Goal: Information Seeking & Learning: Learn about a topic

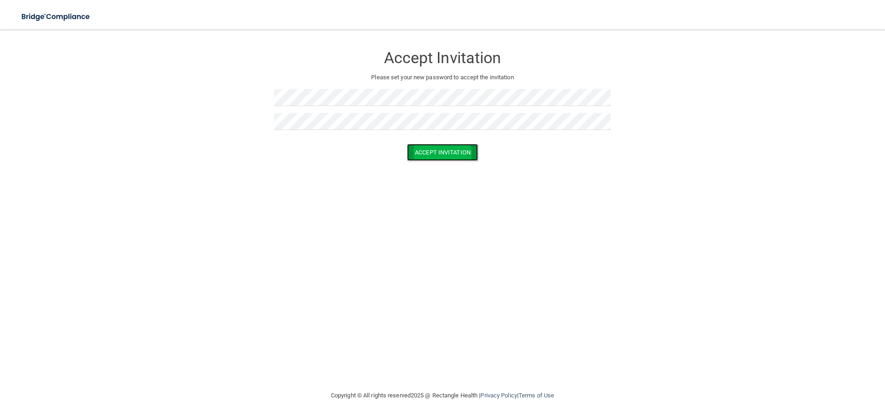
click at [438, 152] on button "Accept Invitation" at bounding box center [442, 152] width 71 height 17
click at [445, 167] on button "Accept Invitation" at bounding box center [442, 165] width 71 height 17
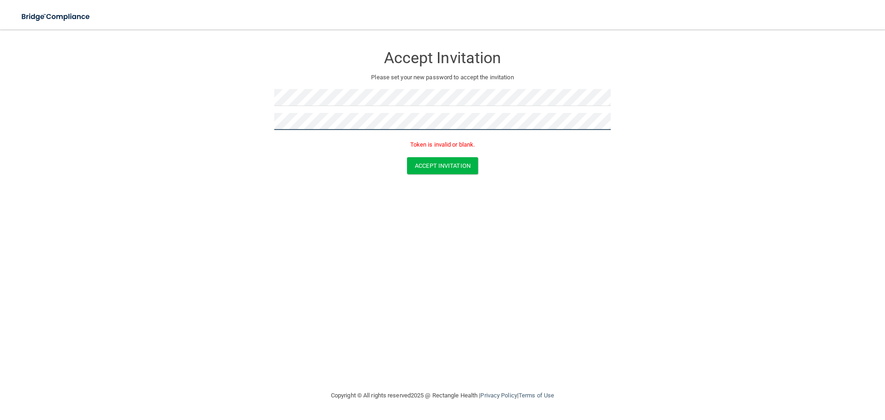
click at [243, 133] on form "Accept Invitation Please set your new password to accept the invitation Token i…" at bounding box center [442, 112] width 848 height 147
click at [442, 160] on button "Accept Invitation" at bounding box center [442, 165] width 71 height 17
click at [446, 158] on button "Accept Invitation" at bounding box center [442, 165] width 71 height 17
click at [448, 167] on button "Accept Invitation" at bounding box center [442, 165] width 71 height 17
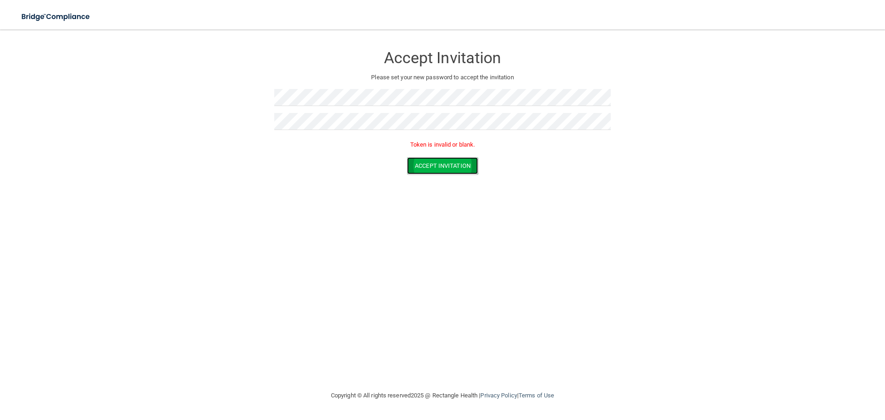
click at [448, 167] on button "Accept Invitation" at bounding box center [442, 165] width 71 height 17
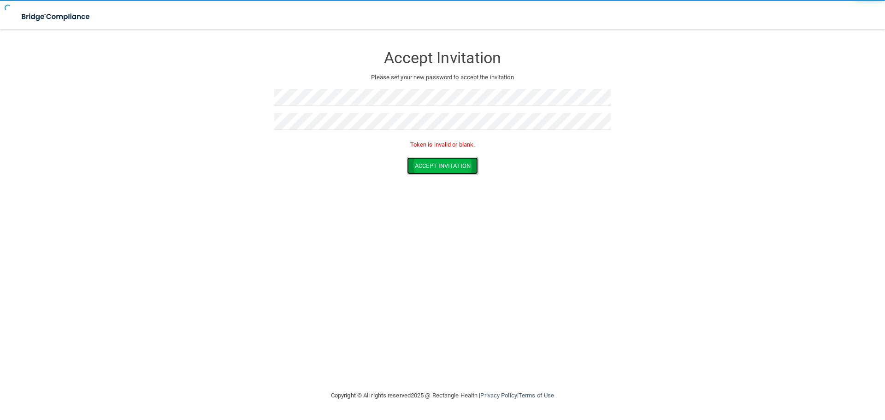
click at [448, 167] on button "Accept Invitation" at bounding box center [442, 165] width 71 height 17
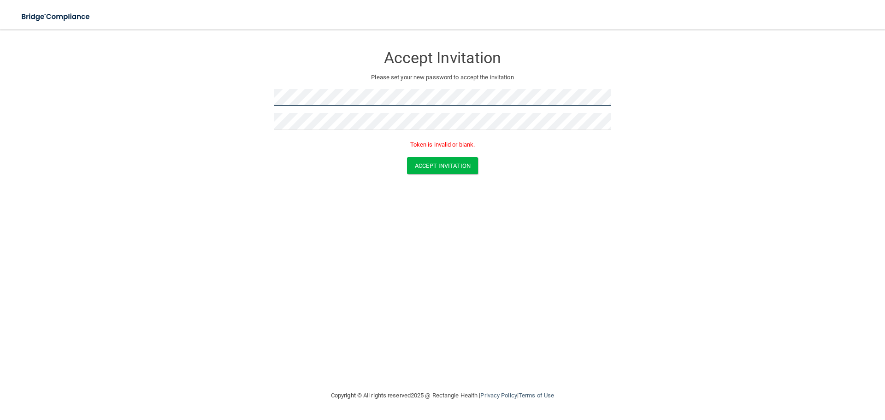
click at [260, 103] on form "Accept Invitation Please set your new password to accept the invitation Token i…" at bounding box center [442, 112] width 848 height 147
click at [454, 158] on button "Accept Invitation" at bounding box center [442, 165] width 71 height 17
drag, startPoint x: 36, startPoint y: 0, endPoint x: 606, endPoint y: 9, distance: 569.7
click at [663, 74] on form "Accept Invitation Please set your new password to accept the invitation Token i…" at bounding box center [442, 112] width 848 height 147
click at [453, 165] on button "Accept Invitation" at bounding box center [442, 165] width 71 height 17
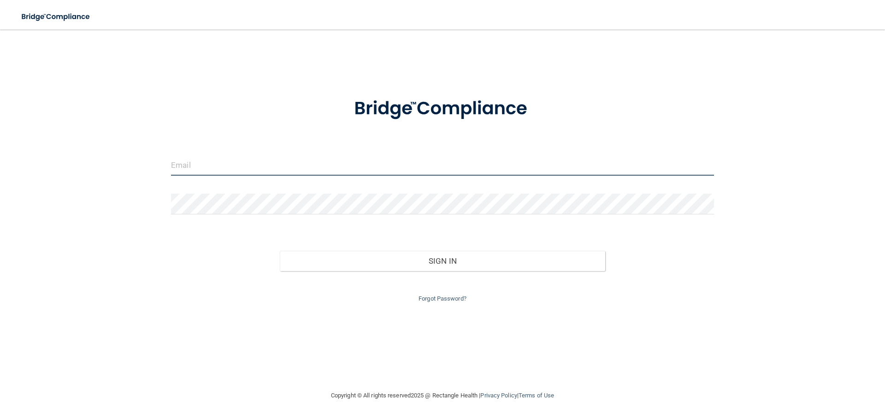
click at [197, 166] on input "email" at bounding box center [442, 165] width 543 height 21
type input "[EMAIL_ADDRESS][DOMAIN_NAME]"
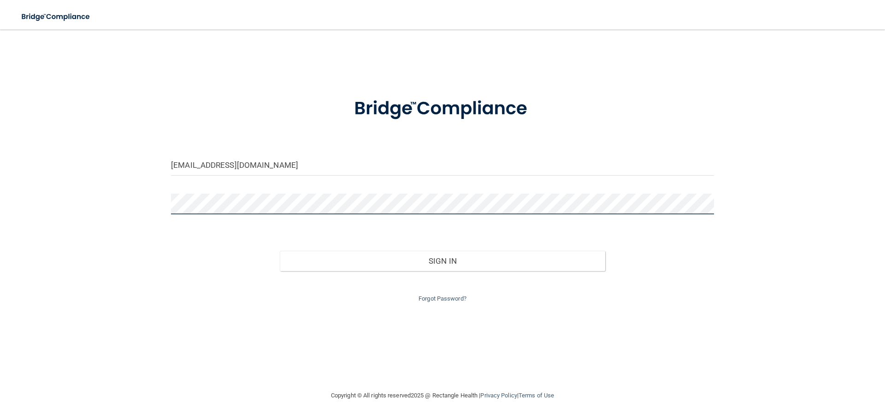
click at [280, 251] on button "Sign In" at bounding box center [443, 261] width 326 height 20
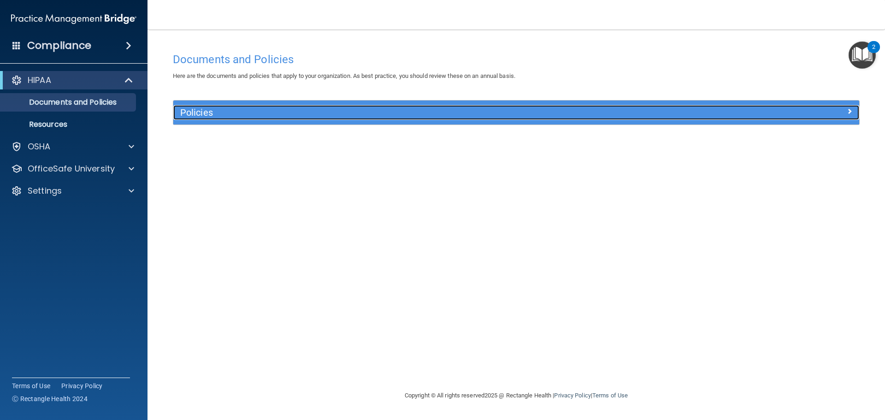
click at [257, 111] on h5 "Policies" at bounding box center [430, 112] width 501 height 10
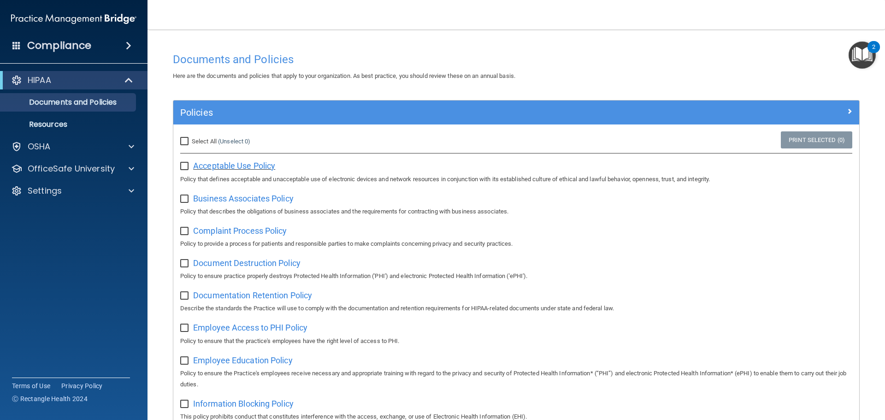
click at [265, 168] on span "Acceptable Use Policy" at bounding box center [234, 166] width 82 height 10
click at [54, 122] on p "Resources" at bounding box center [69, 124] width 126 height 9
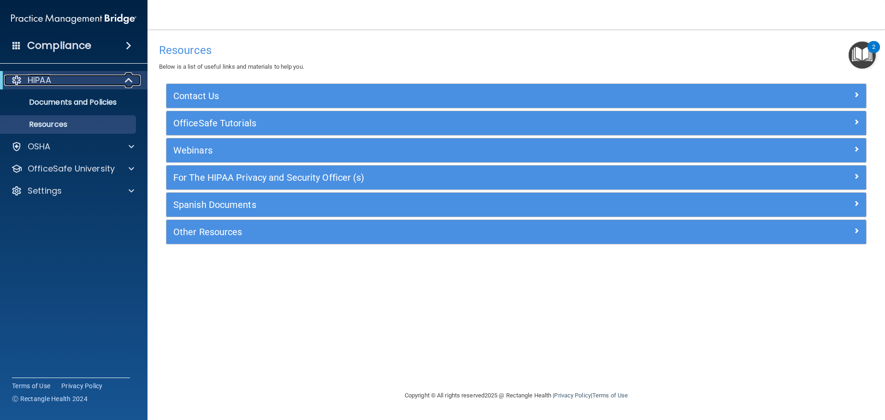
click at [96, 84] on div "HIPAA" at bounding box center [61, 80] width 114 height 11
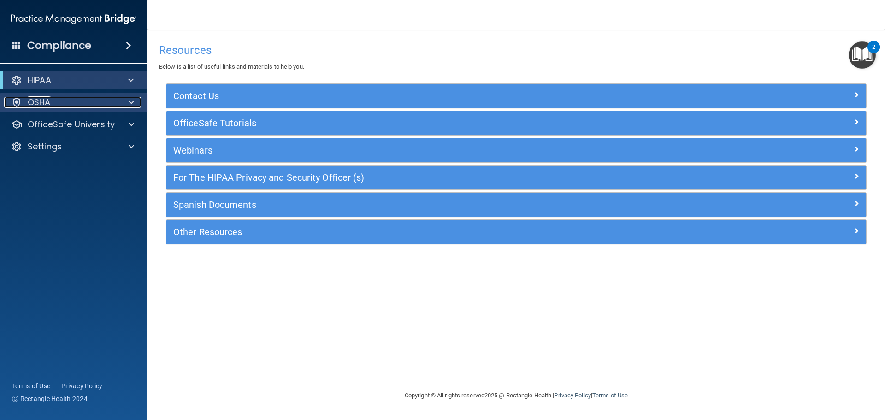
click at [86, 98] on div "OSHA" at bounding box center [61, 102] width 114 height 11
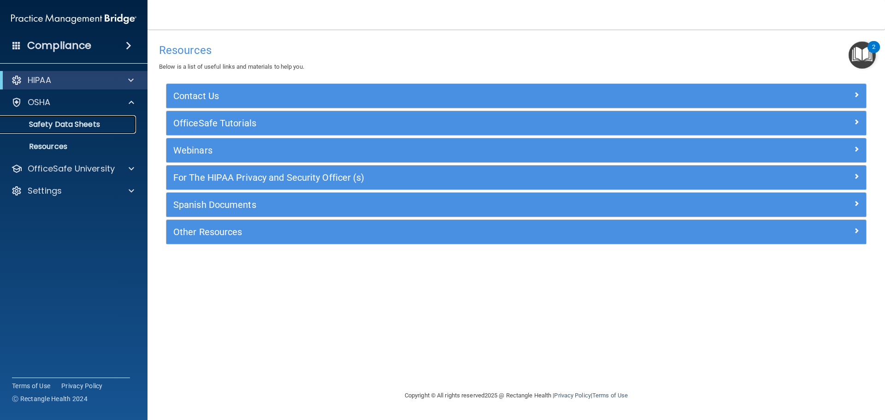
click at [87, 130] on link "Safety Data Sheets" at bounding box center [63, 124] width 145 height 18
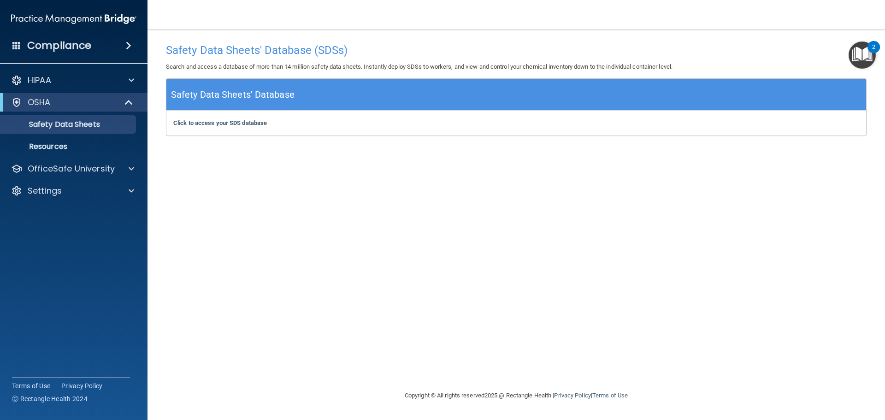
click at [245, 94] on h5 "Safety Data Sheets' Database" at bounding box center [233, 95] width 124 height 16
click at [245, 124] on b "Click to access your SDS database" at bounding box center [220, 122] width 94 height 7
click at [69, 77] on div "HIPAA" at bounding box center [61, 80] width 114 height 11
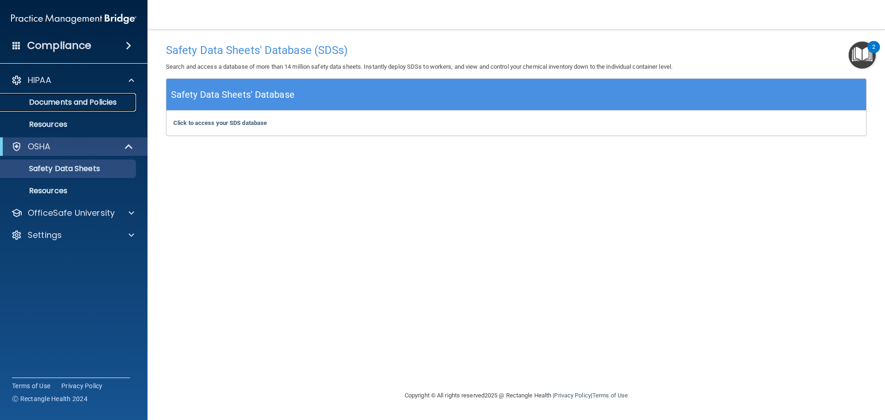
click at [73, 109] on link "Documents and Policies" at bounding box center [63, 102] width 145 height 18
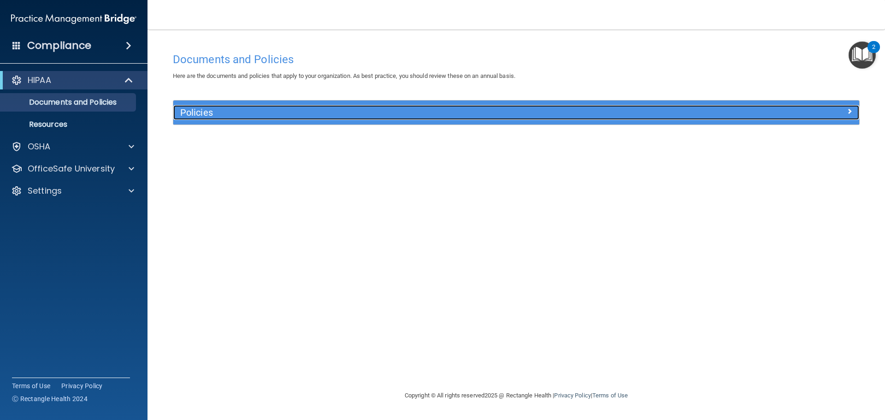
click at [422, 111] on h5 "Policies" at bounding box center [430, 112] width 501 height 10
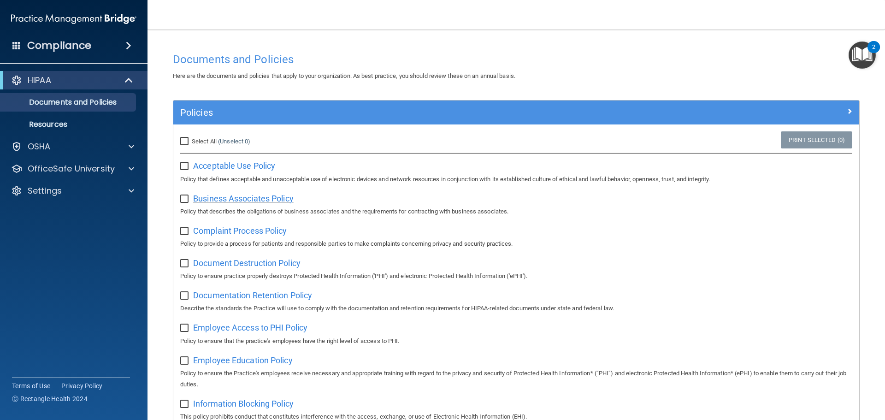
click at [275, 199] on span "Business Associates Policy" at bounding box center [243, 199] width 100 height 10
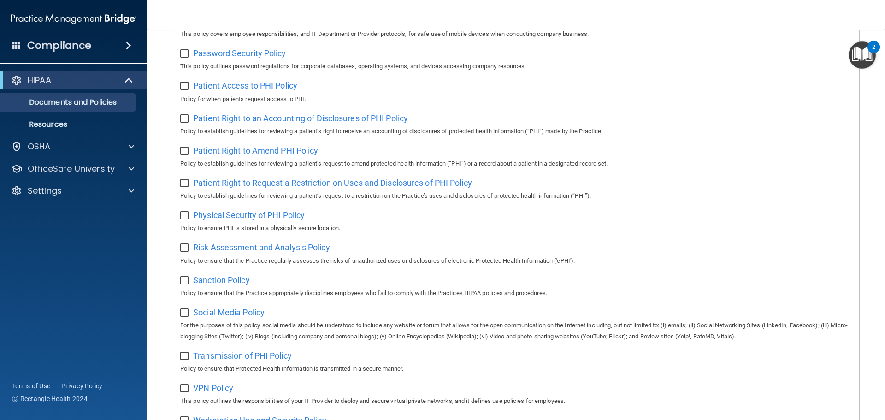
scroll to position [505, 0]
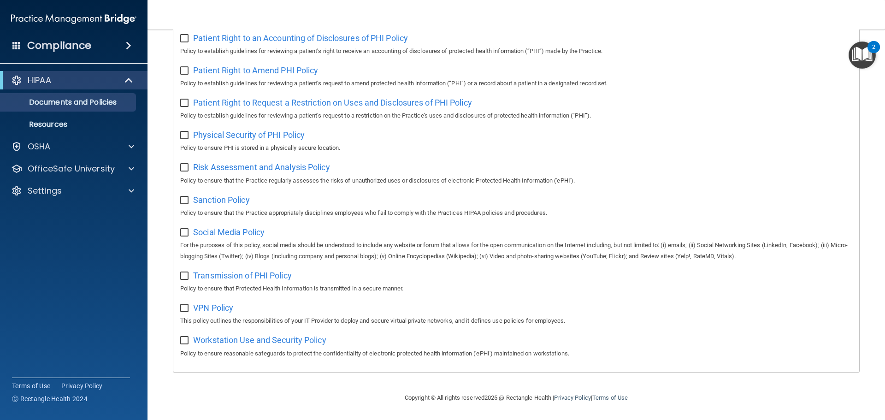
click at [187, 343] on input "checkbox" at bounding box center [185, 340] width 11 height 7
checkbox input "true"
click at [217, 337] on span "Workstation Use and Security Policy" at bounding box center [259, 340] width 133 height 10
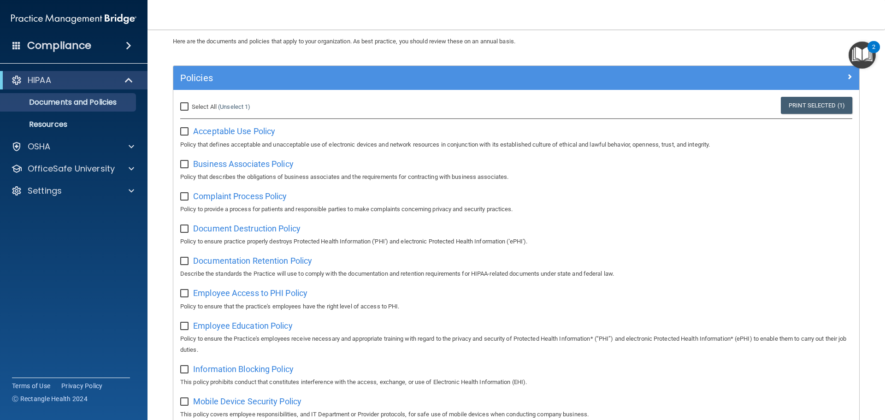
scroll to position [92, 0]
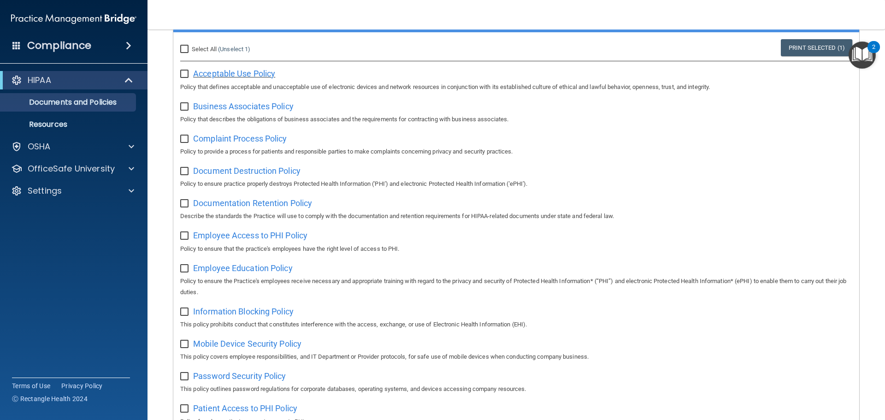
click at [234, 77] on span "Acceptable Use Policy" at bounding box center [234, 74] width 82 height 10
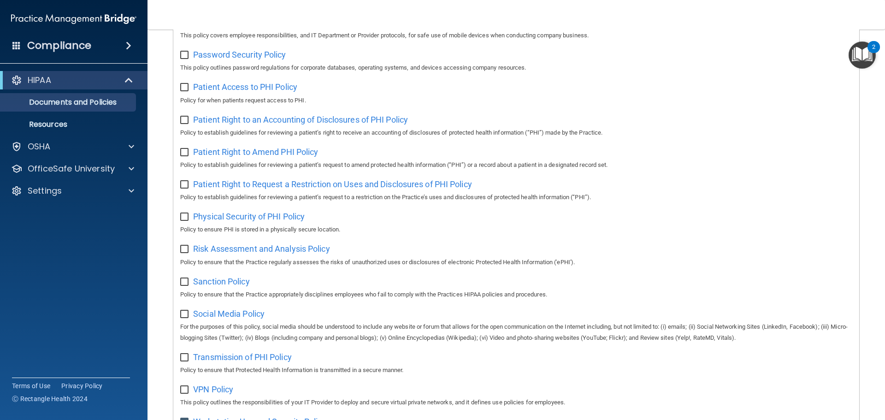
scroll to position [412, 0]
click at [37, 85] on p "HIPAA" at bounding box center [40, 80] width 24 height 11
click at [40, 100] on p "OSHA" at bounding box center [39, 102] width 23 height 11
click at [65, 124] on p "Safety Data Sheets" at bounding box center [69, 124] width 126 height 9
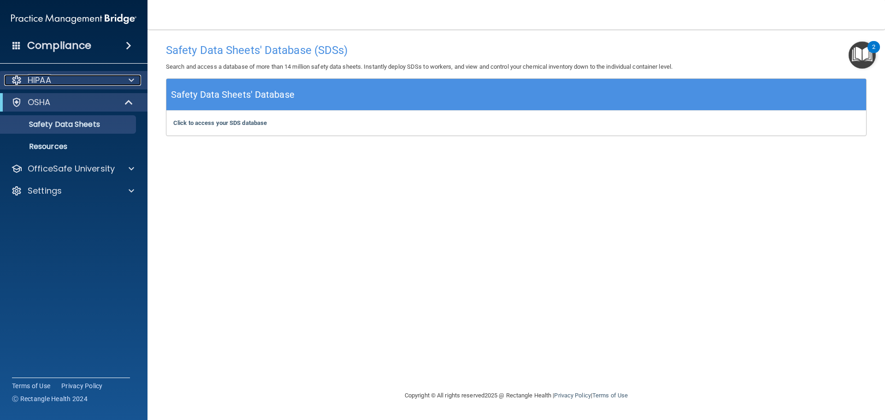
click at [54, 81] on div "HIPAA" at bounding box center [61, 80] width 114 height 11
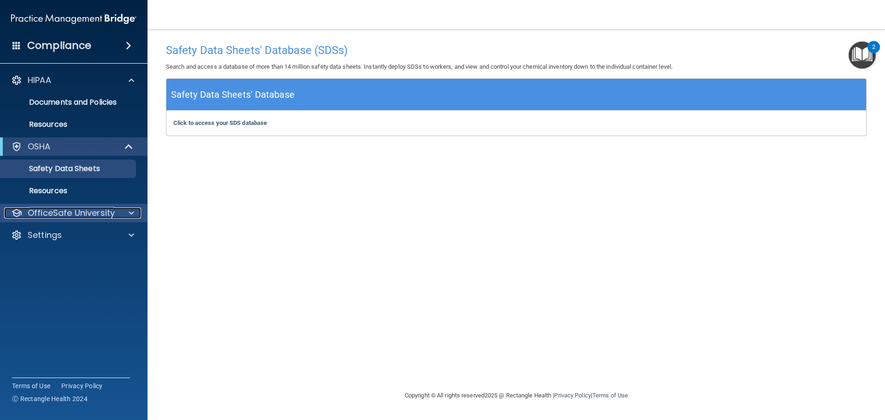
click at [66, 214] on p "OfficeSafe University" at bounding box center [71, 212] width 87 height 11
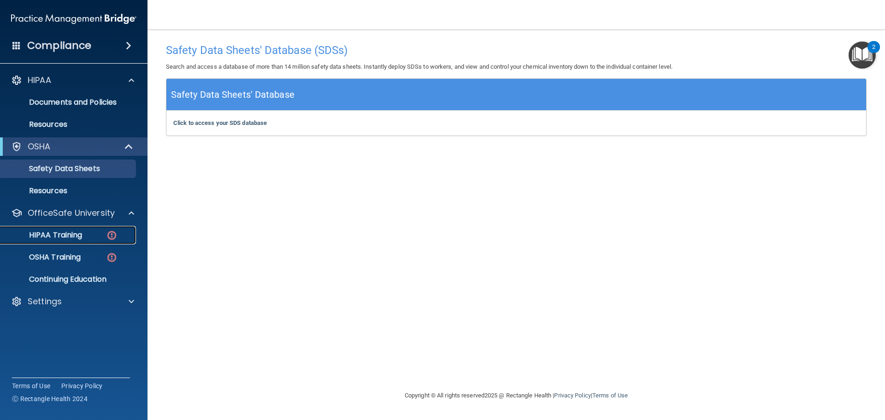
click at [68, 233] on p "HIPAA Training" at bounding box center [44, 234] width 76 height 9
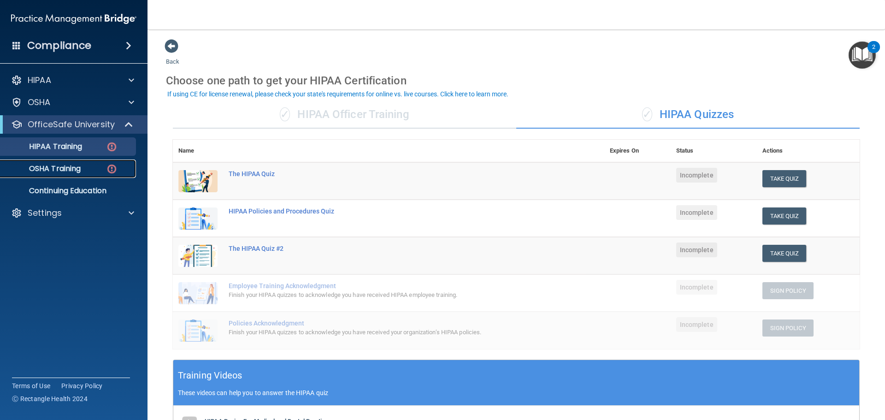
click at [72, 166] on p "OSHA Training" at bounding box center [43, 168] width 75 height 9
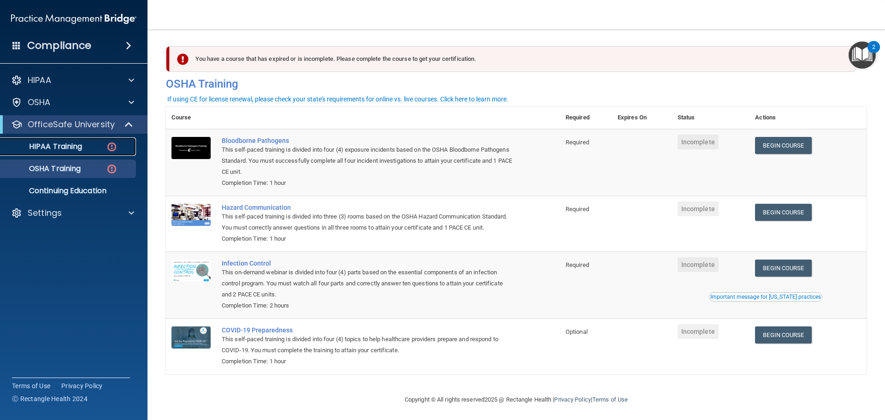
click at [77, 147] on p "HIPAA Training" at bounding box center [44, 146] width 76 height 9
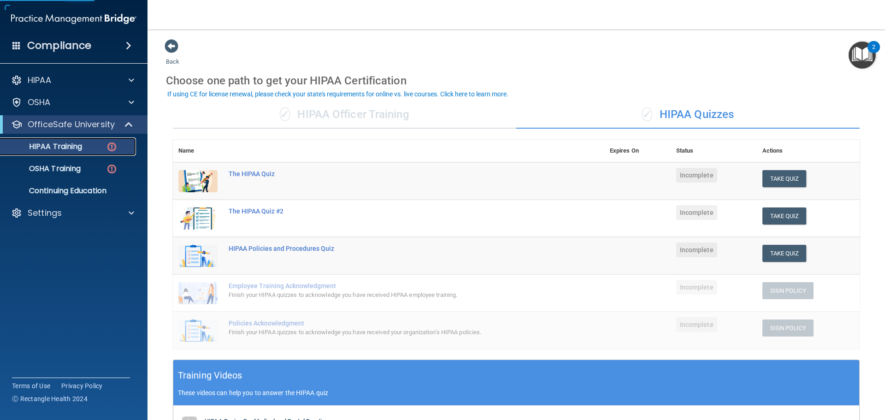
click at [110, 143] on img at bounding box center [112, 147] width 12 height 12
click at [77, 142] on p "HIPAA Training" at bounding box center [44, 146] width 76 height 9
click at [773, 178] on button "Take Quiz" at bounding box center [784, 178] width 44 height 17
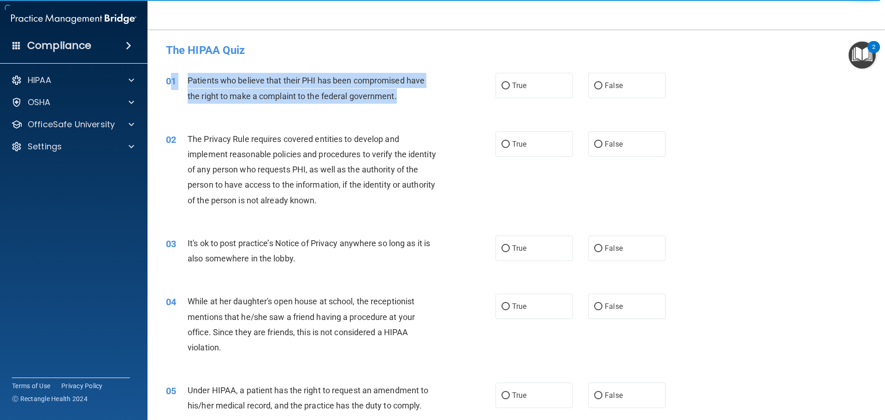
drag, startPoint x: 412, startPoint y: 104, endPoint x: 217, endPoint y: 82, distance: 197.1
click at [173, 81] on div "01 Patients who believe that their PHI has been compromised have the right to m…" at bounding box center [330, 90] width 357 height 35
copy div "1 Patients who believe that their PHI has been compromised have the right to ma…"
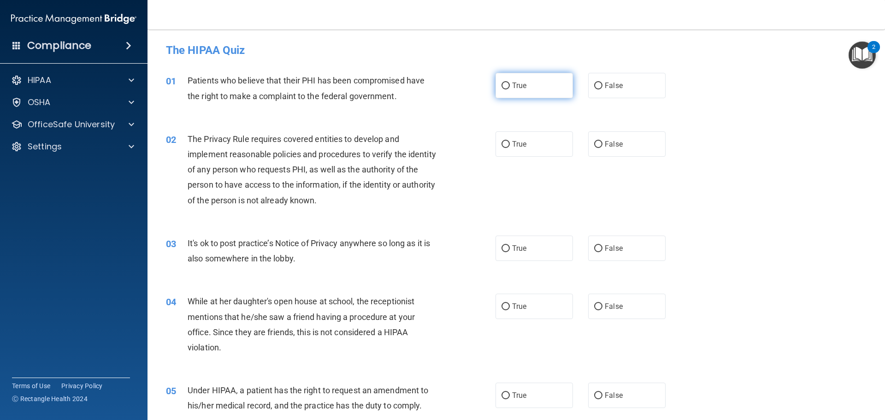
click at [536, 88] on label "True" at bounding box center [533, 85] width 77 height 25
click at [510, 88] on input "True" at bounding box center [505, 85] width 8 height 7
radio input "true"
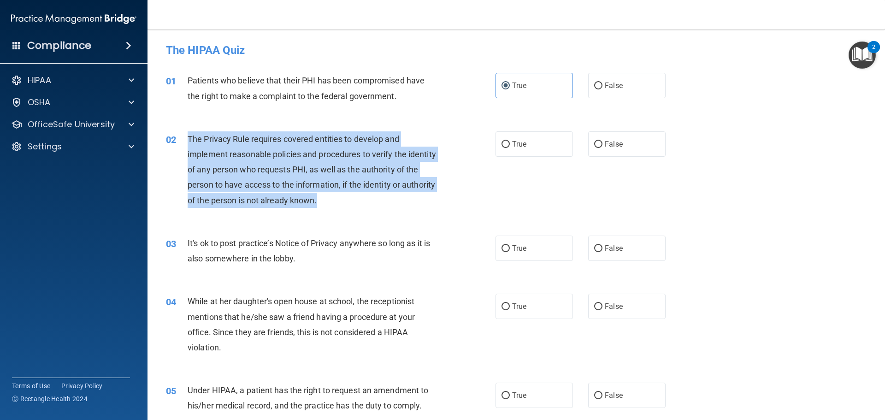
drag, startPoint x: 371, startPoint y: 212, endPoint x: 188, endPoint y: 139, distance: 196.3
click at [188, 139] on div "02 The Privacy Rule requires covered entities to develop and implement reasonab…" at bounding box center [330, 171] width 357 height 81
copy span "The Privacy Rule requires covered entities to develop and implement reasonable …"
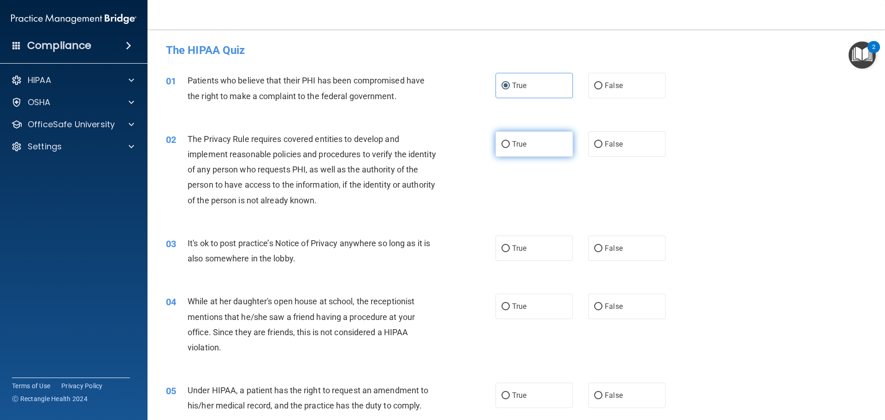
click at [510, 138] on label "True" at bounding box center [533, 143] width 77 height 25
click at [510, 141] on input "True" at bounding box center [505, 144] width 8 height 7
radio input "true"
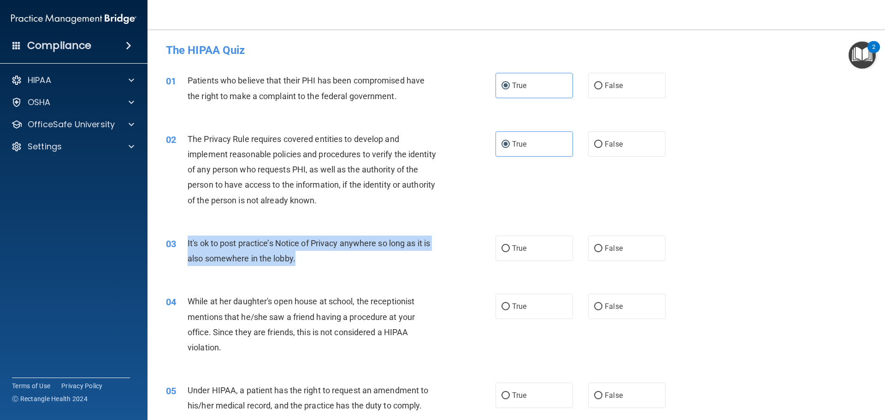
drag, startPoint x: 354, startPoint y: 269, endPoint x: 187, endPoint y: 243, distance: 168.8
click at [187, 243] on div "03 It's ok to post practice’s Notice of Privacy anywhere so long as it is also …" at bounding box center [330, 253] width 357 height 35
copy span "It's ok to post practice’s Notice of Privacy anywhere so long as it is also som…"
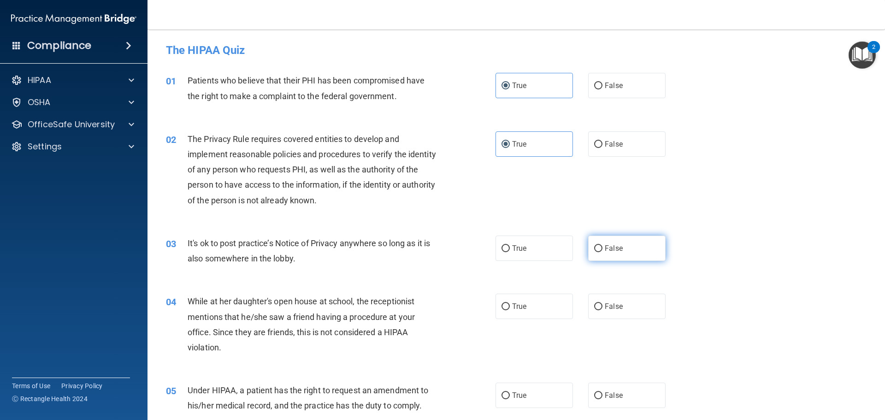
click at [608, 248] on span "False" at bounding box center [614, 248] width 18 height 9
click at [602, 248] on input "False" at bounding box center [598, 248] width 8 height 7
radio input "true"
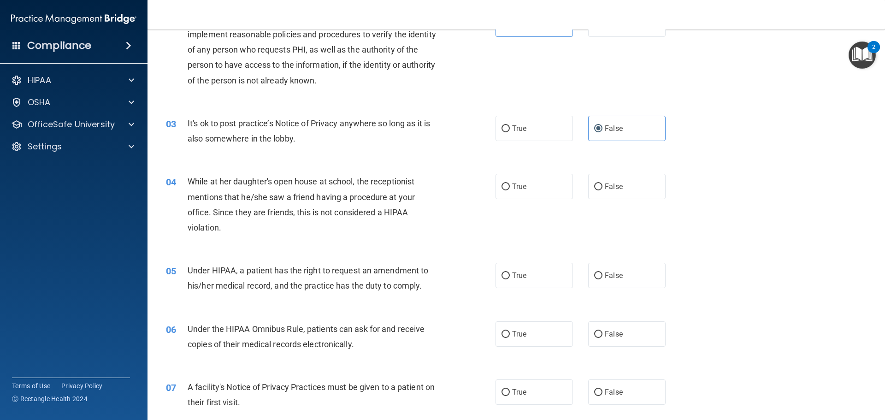
scroll to position [138, 0]
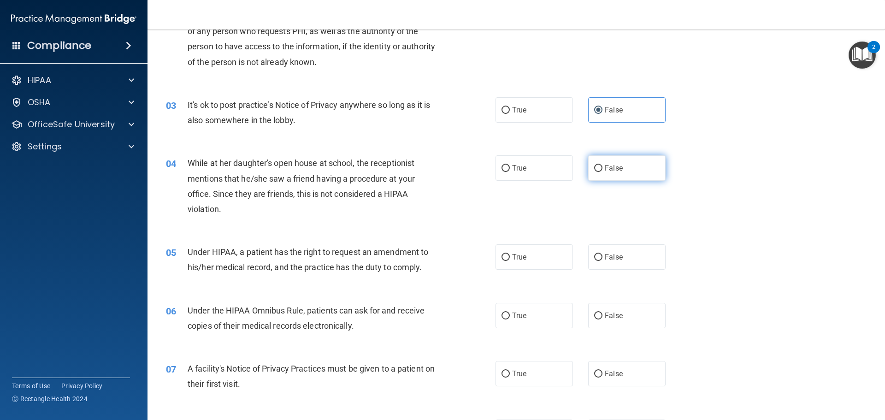
click at [588, 164] on label "False" at bounding box center [626, 167] width 77 height 25
click at [594, 165] on input "False" at bounding box center [598, 168] width 8 height 7
radio input "true"
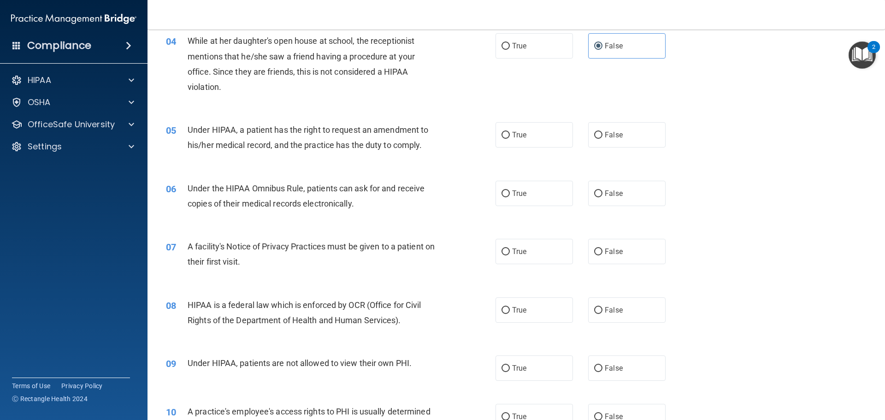
scroll to position [277, 0]
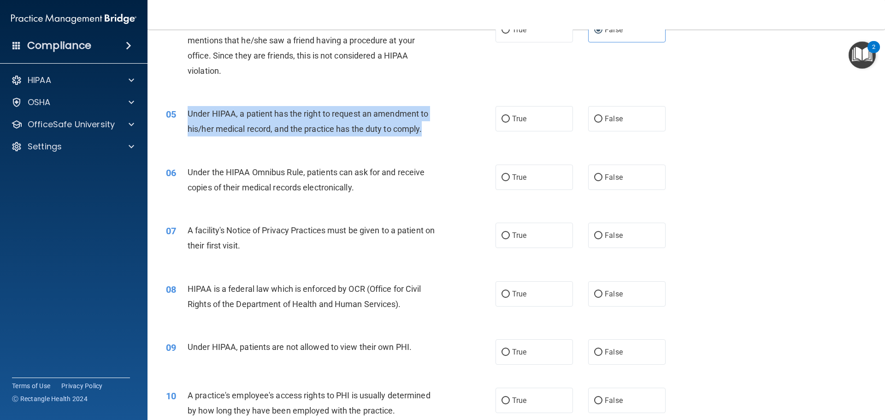
drag, startPoint x: 447, startPoint y: 140, endPoint x: 219, endPoint y: 115, distance: 229.0
click at [182, 115] on div "05 Under HIPAA, a patient has the right to request an amendment to his/her medi…" at bounding box center [330, 123] width 357 height 35
copy div "Under HIPAA, a patient has the right to request an amendment to his/her medical…"
click at [502, 117] on input "True" at bounding box center [505, 119] width 8 height 7
radio input "true"
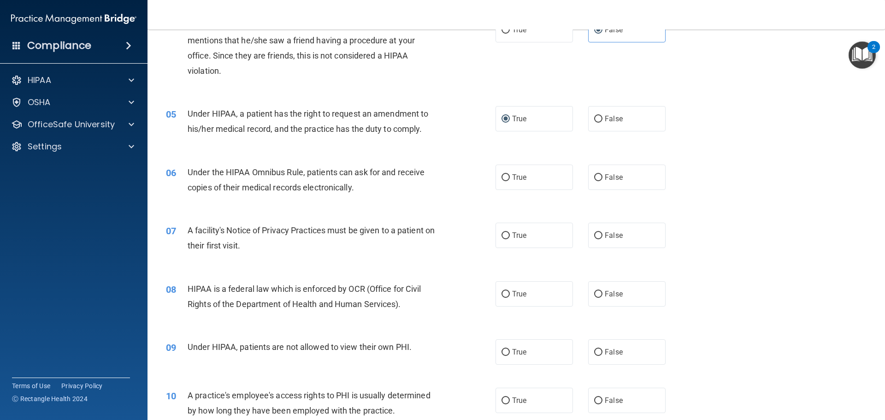
click at [412, 220] on div "07 A facility's Notice of Privacy Practices must be given to a patient on their…" at bounding box center [516, 240] width 714 height 58
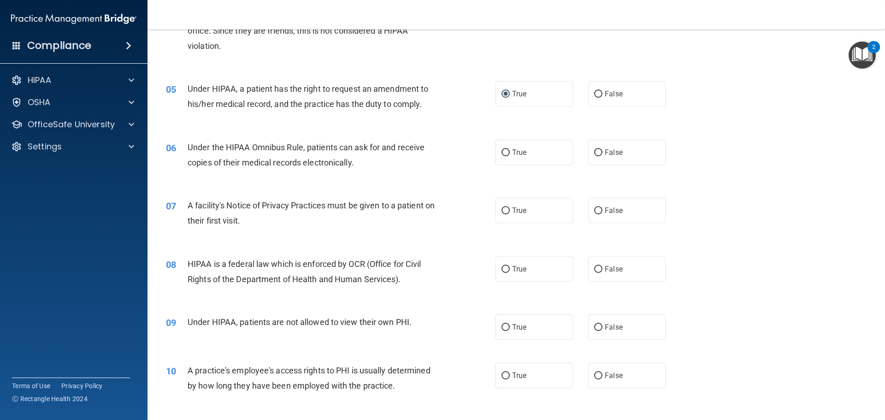
scroll to position [323, 0]
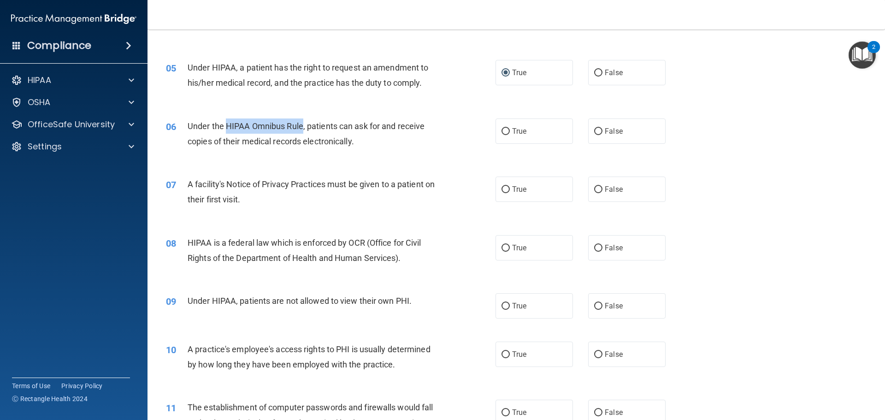
drag, startPoint x: 303, startPoint y: 126, endPoint x: 236, endPoint y: 126, distance: 67.3
click at [226, 130] on span "Under the HIPAA Omnibus Rule, patients can ask for and receive copies of their …" at bounding box center [306, 133] width 237 height 25
copy span "HIPAA Omnibus Rule"
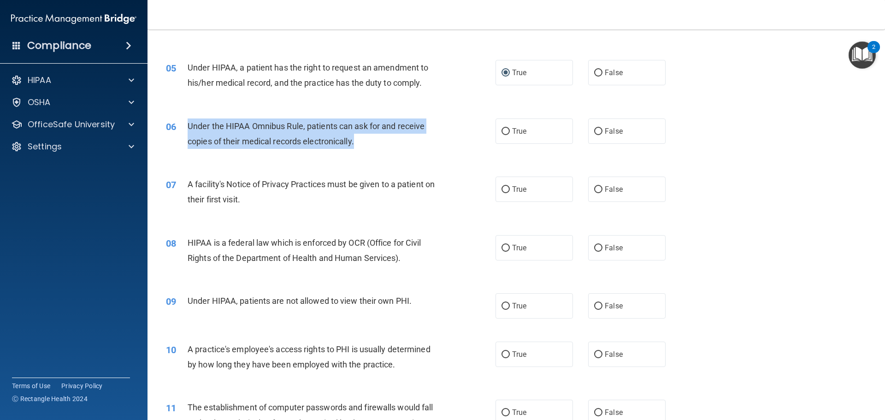
drag, startPoint x: 365, startPoint y: 139, endPoint x: 187, endPoint y: 125, distance: 178.9
click at [188, 125] on div "Under the HIPAA Omnibus Rule, patients can ask for and receive copies of their …" at bounding box center [317, 133] width 258 height 30
copy span "Under the HIPAA Omnibus Rule, patients can ask for and receive copies of their …"
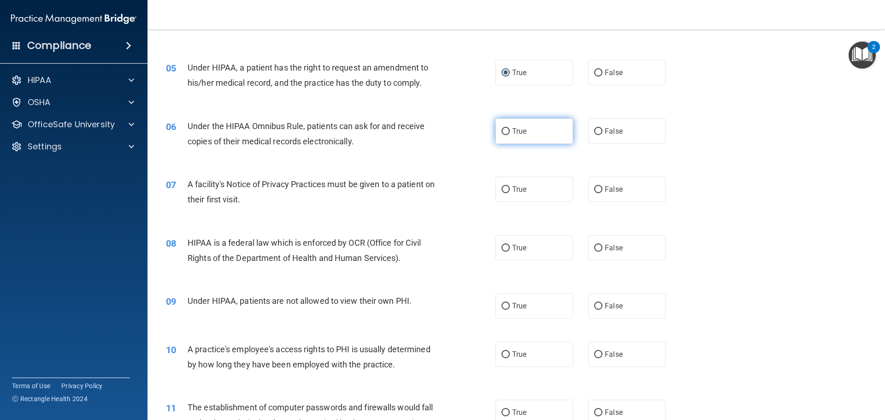
click at [514, 129] on span "True" at bounding box center [519, 131] width 14 height 9
click at [510, 129] on input "True" at bounding box center [505, 131] width 8 height 7
radio input "true"
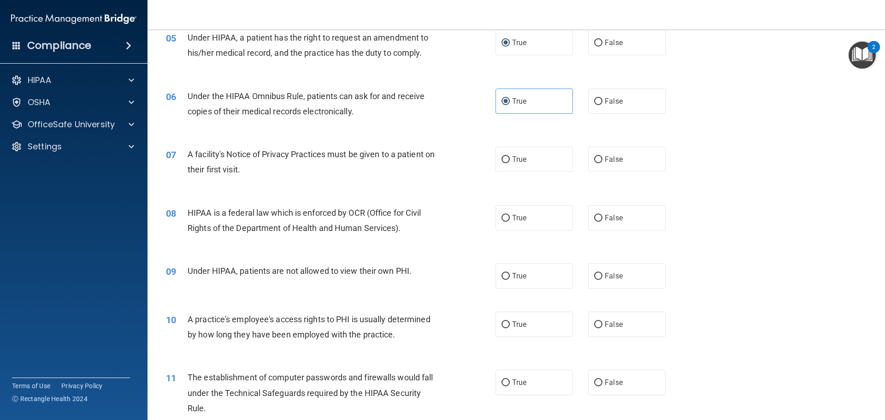
scroll to position [369, 0]
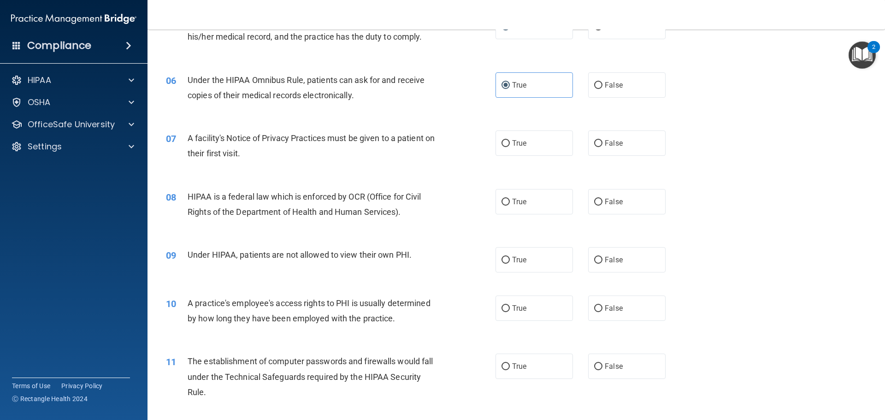
drag, startPoint x: 262, startPoint y: 159, endPoint x: 255, endPoint y: 159, distance: 6.9
click at [255, 159] on div "A facility's Notice of Privacy Practices must be given to a patient on their fi…" at bounding box center [317, 145] width 258 height 30
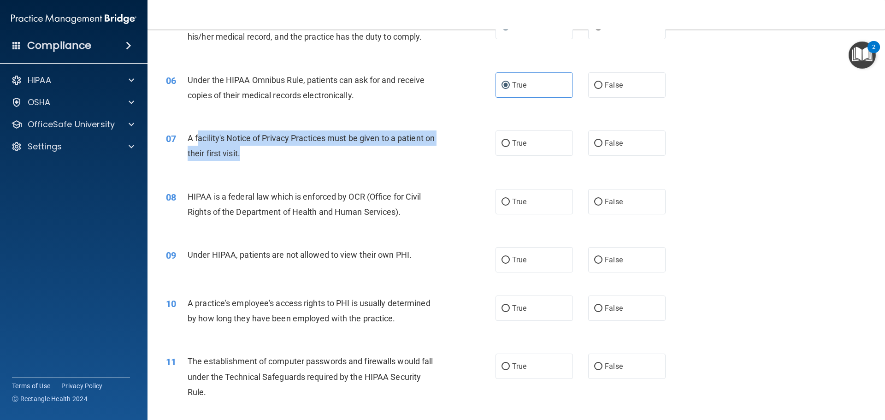
drag, startPoint x: 255, startPoint y: 159, endPoint x: 197, endPoint y: 138, distance: 62.1
click at [197, 138] on div "A facility's Notice of Privacy Practices must be given to a patient on their fi…" at bounding box center [317, 145] width 258 height 30
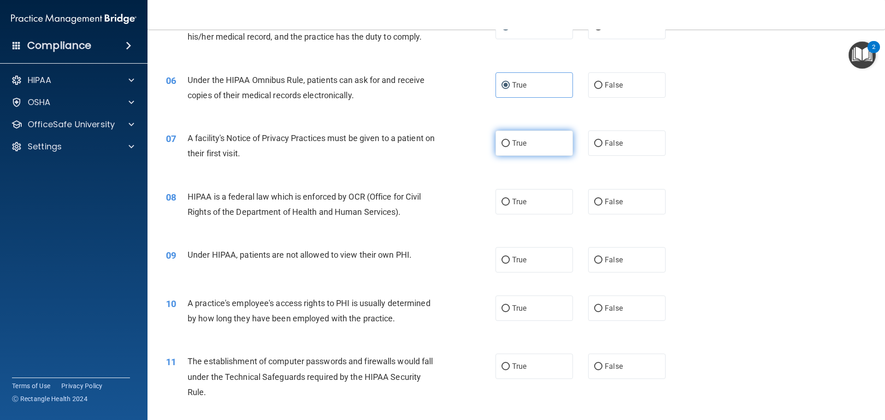
click at [524, 147] on label "True" at bounding box center [533, 142] width 77 height 25
click at [510, 147] on input "True" at bounding box center [505, 143] width 8 height 7
radio input "true"
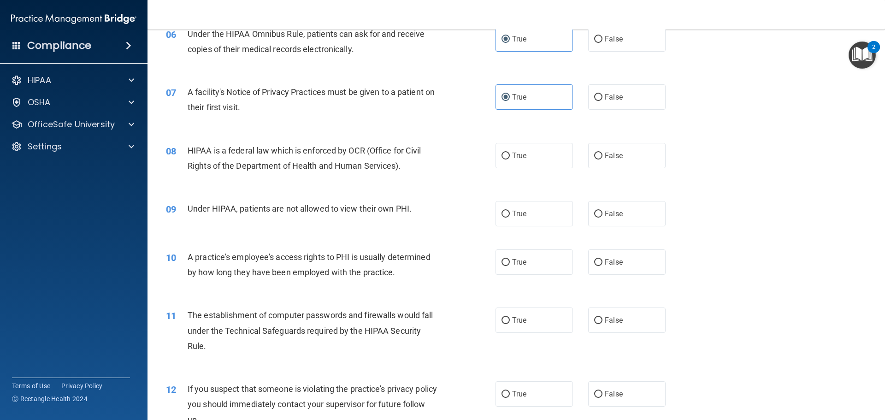
scroll to position [461, 0]
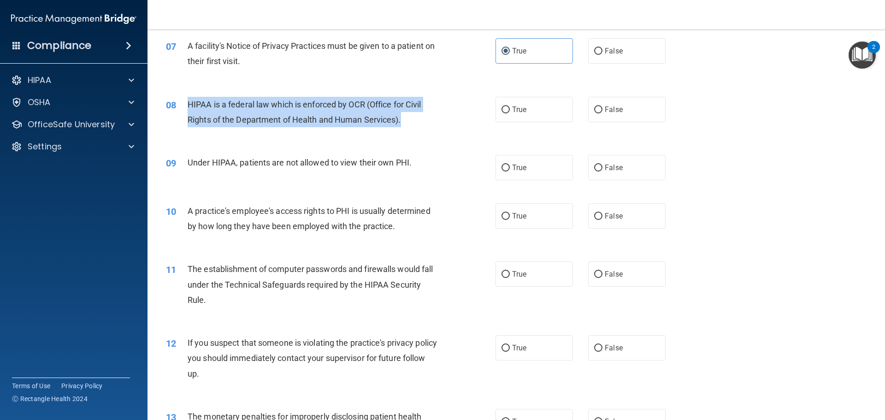
drag, startPoint x: 408, startPoint y: 127, endPoint x: 185, endPoint y: 99, distance: 224.4
click at [185, 99] on div "08 HIPAA is a federal law which is enforced by OCR (Office for Civil Rights of …" at bounding box center [330, 114] width 357 height 35
copy div "HIPAA is a federal law which is enforced by OCR (Office for Civil Rights of the…"
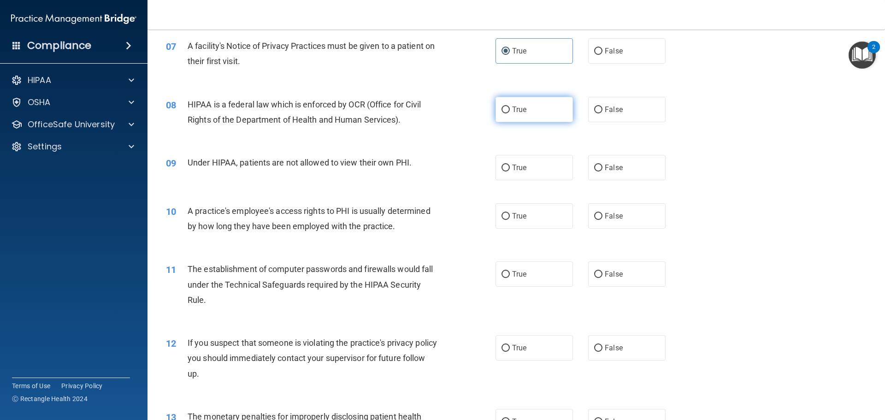
click at [542, 106] on label "True" at bounding box center [533, 109] width 77 height 25
click at [510, 106] on input "True" at bounding box center [505, 109] width 8 height 7
radio input "true"
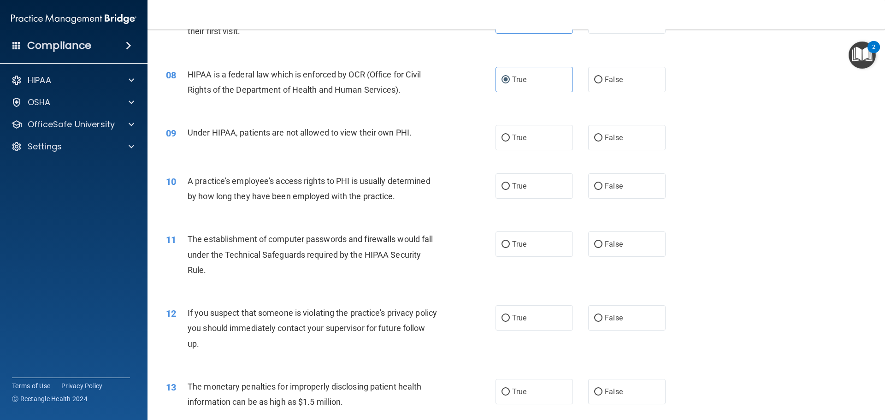
scroll to position [507, 0]
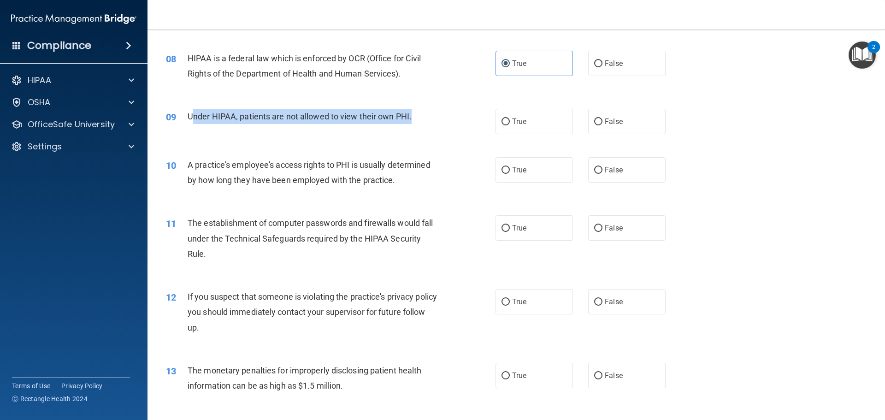
drag, startPoint x: 434, startPoint y: 121, endPoint x: 192, endPoint y: 113, distance: 242.1
click at [192, 113] on div "Under HIPAA, patients are not allowed to view their own PHI." at bounding box center [317, 116] width 258 height 15
copy span "nder HIPAA, patients are not allowed to view their own PHI."
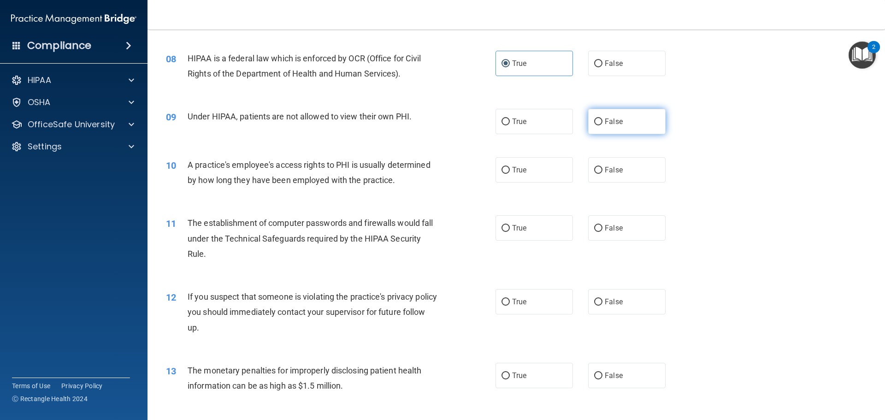
click at [614, 120] on span "False" at bounding box center [614, 121] width 18 height 9
click at [602, 120] on input "False" at bounding box center [598, 121] width 8 height 7
radio input "true"
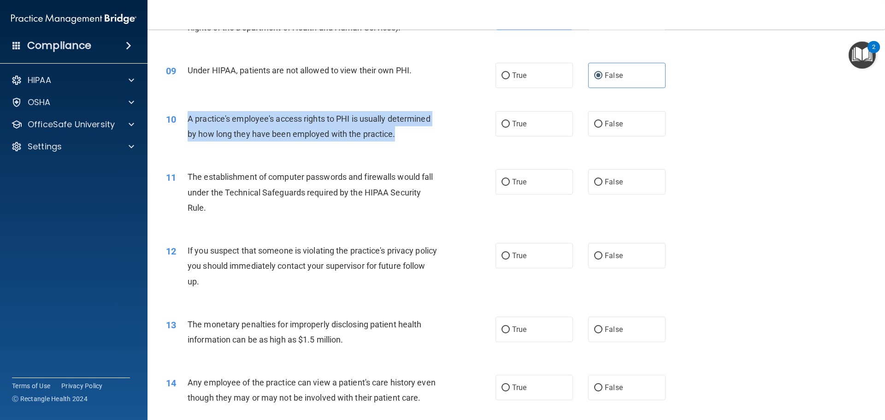
drag, startPoint x: 410, startPoint y: 144, endPoint x: 183, endPoint y: 124, distance: 227.6
click at [183, 124] on div "10 A practice's employee's access rights to PHI is usually determined by how lo…" at bounding box center [330, 128] width 357 height 35
copy div "A practice's employee's access rights to PHI is usually determined by how long …"
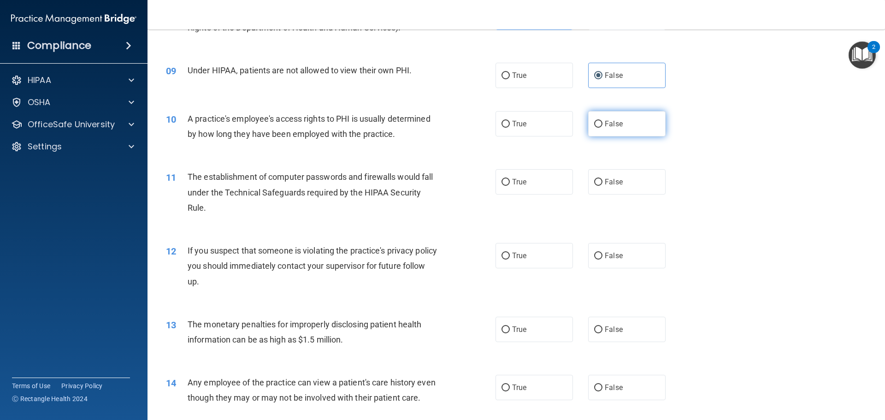
click at [605, 123] on span "False" at bounding box center [614, 123] width 18 height 9
click at [601, 123] on input "False" at bounding box center [598, 124] width 8 height 7
radio input "true"
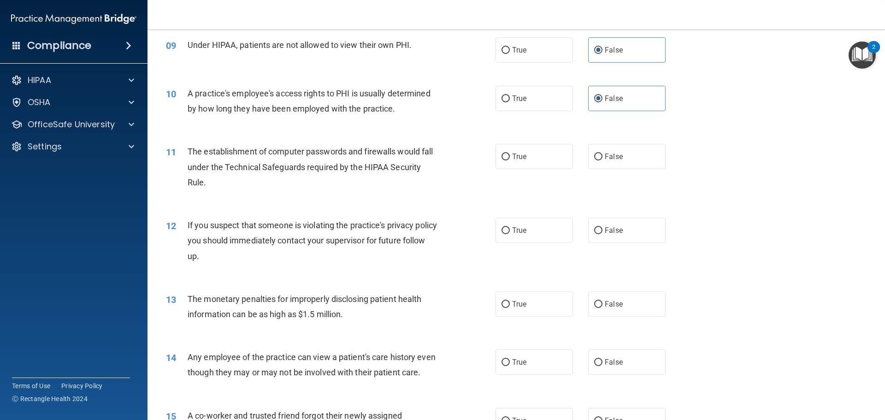
scroll to position [599, 0]
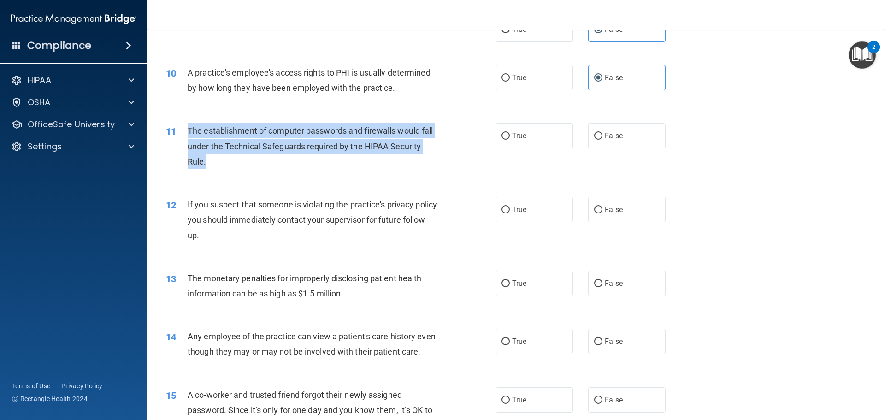
drag, startPoint x: 265, startPoint y: 167, endPoint x: 200, endPoint y: 130, distance: 75.3
click at [189, 127] on div "The establishment of computer passwords and firewalls would fall under the Tech…" at bounding box center [317, 146] width 258 height 46
copy span "The establishment of computer passwords and firewalls would fall under the Tech…"
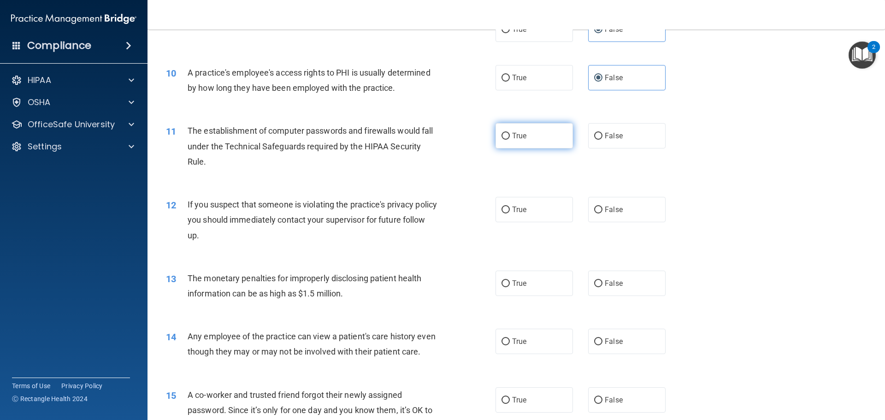
click at [551, 131] on label "True" at bounding box center [533, 135] width 77 height 25
click at [510, 133] on input "True" at bounding box center [505, 136] width 8 height 7
radio input "true"
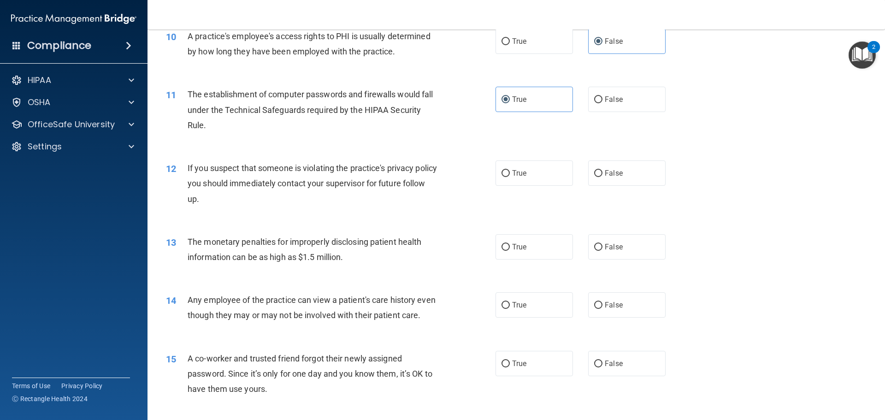
scroll to position [691, 0]
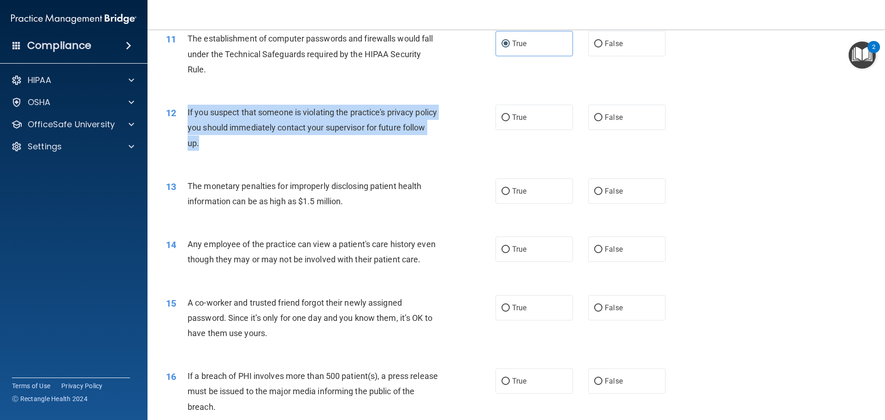
drag, startPoint x: 294, startPoint y: 152, endPoint x: 198, endPoint y: 112, distance: 104.3
click at [188, 107] on div "12 If you suspect that someone is violating the practice's privacy policy you s…" at bounding box center [330, 130] width 357 height 51
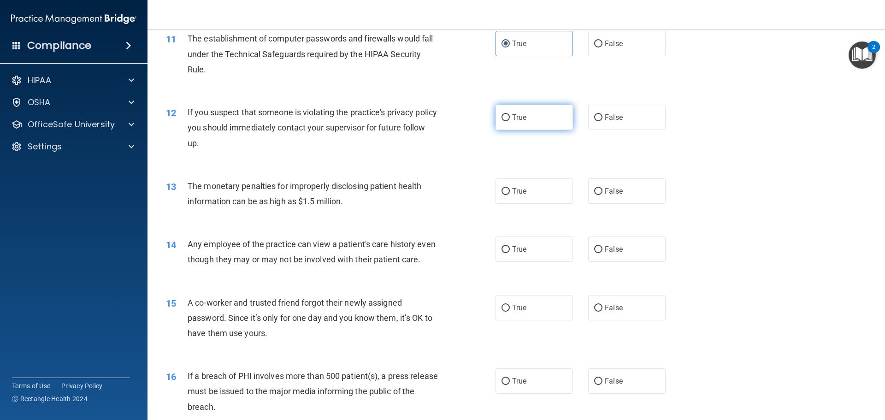
click at [510, 123] on label "True" at bounding box center [533, 117] width 77 height 25
click at [510, 121] on input "True" at bounding box center [505, 117] width 8 height 7
radio input "true"
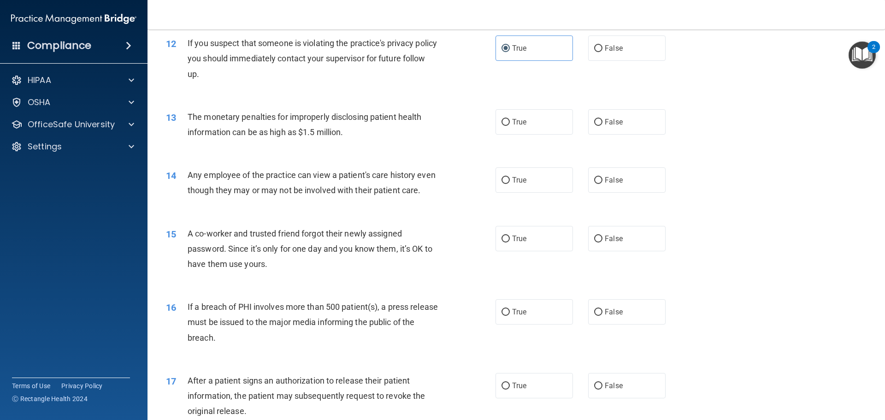
scroll to position [783, 0]
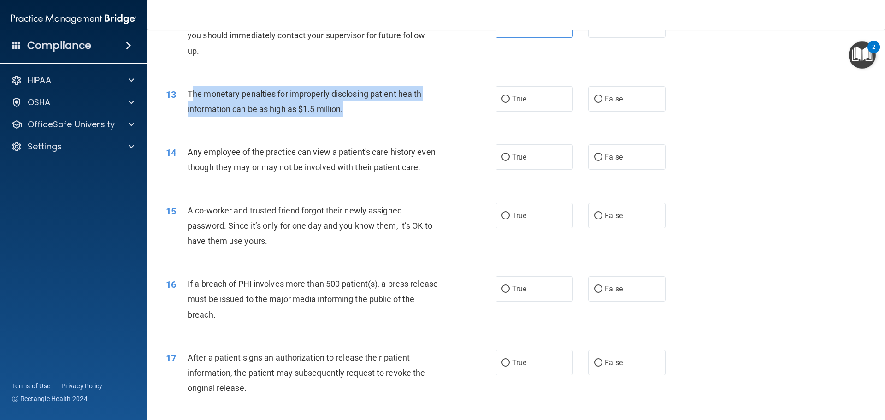
drag, startPoint x: 365, startPoint y: 112, endPoint x: 190, endPoint y: 92, distance: 175.8
click at [190, 92] on div "The monetary penalties for improperly disclosing patient health information can…" at bounding box center [317, 101] width 258 height 30
click at [194, 92] on span "The monetary penalties for improperly disclosing patient health information can…" at bounding box center [305, 101] width 234 height 25
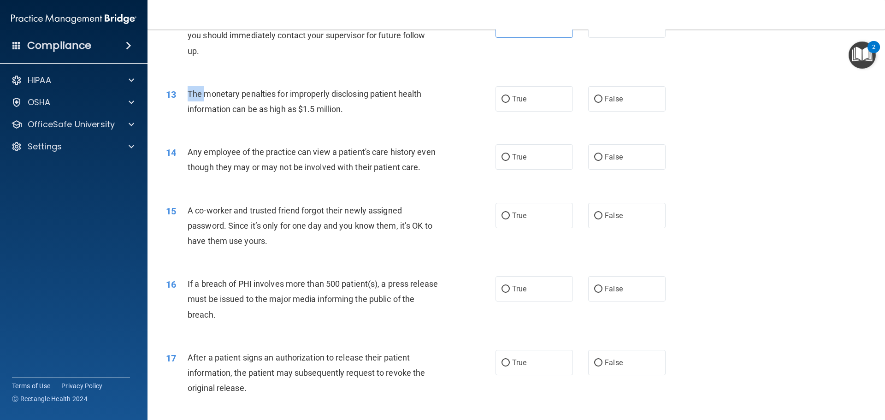
click at [194, 92] on span "The monetary penalties for improperly disclosing patient health information can…" at bounding box center [305, 101] width 234 height 25
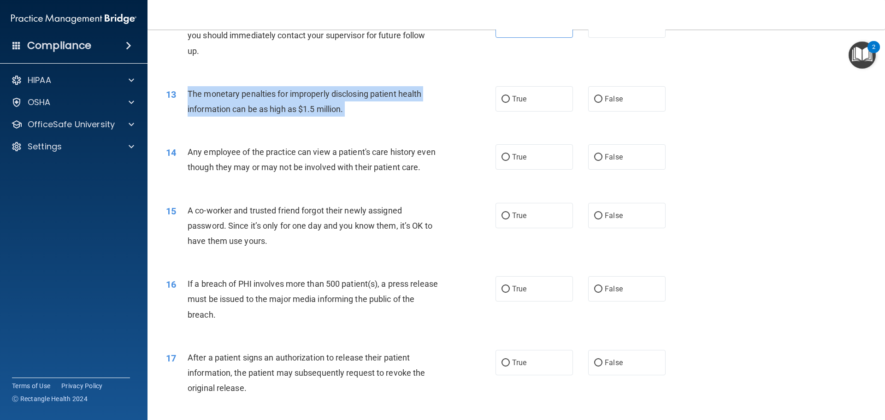
click at [194, 92] on span "The monetary penalties for improperly disclosing patient health information can…" at bounding box center [305, 101] width 234 height 25
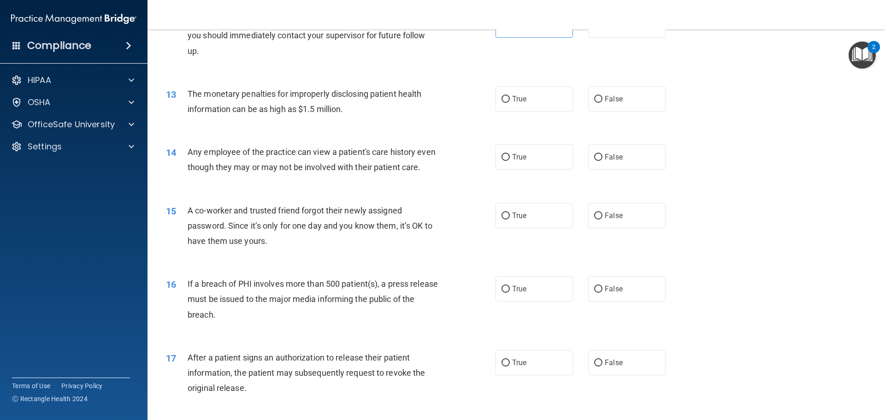
click at [387, 161] on div "Any employee of the practice can view a patient's care history even though they…" at bounding box center [317, 159] width 258 height 30
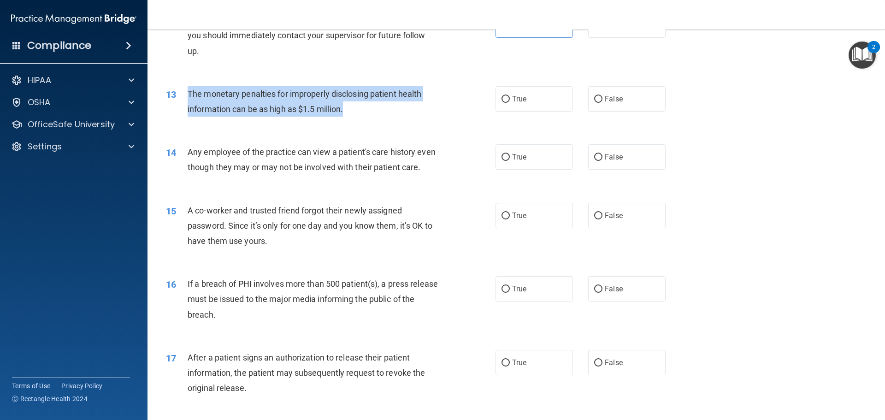
drag, startPoint x: 365, startPoint y: 119, endPoint x: 186, endPoint y: 91, distance: 180.6
click at [186, 91] on div "13 The monetary penalties for improperly disclosing patient health information …" at bounding box center [330, 103] width 357 height 35
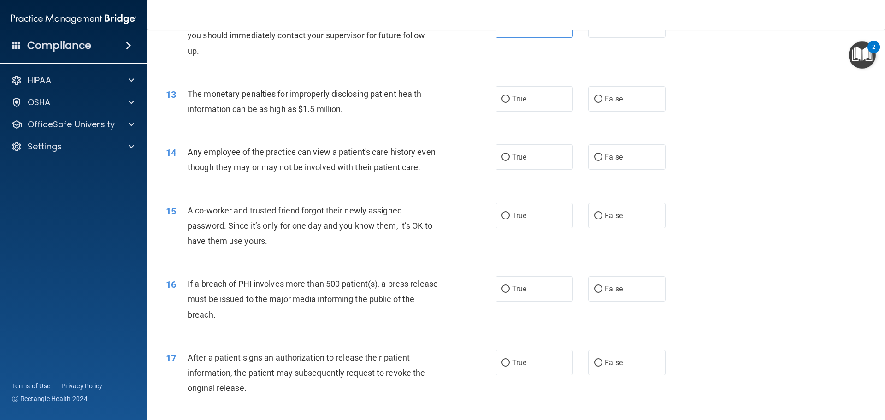
click at [386, 161] on div "Any employee of the practice can view a patient's care history even though they…" at bounding box center [317, 159] width 258 height 30
click at [554, 101] on label "True" at bounding box center [533, 98] width 77 height 25
click at [510, 101] on input "True" at bounding box center [505, 99] width 8 height 7
radio input "true"
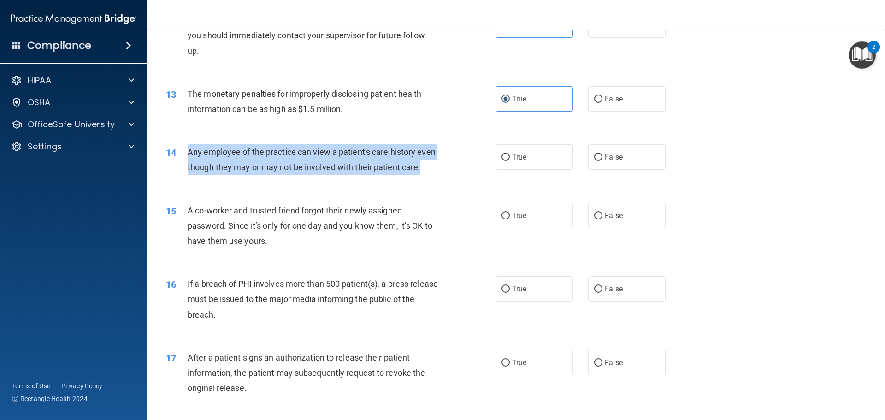
drag, startPoint x: 246, startPoint y: 189, endPoint x: 190, endPoint y: 149, distance: 69.0
click at [190, 149] on div "14 Any employee of the practice can view a patient's care history even though t…" at bounding box center [330, 161] width 357 height 35
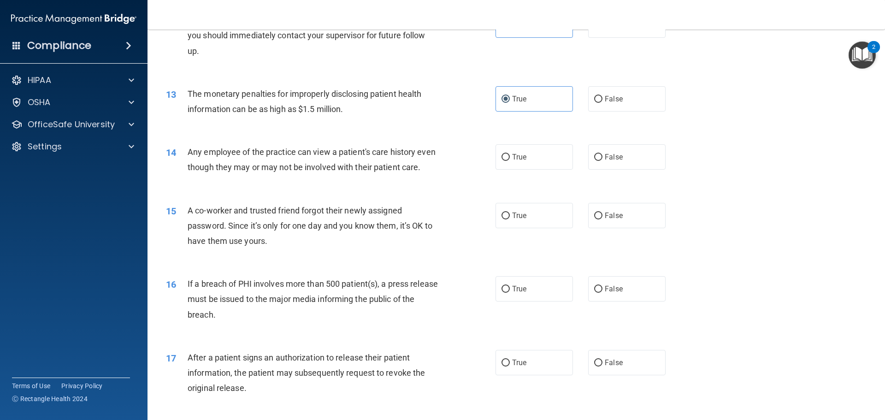
click at [330, 208] on div "15 A co-worker and trusted friend forgot their newly assigned password. Since i…" at bounding box center [516, 228] width 714 height 74
click at [601, 156] on label "False" at bounding box center [626, 156] width 77 height 25
click at [601, 156] on input "False" at bounding box center [598, 157] width 8 height 7
radio input "true"
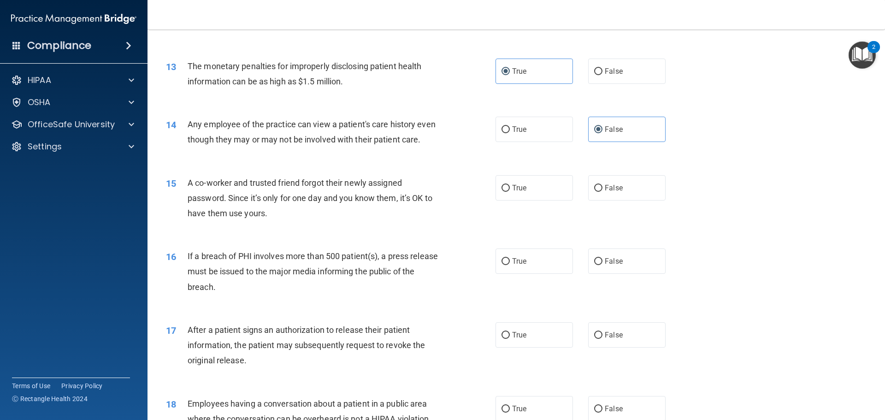
scroll to position [876, 0]
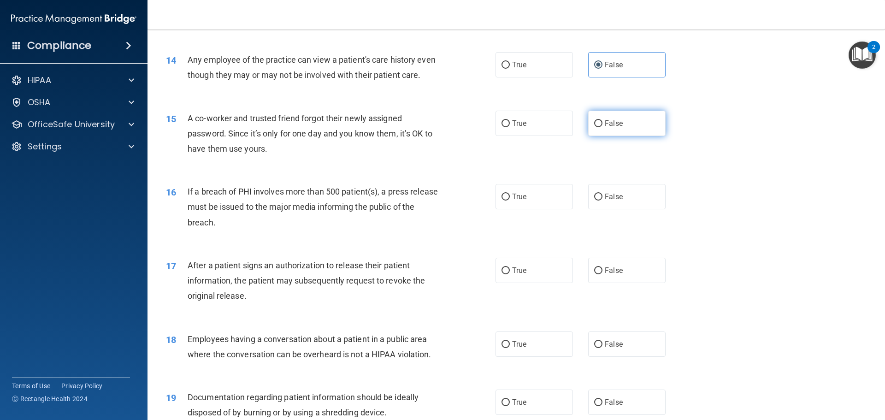
click at [596, 136] on label "False" at bounding box center [626, 123] width 77 height 25
click at [596, 127] on input "False" at bounding box center [598, 123] width 8 height 7
radio input "true"
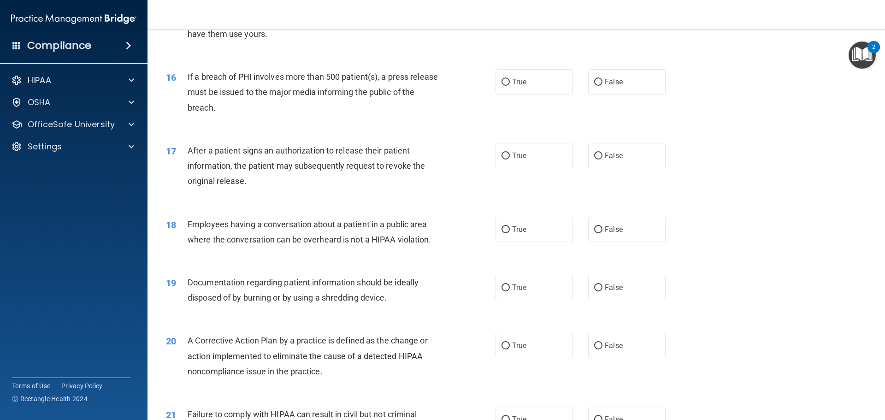
scroll to position [968, 0]
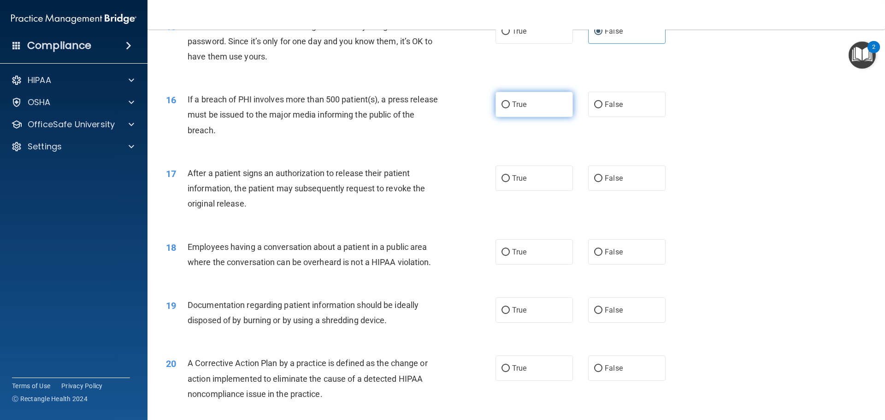
click at [549, 117] on label "True" at bounding box center [533, 104] width 77 height 25
click at [510, 108] on input "True" at bounding box center [505, 104] width 8 height 7
radio input "true"
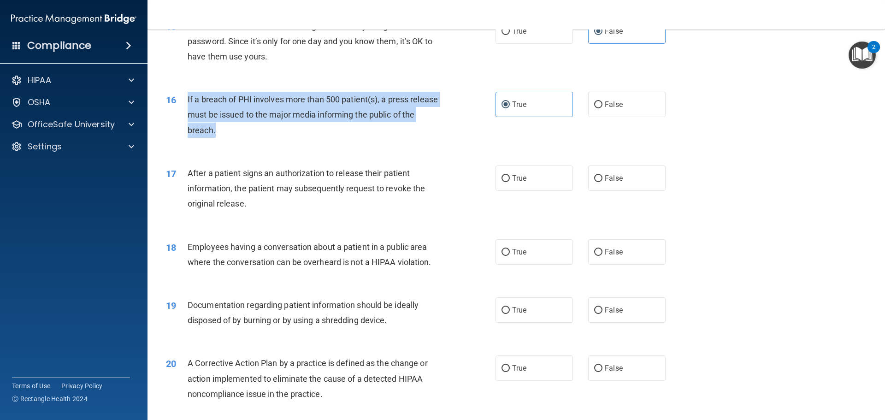
drag, startPoint x: 247, startPoint y: 148, endPoint x: 183, endPoint y: 112, distance: 73.6
click at [183, 112] on div "16 If a breach of PHI involves more than 500 patient(s), a press release must b…" at bounding box center [330, 117] width 357 height 51
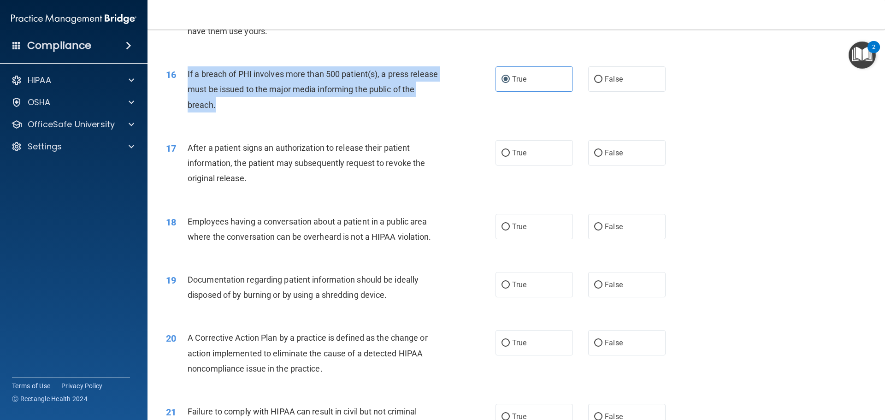
scroll to position [1014, 0]
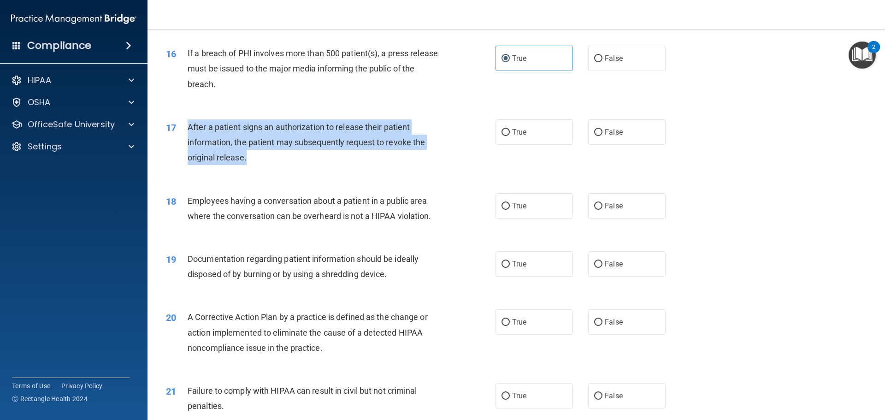
drag, startPoint x: 267, startPoint y: 177, endPoint x: 187, endPoint y: 143, distance: 87.3
click at [187, 143] on div "17 After a patient signs an authorization to release their patient information,…" at bounding box center [330, 144] width 357 height 51
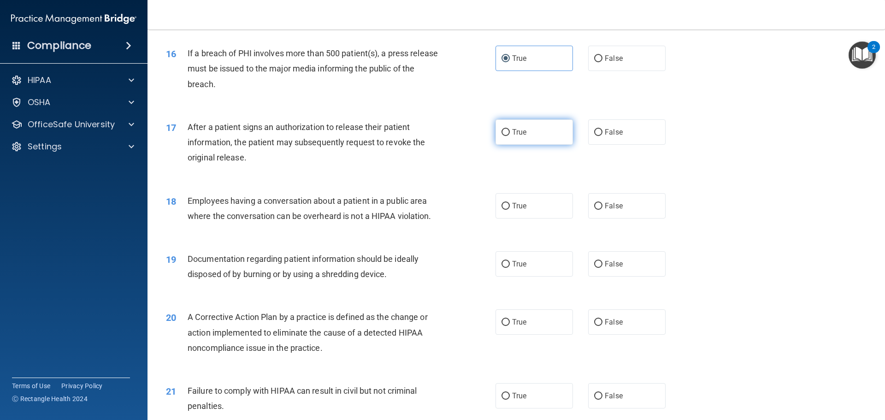
click at [529, 145] on label "True" at bounding box center [533, 131] width 77 height 25
click at [510, 136] on input "True" at bounding box center [505, 132] width 8 height 7
radio input "true"
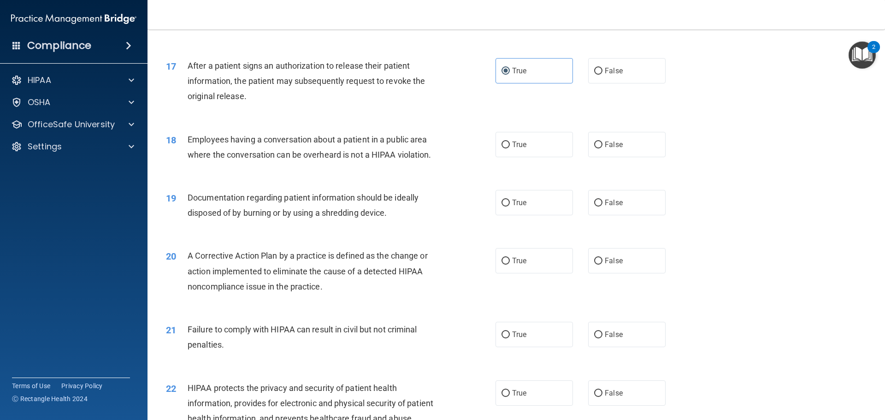
scroll to position [1070, 0]
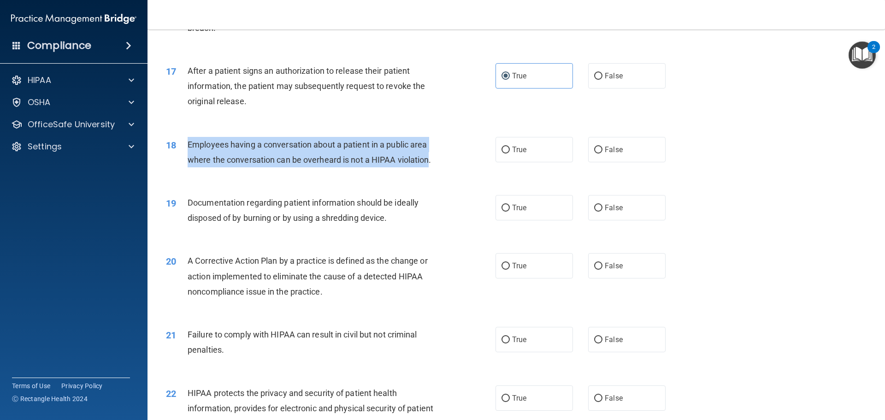
drag, startPoint x: 429, startPoint y: 175, endPoint x: 187, endPoint y: 163, distance: 242.2
click at [188, 163] on span "Employees having a conversation about a patient in a public area where the conv…" at bounding box center [310, 152] width 244 height 25
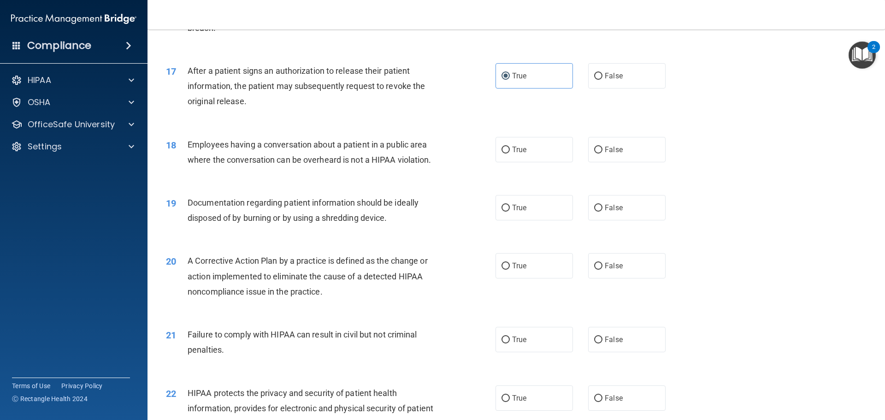
click at [305, 207] on div "19 Documentation regarding patient information should be ideally disposed of by…" at bounding box center [516, 212] width 714 height 58
click at [621, 160] on label "False" at bounding box center [626, 149] width 77 height 25
click at [602, 153] on input "False" at bounding box center [598, 150] width 8 height 7
radio input "true"
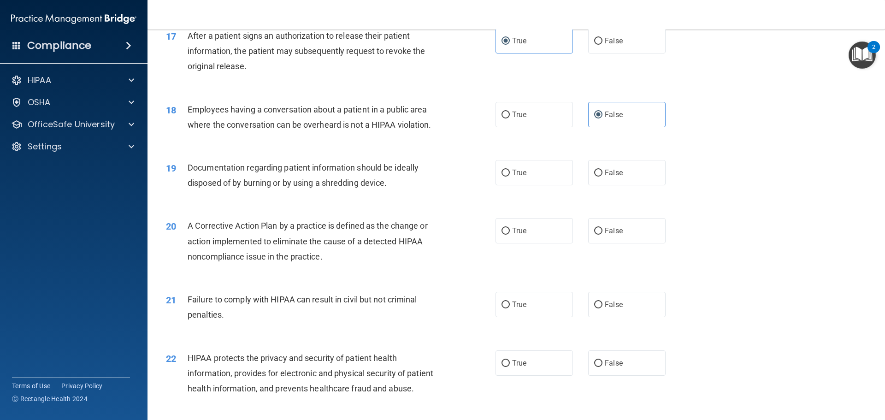
scroll to position [1162, 0]
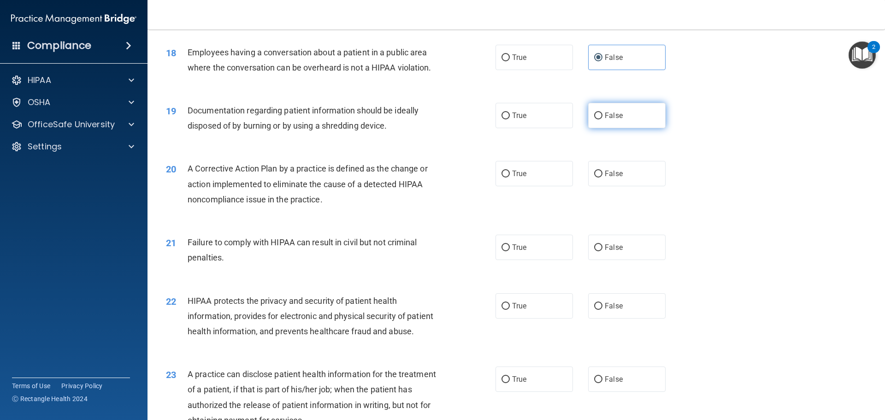
click at [618, 128] on label "False" at bounding box center [626, 115] width 77 height 25
click at [602, 119] on input "False" at bounding box center [598, 115] width 8 height 7
radio input "true"
click at [512, 120] on span "True" at bounding box center [519, 115] width 14 height 9
click at [510, 119] on input "True" at bounding box center [505, 115] width 8 height 7
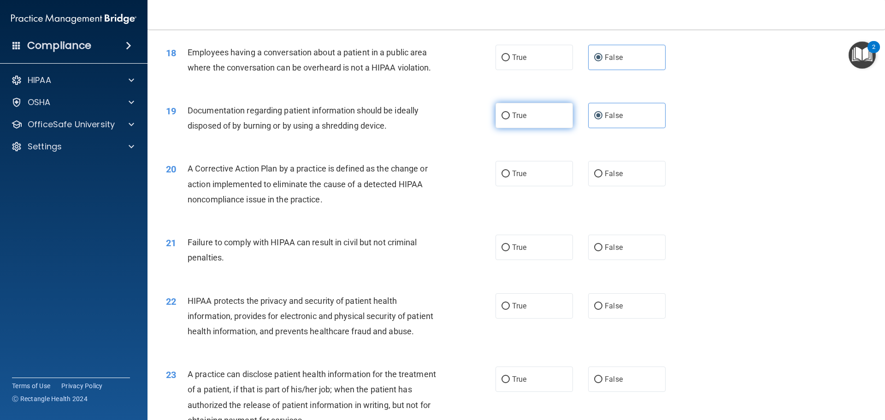
radio input "true"
radio input "false"
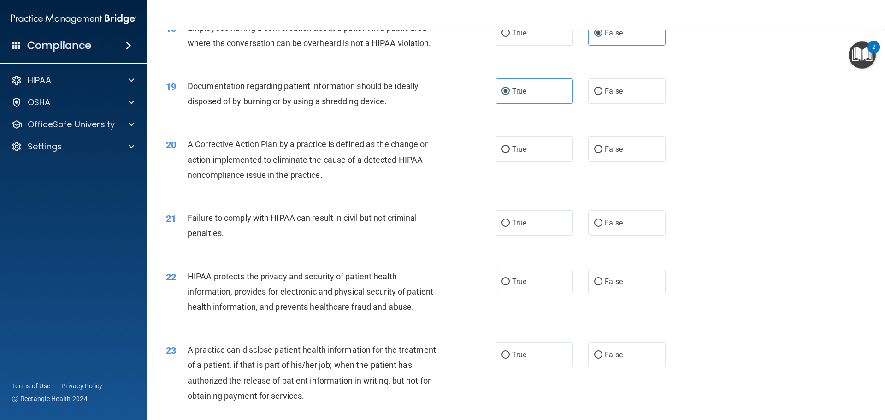
scroll to position [1208, 0]
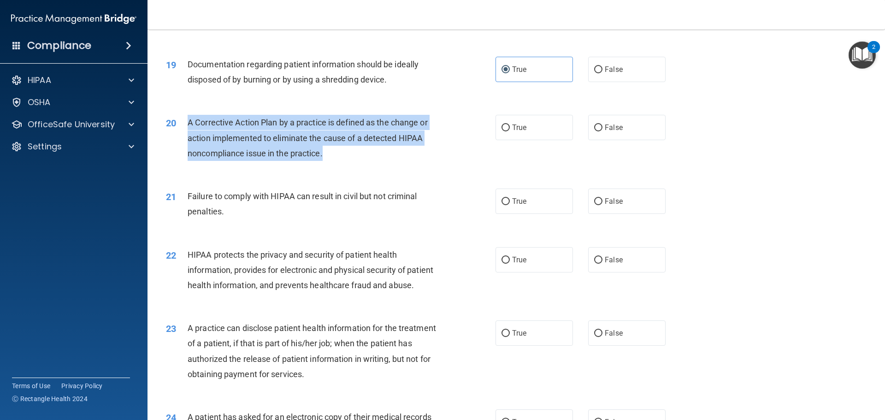
drag, startPoint x: 337, startPoint y: 167, endPoint x: 181, endPoint y: 136, distance: 158.9
click at [181, 136] on div "20 A Corrective Action Plan by a practice is defined as the change or action im…" at bounding box center [330, 140] width 357 height 51
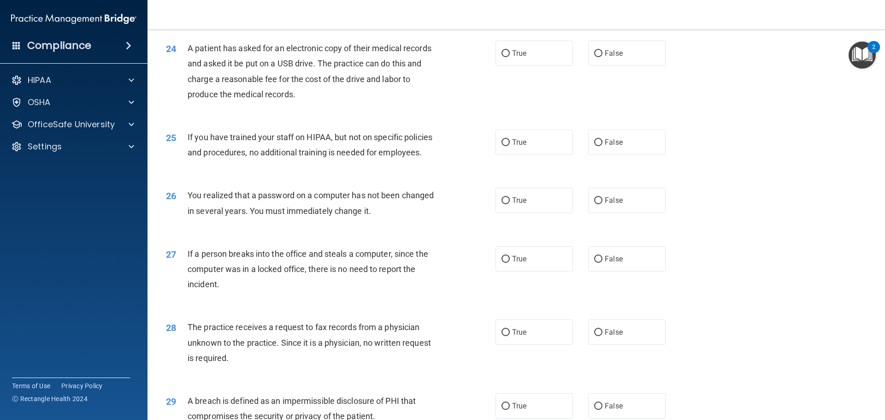
scroll to position [1761, 0]
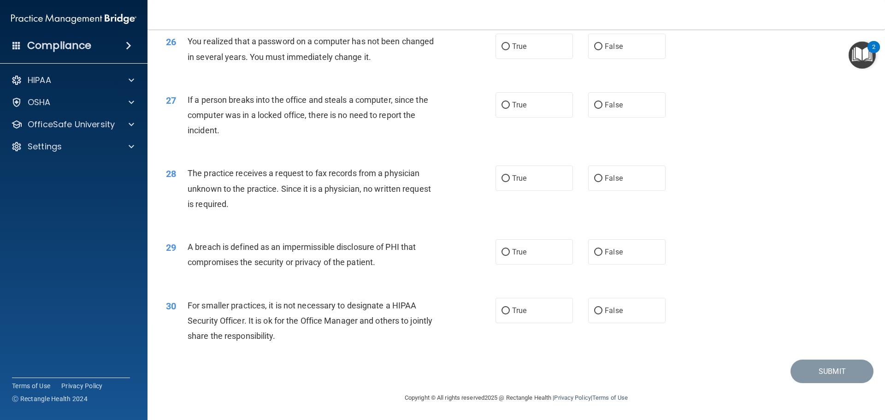
click at [320, 343] on div "For smaller practices, it is not necessary to designate a HIPAA Security Office…" at bounding box center [317, 321] width 258 height 46
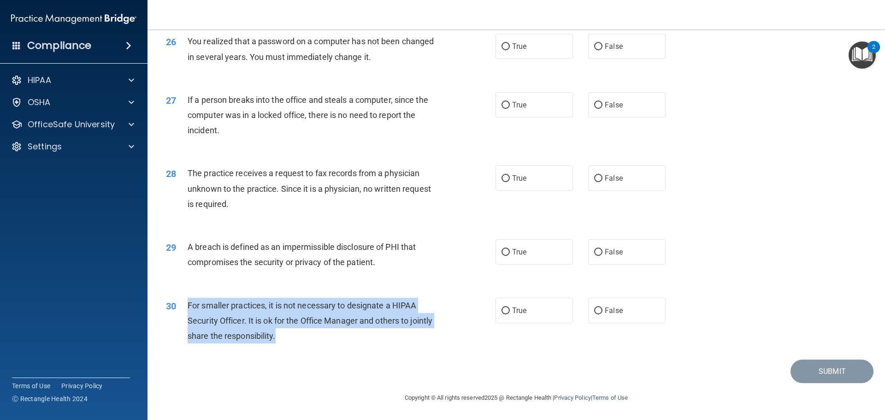
drag, startPoint x: 320, startPoint y: 343, endPoint x: 188, endPoint y: 304, distance: 137.4
click at [188, 304] on div "For smaller practices, it is not necessary to designate a HIPAA Security Office…" at bounding box center [317, 321] width 258 height 46
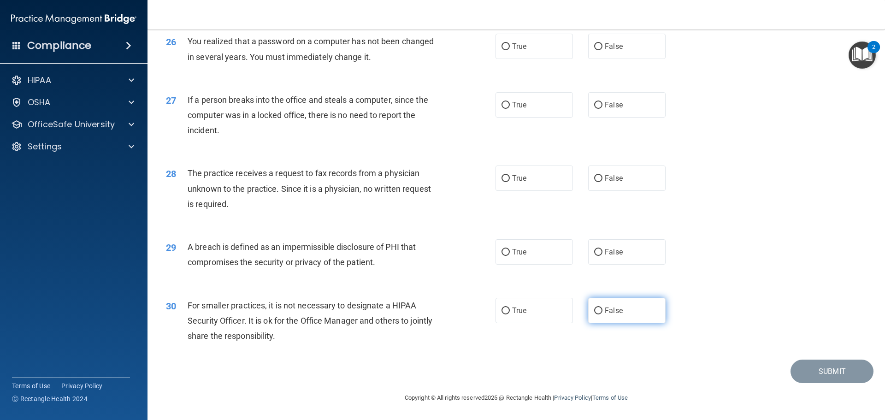
click at [616, 318] on label "False" at bounding box center [626, 310] width 77 height 25
click at [602, 314] on input "False" at bounding box center [598, 310] width 8 height 7
radio input "true"
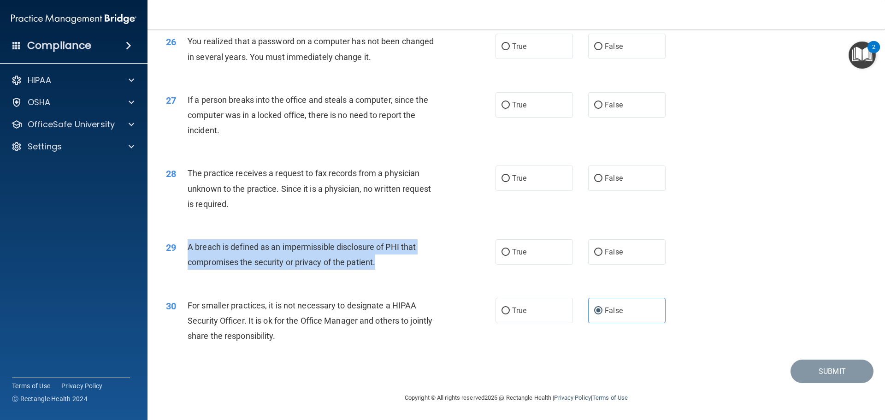
drag, startPoint x: 391, startPoint y: 270, endPoint x: 184, endPoint y: 248, distance: 208.1
click at [184, 248] on div "29 A breach is defined as an impermissible disclosure of PHI that compromises t…" at bounding box center [330, 256] width 357 height 35
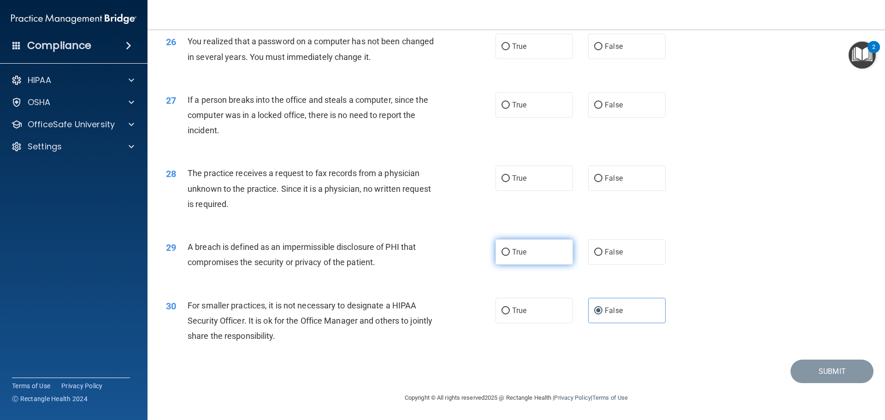
click at [534, 260] on label "True" at bounding box center [533, 251] width 77 height 25
click at [510, 256] on input "True" at bounding box center [505, 252] width 8 height 7
radio input "true"
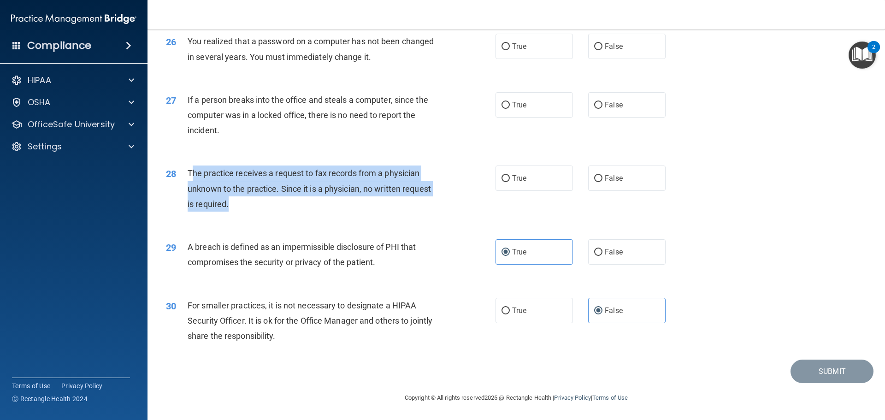
drag, startPoint x: 235, startPoint y: 203, endPoint x: 194, endPoint y: 168, distance: 54.3
click at [194, 168] on div "The practice receives a request to fax records from a physician unknown to the …" at bounding box center [317, 188] width 258 height 46
click at [270, 205] on div "The practice receives a request to fax records from a physician unknown to the …" at bounding box center [317, 188] width 258 height 46
drag, startPoint x: 213, startPoint y: 197, endPoint x: 187, endPoint y: 178, distance: 32.0
click at [188, 178] on div "The practice receives a request to fax records from a physician unknown to the …" at bounding box center [317, 188] width 258 height 46
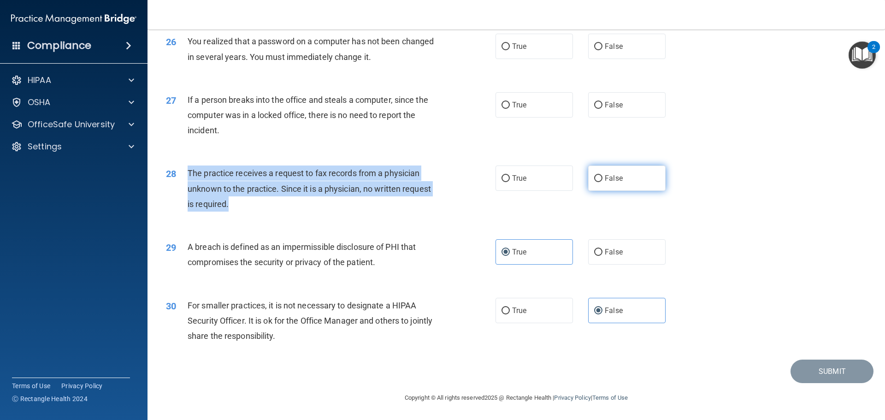
click at [596, 174] on label "False" at bounding box center [626, 177] width 77 height 25
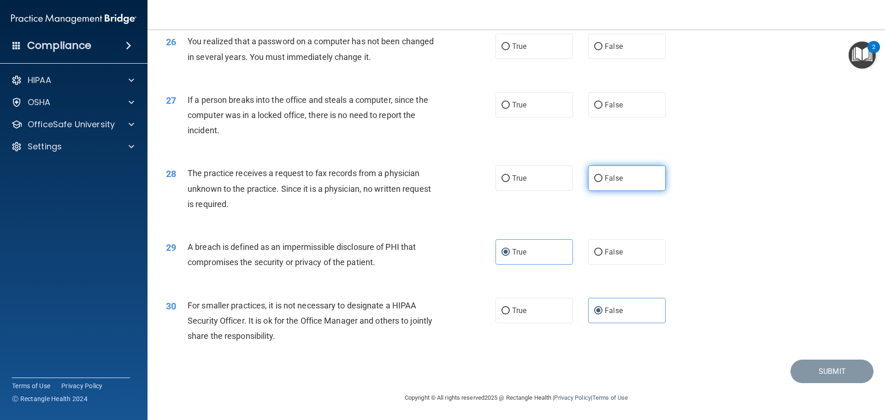
click at [629, 188] on label "False" at bounding box center [626, 177] width 77 height 25
click at [602, 182] on input "False" at bounding box center [598, 178] width 8 height 7
radio input "true"
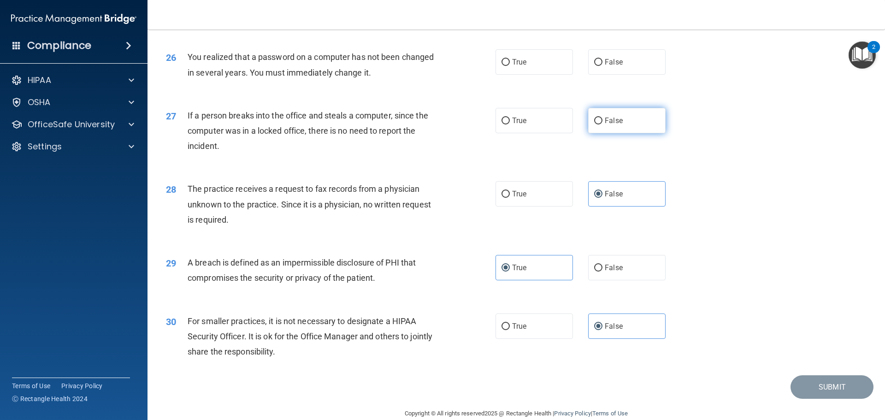
click at [624, 133] on label "False" at bounding box center [626, 120] width 77 height 25
click at [602, 124] on input "False" at bounding box center [598, 121] width 8 height 7
radio input "true"
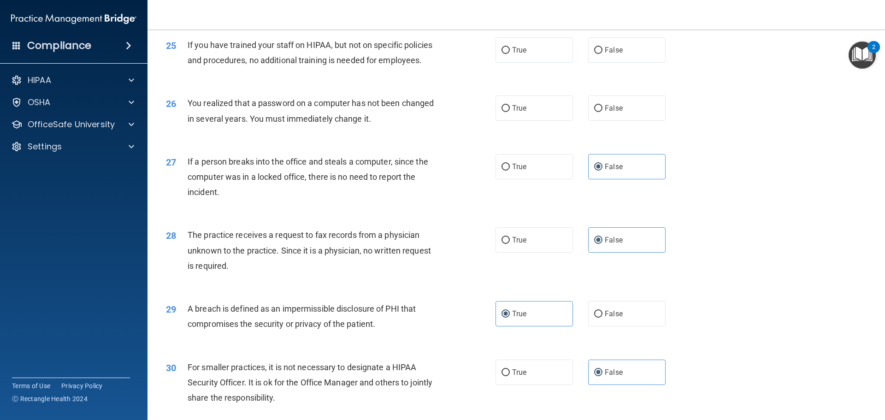
scroll to position [1623, 0]
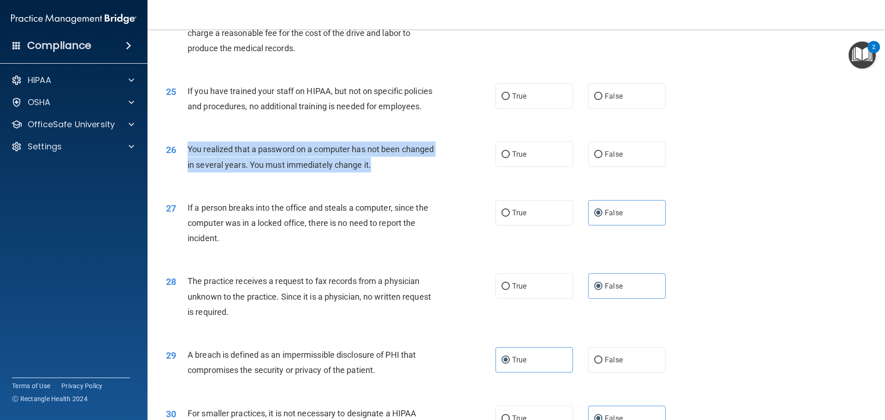
drag, startPoint x: 379, startPoint y: 194, endPoint x: 188, endPoint y: 178, distance: 191.0
click at [188, 172] on div "You realized that a password on a computer has not been changed in several year…" at bounding box center [317, 156] width 258 height 30
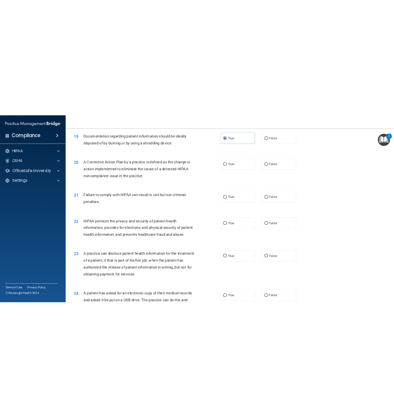
scroll to position [1347, 0]
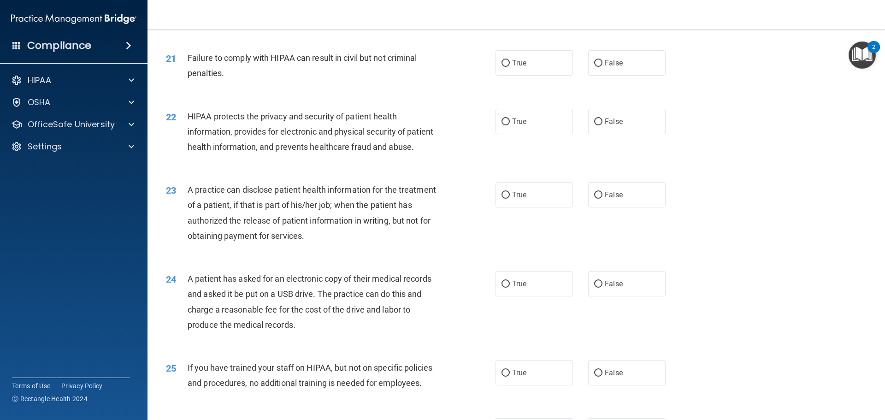
click at [245, 81] on div "Failure to comply with HIPAA can result in civil but not criminal penalties." at bounding box center [317, 65] width 258 height 30
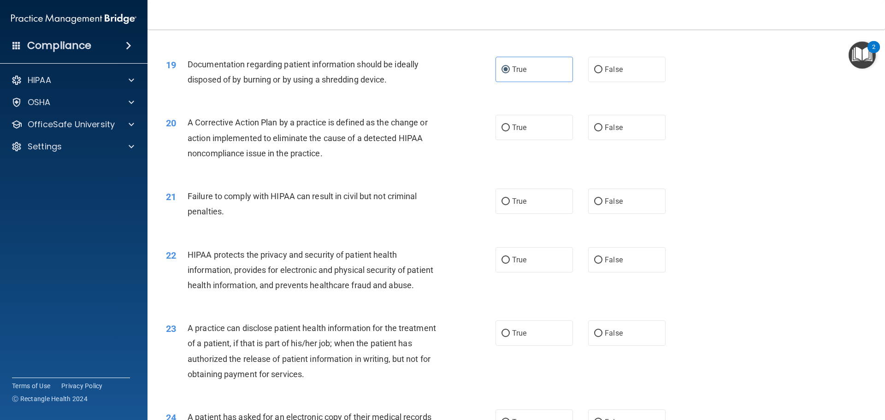
scroll to position [1393, 0]
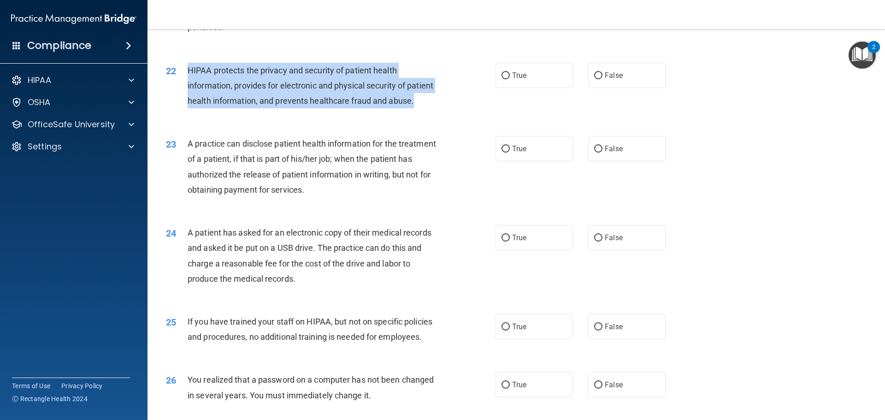
drag, startPoint x: 218, startPoint y: 135, endPoint x: 186, endPoint y: 88, distance: 56.6
click at [186, 88] on div "22 HIPAA protects the privacy and security of patient health information, provi…" at bounding box center [330, 88] width 357 height 51
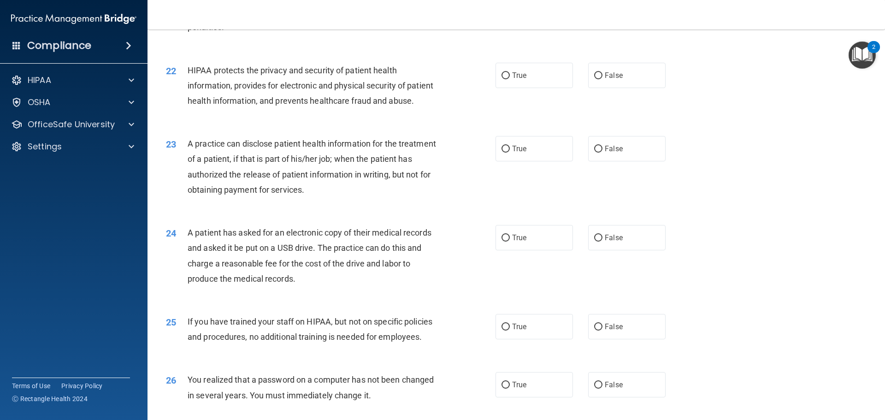
click at [288, 168] on div "A practice can disclose patient health information for the treatment of a patie…" at bounding box center [317, 166] width 258 height 61
click at [606, 88] on label "False" at bounding box center [626, 75] width 77 height 25
click at [602, 79] on input "False" at bounding box center [598, 75] width 8 height 7
radio input "true"
click at [564, 88] on label "True" at bounding box center [533, 75] width 77 height 25
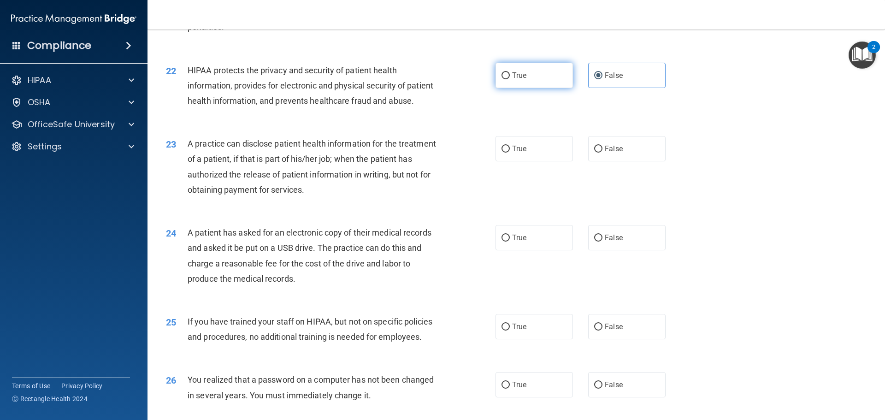
click at [510, 79] on input "True" at bounding box center [505, 75] width 8 height 7
radio input "true"
radio input "false"
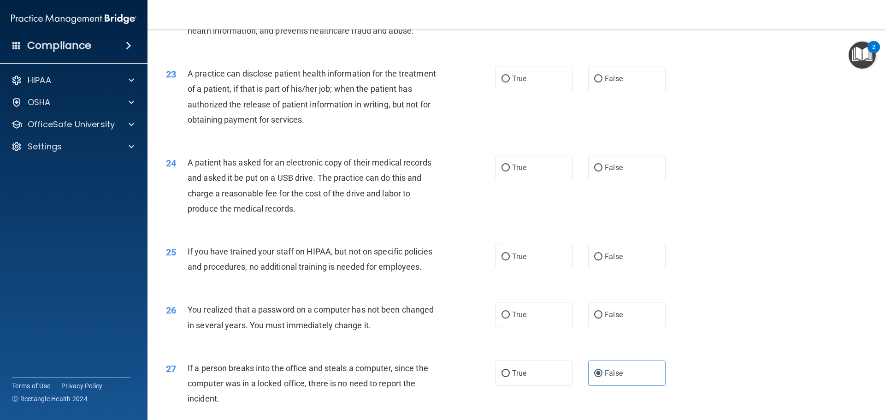
scroll to position [1485, 0]
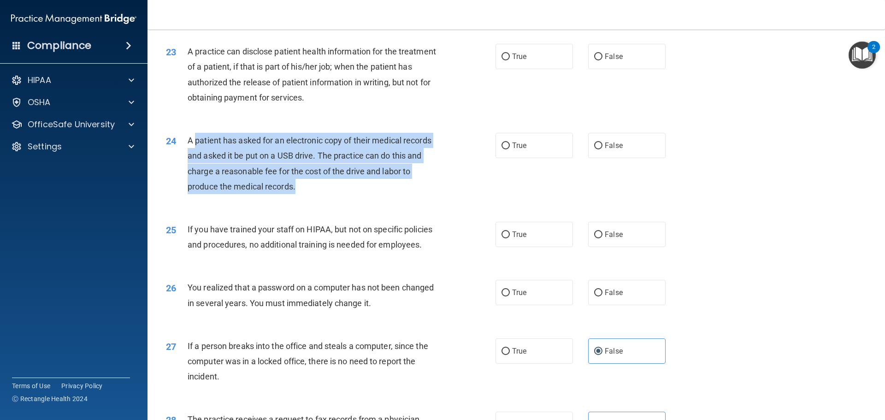
drag, startPoint x: 310, startPoint y: 227, endPoint x: 195, endPoint y: 176, distance: 125.6
click at [195, 176] on div "24 A patient has asked for an electronic copy of their medical records and aske…" at bounding box center [330, 166] width 357 height 66
click at [237, 179] on div "A patient has asked for an electronic copy of their medical records and asked i…" at bounding box center [317, 163] width 258 height 61
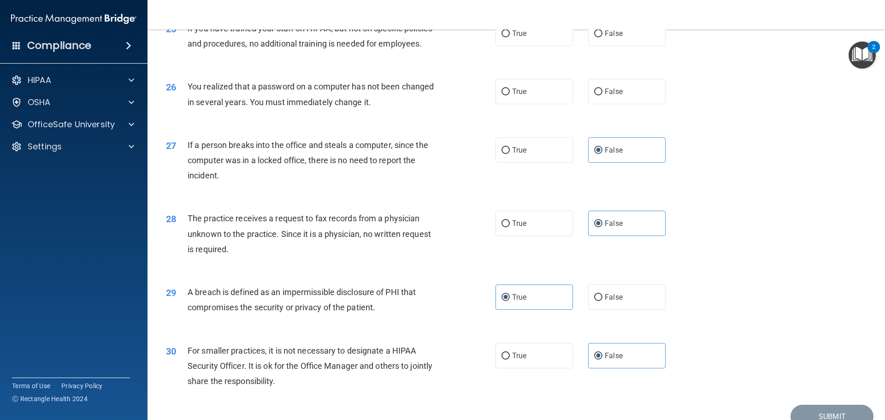
scroll to position [1669, 0]
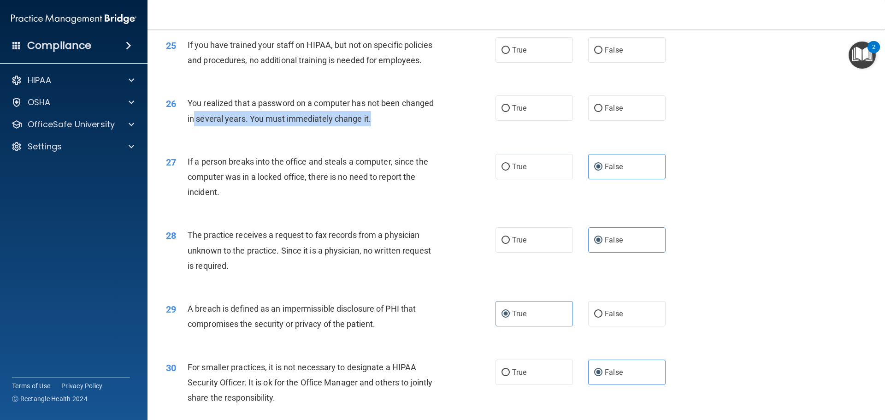
drag, startPoint x: 359, startPoint y: 160, endPoint x: 192, endPoint y: 148, distance: 168.2
click at [192, 126] on div "You realized that a password on a computer has not been changed in several year…" at bounding box center [317, 110] width 258 height 30
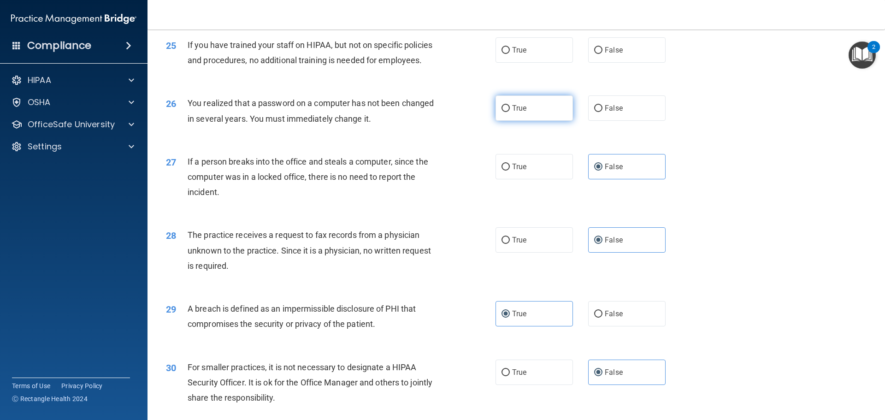
click at [562, 121] on label "True" at bounding box center [533, 107] width 77 height 25
click at [510, 112] on input "True" at bounding box center [505, 108] width 8 height 7
radio input "true"
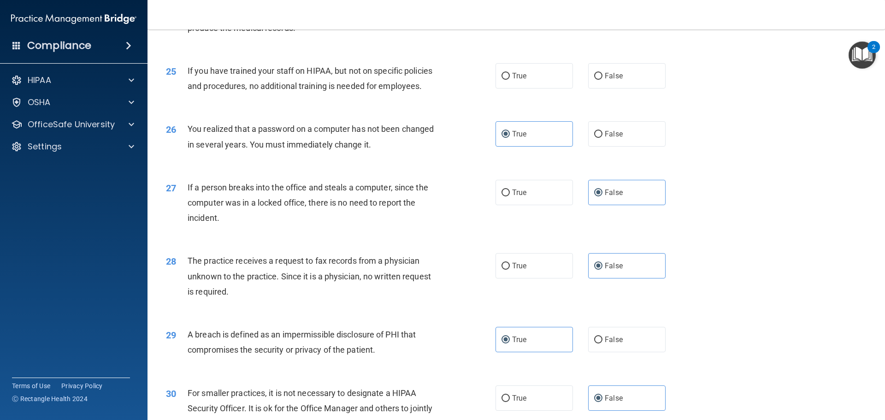
scroll to position [1623, 0]
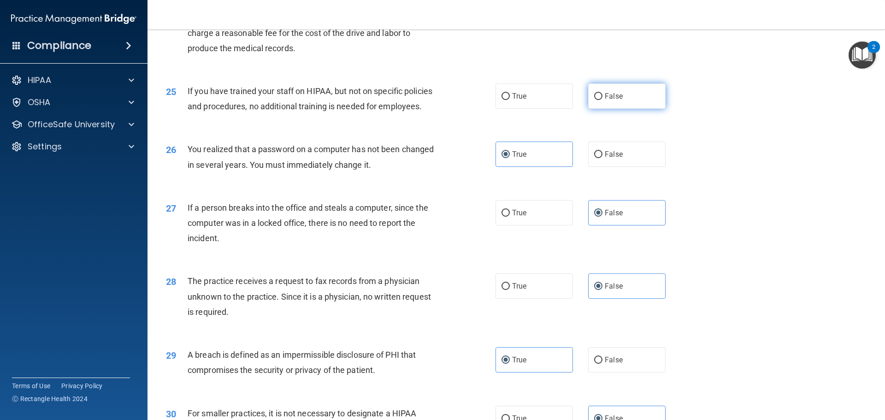
click at [601, 109] on label "False" at bounding box center [626, 95] width 77 height 25
click at [601, 100] on input "False" at bounding box center [598, 96] width 8 height 7
radio input "true"
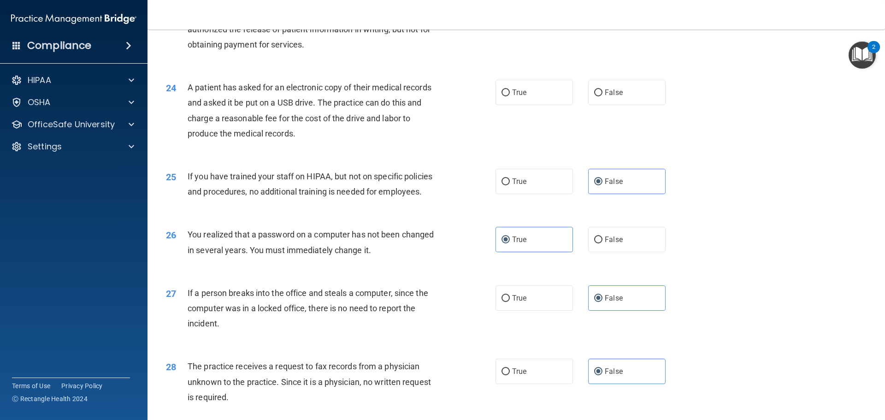
scroll to position [1531, 0]
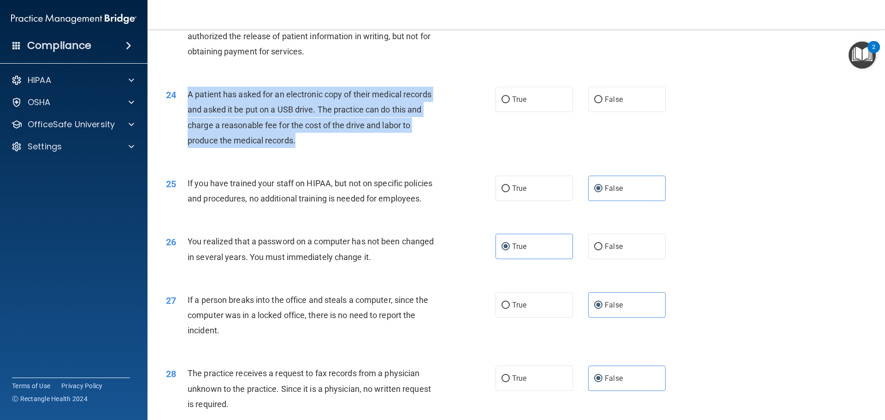
drag, startPoint x: 296, startPoint y: 177, endPoint x: 187, endPoint y: 128, distance: 119.8
click at [188, 128] on div "A patient has asked for an electronic copy of their medical records and asked i…" at bounding box center [317, 117] width 258 height 61
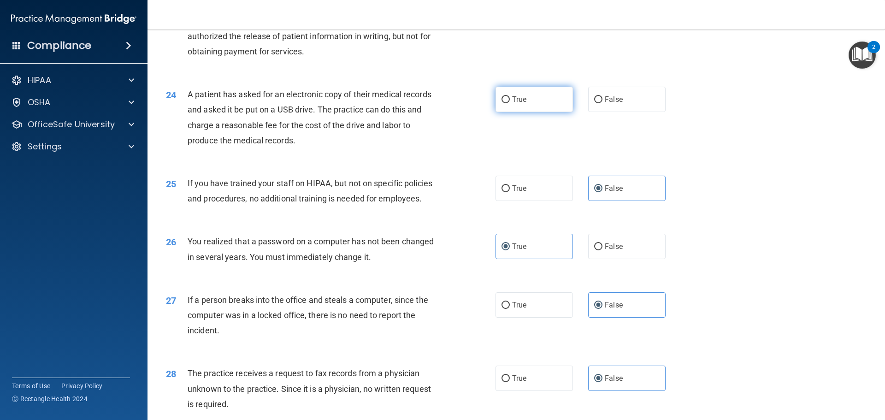
click at [545, 112] on label "True" at bounding box center [533, 99] width 77 height 25
click at [510, 103] on input "True" at bounding box center [505, 99] width 8 height 7
radio input "true"
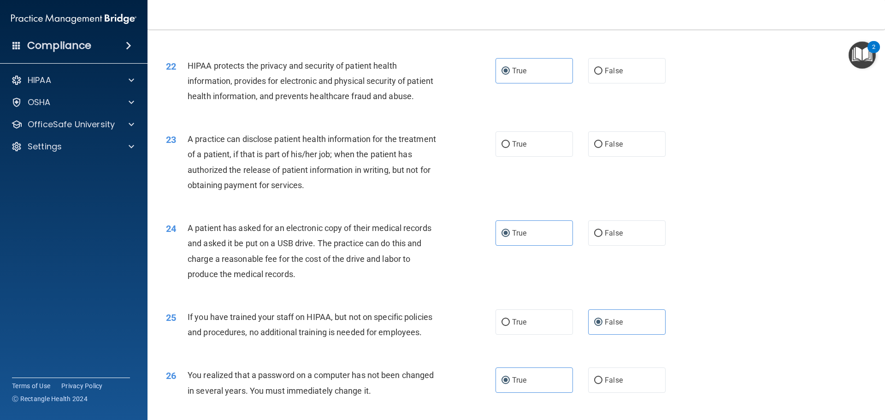
scroll to position [1393, 0]
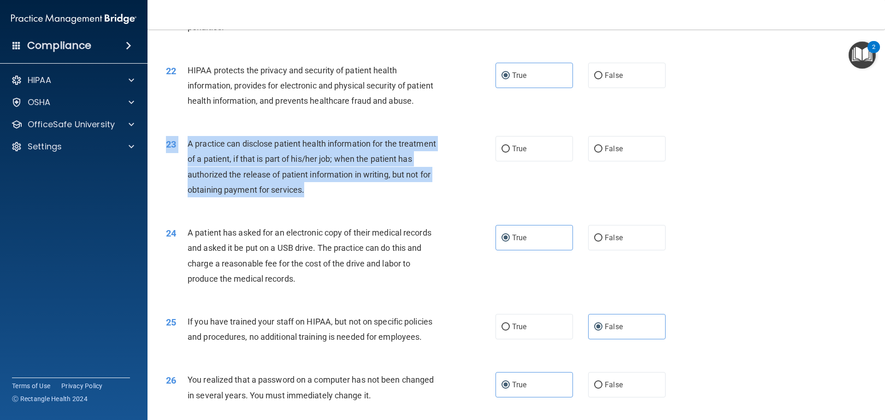
drag, startPoint x: 392, startPoint y: 233, endPoint x: 358, endPoint y: 224, distance: 35.5
click at [358, 213] on div "23 A practice can disclose patient health information for the treatment of a pa…" at bounding box center [516, 168] width 714 height 89
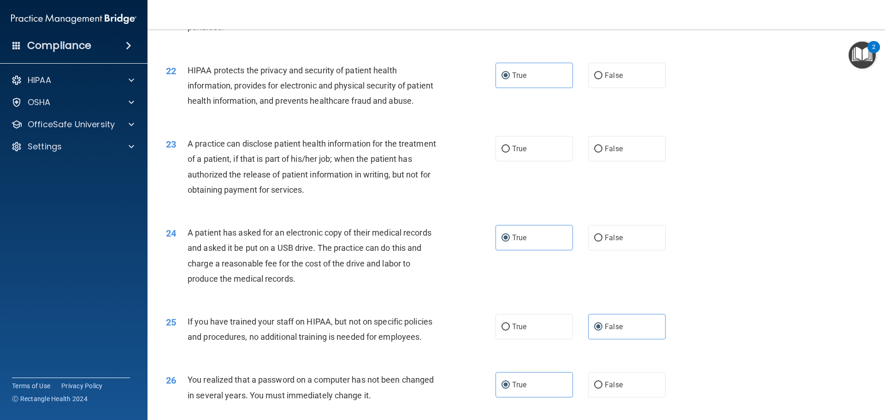
click at [332, 245] on div "24 A patient has asked for an electronic copy of their medical records and aske…" at bounding box center [516, 257] width 714 height 89
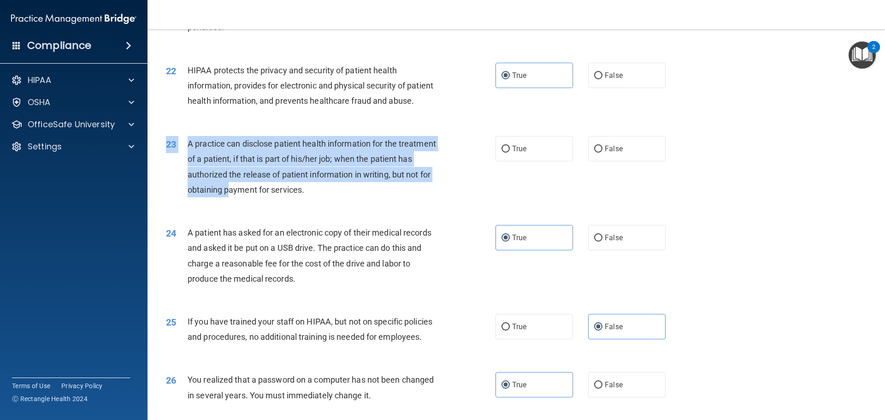
drag, startPoint x: 351, startPoint y: 236, endPoint x: 278, endPoint y: 203, distance: 79.6
click at [274, 213] on div "23 A practice can disclose patient health information for the treatment of a pa…" at bounding box center [516, 168] width 714 height 89
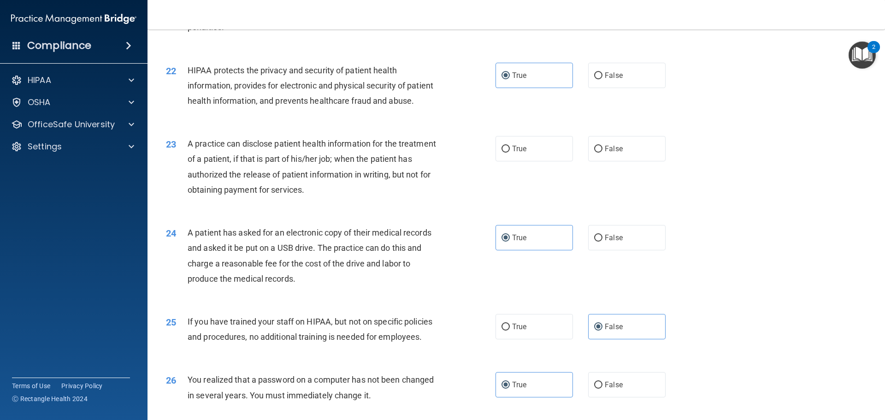
click at [334, 286] on div "A patient has asked for an electronic copy of their medical records and asked i…" at bounding box center [317, 255] width 258 height 61
click at [535, 161] on label "True" at bounding box center [533, 148] width 77 height 25
click at [510, 153] on input "True" at bounding box center [505, 149] width 8 height 7
radio input "true"
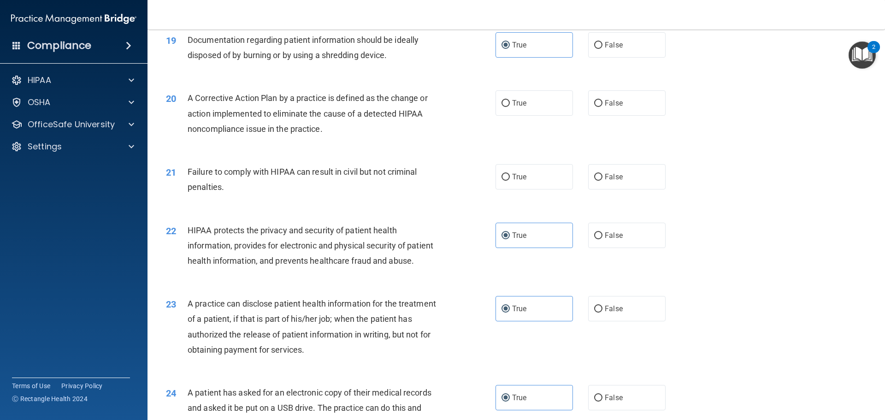
scroll to position [1254, 0]
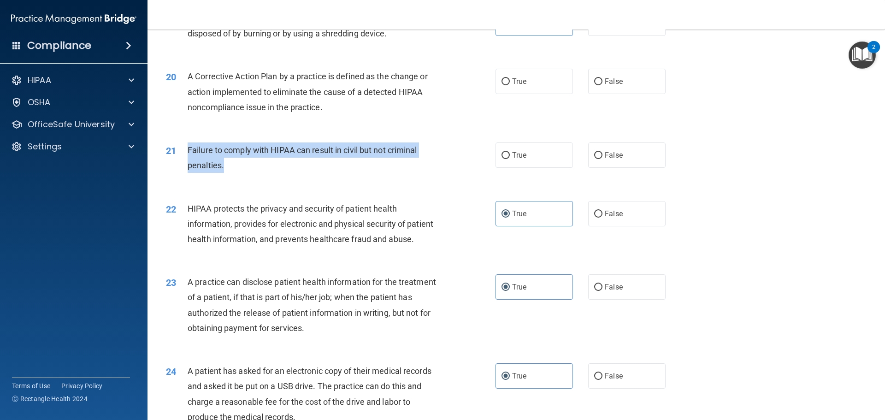
drag, startPoint x: 238, startPoint y: 189, endPoint x: 187, endPoint y: 164, distance: 57.1
click at [187, 164] on div "21 Failure to comply with HIPAA can result in civil but not criminal penalties." at bounding box center [330, 159] width 357 height 35
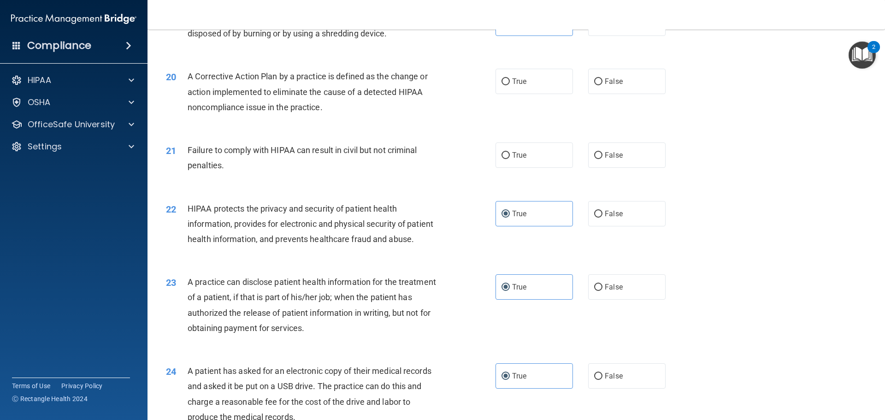
click at [579, 168] on div "True False" at bounding box center [588, 154] width 186 height 25
click at [605, 159] on span "False" at bounding box center [614, 155] width 18 height 9
click at [602, 159] on input "False" at bounding box center [598, 155] width 8 height 7
radio input "true"
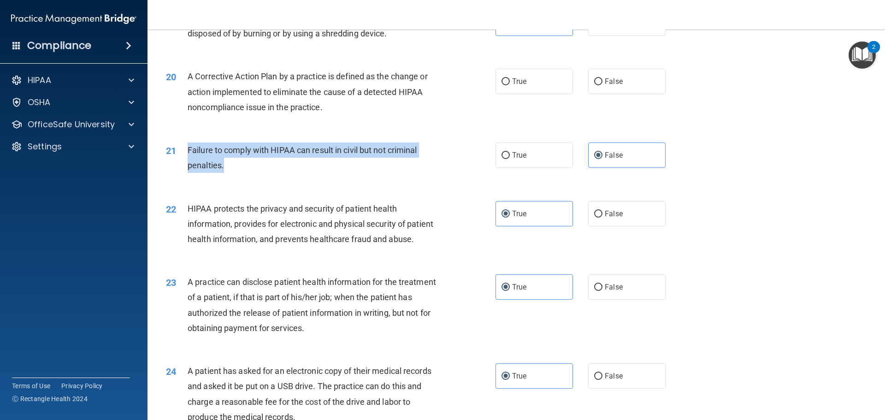
drag, startPoint x: 256, startPoint y: 193, endPoint x: 184, endPoint y: 163, distance: 77.7
click at [184, 163] on div "21 Failure to comply with HIPAA can result in civil but not criminal penalties." at bounding box center [330, 159] width 357 height 35
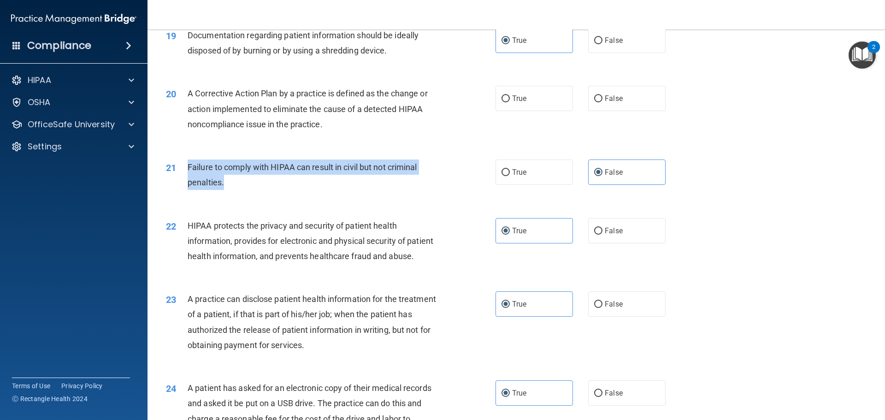
scroll to position [1208, 0]
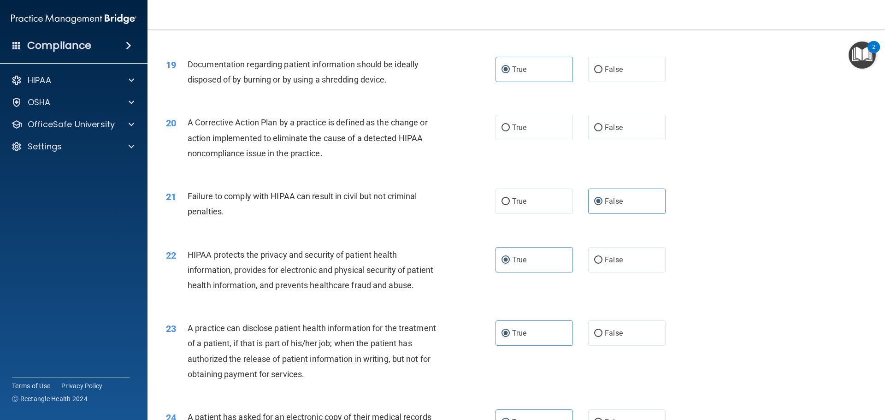
click at [349, 177] on div "20 A Corrective Action Plan by a practice is defined as the change or action im…" at bounding box center [516, 140] width 714 height 74
drag, startPoint x: 283, startPoint y: 166, endPoint x: 188, endPoint y: 135, distance: 101.0
click at [259, 159] on div "A Corrective Action Plan by a practice is defined as the change or action imple…" at bounding box center [317, 138] width 258 height 46
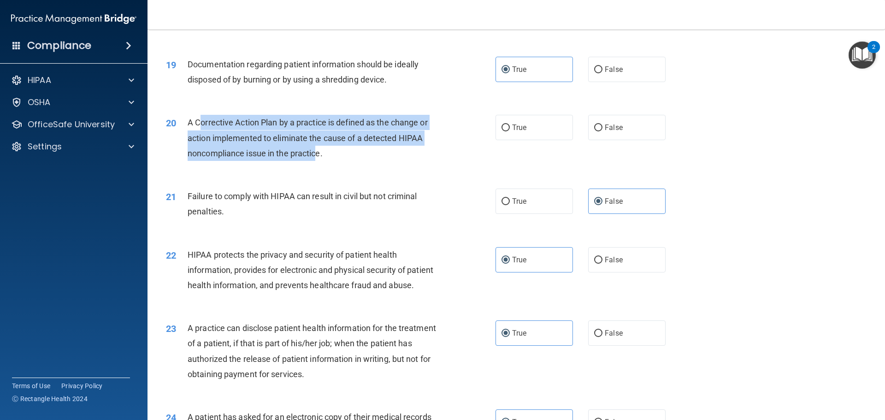
drag, startPoint x: 315, startPoint y: 169, endPoint x: 202, endPoint y: 139, distance: 116.8
click at [202, 139] on span "A Corrective Action Plan by a practice is defined as the change or action imple…" at bounding box center [308, 138] width 240 height 40
drag, startPoint x: 254, startPoint y: 147, endPoint x: 331, endPoint y: 167, distance: 79.4
click at [255, 147] on span "A Corrective Action Plan by a practice is defined as the change or action imple…" at bounding box center [308, 138] width 240 height 40
drag, startPoint x: 343, startPoint y: 167, endPoint x: 206, endPoint y: 141, distance: 139.3
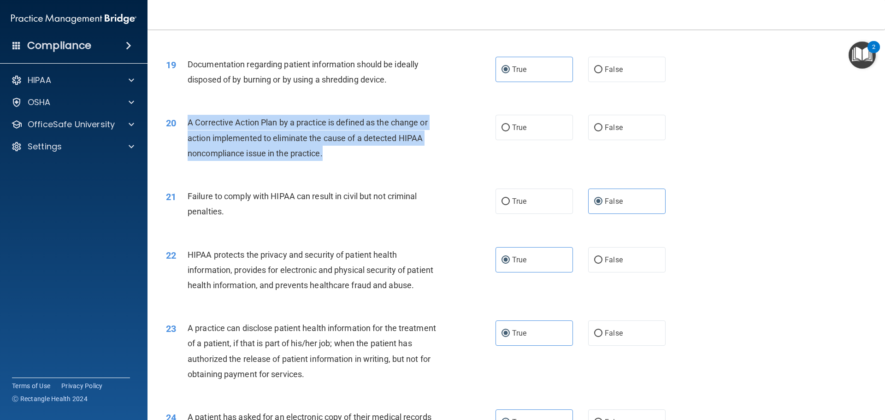
click at [185, 135] on div "20 A Corrective Action Plan by a practice is defined as the change or action im…" at bounding box center [330, 140] width 357 height 51
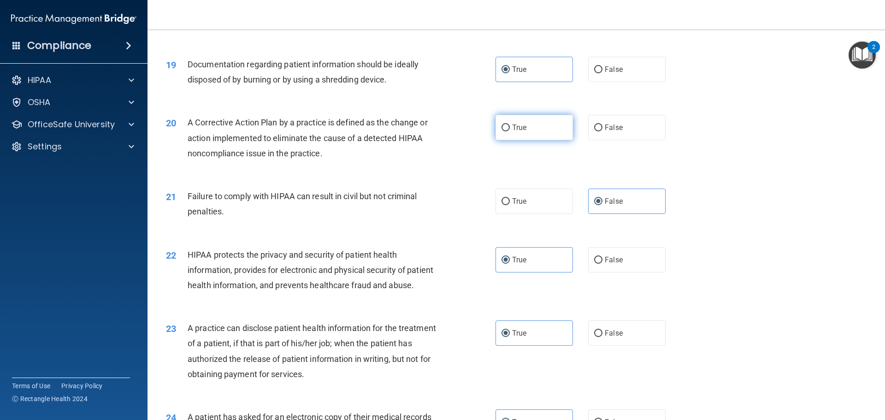
click at [541, 140] on label "True" at bounding box center [533, 127] width 77 height 25
click at [510, 131] on input "True" at bounding box center [505, 127] width 8 height 7
radio input "true"
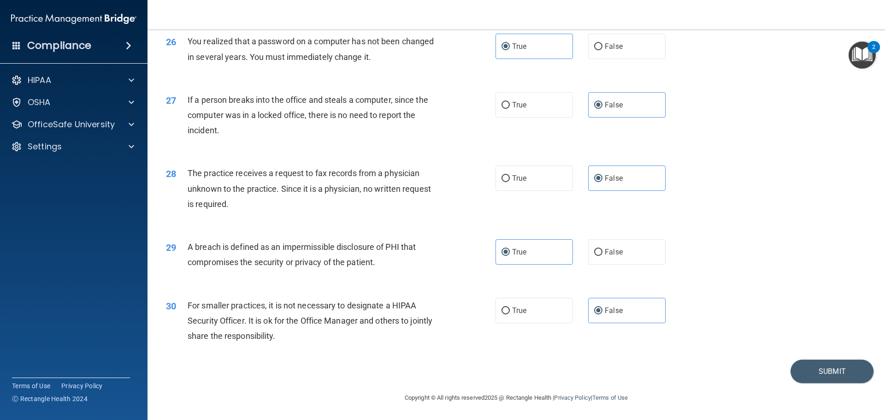
scroll to position [1761, 0]
click at [795, 365] on button "Submit" at bounding box center [831, 371] width 83 height 24
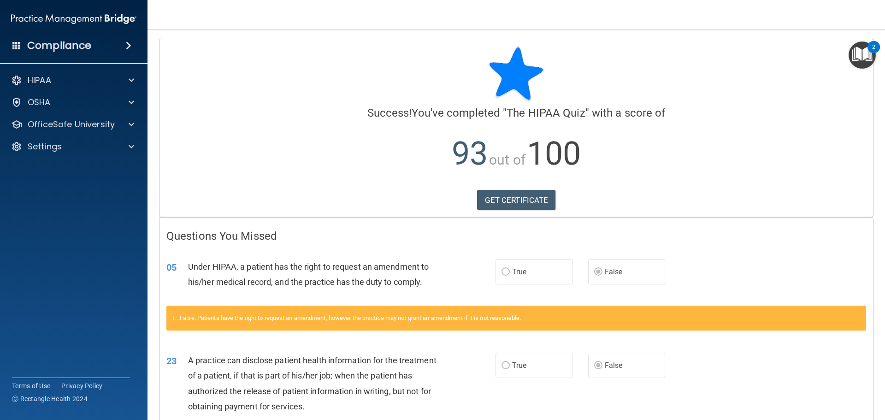
scroll to position [90, 0]
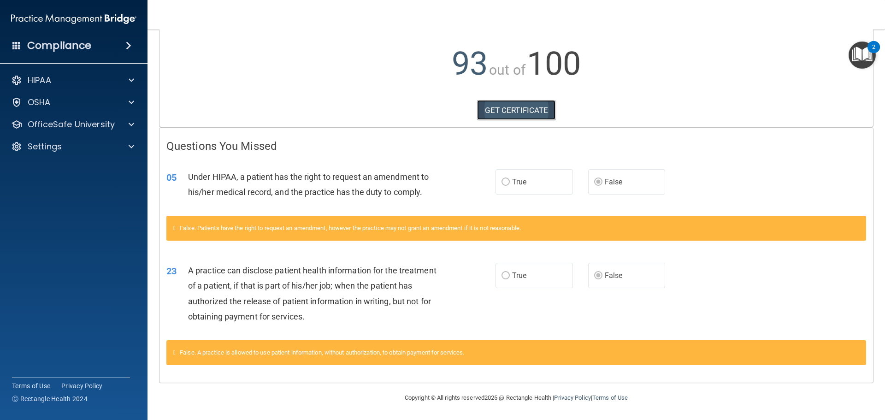
click at [502, 115] on link "GET CERTIFICATE" at bounding box center [516, 110] width 79 height 20
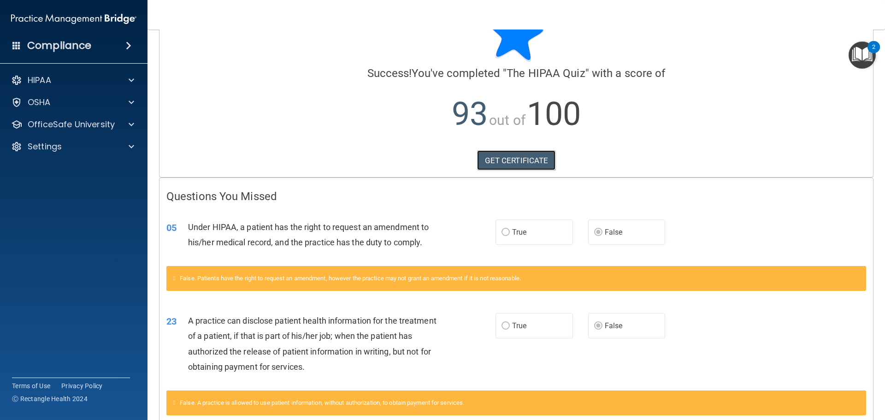
scroll to position [0, 0]
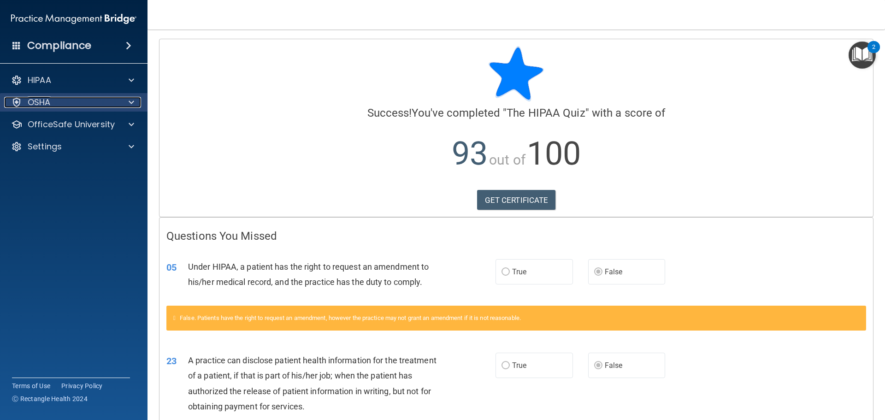
click at [77, 98] on div "OSHA" at bounding box center [61, 102] width 114 height 11
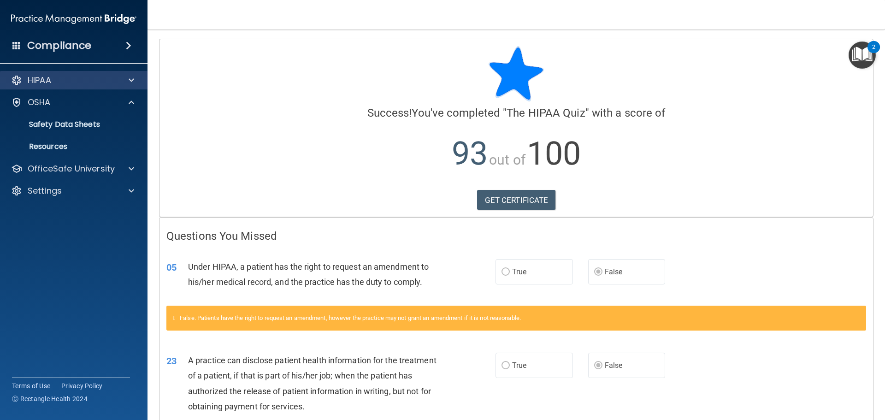
click at [96, 74] on div "HIPAA" at bounding box center [74, 80] width 148 height 18
click at [135, 76] on div at bounding box center [129, 80] width 23 height 11
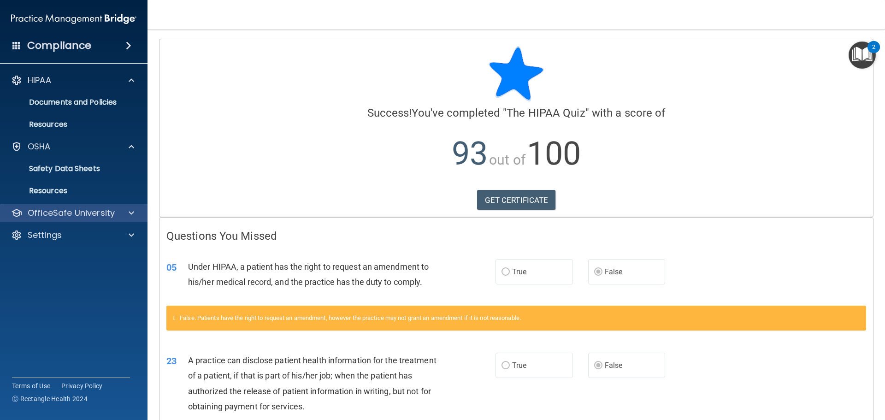
click at [88, 218] on div "OfficeSafe University" at bounding box center [74, 213] width 148 height 18
click at [112, 208] on p "OfficeSafe University" at bounding box center [71, 212] width 87 height 11
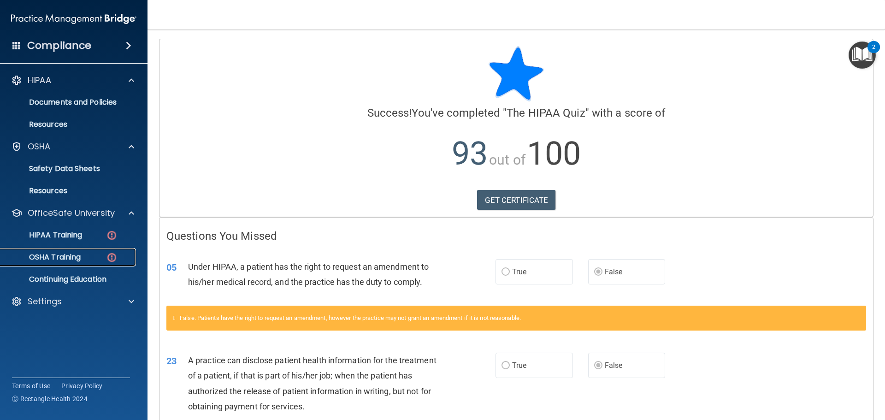
click at [91, 257] on div "OSHA Training" at bounding box center [69, 257] width 126 height 9
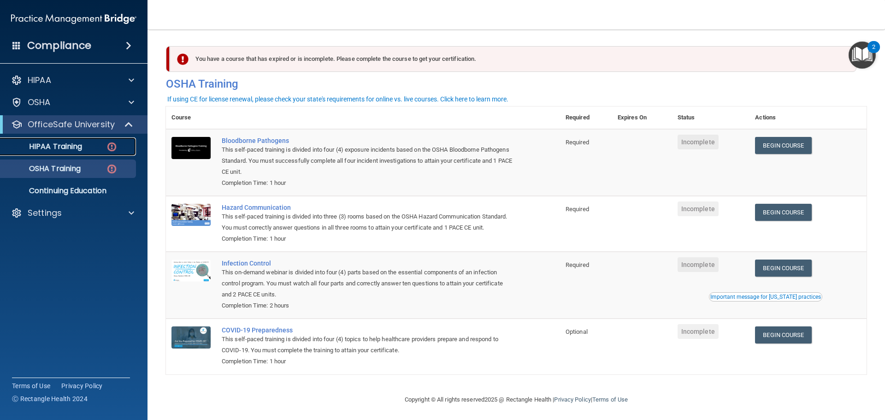
click at [74, 148] on p "HIPAA Training" at bounding box center [44, 146] width 76 height 9
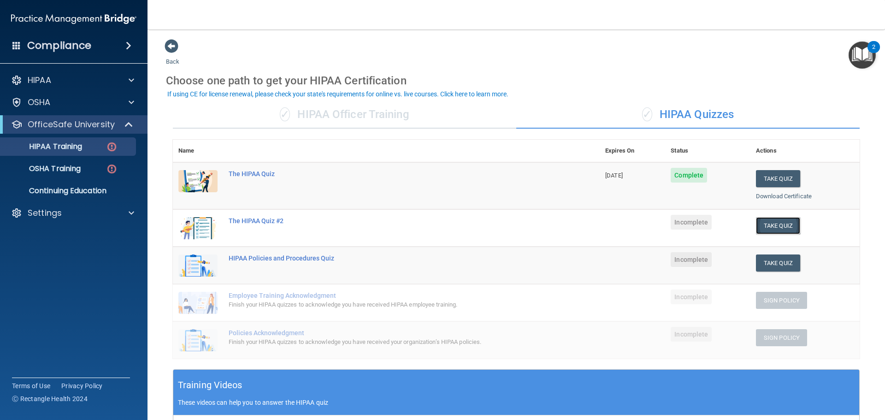
click at [763, 228] on button "Take Quiz" at bounding box center [778, 225] width 44 height 17
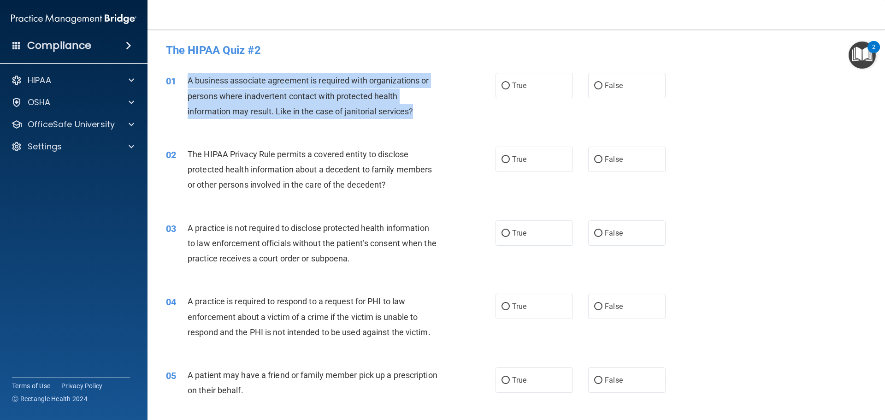
drag, startPoint x: 418, startPoint y: 113, endPoint x: 204, endPoint y: 87, distance: 215.5
click at [188, 83] on div "A business associate agreement is required with organizations or persons where …" at bounding box center [317, 96] width 258 height 46
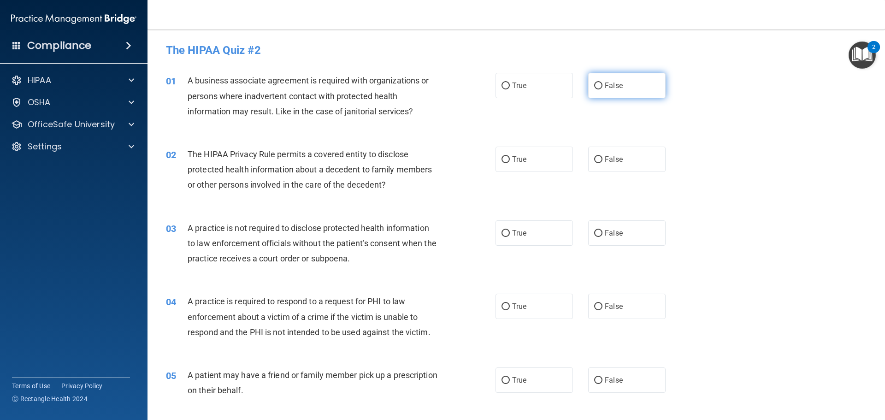
click at [609, 93] on label "False" at bounding box center [626, 85] width 77 height 25
click at [602, 89] on input "False" at bounding box center [598, 85] width 8 height 7
radio input "true"
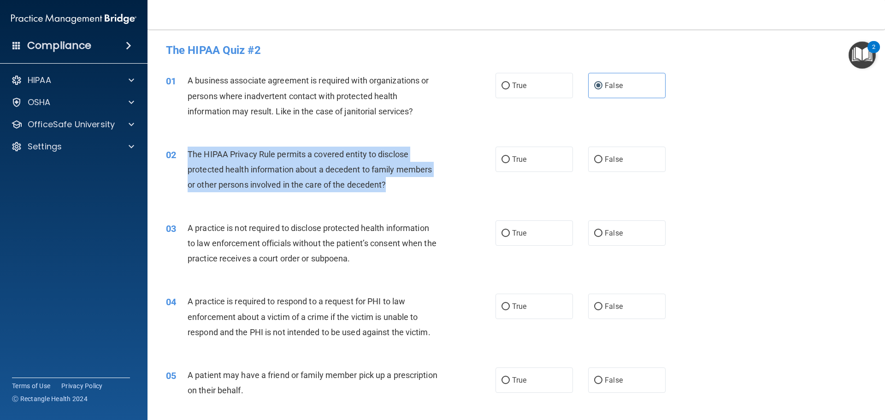
drag, startPoint x: 393, startPoint y: 181, endPoint x: 191, endPoint y: 156, distance: 202.9
click at [187, 155] on div "02 The HIPAA Privacy Rule permits a covered entity to disclose protected health…" at bounding box center [330, 172] width 357 height 51
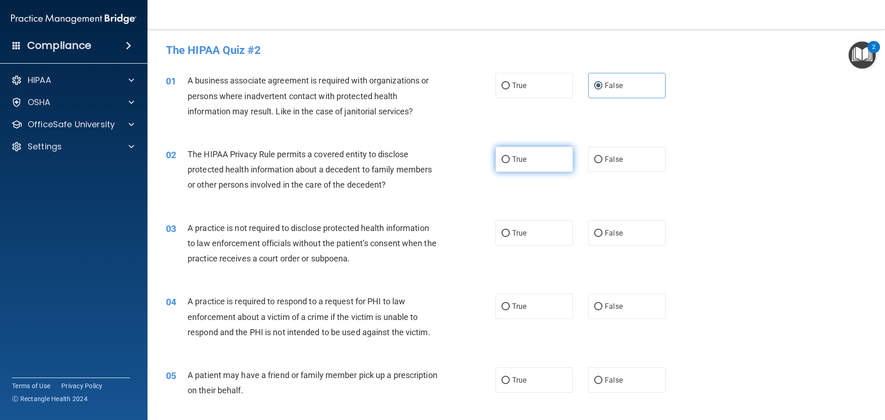
click at [540, 164] on label "True" at bounding box center [533, 159] width 77 height 25
click at [510, 163] on input "True" at bounding box center [505, 159] width 8 height 7
radio input "true"
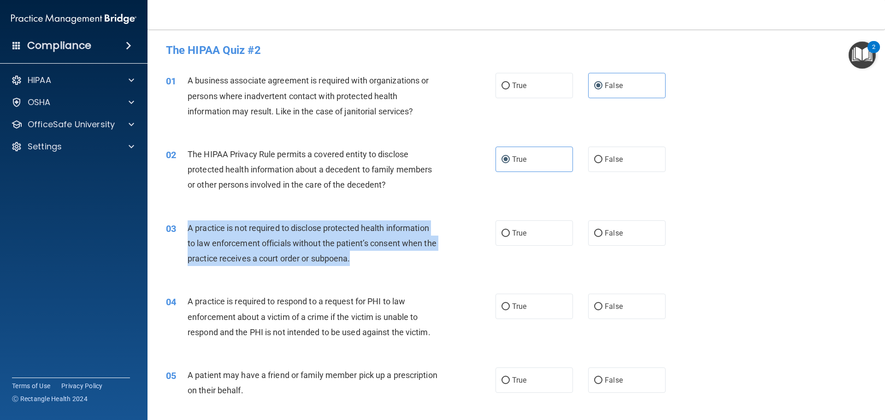
drag, startPoint x: 347, startPoint y: 265, endPoint x: 189, endPoint y: 227, distance: 162.5
click at [189, 227] on div "A practice is not required to disclose protected health information to law enfo…" at bounding box center [317, 243] width 258 height 46
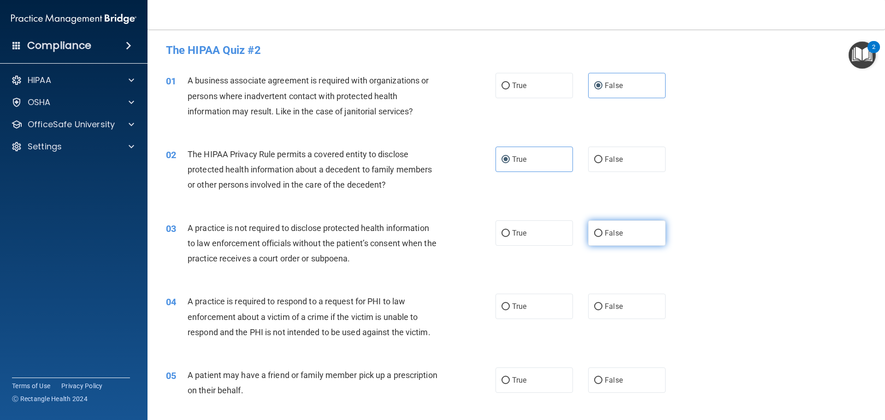
click at [601, 237] on label "False" at bounding box center [626, 232] width 77 height 25
click at [601, 237] on input "False" at bounding box center [598, 233] width 8 height 7
radio input "true"
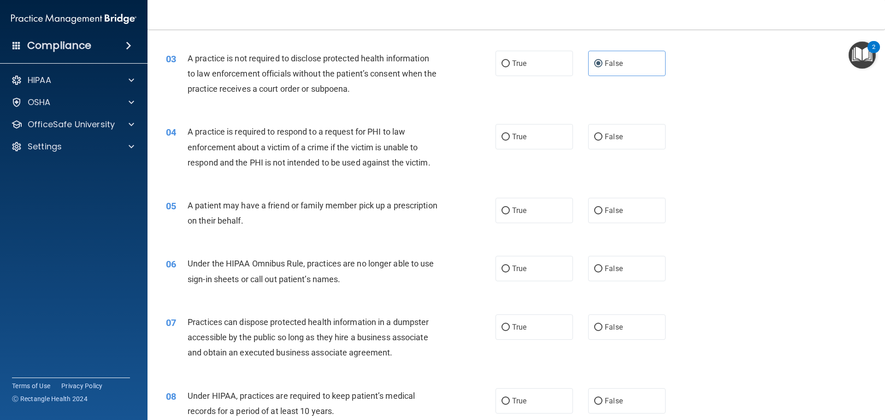
scroll to position [184, 0]
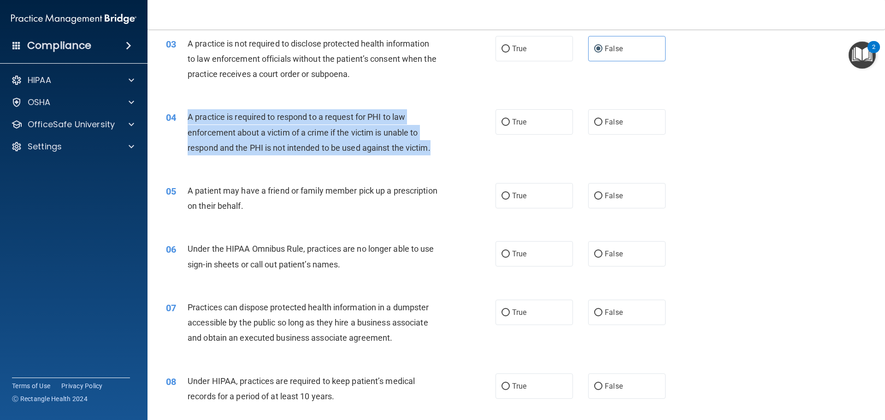
drag, startPoint x: 436, startPoint y: 147, endPoint x: 189, endPoint y: 123, distance: 247.3
click at [189, 123] on div "A practice is required to respond to a request for PHI to law enforcement about…" at bounding box center [317, 132] width 258 height 46
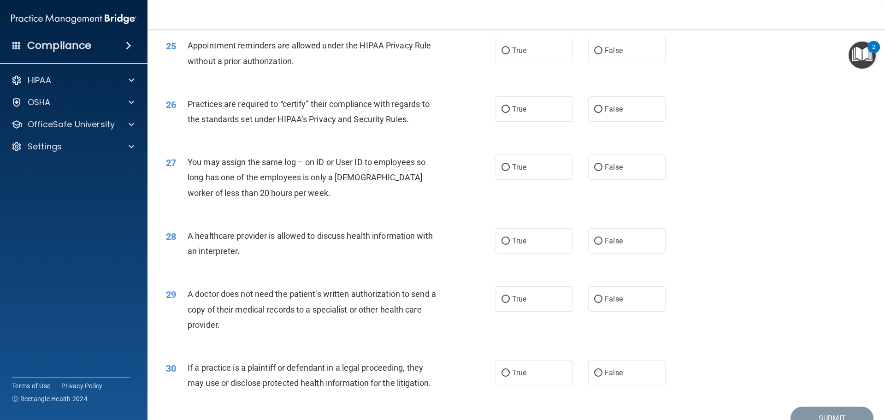
scroll to position [1726, 0]
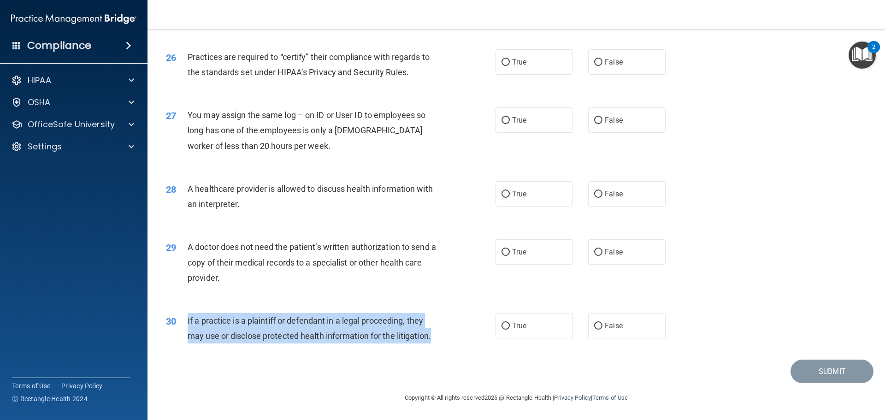
drag, startPoint x: 447, startPoint y: 341, endPoint x: 229, endPoint y: 324, distance: 218.6
click at [185, 323] on div "30 If a practice is a plaintiff or defendant in a legal proceeding, they may us…" at bounding box center [330, 330] width 357 height 35
click at [509, 320] on label "True" at bounding box center [533, 325] width 77 height 25
click at [509, 323] on input "True" at bounding box center [505, 326] width 8 height 7
radio input "true"
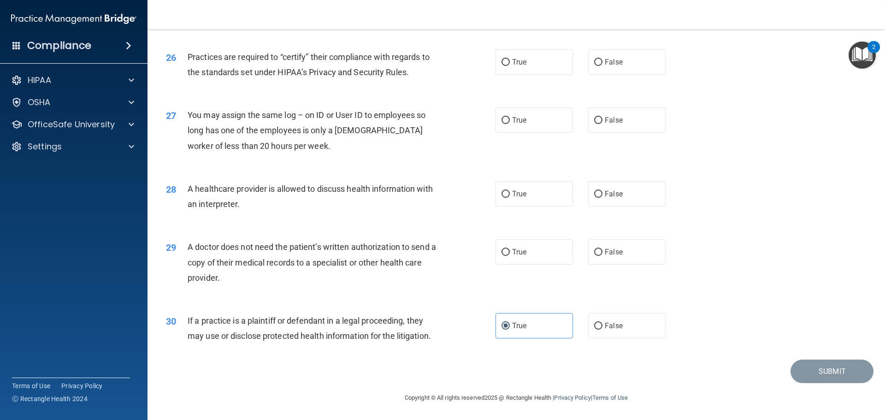
drag, startPoint x: 318, startPoint y: 285, endPoint x: 187, endPoint y: 244, distance: 137.5
click at [188, 244] on div "A doctor does not need the patient’s written authorization to send a copy of th…" at bounding box center [317, 262] width 258 height 46
click at [594, 253] on input "False" at bounding box center [598, 252] width 8 height 7
radio input "true"
click at [427, 303] on div "30 If a practice is a plaintiff or defendant in a legal proceeding, they may us…" at bounding box center [516, 330] width 714 height 58
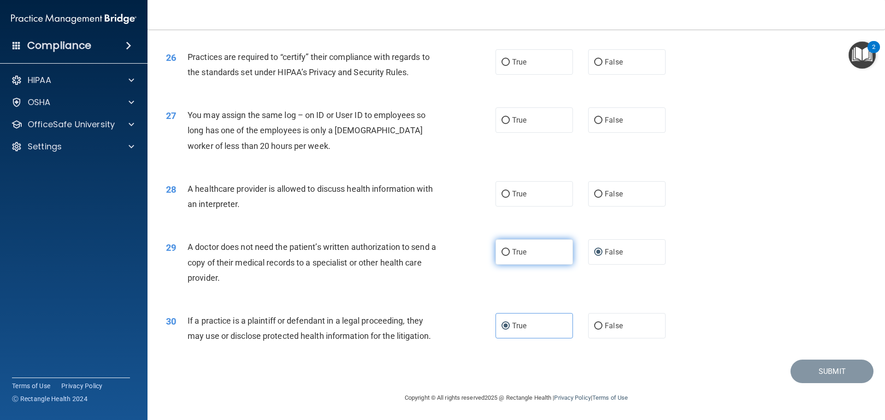
click at [534, 255] on label "True" at bounding box center [533, 251] width 77 height 25
click at [510, 255] on input "True" at bounding box center [505, 252] width 8 height 7
radio input "true"
radio input "false"
drag, startPoint x: 271, startPoint y: 213, endPoint x: 221, endPoint y: 206, distance: 51.2
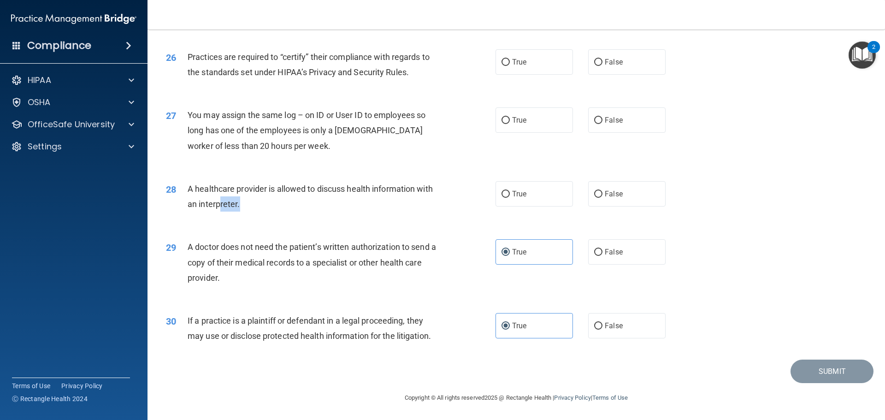
click at [221, 206] on div "28 A healthcare provider is allowed to discuss health information with an inter…" at bounding box center [330, 198] width 357 height 35
click at [271, 216] on div "28 A healthcare provider is allowed to discuss health information with an inter…" at bounding box center [330, 198] width 357 height 35
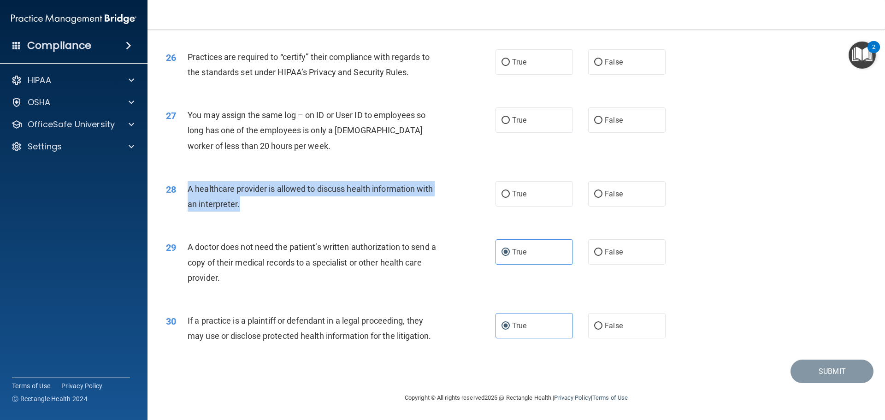
drag, startPoint x: 239, startPoint y: 212, endPoint x: 186, endPoint y: 188, distance: 58.2
click at [185, 187] on div "28 A healthcare provider is allowed to discuss health information with an inter…" at bounding box center [330, 198] width 357 height 35
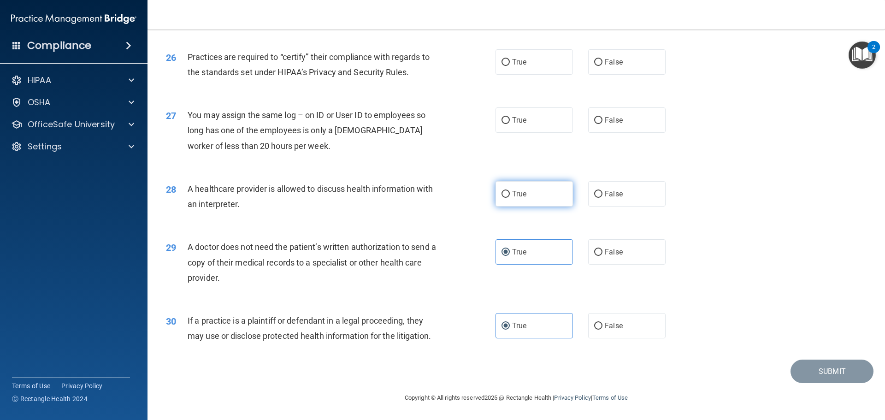
click at [524, 196] on label "True" at bounding box center [533, 193] width 77 height 25
click at [510, 196] on input "True" at bounding box center [505, 194] width 8 height 7
radio input "true"
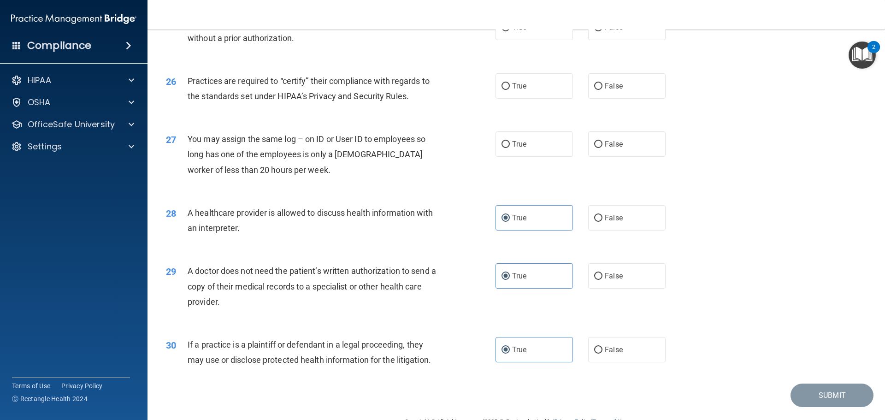
scroll to position [1679, 0]
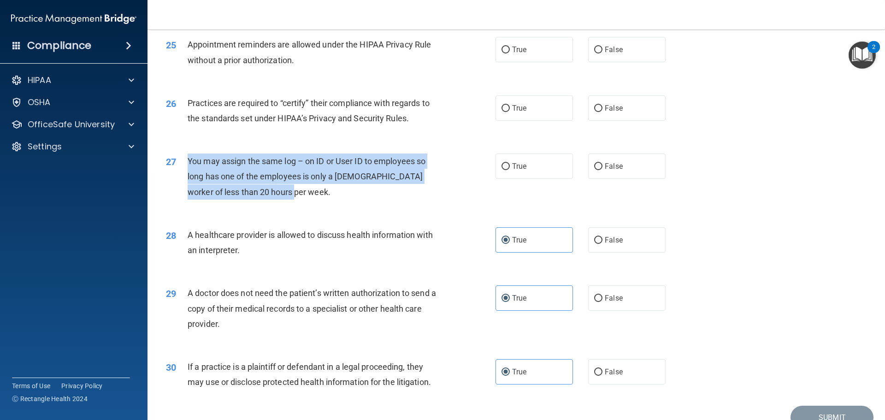
drag, startPoint x: 295, startPoint y: 198, endPoint x: 185, endPoint y: 160, distance: 116.9
click at [185, 160] on div "27 You may assign the same log – on ID or User ID to employees so long has one …" at bounding box center [330, 178] width 357 height 51
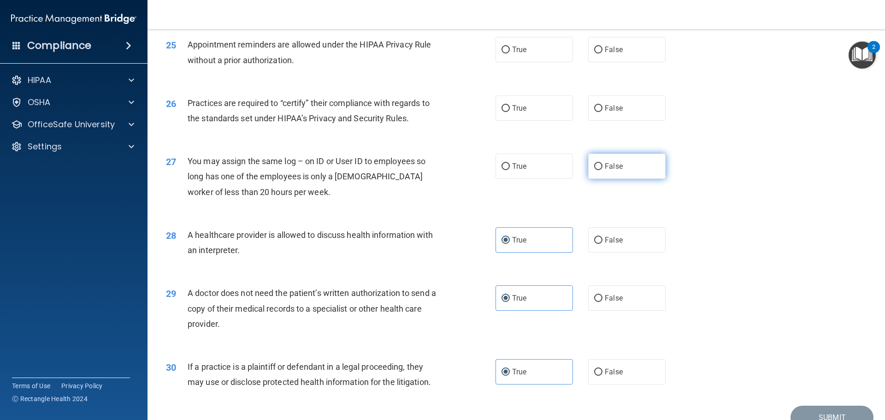
click at [601, 171] on label "False" at bounding box center [626, 165] width 77 height 25
click at [601, 170] on input "False" at bounding box center [598, 166] width 8 height 7
radio input "true"
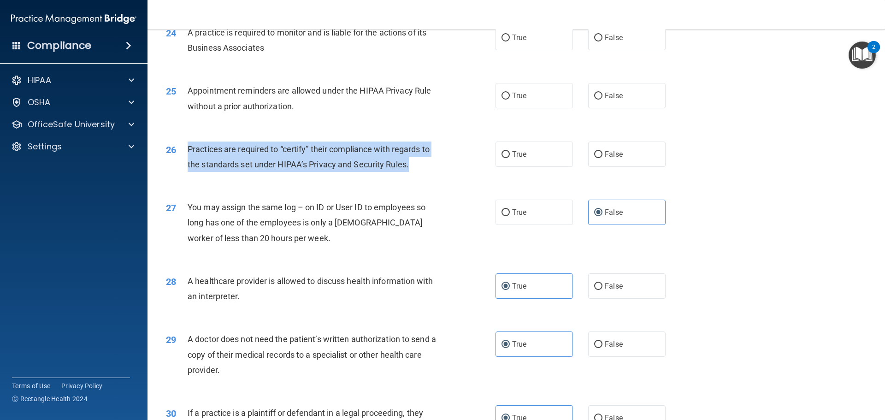
drag, startPoint x: 420, startPoint y: 172, endPoint x: 207, endPoint y: 148, distance: 214.2
click at [179, 148] on div "26 Practices are required to “certify” their compliance with regards to the sta…" at bounding box center [330, 158] width 357 height 35
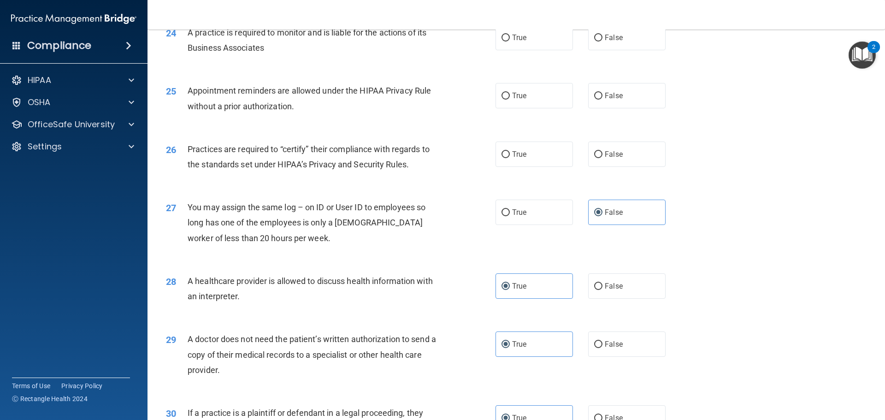
click at [316, 238] on div "You may assign the same log – on ID or User ID to employees so long has one of …" at bounding box center [317, 223] width 258 height 46
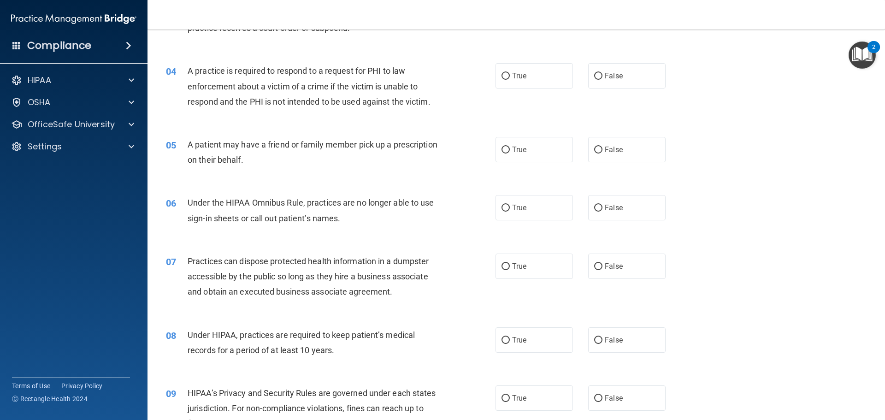
scroll to position [415, 0]
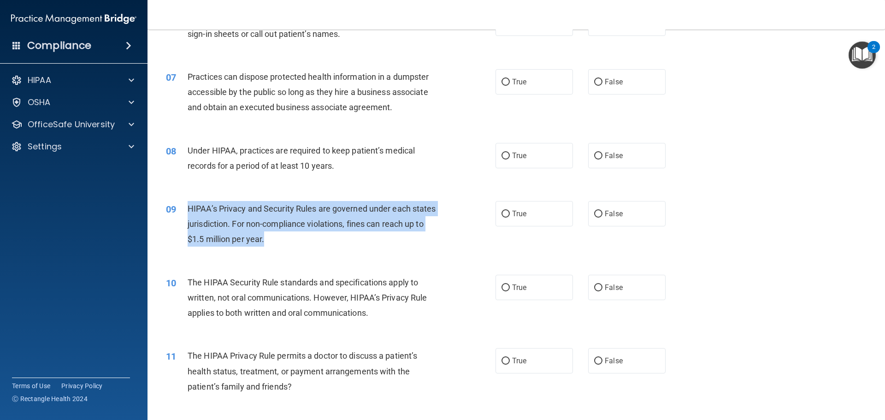
drag, startPoint x: 278, startPoint y: 239, endPoint x: 185, endPoint y: 206, distance: 98.4
click at [185, 206] on div "09 HIPAA’s Privacy and Security Rules are governed under each states jurisdicti…" at bounding box center [330, 226] width 357 height 51
click at [340, 228] on span "HIPAA’s Privacy and Security Rules are governed under each states jurisdiction.…" at bounding box center [312, 224] width 248 height 40
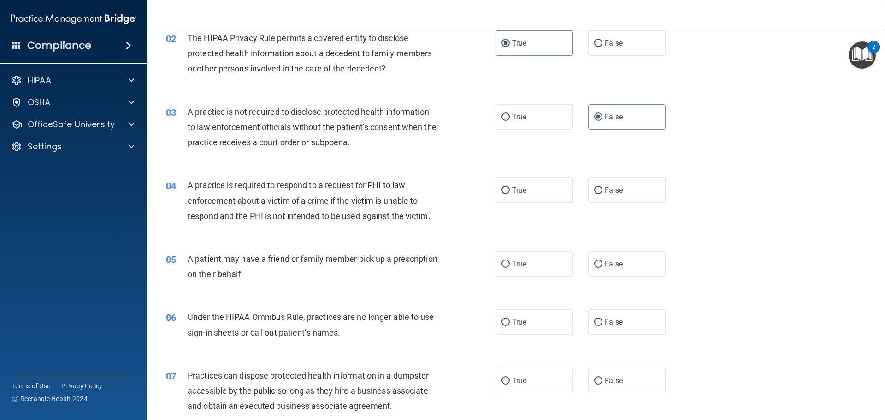
scroll to position [184, 0]
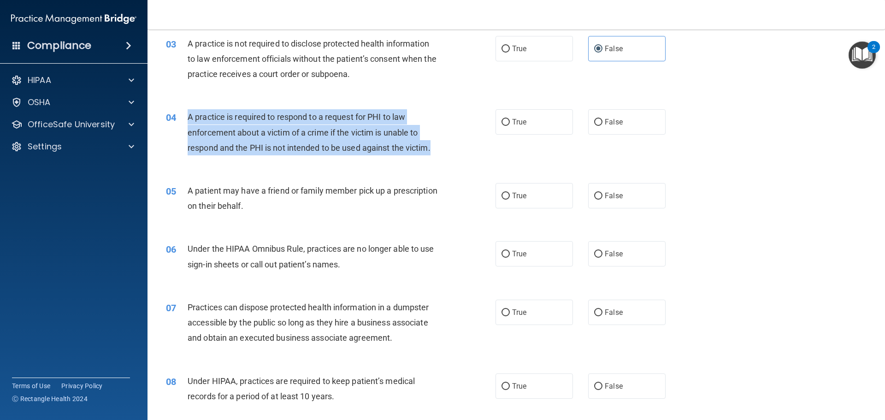
drag, startPoint x: 430, startPoint y: 157, endPoint x: 189, endPoint y: 118, distance: 244.2
click at [189, 118] on div "04 A practice is required to respond to a request for PHI to law enforcement ab…" at bounding box center [330, 134] width 357 height 51
click at [328, 120] on span "A practice is required to respond to a request for PHI to law enforcement about…" at bounding box center [309, 132] width 243 height 40
drag, startPoint x: 442, startPoint y: 153, endPoint x: 181, endPoint y: 121, distance: 262.3
click at [181, 121] on div "04 A practice is required to respond to a request for PHI to law enforcement ab…" at bounding box center [330, 134] width 357 height 51
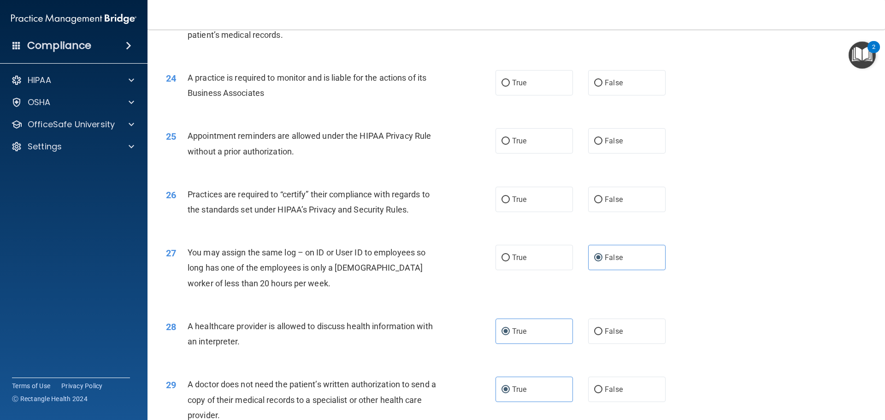
scroll to position [1587, 0]
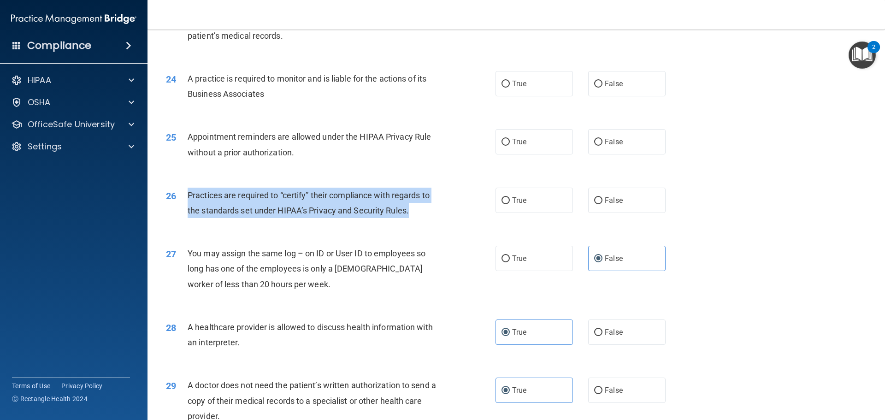
drag, startPoint x: 414, startPoint y: 214, endPoint x: 188, endPoint y: 195, distance: 226.7
click at [188, 195] on div "Practices are required to “certify” their compliance with regards to the standa…" at bounding box center [317, 203] width 258 height 30
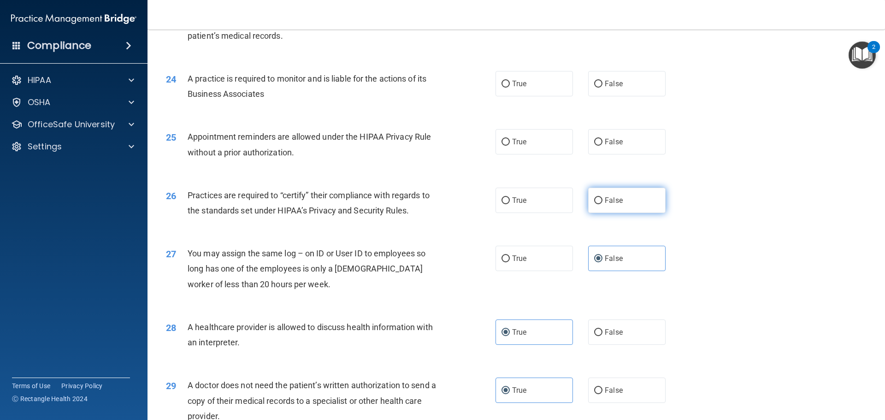
click at [592, 206] on label "False" at bounding box center [626, 200] width 77 height 25
click at [594, 204] on input "False" at bounding box center [598, 200] width 8 height 7
radio input "true"
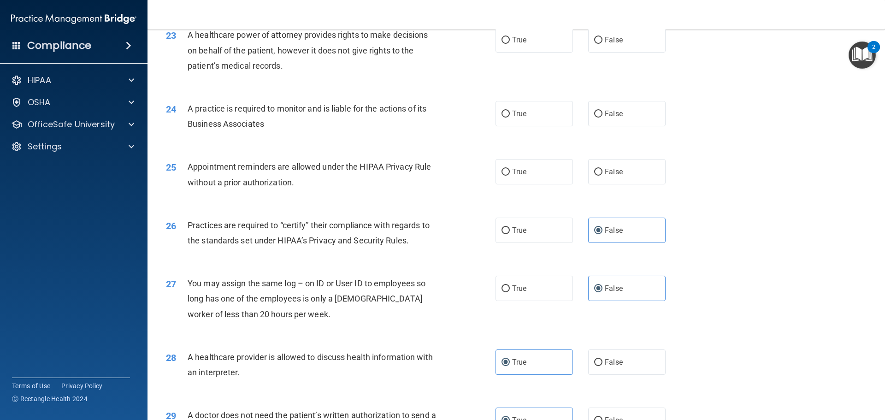
scroll to position [1541, 0]
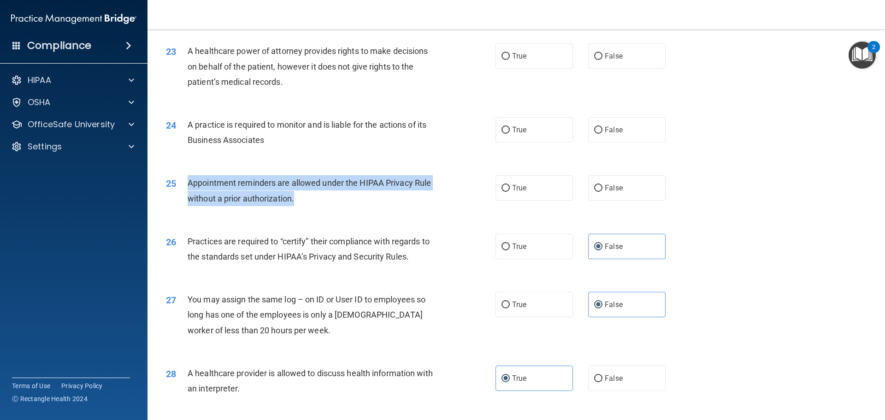
drag, startPoint x: 305, startPoint y: 195, endPoint x: 180, endPoint y: 176, distance: 125.9
click at [180, 176] on div "25 Appointment reminders are allowed under the HIPAA Privacy Rule without a pri…" at bounding box center [330, 192] width 357 height 35
click at [317, 195] on div "Appointment reminders are allowed under the HIPAA Privacy Rule without a prior …" at bounding box center [317, 190] width 258 height 30
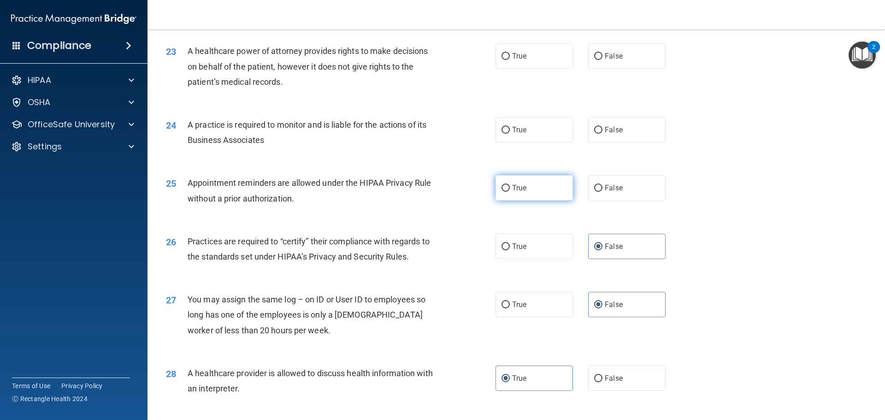
click at [545, 194] on label "True" at bounding box center [533, 187] width 77 height 25
click at [510, 192] on input "True" at bounding box center [505, 188] width 8 height 7
radio input "true"
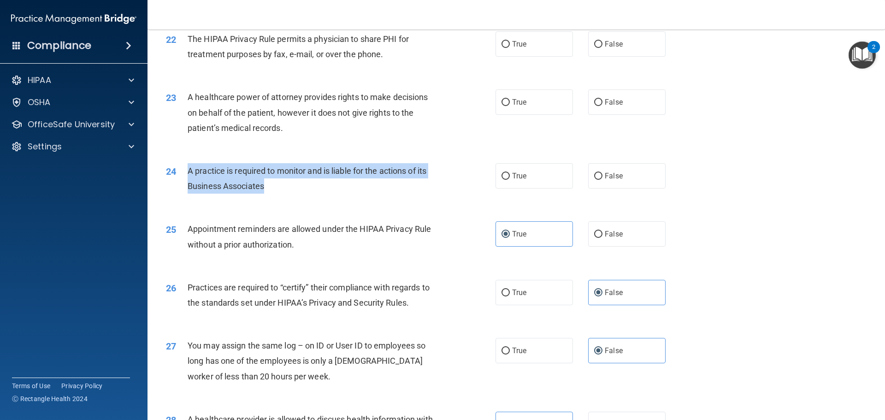
drag, startPoint x: 289, startPoint y: 188, endPoint x: 188, endPoint y: 172, distance: 102.6
click at [188, 172] on div "A practice is required to monitor and is liable for the actions of its Business…" at bounding box center [317, 178] width 258 height 30
click at [597, 177] on input "False" at bounding box center [598, 176] width 8 height 7
radio input "true"
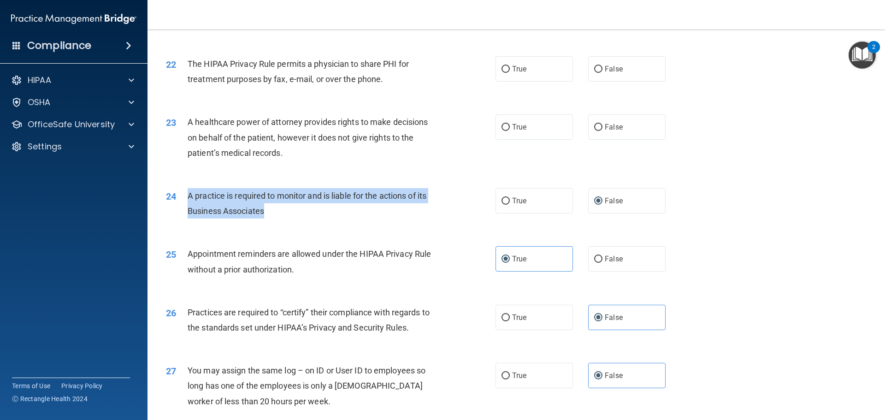
scroll to position [1449, 0]
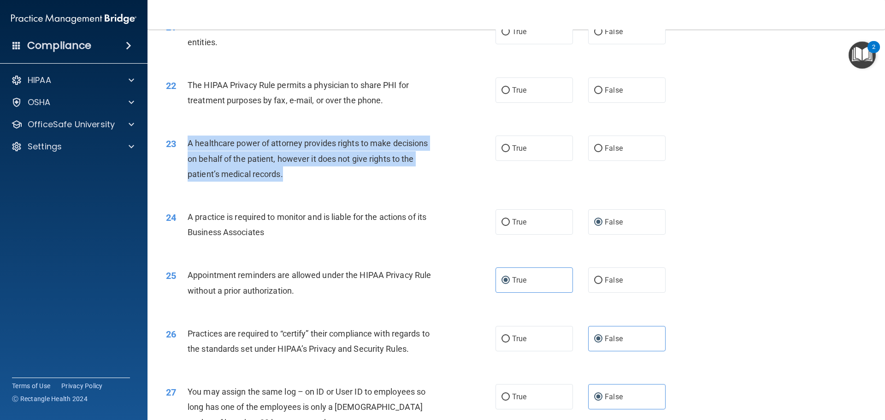
drag, startPoint x: 310, startPoint y: 181, endPoint x: 186, endPoint y: 140, distance: 130.6
click at [186, 140] on div "23 A healthcare power of attorney provides rights to make decisions on behalf o…" at bounding box center [330, 160] width 357 height 51
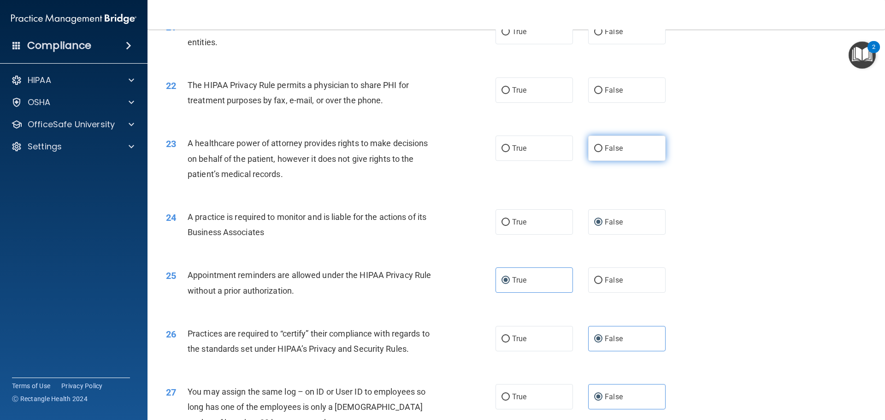
click at [614, 149] on span "False" at bounding box center [614, 148] width 18 height 9
click at [602, 149] on input "False" at bounding box center [598, 148] width 8 height 7
radio input "true"
click at [527, 159] on label "True" at bounding box center [533, 147] width 77 height 25
click at [510, 152] on input "True" at bounding box center [505, 148] width 8 height 7
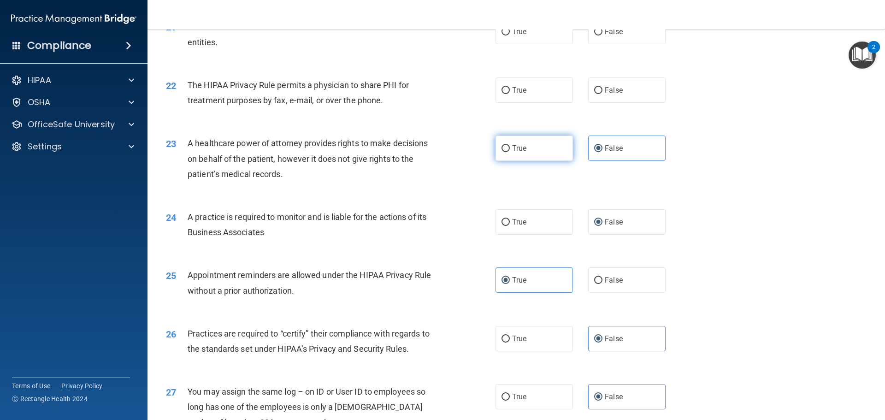
radio input "true"
click at [585, 135] on div "23 A healthcare power of attorney provides rights to make decisions on behalf o…" at bounding box center [516, 161] width 714 height 74
click at [592, 139] on label "False" at bounding box center [626, 147] width 77 height 25
click at [594, 145] on input "False" at bounding box center [598, 148] width 8 height 7
radio input "true"
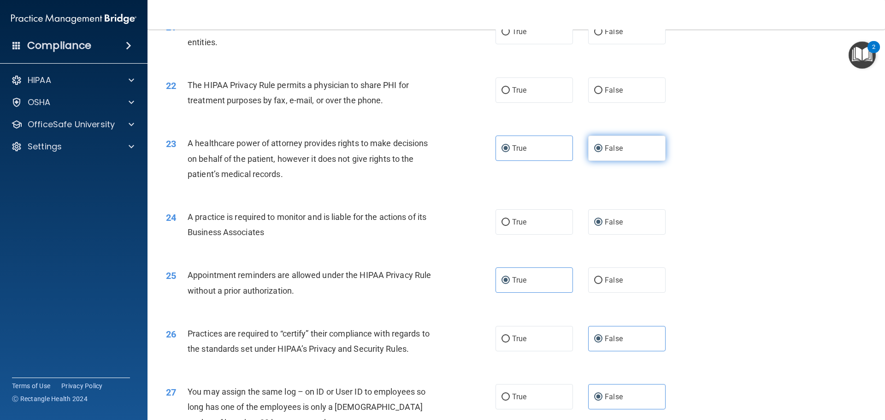
radio input "false"
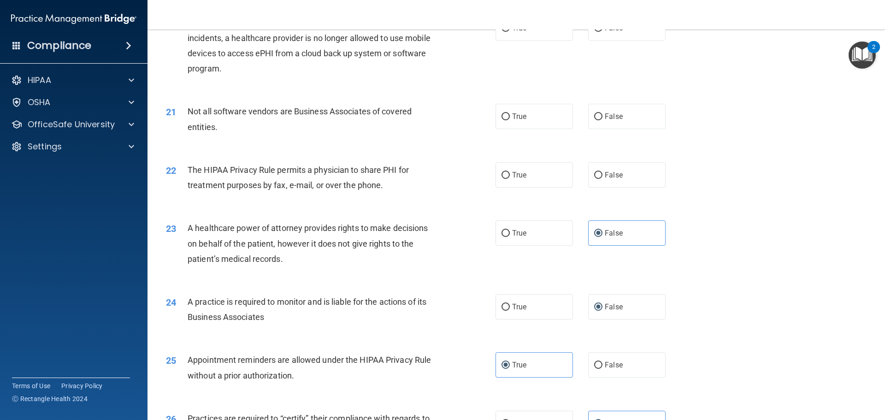
scroll to position [1357, 0]
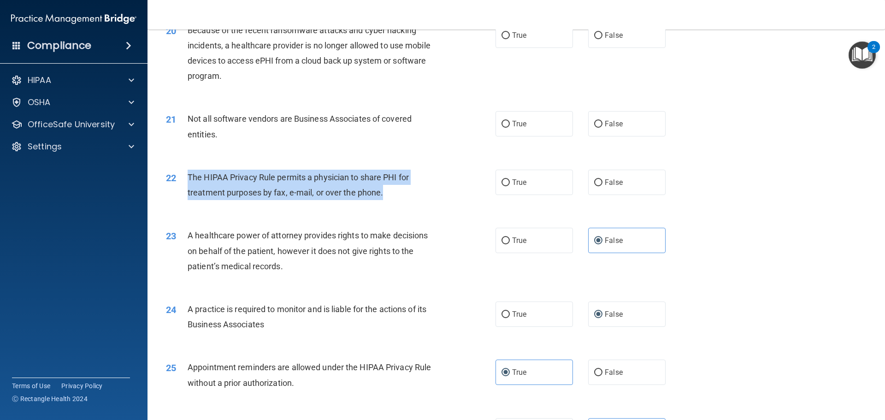
drag, startPoint x: 390, startPoint y: 194, endPoint x: 186, endPoint y: 174, distance: 205.1
click at [186, 174] on div "22 The HIPAA Privacy Rule permits a physician to share PHI for treatment purpos…" at bounding box center [330, 187] width 357 height 35
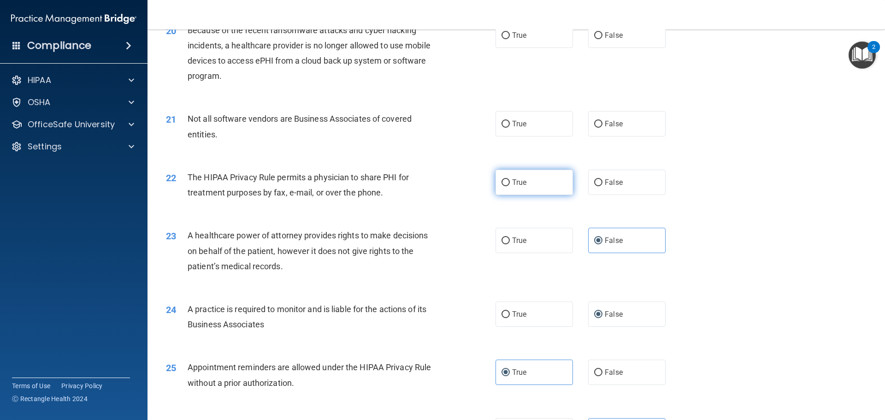
click at [537, 188] on label "True" at bounding box center [533, 182] width 77 height 25
click at [510, 186] on input "True" at bounding box center [505, 182] width 8 height 7
radio input "true"
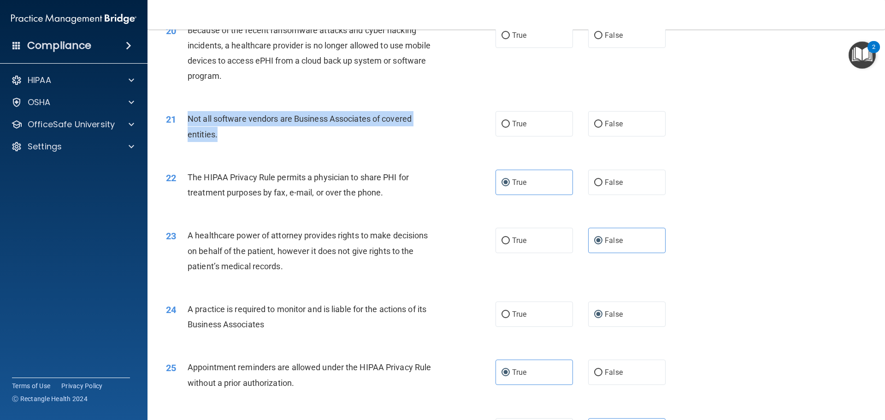
drag, startPoint x: 232, startPoint y: 140, endPoint x: 183, endPoint y: 117, distance: 53.6
click at [183, 117] on div "21 Not all software vendors are Business Associates of covered entities." at bounding box center [330, 128] width 357 height 35
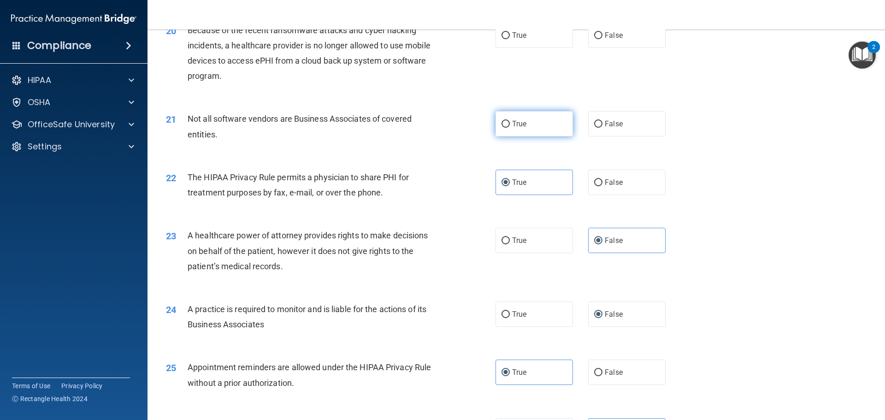
click at [533, 125] on label "True" at bounding box center [533, 123] width 77 height 25
click at [510, 125] on input "True" at bounding box center [505, 124] width 8 height 7
radio input "true"
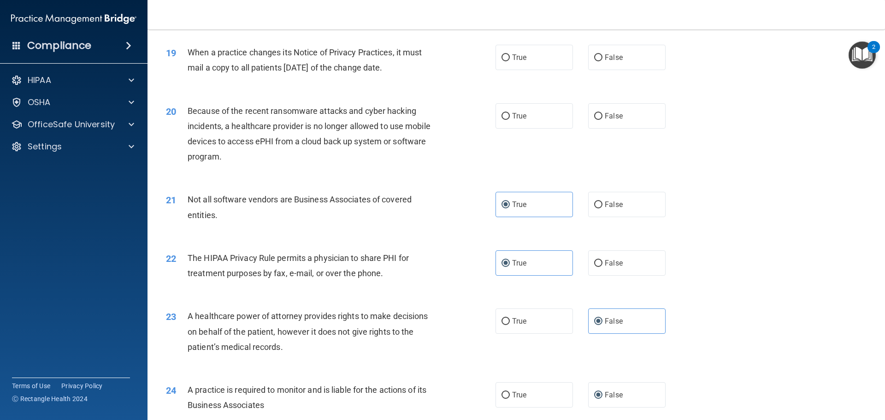
scroll to position [1265, 0]
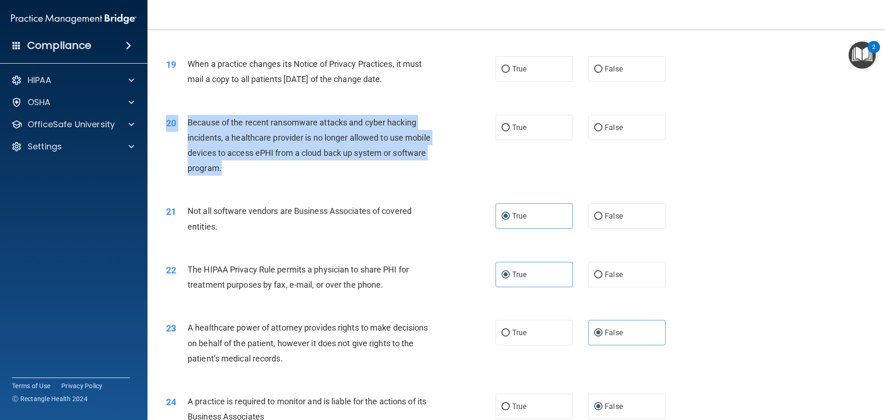
drag, startPoint x: 226, startPoint y: 165, endPoint x: 230, endPoint y: 175, distance: 11.1
click at [226, 174] on div "20 Because of the recent ransomware attacks and cyber hacking incidents, a heal…" at bounding box center [516, 147] width 714 height 89
click at [235, 176] on div "Because of the recent ransomware attacks and cyber hacking incidents, a healthc…" at bounding box center [317, 145] width 258 height 61
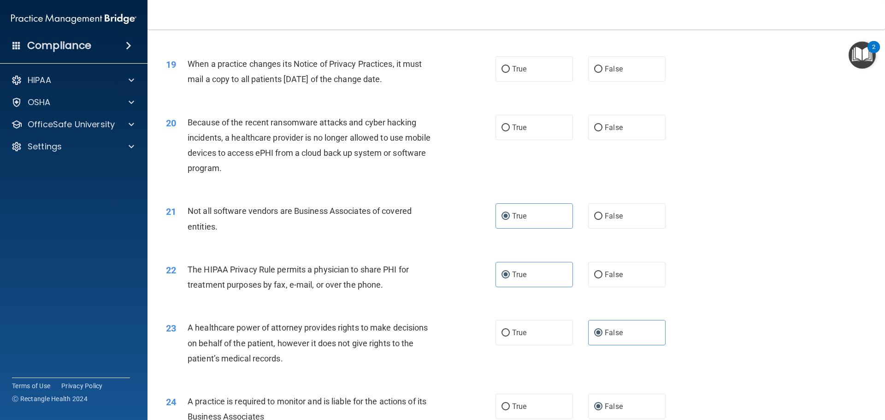
drag, startPoint x: 231, startPoint y: 175, endPoint x: 233, endPoint y: 184, distance: 9.4
click at [233, 184] on div "20 Because of the recent ransomware attacks and cyber hacking incidents, a heal…" at bounding box center [516, 147] width 714 height 89
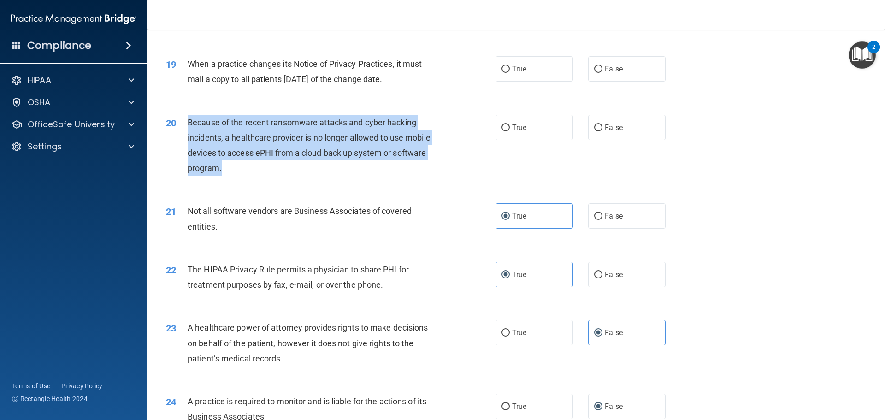
drag, startPoint x: 238, startPoint y: 176, endPoint x: 193, endPoint y: 124, distance: 68.3
click at [189, 118] on div "Because of the recent ransomware attacks and cyber hacking incidents, a healthc…" at bounding box center [317, 145] width 258 height 61
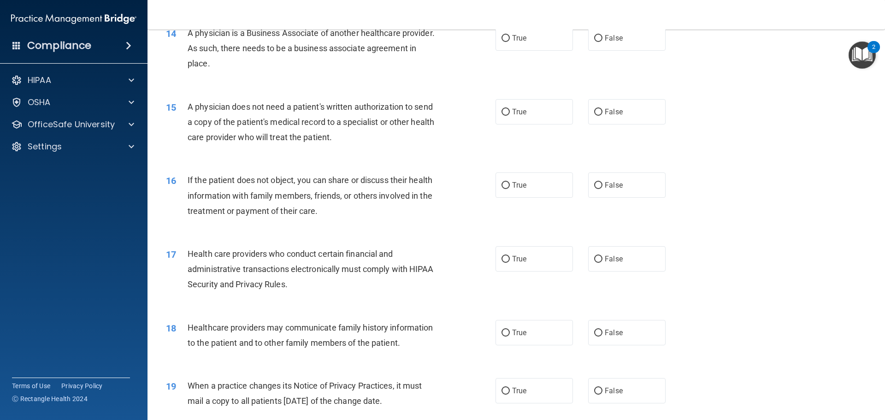
scroll to position [942, 0]
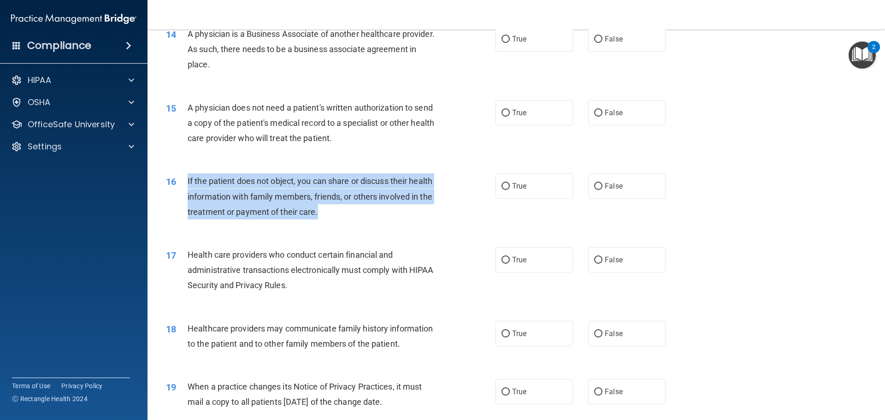
drag, startPoint x: 313, startPoint y: 217, endPoint x: 204, endPoint y: 181, distance: 114.6
click at [192, 182] on div "If the patient does not object, you can share or discuss their health informati…" at bounding box center [317, 196] width 258 height 46
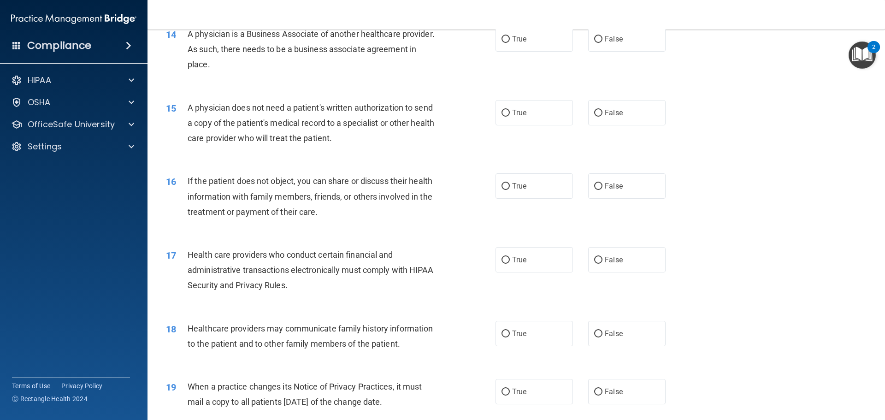
click at [391, 263] on div "Health care providers who conduct certain financial and administrative transact…" at bounding box center [317, 270] width 258 height 46
click at [538, 186] on label "True" at bounding box center [533, 185] width 77 height 25
click at [510, 186] on input "True" at bounding box center [505, 186] width 8 height 7
radio input "true"
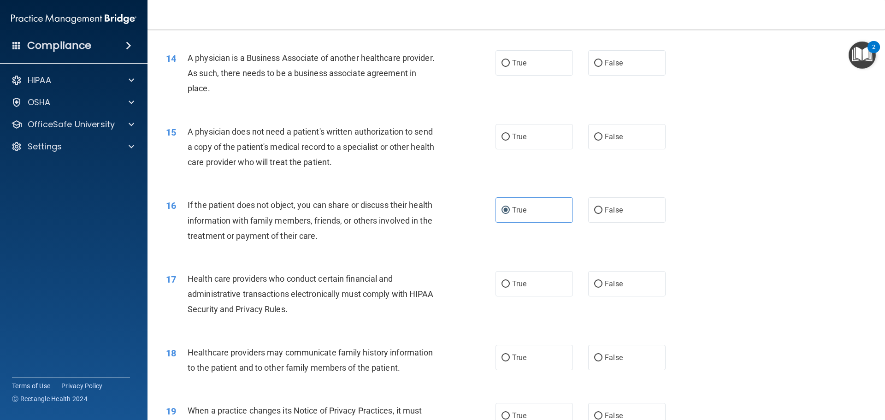
scroll to position [896, 0]
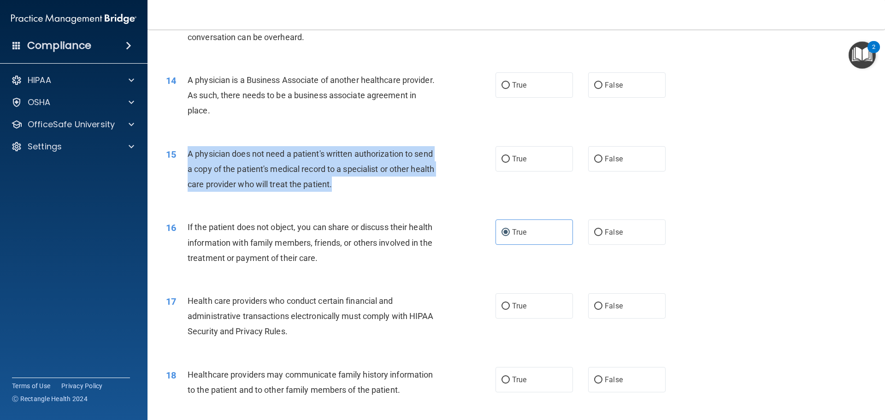
drag, startPoint x: 371, startPoint y: 186, endPoint x: 200, endPoint y: 161, distance: 172.8
click at [184, 159] on div "15 A physician does not need a patient's written authorization to send a copy o…" at bounding box center [330, 171] width 357 height 51
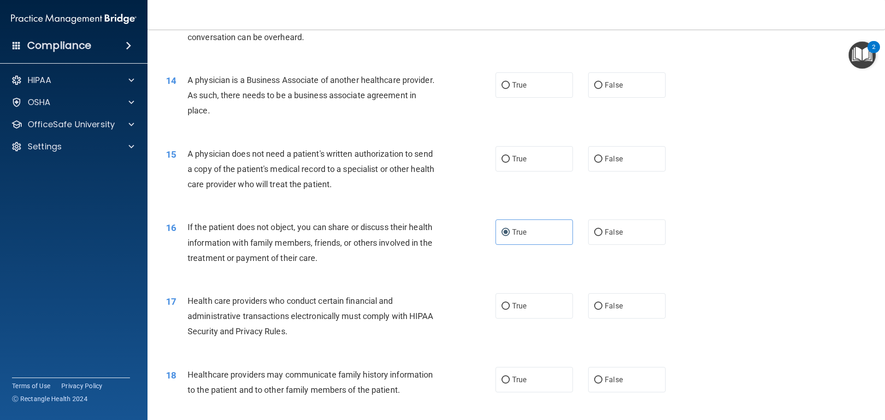
drag, startPoint x: 209, startPoint y: 163, endPoint x: 326, endPoint y: 94, distance: 136.2
click at [326, 94] on span "A physician is a Business Associate of another healthcare provider. As such, th…" at bounding box center [311, 95] width 247 height 40
click at [495, 167] on label "True" at bounding box center [533, 158] width 77 height 25
click at [501, 163] on input "True" at bounding box center [505, 159] width 8 height 7
radio input "true"
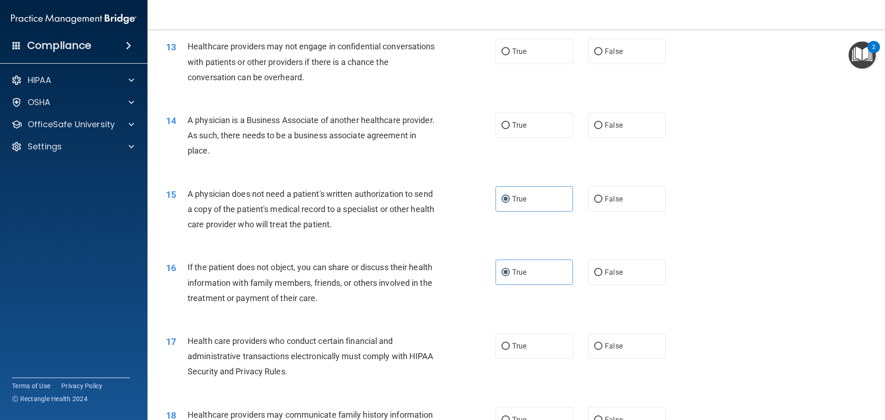
scroll to position [804, 0]
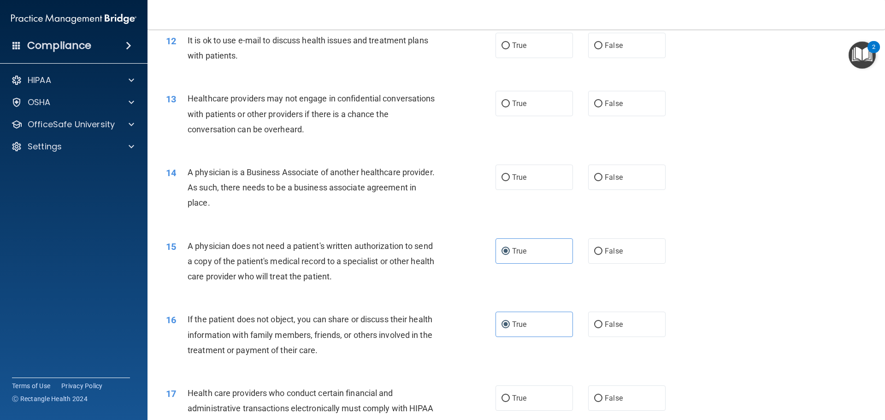
drag, startPoint x: 288, startPoint y: 204, endPoint x: 187, endPoint y: 169, distance: 107.0
click at [187, 169] on div "14 A physician is a Business Associate of another healthcare provider. As such,…" at bounding box center [330, 190] width 357 height 51
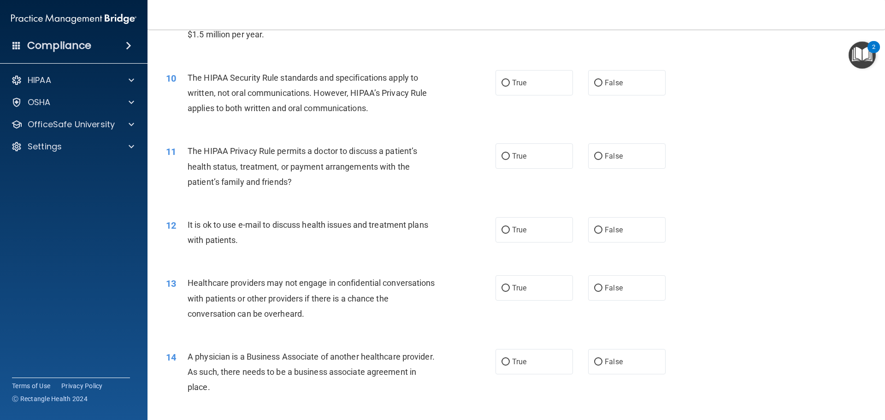
scroll to position [712, 0]
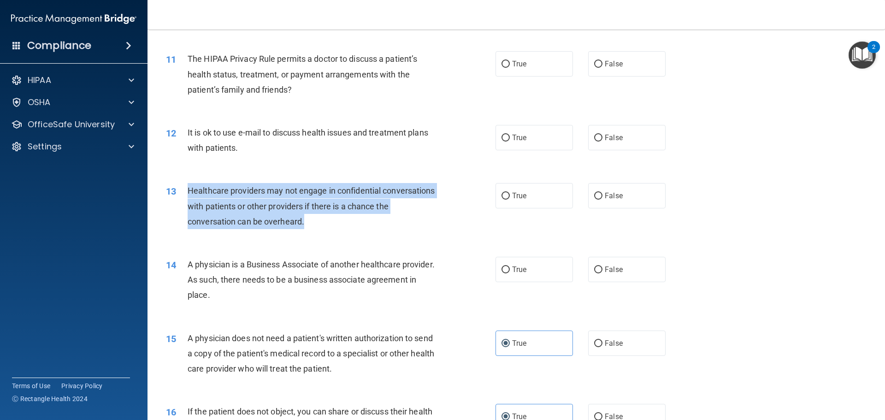
drag, startPoint x: 326, startPoint y: 217, endPoint x: 188, endPoint y: 193, distance: 140.4
click at [188, 193] on div "Healthcare providers may not engage in confidential conversations with patients…" at bounding box center [317, 206] width 258 height 46
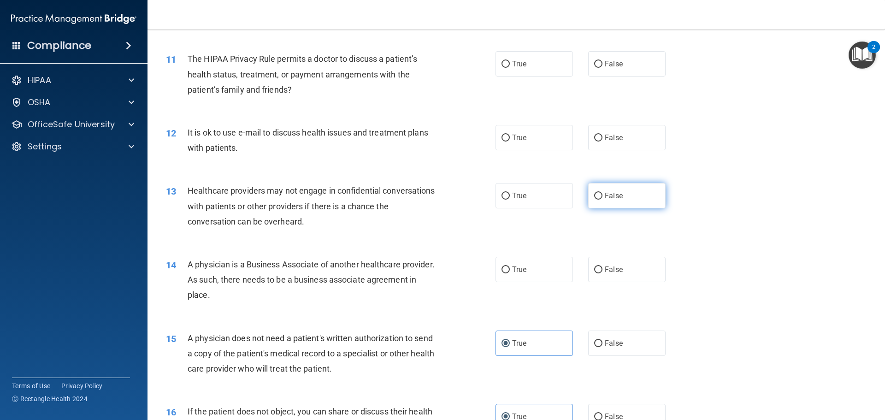
click at [597, 204] on label "False" at bounding box center [626, 195] width 77 height 25
click at [597, 200] on input "False" at bounding box center [598, 196] width 8 height 7
radio input "true"
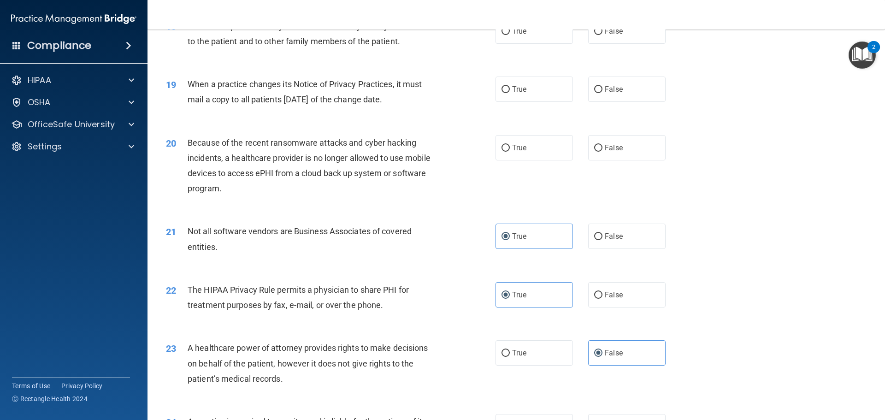
scroll to position [1198, 0]
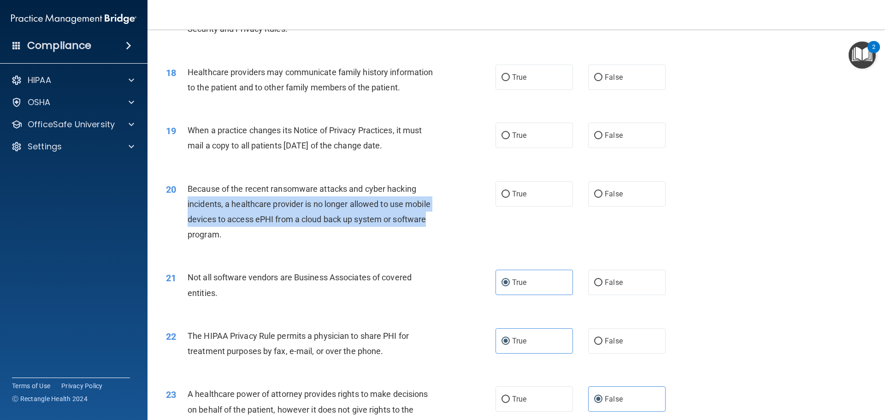
drag, startPoint x: 430, startPoint y: 225, endPoint x: 188, endPoint y: 210, distance: 242.9
click at [188, 210] on div "Because of the recent ransomware attacks and cyber hacking incidents, a healthc…" at bounding box center [317, 211] width 258 height 61
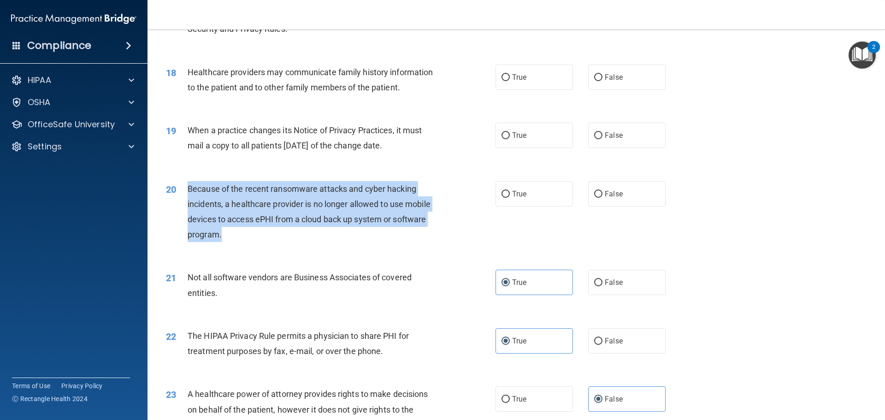
drag, startPoint x: 222, startPoint y: 243, endPoint x: 185, endPoint y: 189, distance: 64.9
click at [185, 189] on div "20 Because of the recent ransomware attacks and cyber hacking incidents, a heal…" at bounding box center [330, 214] width 357 height 66
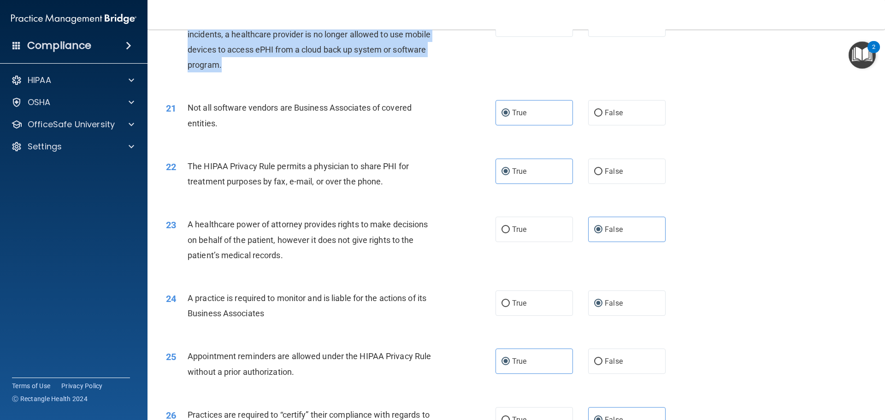
scroll to position [1357, 0]
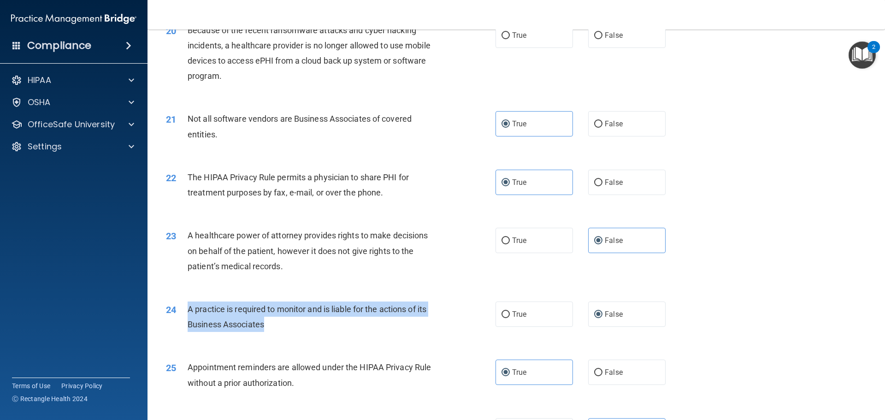
drag, startPoint x: 285, startPoint y: 330, endPoint x: 188, endPoint y: 310, distance: 99.3
click at [188, 310] on div "A practice is required to monitor and is liable for the actions of its Business…" at bounding box center [317, 316] width 258 height 30
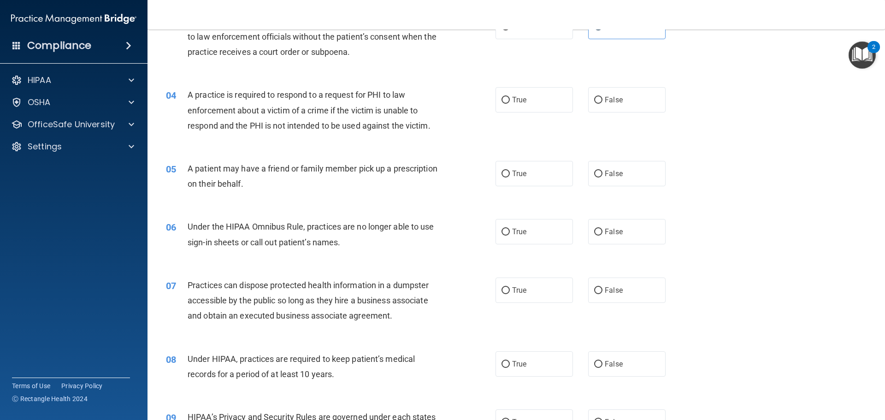
scroll to position [251, 0]
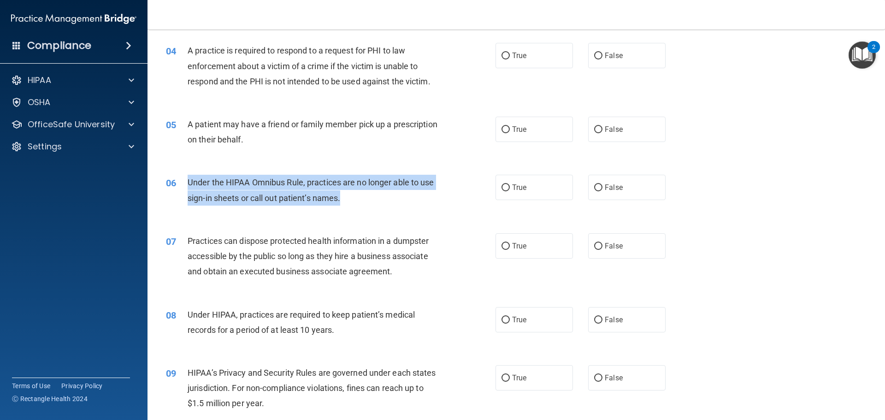
drag, startPoint x: 336, startPoint y: 198, endPoint x: 188, endPoint y: 182, distance: 147.9
click at [188, 182] on div "Under the HIPAA Omnibus Rule, practices are no longer able to use sign-in sheet…" at bounding box center [317, 190] width 258 height 30
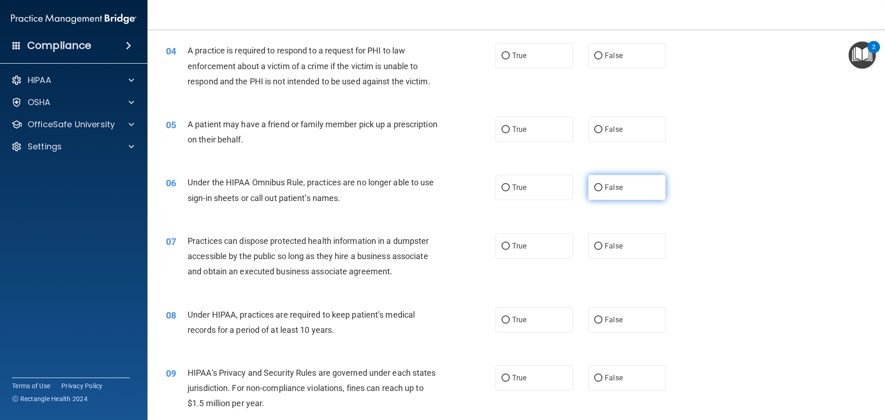
click at [624, 186] on label "False" at bounding box center [626, 187] width 77 height 25
click at [602, 186] on input "False" at bounding box center [598, 187] width 8 height 7
radio input "true"
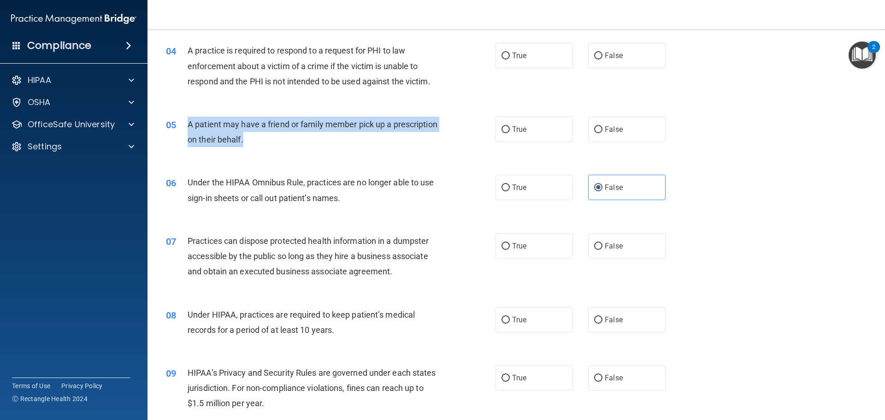
drag, startPoint x: 305, startPoint y: 144, endPoint x: 190, endPoint y: 121, distance: 117.0
click at [190, 121] on div "A patient may have a friend or family member pick up a prescription on their be…" at bounding box center [317, 132] width 258 height 30
drag, startPoint x: 377, startPoint y: 158, endPoint x: 177, endPoint y: 120, distance: 202.6
click at [176, 120] on div "05 A patient may have a friend or family member pick up a prescription on their…" at bounding box center [330, 134] width 357 height 35
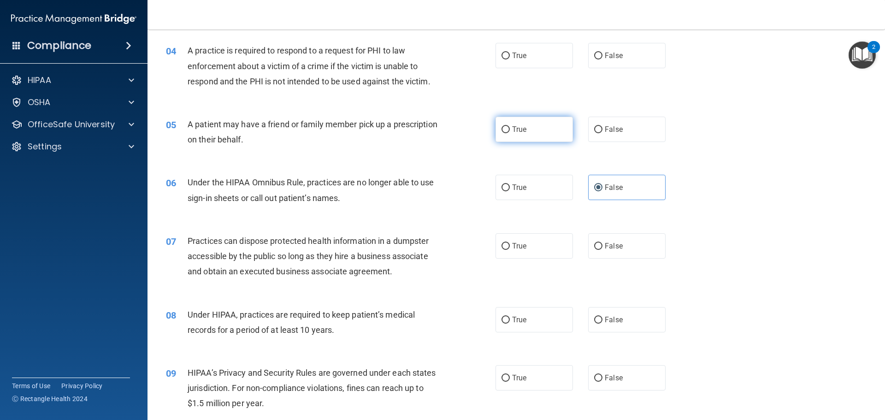
click at [561, 139] on label "True" at bounding box center [533, 129] width 77 height 25
click at [510, 133] on input "True" at bounding box center [505, 129] width 8 height 7
radio input "true"
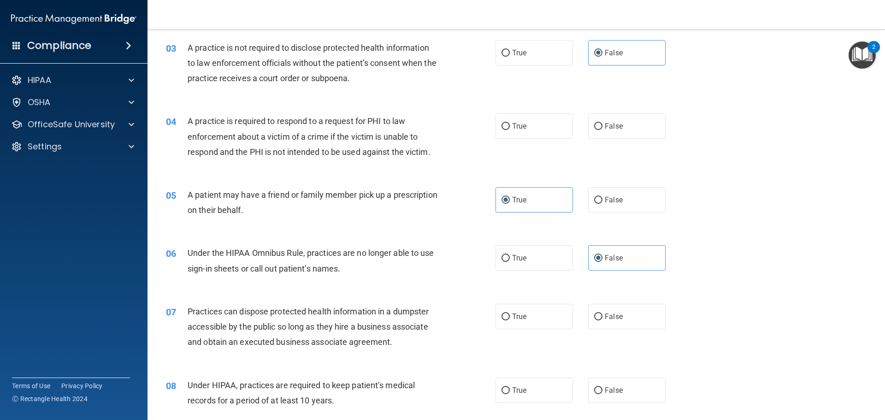
scroll to position [159, 0]
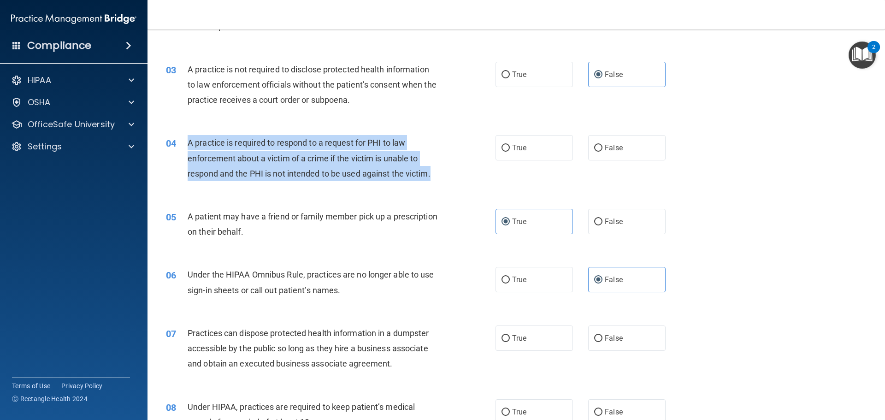
drag, startPoint x: 449, startPoint y: 175, endPoint x: 206, endPoint y: 144, distance: 245.2
click at [191, 145] on div "04 A practice is required to respond to a request for PHI to law enforcement ab…" at bounding box center [330, 160] width 357 height 51
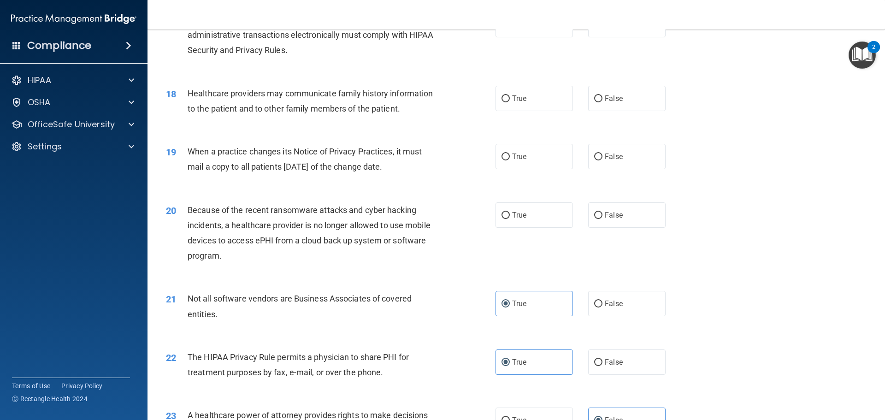
scroll to position [1152, 0]
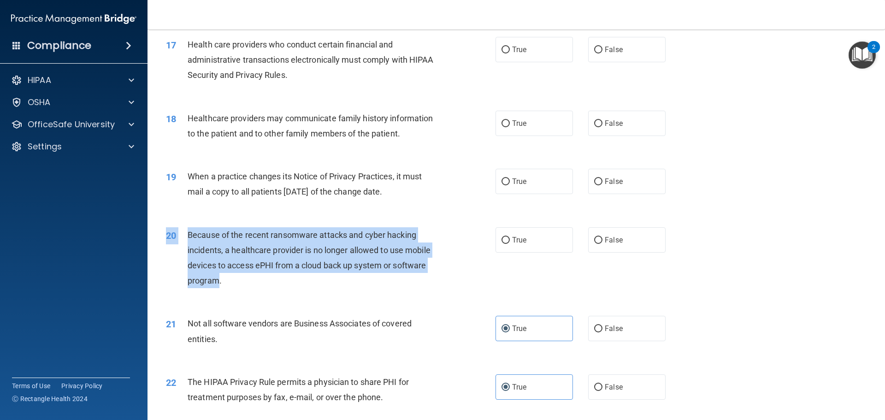
drag, startPoint x: 274, startPoint y: 294, endPoint x: 219, endPoint y: 274, distance: 58.3
click at [219, 274] on div "20 Because of the recent ransomware attacks and cyber hacking incidents, a heal…" at bounding box center [516, 260] width 714 height 89
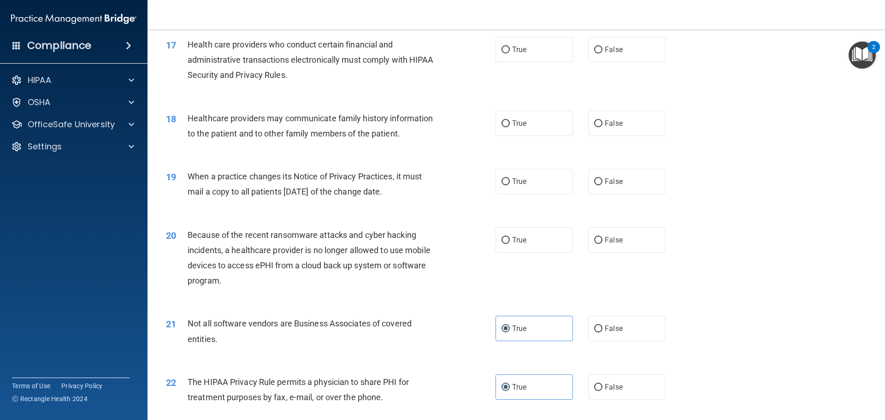
click at [223, 273] on div "Because of the recent ransomware attacks and cyber hacking incidents, a healthc…" at bounding box center [317, 257] width 258 height 61
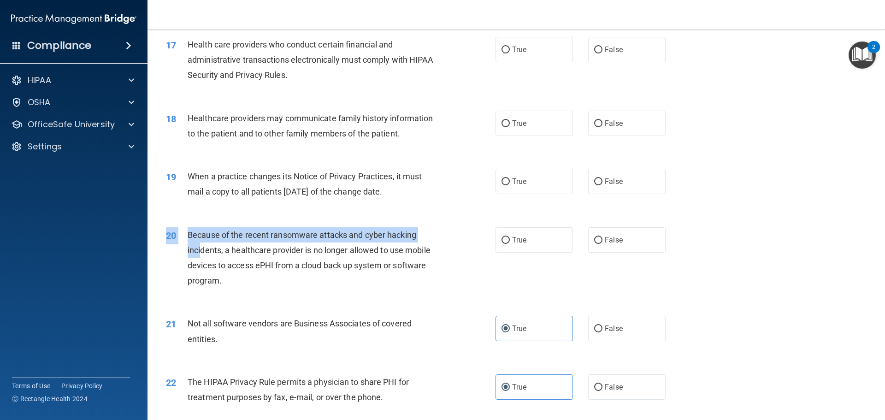
drag, startPoint x: 237, startPoint y: 291, endPoint x: 200, endPoint y: 243, distance: 60.4
click at [200, 243] on div "20 Because of the recent ransomware attacks and cyber hacking incidents, a heal…" at bounding box center [516, 260] width 714 height 89
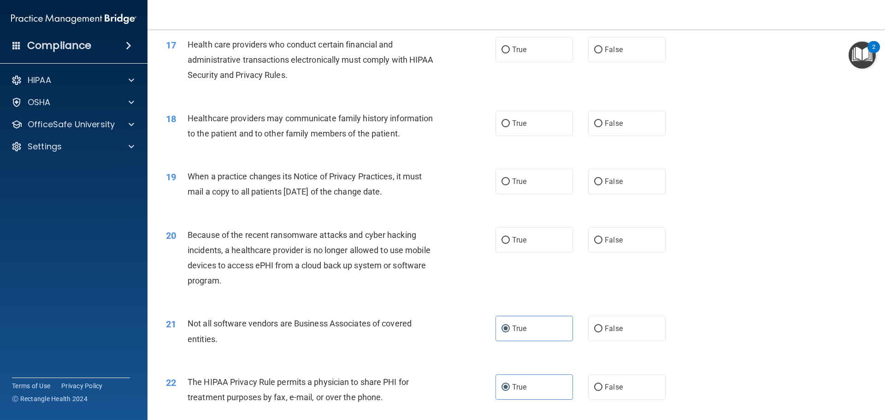
drag, startPoint x: 213, startPoint y: 257, endPoint x: 221, endPoint y: 275, distance: 19.6
click at [214, 259] on div "Because of the recent ransomware attacks and cyber hacking incidents, a healthc…" at bounding box center [317, 257] width 258 height 61
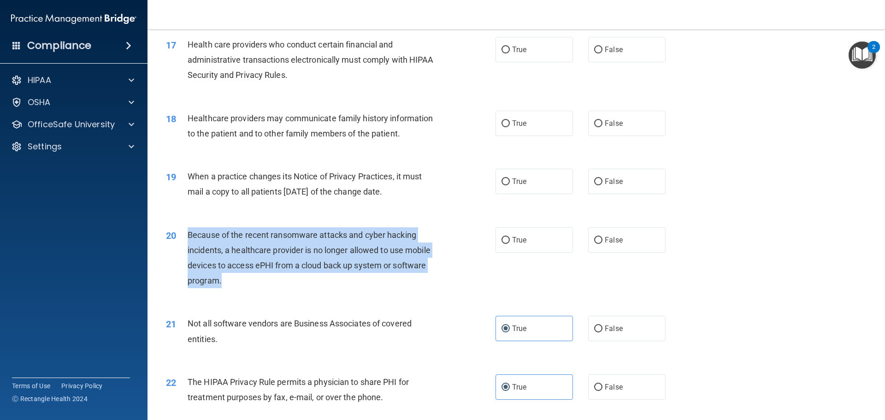
drag, startPoint x: 232, startPoint y: 286, endPoint x: 200, endPoint y: 238, distance: 58.2
click at [189, 232] on div "Because of the recent ransomware attacks and cyber hacking incidents, a healthc…" at bounding box center [317, 257] width 258 height 61
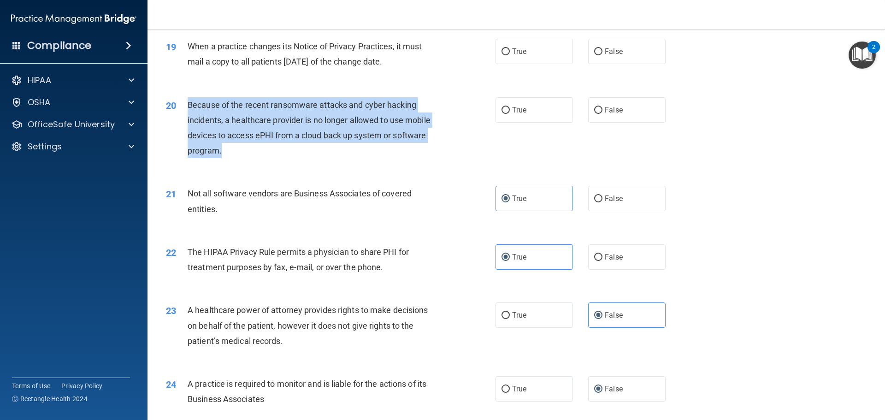
scroll to position [1265, 0]
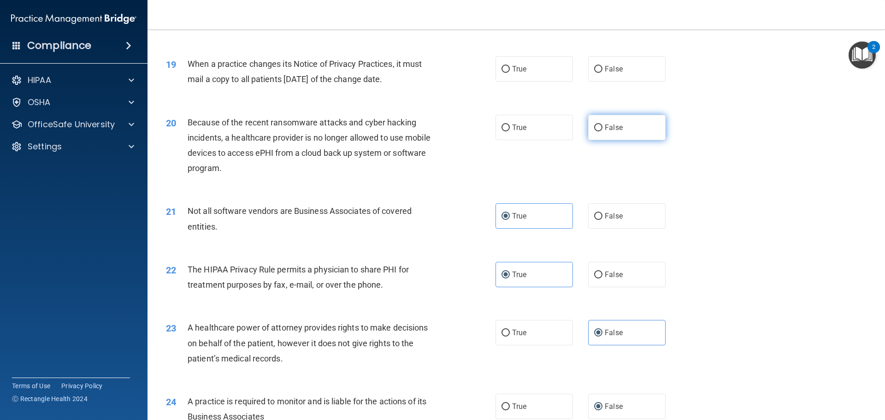
click at [617, 127] on span "False" at bounding box center [614, 127] width 18 height 9
click at [602, 127] on input "False" at bounding box center [598, 127] width 8 height 7
radio input "true"
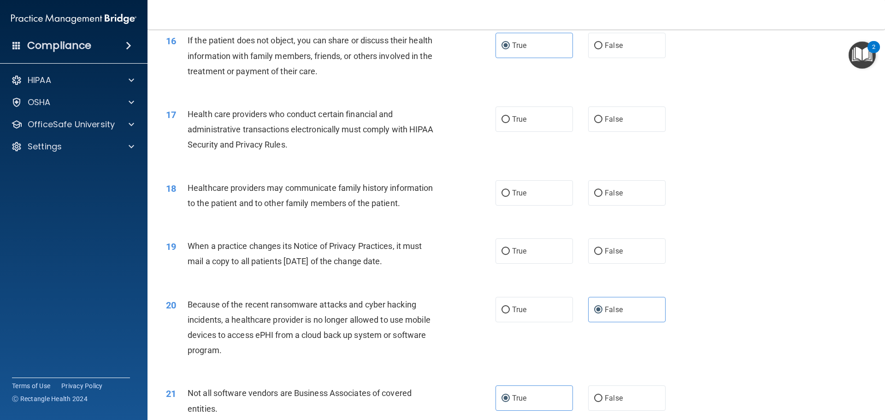
scroll to position [1080, 0]
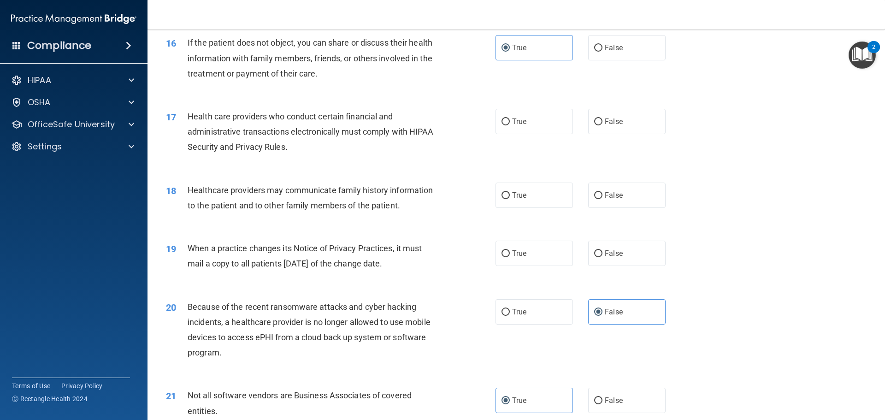
drag, startPoint x: 413, startPoint y: 269, endPoint x: 180, endPoint y: 249, distance: 234.0
click at [180, 249] on div "19 When a practice changes its Notice of Privacy Practices, it must mail a copy…" at bounding box center [330, 258] width 357 height 35
click at [650, 260] on label "False" at bounding box center [626, 253] width 77 height 25
click at [602, 257] on input "False" at bounding box center [598, 253] width 8 height 7
radio input "true"
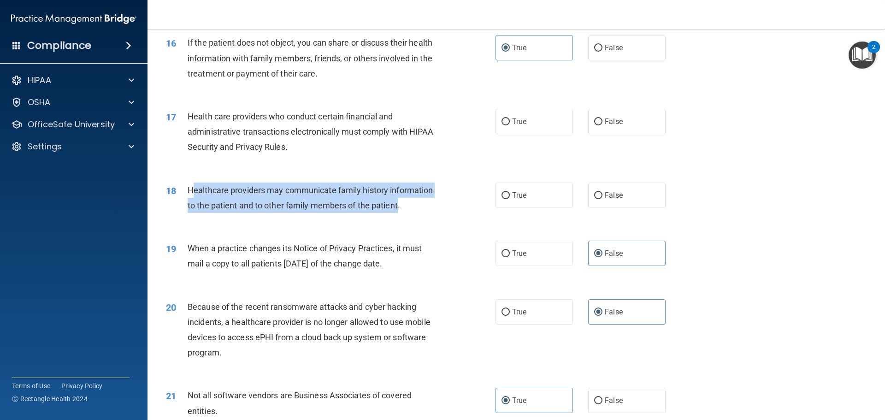
drag, startPoint x: 397, startPoint y: 207, endPoint x: 192, endPoint y: 190, distance: 206.3
click at [192, 190] on span "Healthcare providers may communicate family history information to the patient …" at bounding box center [310, 197] width 245 height 25
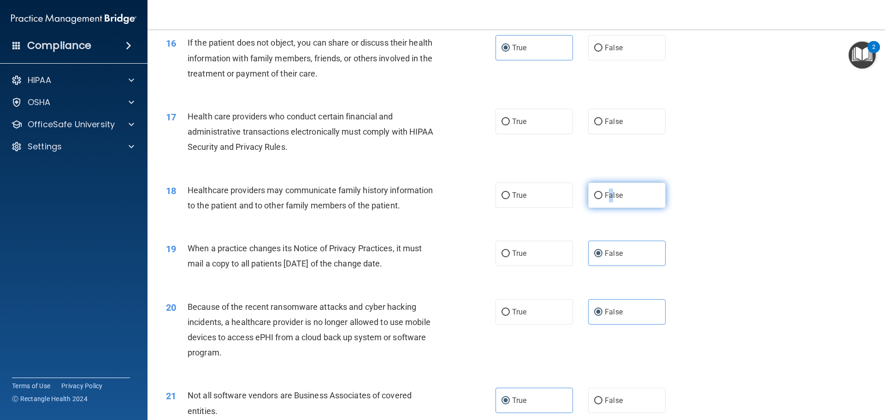
click at [607, 196] on span "False" at bounding box center [614, 195] width 18 height 9
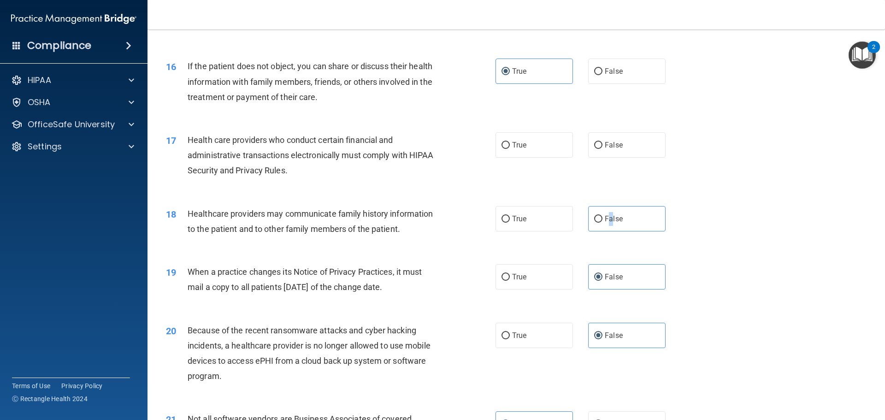
scroll to position [1034, 0]
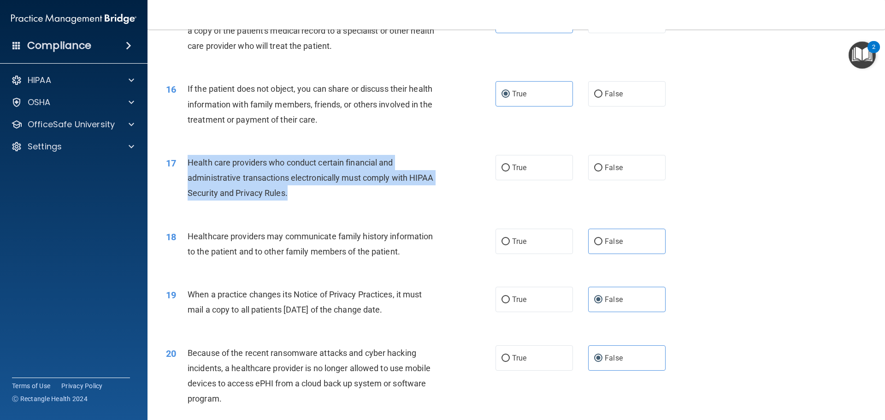
drag, startPoint x: 320, startPoint y: 198, endPoint x: 183, endPoint y: 162, distance: 142.1
click at [183, 162] on div "17 Health care providers who conduct certain financial and administrative trans…" at bounding box center [330, 180] width 357 height 51
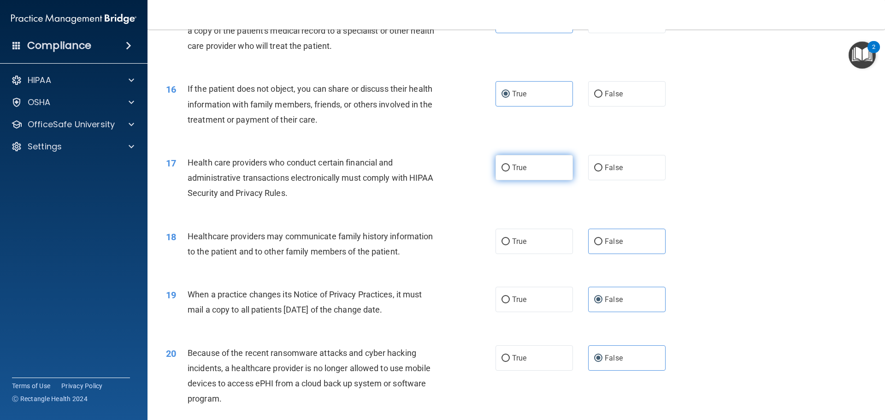
click at [531, 173] on label "True" at bounding box center [533, 167] width 77 height 25
click at [510, 171] on input "True" at bounding box center [505, 168] width 8 height 7
radio input "true"
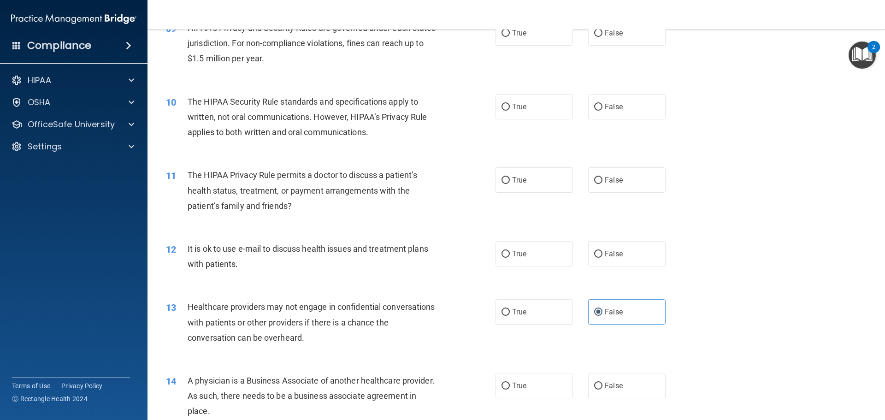
scroll to position [758, 0]
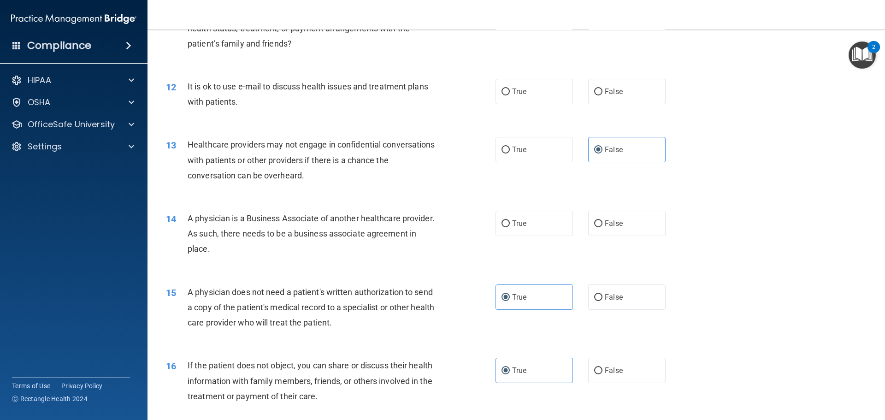
drag, startPoint x: 304, startPoint y: 258, endPoint x: 182, endPoint y: 212, distance: 130.5
click at [181, 212] on div "14 A physician is a Business Associate of another healthcare provider. As such,…" at bounding box center [330, 236] width 357 height 51
click at [511, 217] on label "True" at bounding box center [533, 223] width 77 height 25
click at [510, 220] on input "True" at bounding box center [505, 223] width 8 height 7
radio input "true"
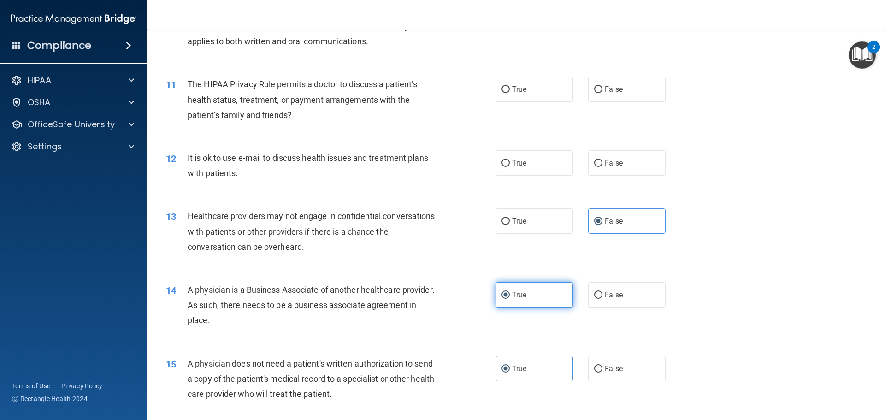
scroll to position [666, 0]
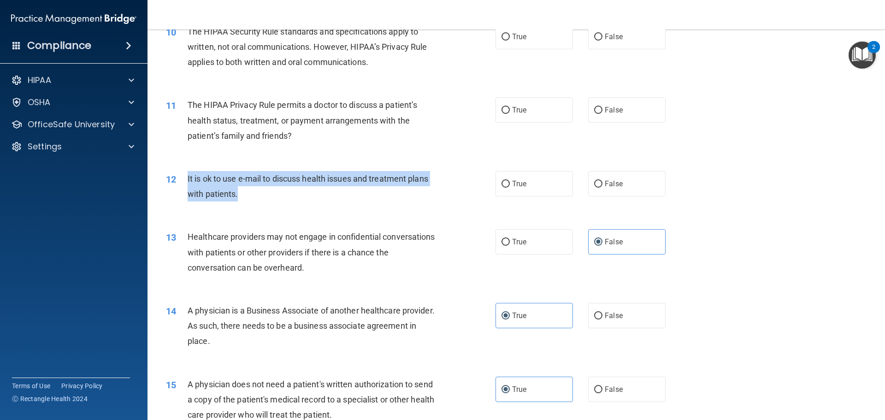
drag, startPoint x: 245, startPoint y: 194, endPoint x: 187, endPoint y: 181, distance: 59.0
click at [188, 181] on div "It is ok to use e-mail to discuss health issues and treatment plans with patien…" at bounding box center [317, 186] width 258 height 30
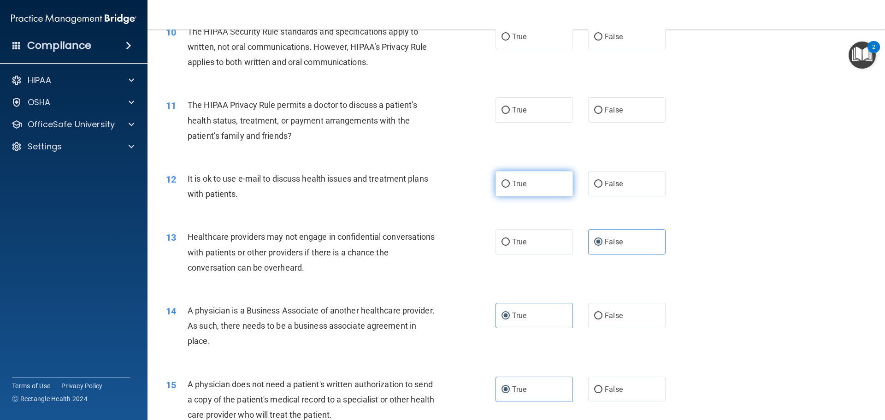
click at [525, 188] on label "True" at bounding box center [533, 183] width 77 height 25
click at [510, 188] on input "True" at bounding box center [505, 184] width 8 height 7
radio input "true"
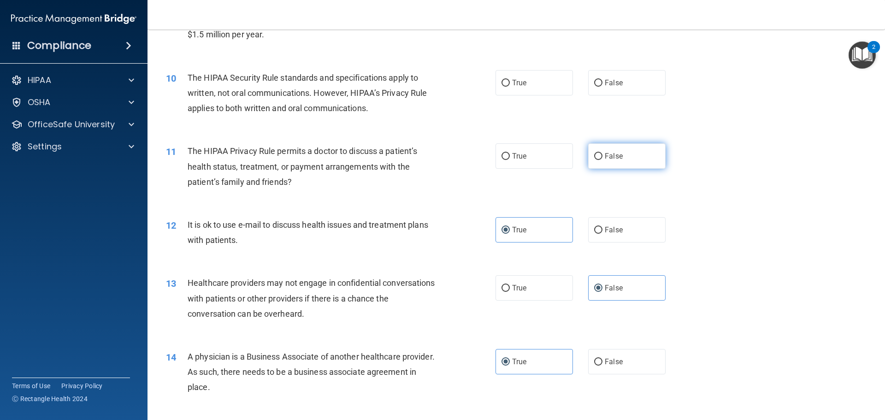
click at [631, 147] on label "False" at bounding box center [626, 155] width 77 height 25
click at [602, 153] on input "False" at bounding box center [598, 156] width 8 height 7
radio input "true"
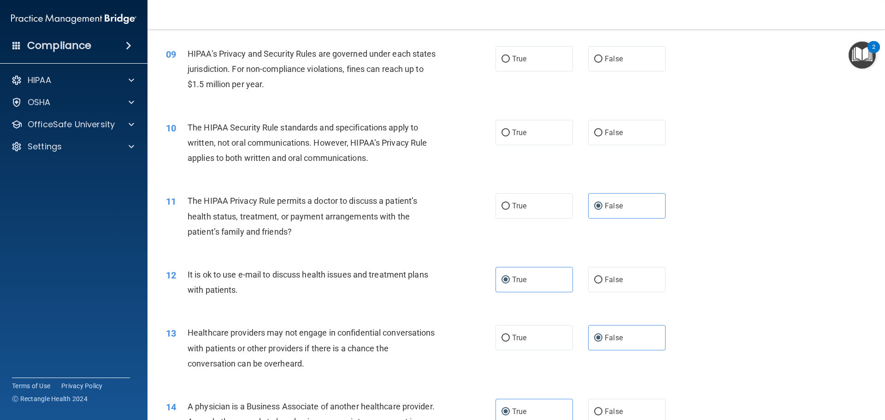
scroll to position [573, 0]
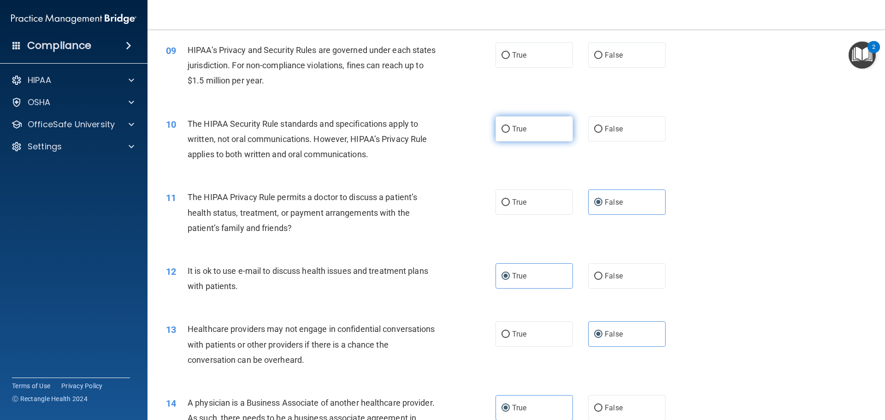
click at [549, 134] on label "True" at bounding box center [533, 128] width 77 height 25
click at [510, 133] on input "True" at bounding box center [505, 129] width 8 height 7
radio input "true"
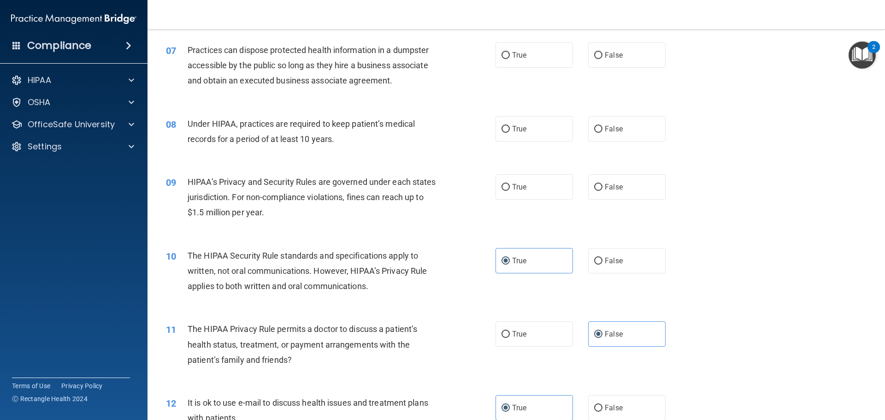
scroll to position [435, 0]
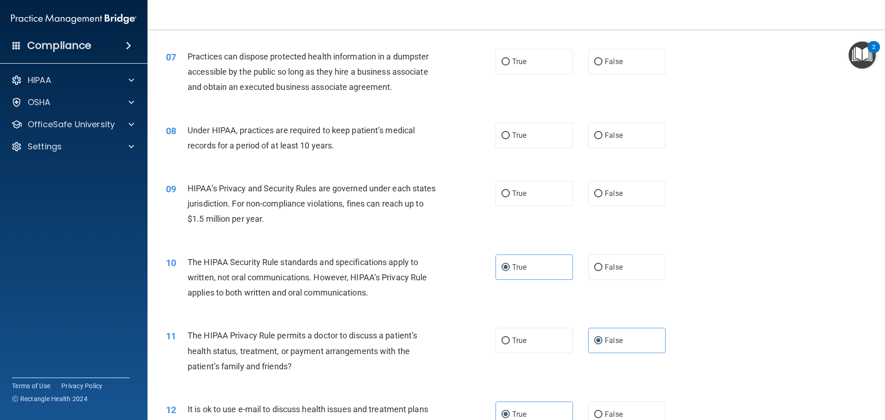
click at [294, 232] on div "09 HIPAA’s Privacy and Security Rules are governed under each states jurisdicti…" at bounding box center [516, 206] width 714 height 74
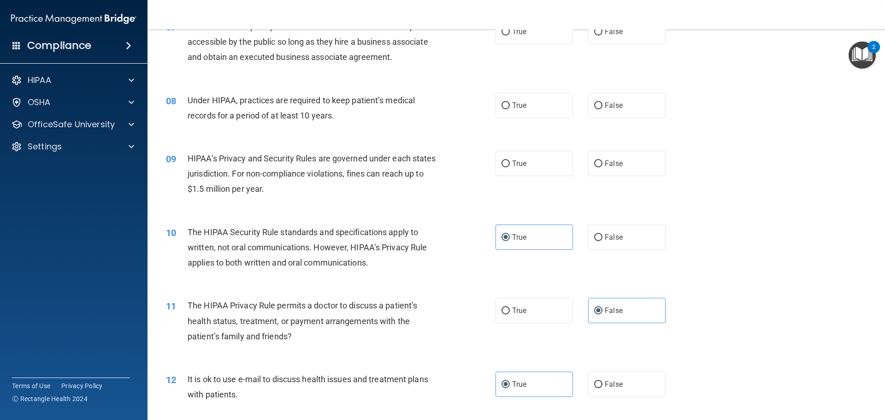
scroll to position [481, 0]
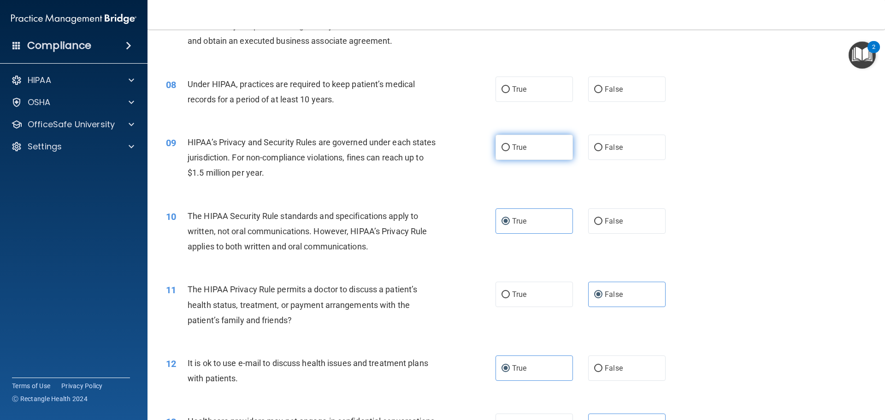
drag, startPoint x: 550, startPoint y: 147, endPoint x: 543, endPoint y: 152, distance: 9.2
click at [550, 146] on label "True" at bounding box center [533, 147] width 77 height 25
click at [510, 146] on input "True" at bounding box center [505, 147] width 8 height 7
radio input "true"
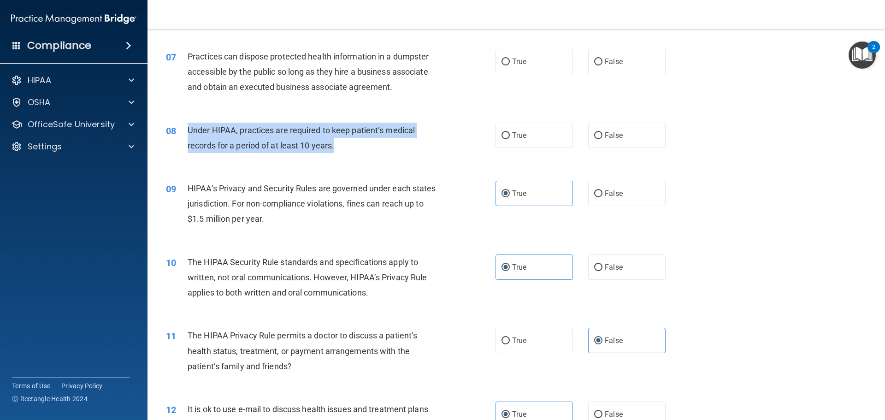
drag, startPoint x: 351, startPoint y: 151, endPoint x: 189, endPoint y: 126, distance: 163.7
click at [189, 126] on div "Under HIPAA, practices are required to keep patient’s medical records for a per…" at bounding box center [317, 138] width 258 height 30
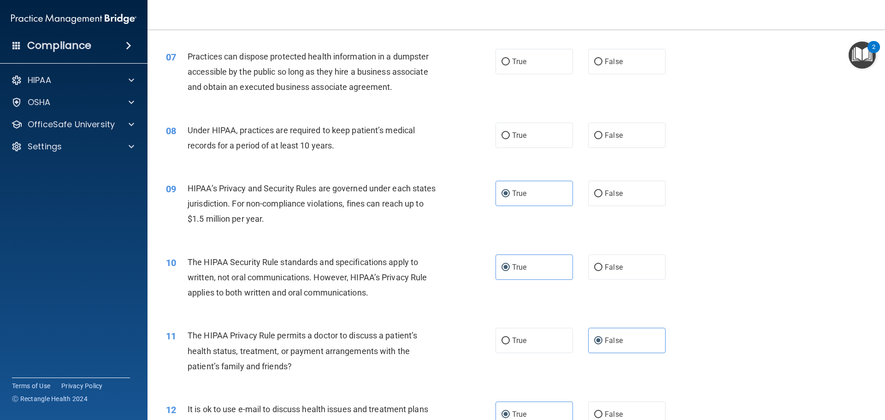
click at [549, 148] on div "08 Under HIPAA, practices are required to keep patient’s medical records for a …" at bounding box center [516, 140] width 714 height 58
click at [552, 136] on label "True" at bounding box center [533, 135] width 77 height 25
click at [510, 136] on input "True" at bounding box center [505, 135] width 8 height 7
radio input "true"
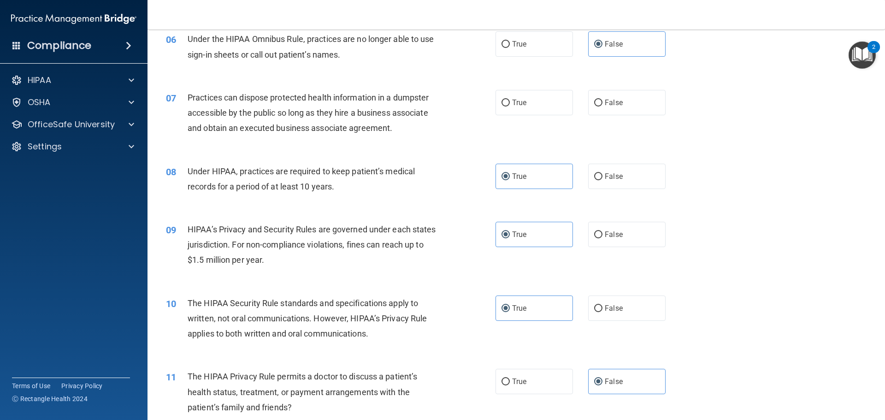
scroll to position [343, 0]
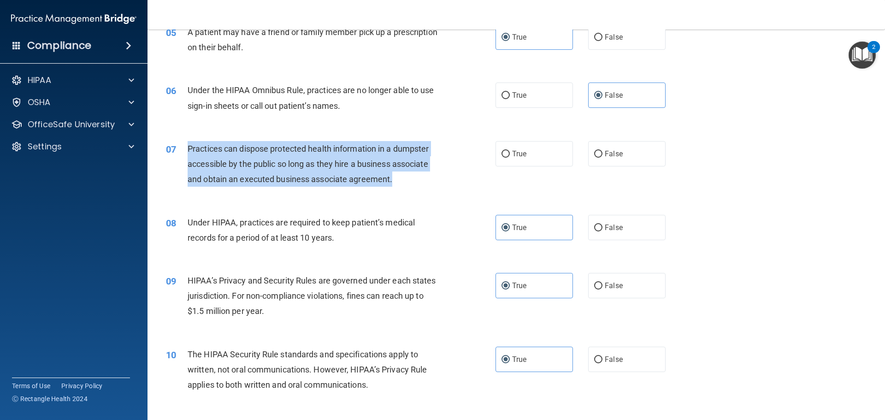
drag, startPoint x: 400, startPoint y: 184, endPoint x: 186, endPoint y: 147, distance: 216.9
click at [186, 147] on div "07 Practices can dispose protected health information in a dumpster accessible …" at bounding box center [330, 166] width 357 height 51
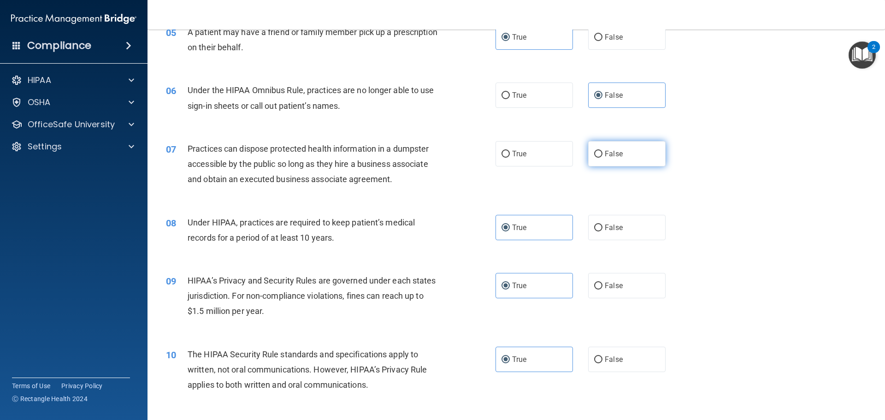
click at [605, 149] on label "False" at bounding box center [626, 153] width 77 height 25
click at [602, 151] on input "False" at bounding box center [598, 154] width 8 height 7
radio input "true"
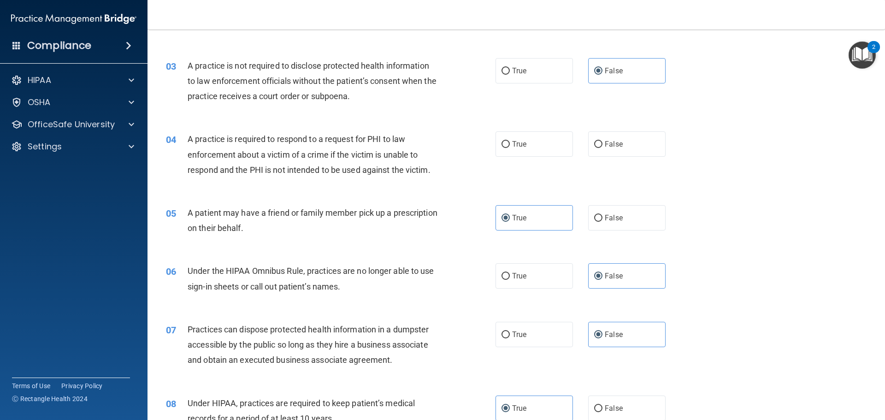
scroll to position [159, 0]
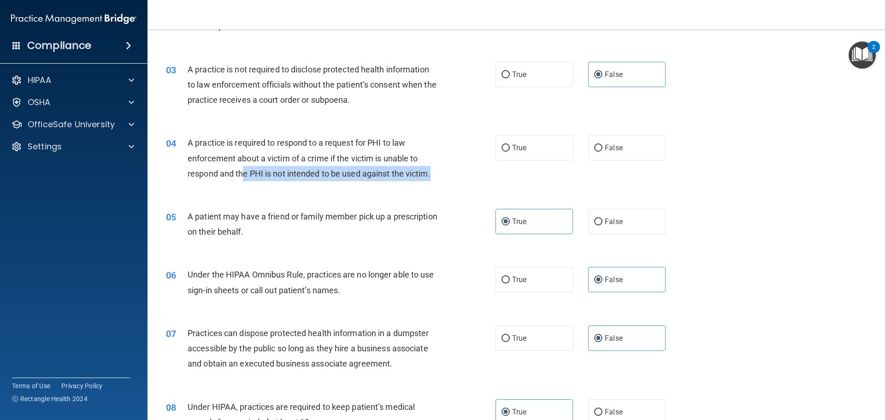
drag, startPoint x: 438, startPoint y: 178, endPoint x: 242, endPoint y: 182, distance: 195.4
click at [242, 182] on div "04 A practice is required to respond to a request for PHI to law enforcement ab…" at bounding box center [330, 160] width 357 height 51
click at [259, 187] on div "04 A practice is required to respond to a request for PHI to law enforcement ab…" at bounding box center [516, 161] width 714 height 74
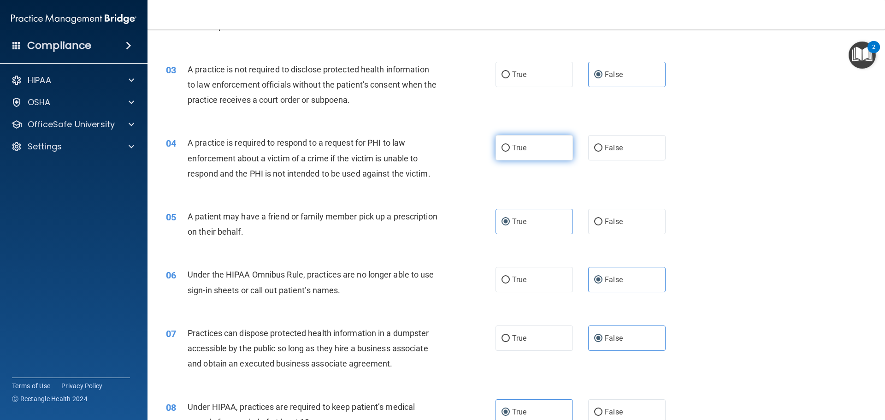
click at [545, 150] on label "True" at bounding box center [533, 147] width 77 height 25
click at [510, 150] on input "True" at bounding box center [505, 148] width 8 height 7
radio input "true"
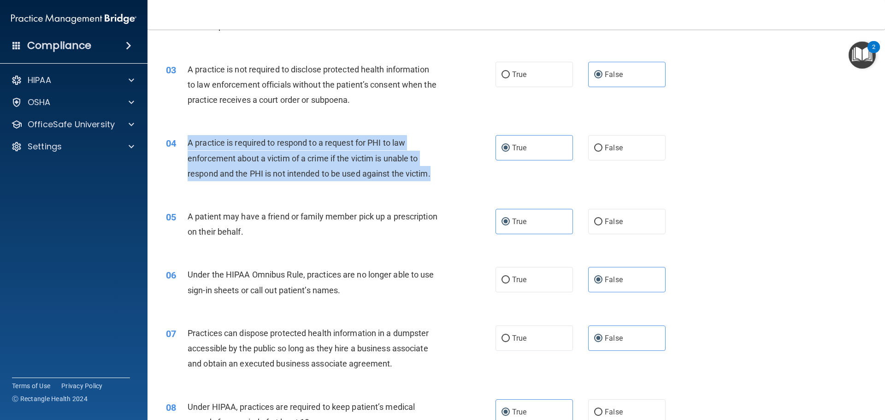
drag, startPoint x: 438, startPoint y: 178, endPoint x: 180, endPoint y: 147, distance: 260.0
click at [180, 147] on div "04 A practice is required to respond to a request for PHI to law enforcement ab…" at bounding box center [330, 160] width 357 height 51
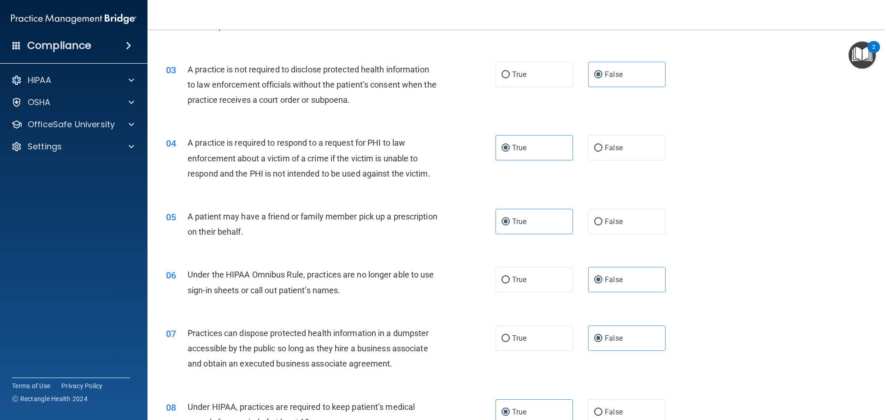
click at [341, 289] on span "Under the HIPAA Omnibus Rule, practices are no longer able to use sign-in sheet…" at bounding box center [311, 282] width 247 height 25
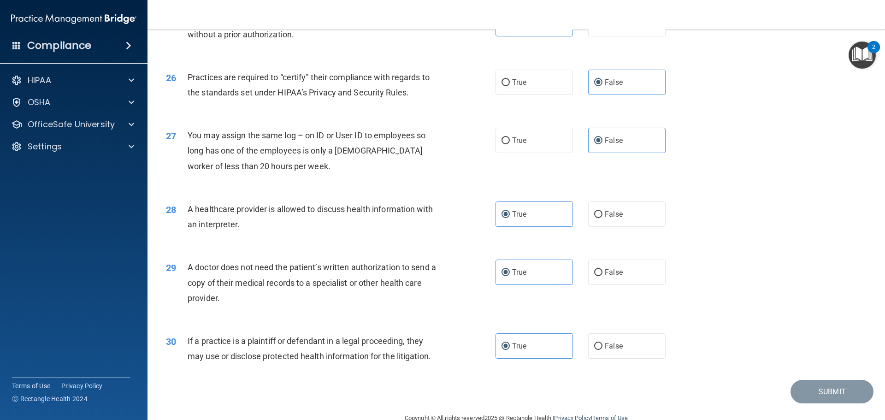
scroll to position [1726, 0]
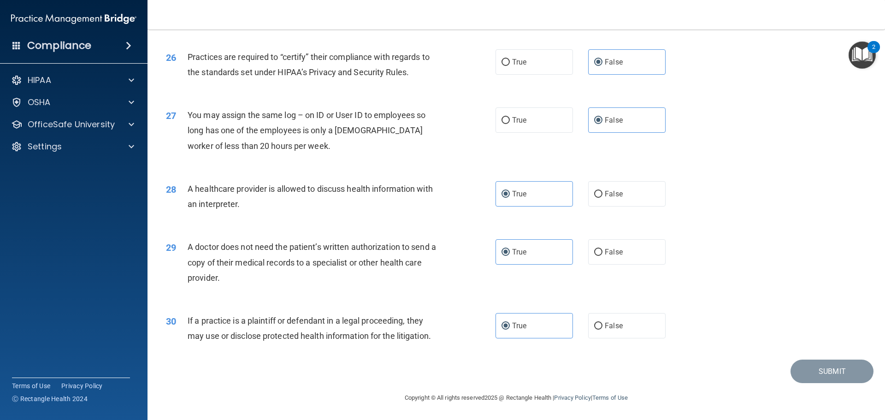
click at [342, 343] on div "If a practice is a plaintiff or defendant in a legal proceeding, they may use o…" at bounding box center [317, 328] width 258 height 30
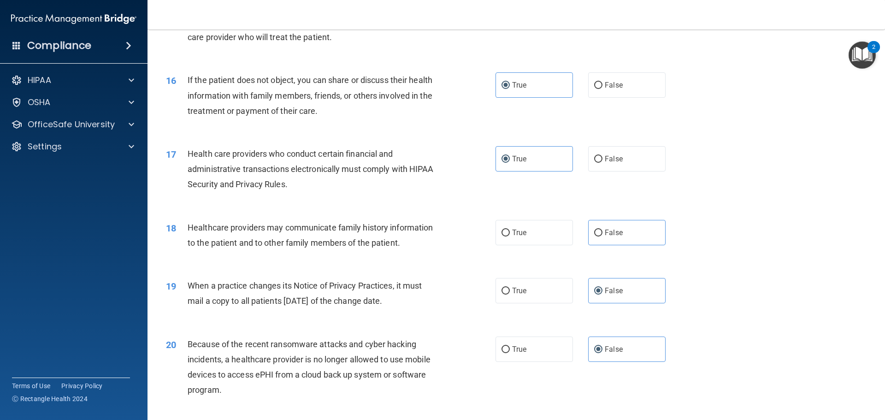
scroll to position [1034, 0]
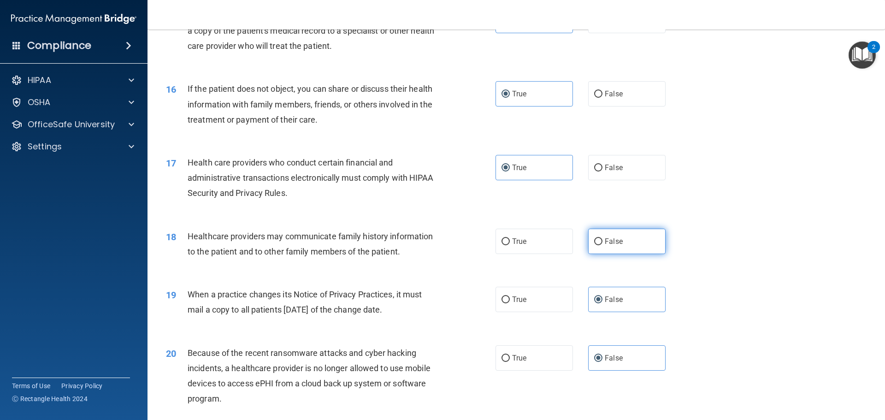
click at [605, 245] on span "False" at bounding box center [614, 241] width 18 height 9
click at [602, 245] on input "False" at bounding box center [598, 241] width 8 height 7
radio input "true"
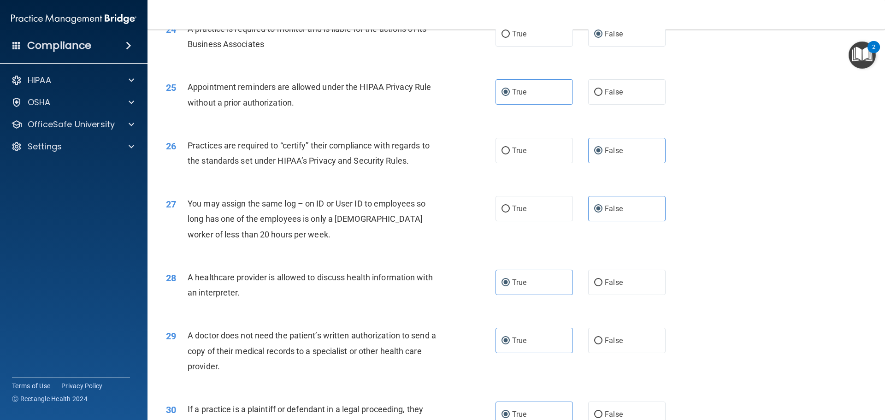
scroll to position [1726, 0]
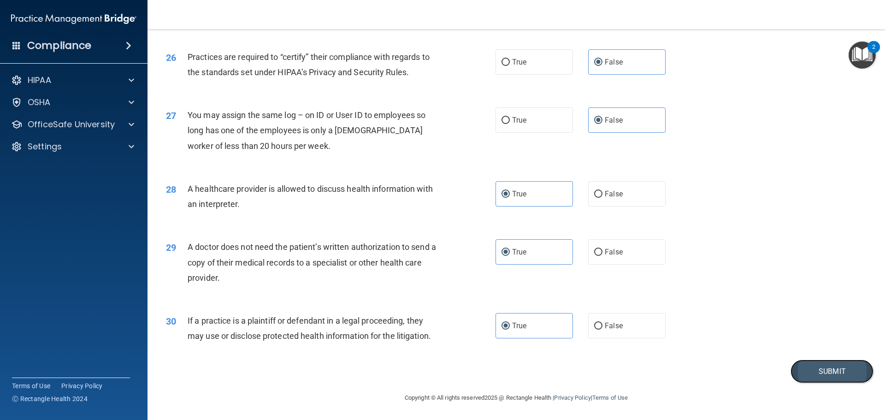
click at [811, 367] on button "Submit" at bounding box center [831, 371] width 83 height 24
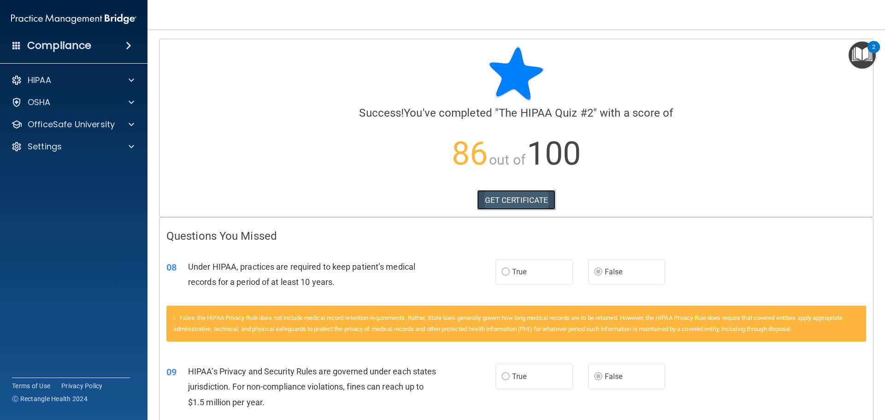
click at [514, 208] on link "GET CERTIFICATE" at bounding box center [516, 200] width 79 height 20
click at [71, 75] on div "HIPAA" at bounding box center [61, 80] width 114 height 11
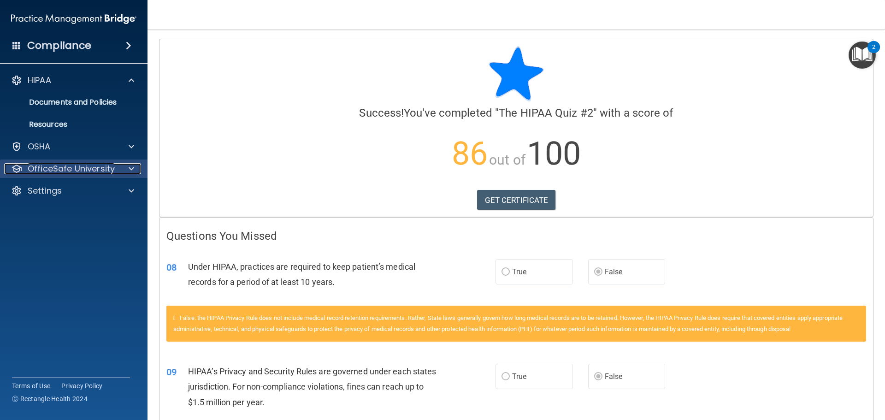
click at [68, 165] on p "OfficeSafe University" at bounding box center [71, 168] width 87 height 11
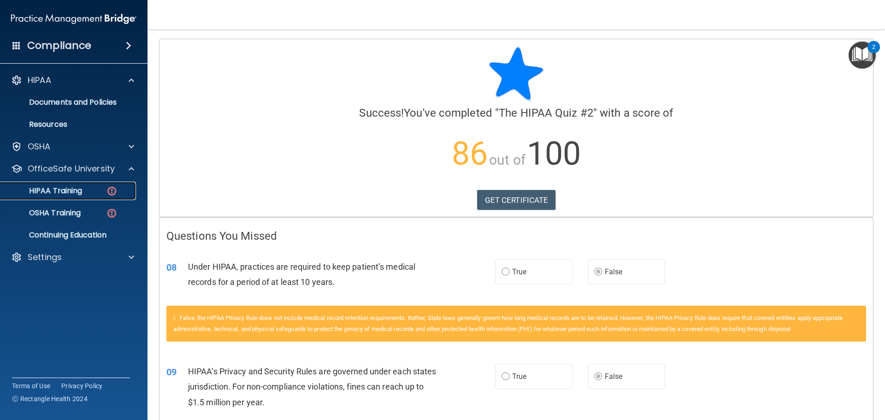
click at [78, 191] on p "HIPAA Training" at bounding box center [44, 190] width 76 height 9
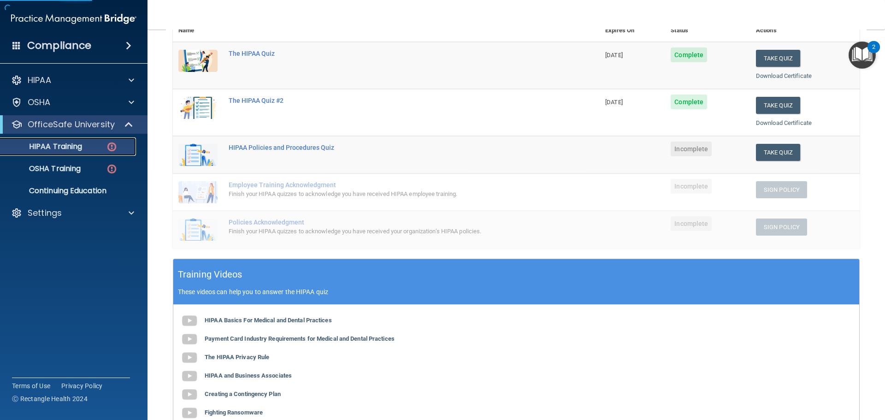
scroll to position [138, 0]
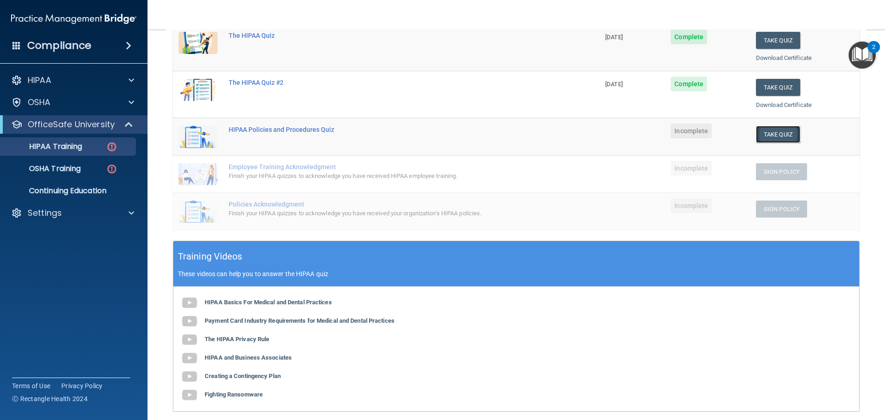
click at [766, 130] on button "Take Quiz" at bounding box center [778, 134] width 44 height 17
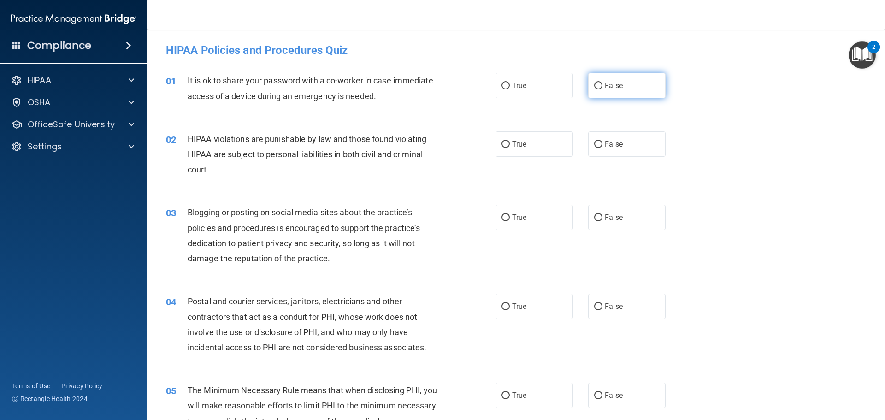
click at [620, 85] on label "False" at bounding box center [626, 85] width 77 height 25
click at [602, 85] on input "False" at bounding box center [598, 85] width 8 height 7
radio input "true"
click at [532, 151] on label "True" at bounding box center [533, 143] width 77 height 25
click at [510, 148] on input "True" at bounding box center [505, 144] width 8 height 7
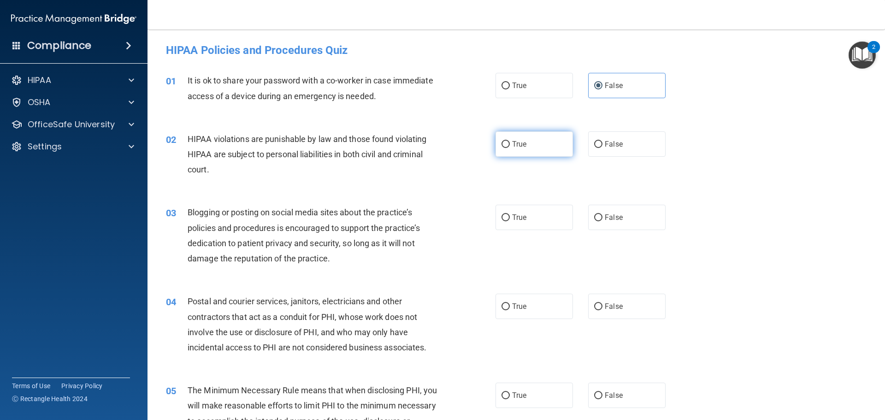
radio input "true"
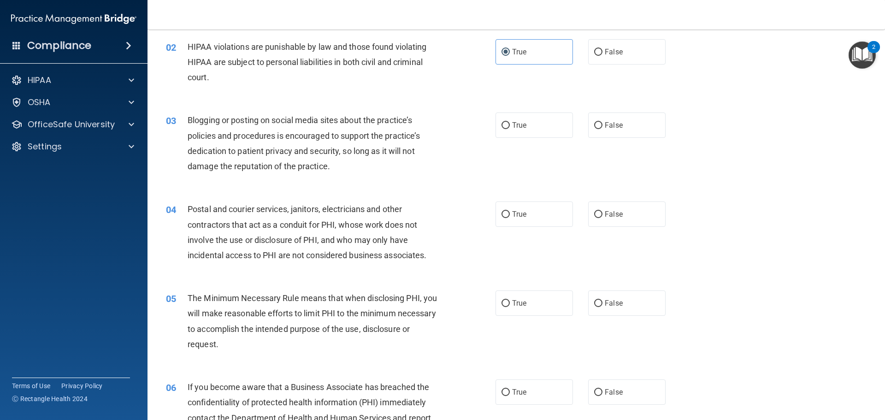
scroll to position [138, 0]
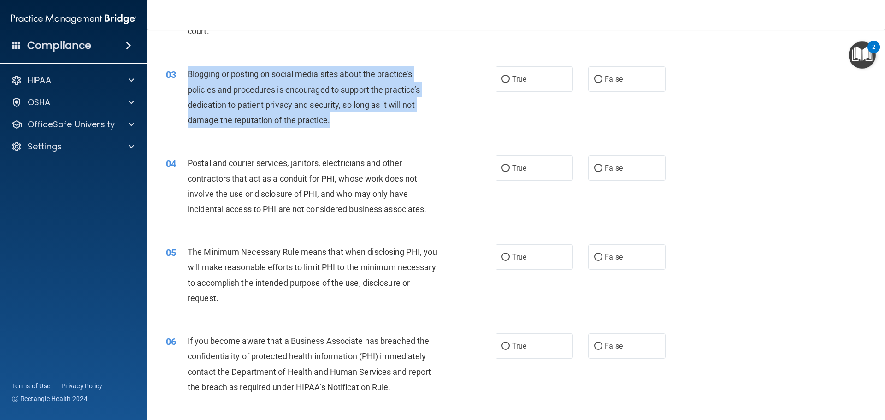
drag, startPoint x: 343, startPoint y: 128, endPoint x: 185, endPoint y: 77, distance: 166.2
click at [185, 77] on div "03 Blogging or posting on social media sites about the practice’s policies and …" at bounding box center [330, 99] width 357 height 66
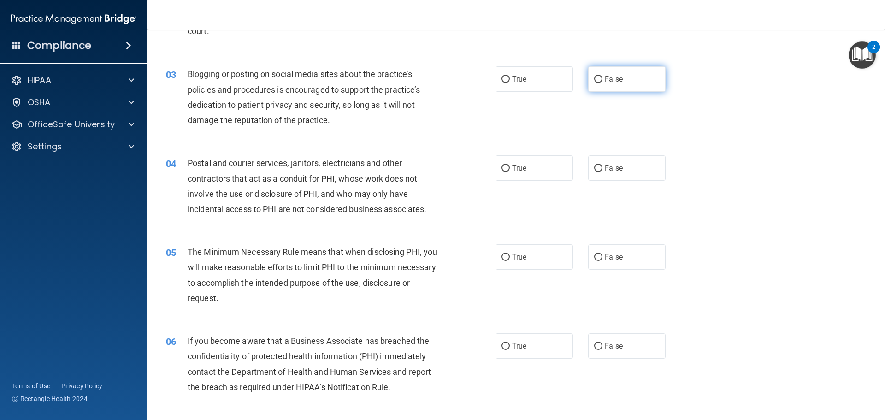
click at [607, 82] on span "False" at bounding box center [614, 79] width 18 height 9
click at [602, 82] on input "False" at bounding box center [598, 79] width 8 height 7
radio input "true"
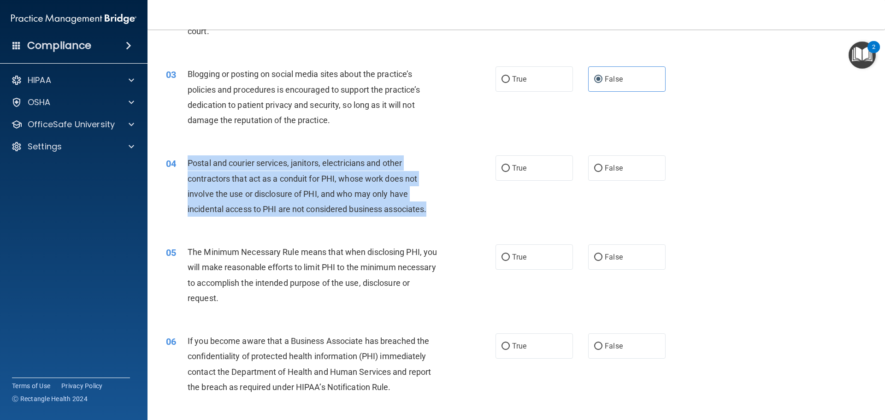
drag, startPoint x: 446, startPoint y: 212, endPoint x: 189, endPoint y: 161, distance: 261.8
click at [189, 161] on div "04 Postal and courier services, janitors, electricians and other contractors th…" at bounding box center [330, 188] width 357 height 66
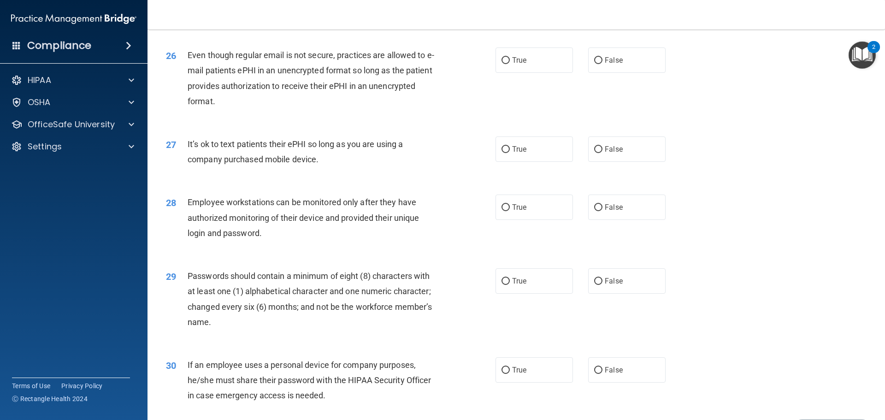
scroll to position [1894, 0]
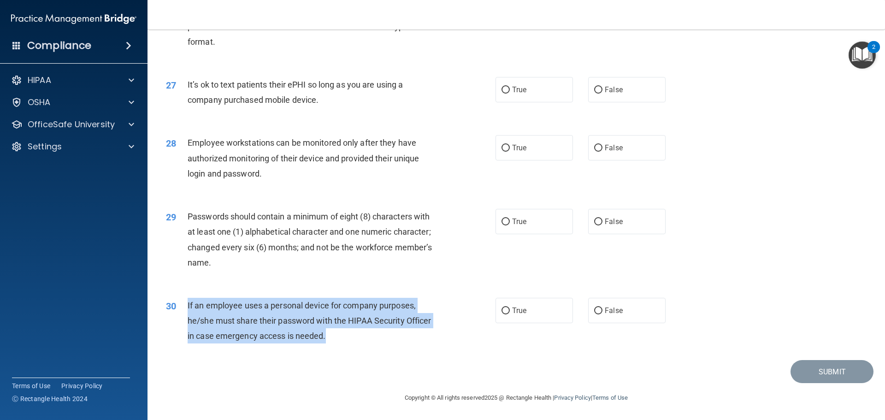
drag, startPoint x: 342, startPoint y: 336, endPoint x: 208, endPoint y: 305, distance: 137.6
click at [187, 305] on div "30 If an employee uses a personal device for company purposes, he/she must shar…" at bounding box center [330, 323] width 357 height 51
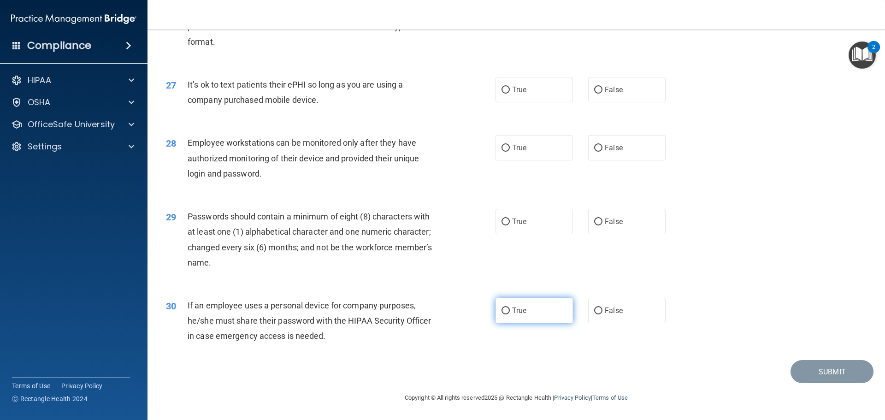
click at [535, 319] on label "True" at bounding box center [533, 310] width 77 height 25
click at [510, 314] on input "True" at bounding box center [505, 310] width 8 height 7
radio input "true"
click at [595, 313] on input "False" at bounding box center [598, 310] width 8 height 7
radio input "true"
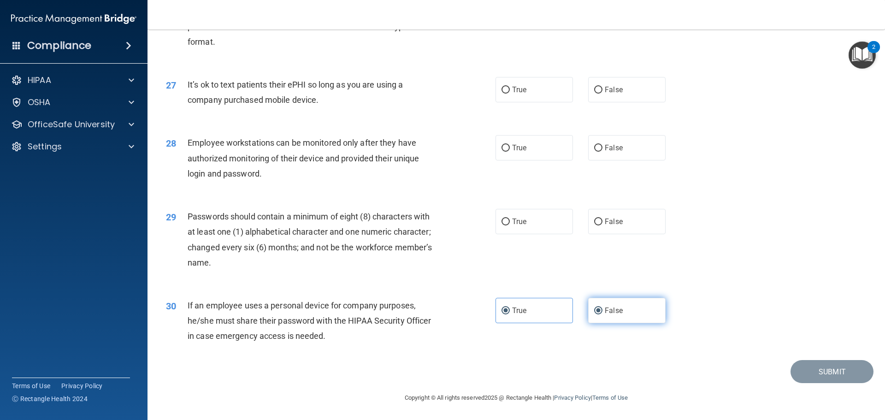
radio input "false"
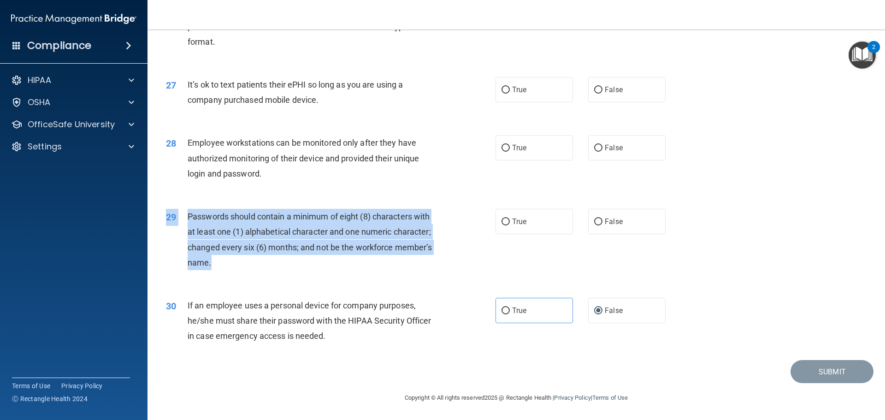
drag, startPoint x: 293, startPoint y: 283, endPoint x: 253, endPoint y: 276, distance: 39.7
click at [229, 259] on div "29 Passwords should contain a minimum of eight (8) characters with at least one…" at bounding box center [516, 241] width 714 height 89
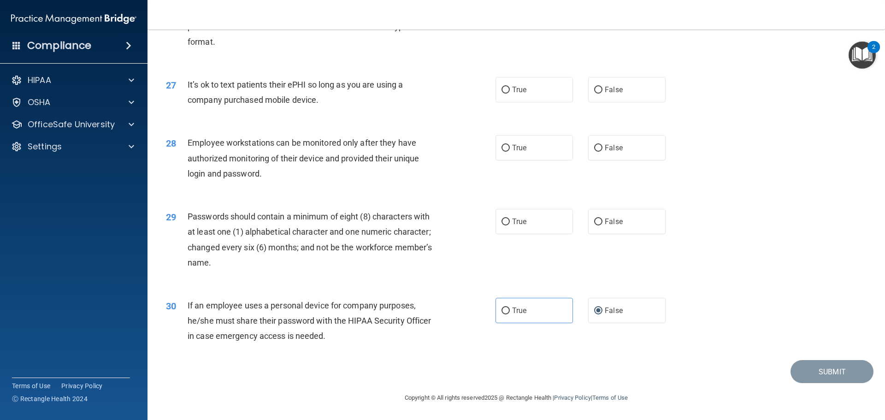
click at [261, 281] on div "29 Passwords should contain a minimum of eight (8) characters with at least one…" at bounding box center [516, 241] width 714 height 89
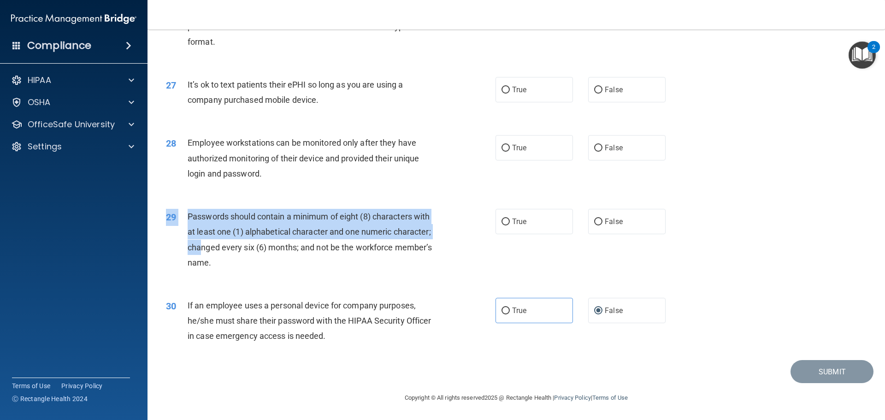
drag, startPoint x: 239, startPoint y: 279, endPoint x: 202, endPoint y: 253, distance: 44.9
click at [202, 252] on div "29 Passwords should contain a minimum of eight (8) characters with at least one…" at bounding box center [516, 241] width 714 height 89
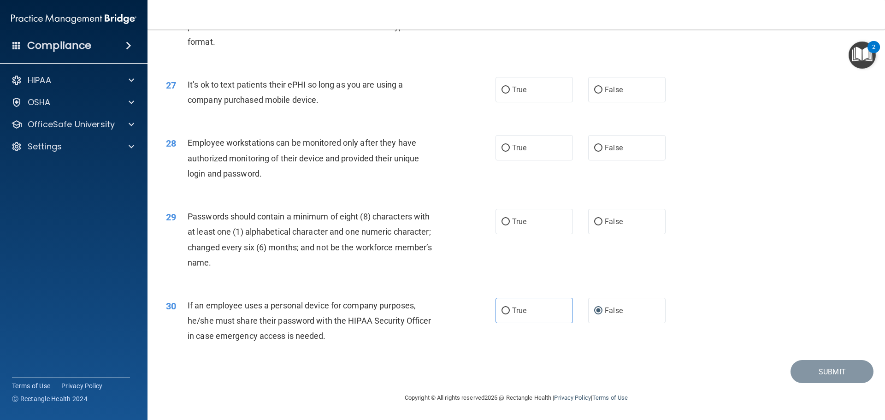
click at [220, 257] on div "Passwords should contain a minimum of eight (8) characters with at least one (1…" at bounding box center [317, 239] width 258 height 61
click at [548, 215] on label "True" at bounding box center [533, 221] width 77 height 25
click at [510, 218] on input "True" at bounding box center [505, 221] width 8 height 7
radio input "true"
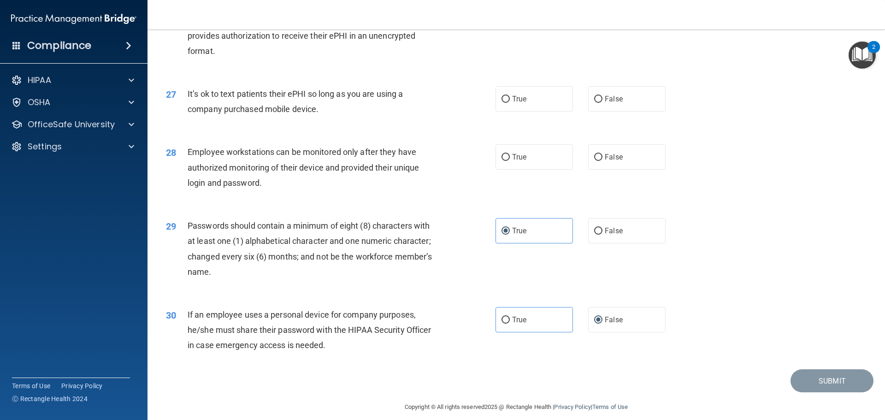
scroll to position [1848, 0]
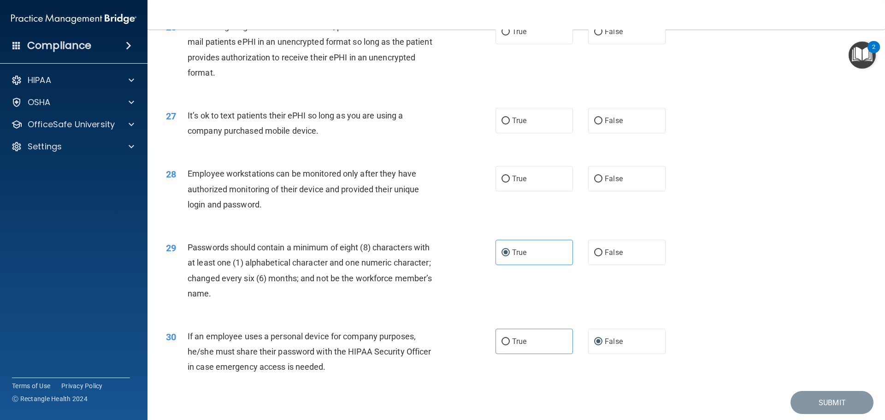
drag, startPoint x: 292, startPoint y: 231, endPoint x: 286, endPoint y: 230, distance: 6.1
click at [286, 217] on div "28 Employee workstations can be monitored only after they have authorized monit…" at bounding box center [330, 191] width 357 height 51
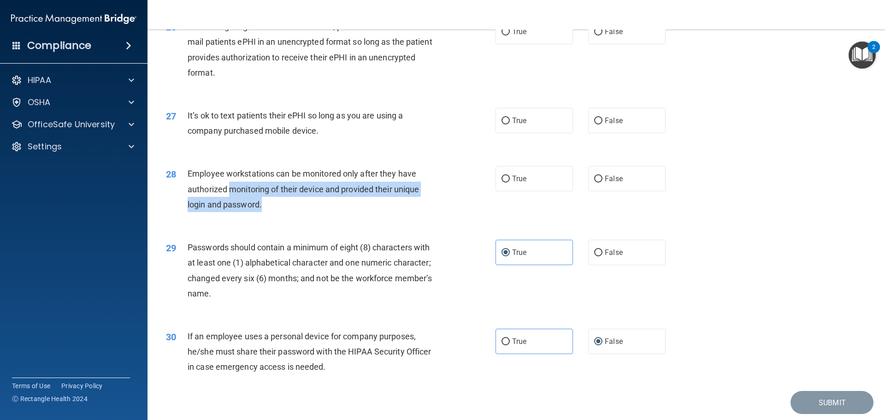
drag, startPoint x: 286, startPoint y: 230, endPoint x: 319, endPoint y: 215, distance: 36.5
click at [231, 212] on div "28 Employee workstations can be monitored only after they have authorized monit…" at bounding box center [330, 191] width 357 height 51
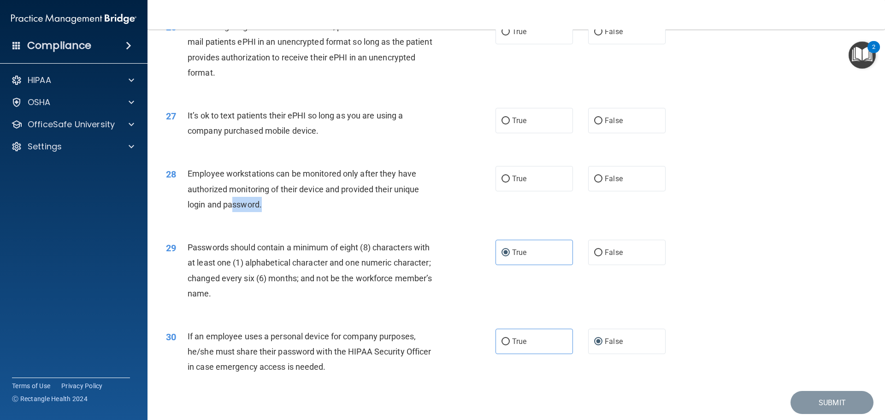
click at [320, 212] on div "Employee workstations can be monitored only after they have authorized monitori…" at bounding box center [317, 189] width 258 height 46
click at [612, 183] on span "False" at bounding box center [614, 178] width 18 height 9
click at [602, 183] on input "False" at bounding box center [598, 179] width 8 height 7
radio input "true"
click at [491, 191] on div "28 Employee workstations can be monitored only after they have authorized monit…" at bounding box center [330, 191] width 357 height 51
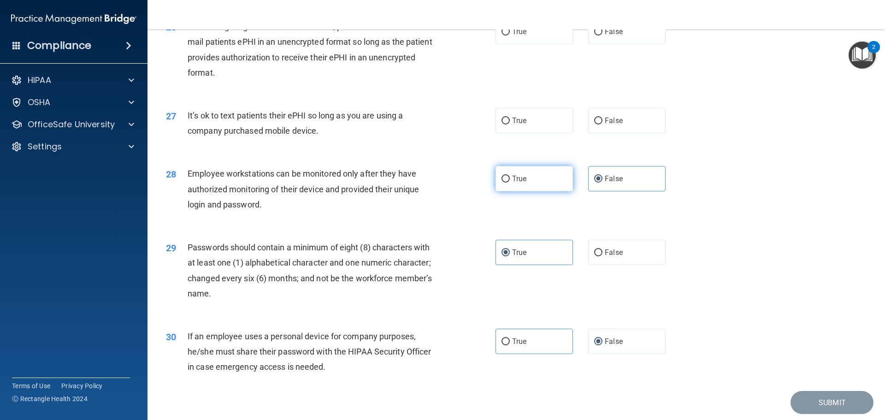
click at [512, 183] on span "True" at bounding box center [519, 178] width 14 height 9
click at [510, 183] on input "True" at bounding box center [505, 179] width 8 height 7
radio input "true"
radio input "false"
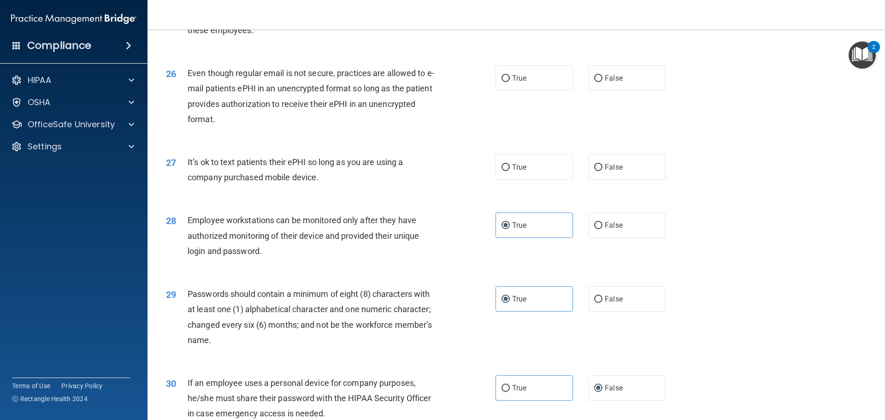
scroll to position [1802, 0]
drag, startPoint x: 336, startPoint y: 201, endPoint x: 186, endPoint y: 179, distance: 151.9
click at [186, 178] on div "27 It’s ok to text patients their ePHI so long as you are using a company purch…" at bounding box center [330, 171] width 357 height 35
click at [379, 258] on div "Employee workstations can be monitored only after they have authorized monitori…" at bounding box center [317, 235] width 258 height 46
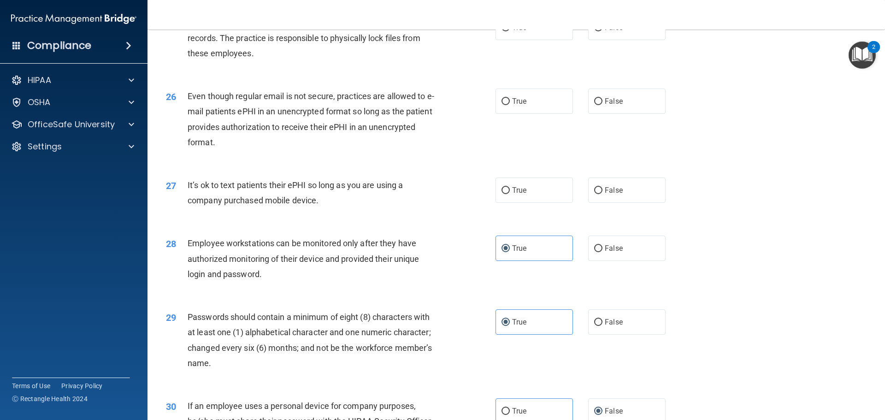
scroll to position [1755, 0]
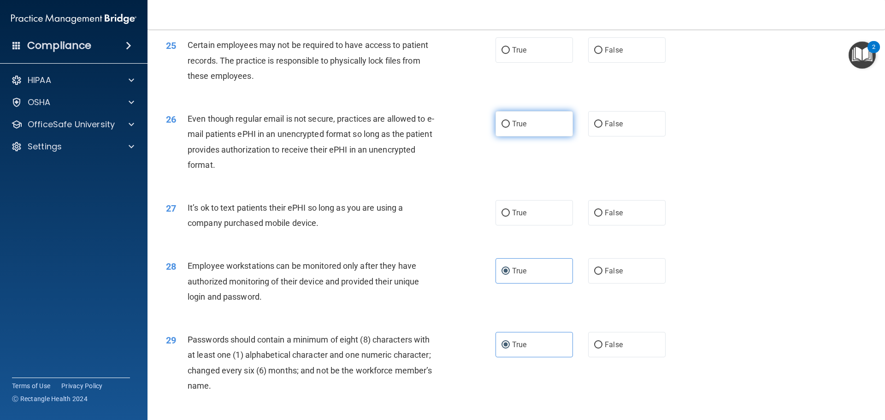
click at [553, 136] on label "True" at bounding box center [533, 123] width 77 height 25
click at [510, 128] on input "True" at bounding box center [505, 124] width 8 height 7
radio input "true"
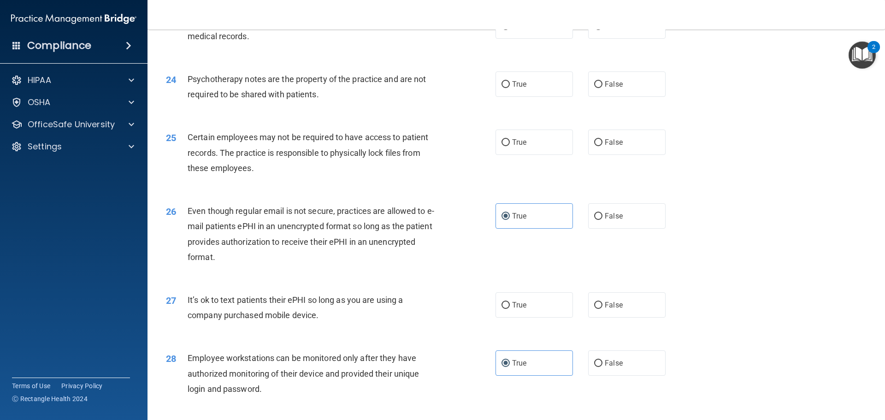
scroll to position [1617, 0]
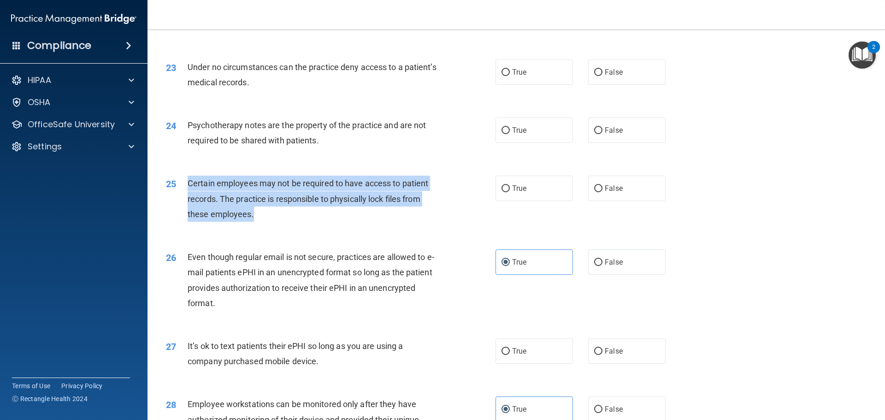
drag, startPoint x: 271, startPoint y: 228, endPoint x: 189, endPoint y: 198, distance: 87.2
click at [189, 198] on div "Certain employees may not be required to have access to patient records. The pr…" at bounding box center [317, 199] width 258 height 46
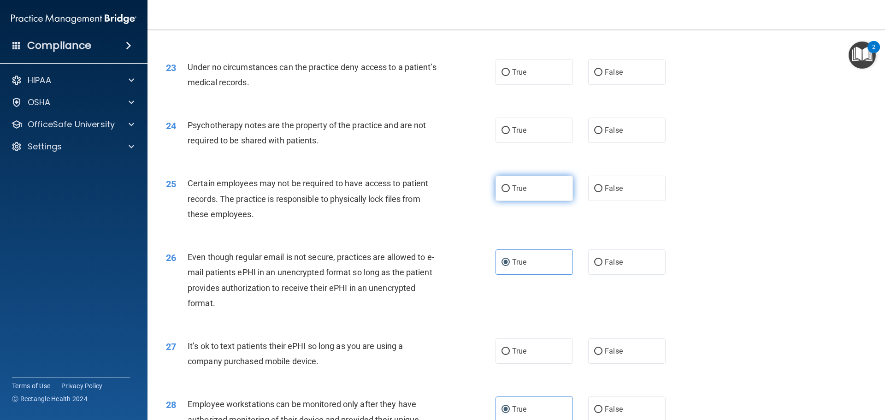
click at [550, 201] on label "True" at bounding box center [533, 188] width 77 height 25
click at [510, 192] on input "True" at bounding box center [505, 188] width 8 height 7
radio input "true"
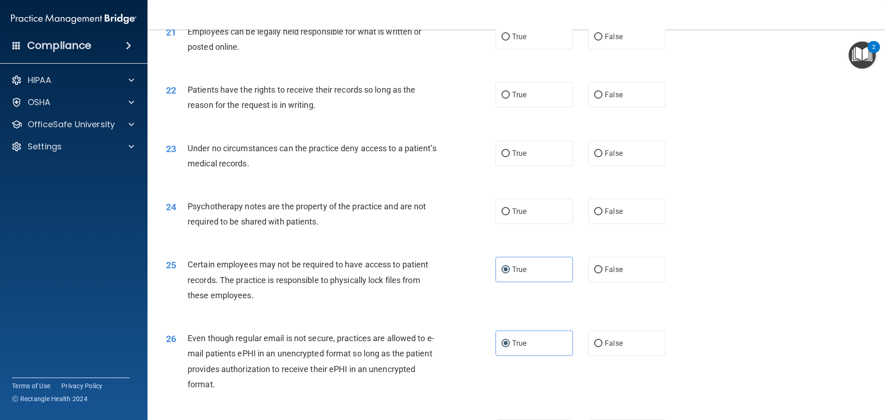
scroll to position [1525, 0]
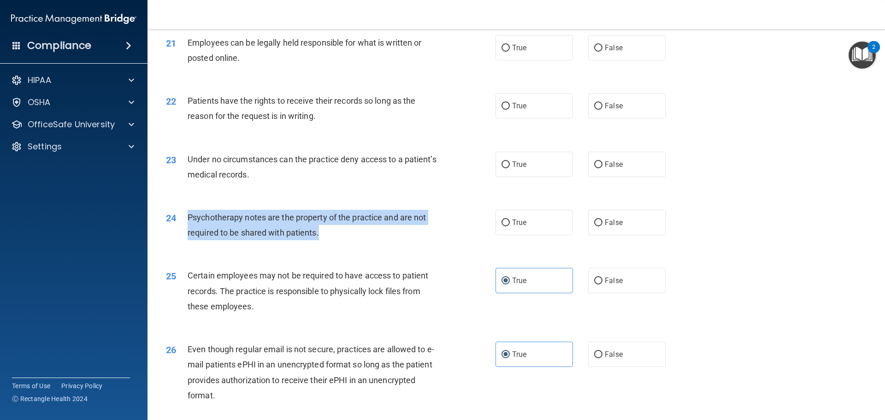
drag, startPoint x: 338, startPoint y: 258, endPoint x: 185, endPoint y: 233, distance: 154.6
click at [185, 233] on div "24 Psychotherapy notes are the property of the practice and are not required to…" at bounding box center [330, 227] width 357 height 35
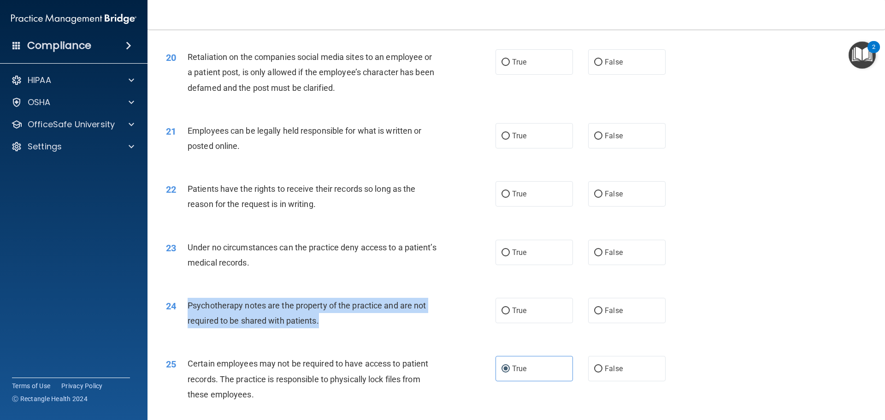
scroll to position [1433, 0]
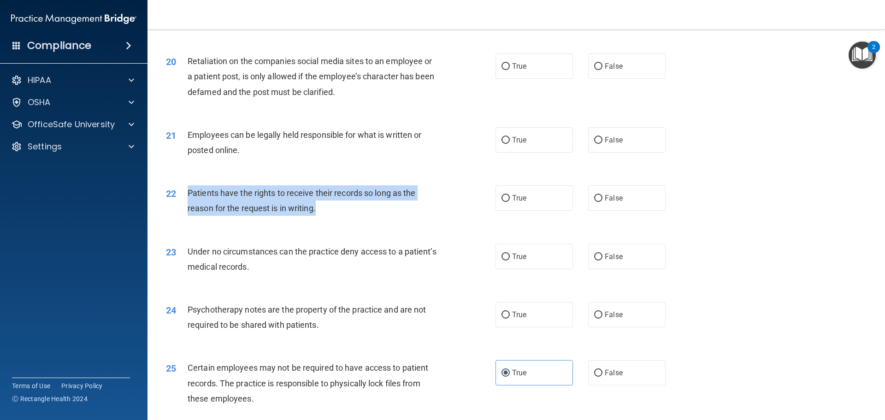
drag, startPoint x: 331, startPoint y: 230, endPoint x: 208, endPoint y: 206, distance: 124.8
click at [188, 204] on div "Patients have the rights to receive their records so long as the reason for the…" at bounding box center [317, 200] width 258 height 30
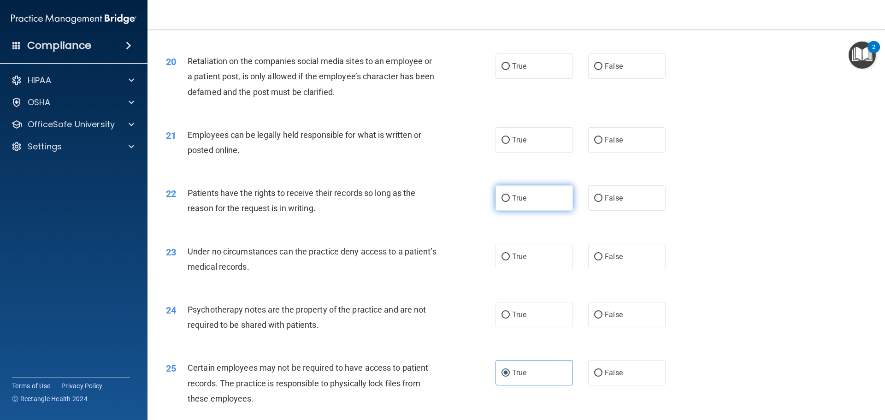
click at [517, 211] on label "True" at bounding box center [533, 197] width 77 height 25
click at [510, 202] on input "True" at bounding box center [505, 198] width 8 height 7
radio input "true"
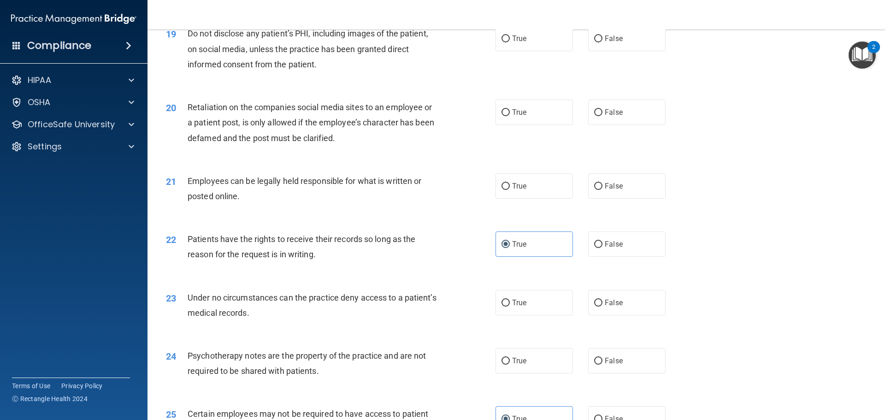
click at [251, 204] on div "Employees can be legally held responsible for what is written or posted online." at bounding box center [317, 188] width 258 height 30
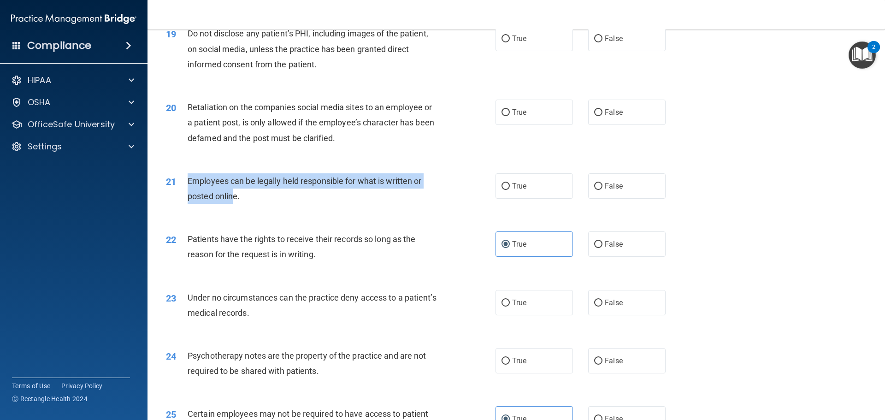
drag, startPoint x: 234, startPoint y: 213, endPoint x: 183, endPoint y: 192, distance: 55.4
click at [183, 192] on div "21 Employees can be legally held responsible for what is written or posted onli…" at bounding box center [330, 190] width 357 height 35
click at [214, 200] on span "Employees can be legally held responsible for what is written or posted online." at bounding box center [305, 188] width 234 height 25
drag, startPoint x: 255, startPoint y: 216, endPoint x: 188, endPoint y: 190, distance: 72.2
click at [188, 190] on div "Employees can be legally held responsible for what is written or posted online." at bounding box center [317, 188] width 258 height 30
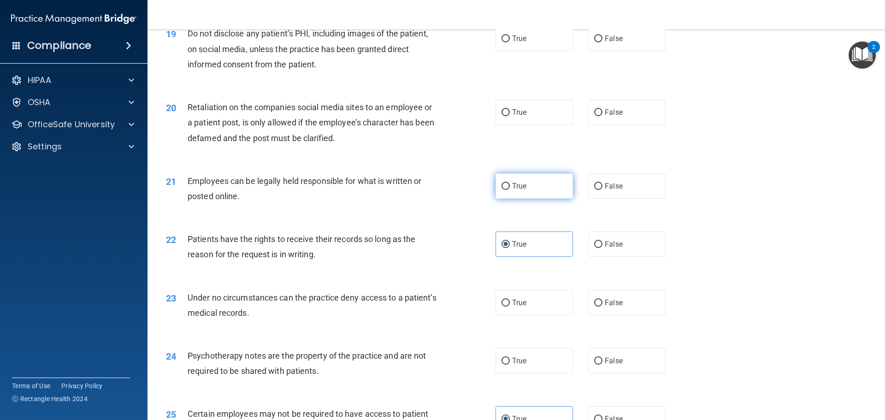
click at [530, 199] on label "True" at bounding box center [533, 185] width 77 height 25
click at [510, 190] on input "True" at bounding box center [505, 186] width 8 height 7
radio input "true"
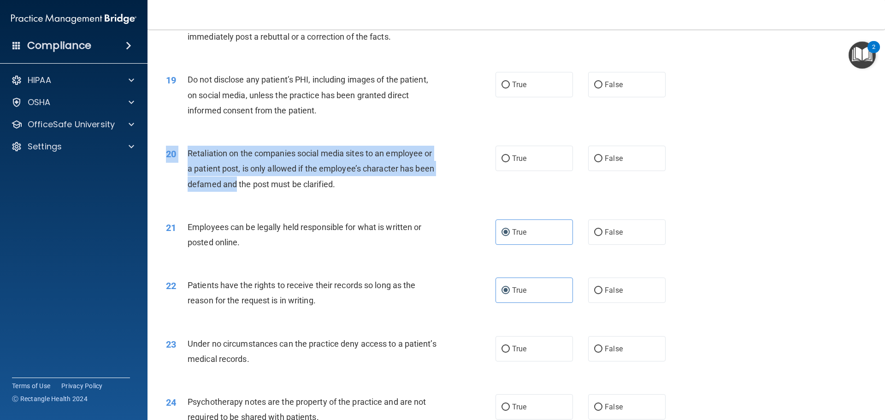
drag, startPoint x: 375, startPoint y: 219, endPoint x: 335, endPoint y: 195, distance: 46.7
click at [236, 198] on div "20 Retaliation on the companies social media sites to an employee or a patient …" at bounding box center [516, 171] width 714 height 74
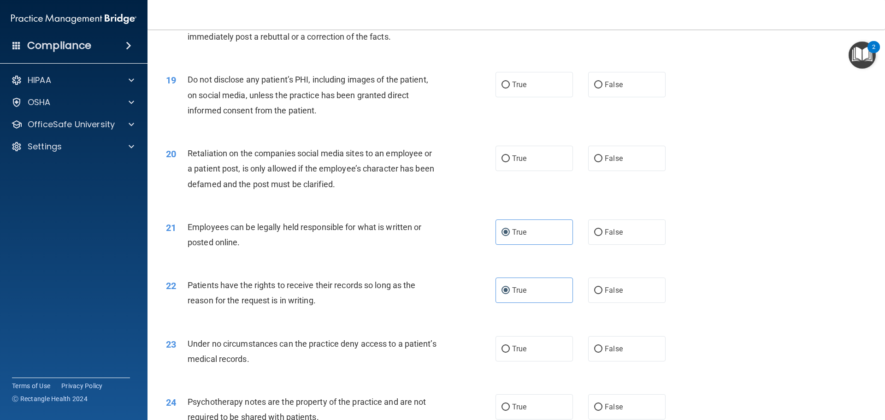
drag, startPoint x: 335, startPoint y: 195, endPoint x: 376, endPoint y: 199, distance: 41.6
click at [337, 192] on div "Retaliation on the companies social media sites to an employee or a patient pos…" at bounding box center [317, 169] width 258 height 46
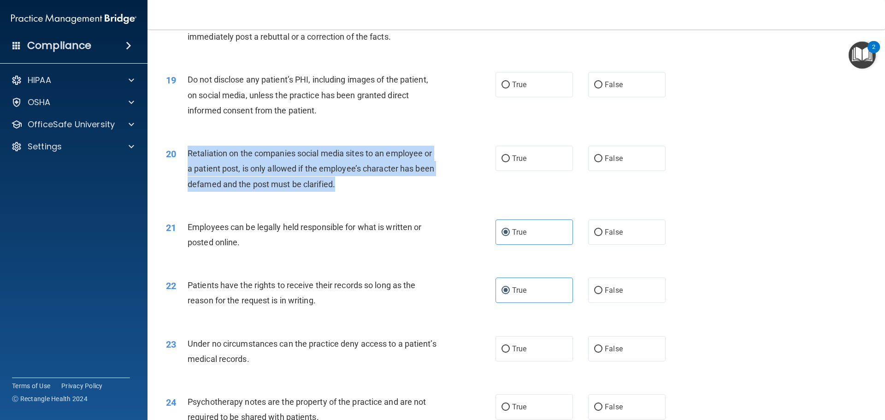
drag, startPoint x: 184, startPoint y: 165, endPoint x: 323, endPoint y: 199, distance: 142.3
click at [347, 196] on div "20 Retaliation on the companies social media sites to an employee or a patient …" at bounding box center [330, 171] width 357 height 51
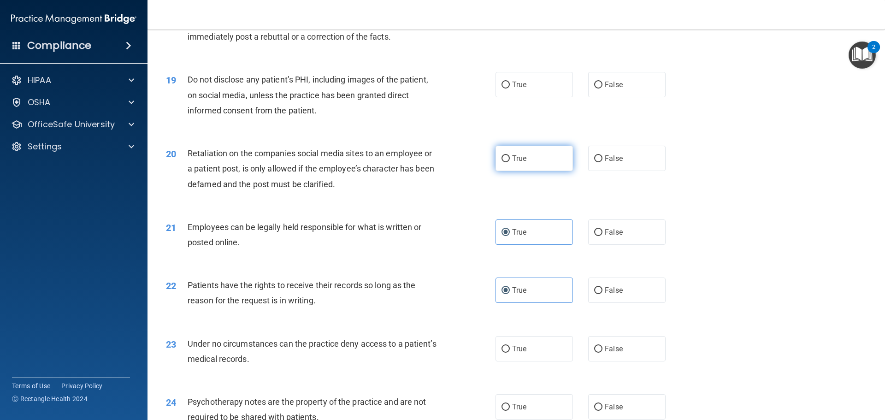
click at [537, 171] on label "True" at bounding box center [533, 158] width 77 height 25
click at [510, 162] on input "True" at bounding box center [505, 158] width 8 height 7
radio input "true"
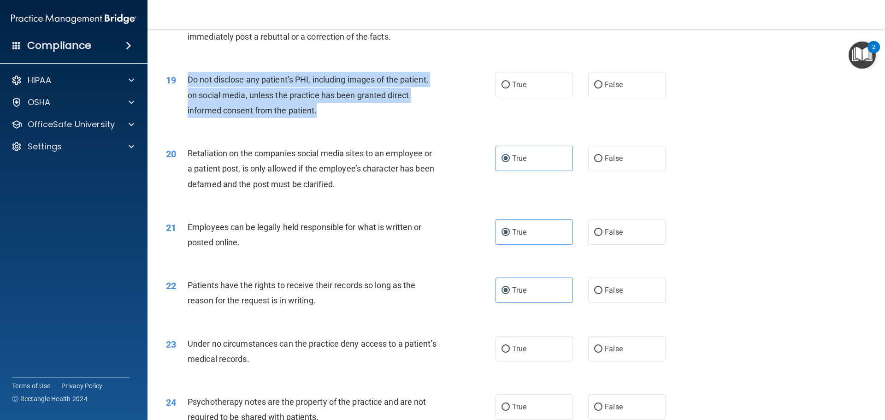
drag, startPoint x: 326, startPoint y: 130, endPoint x: 208, endPoint y: 95, distance: 123.1
click at [184, 95] on div "19 Do not disclose any patient’s PHI, including images of the patient, on socia…" at bounding box center [330, 97] width 357 height 51
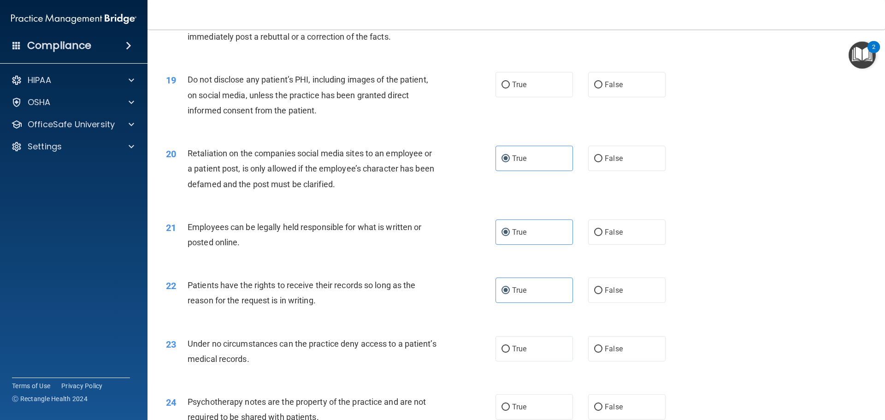
drag, startPoint x: 215, startPoint y: 98, endPoint x: 451, endPoint y: 162, distance: 245.0
click at [451, 162] on div "20 Retaliation on the companies social media sites to an employee or a patient …" at bounding box center [330, 171] width 357 height 51
click at [506, 88] on input "True" at bounding box center [505, 85] width 8 height 7
radio input "true"
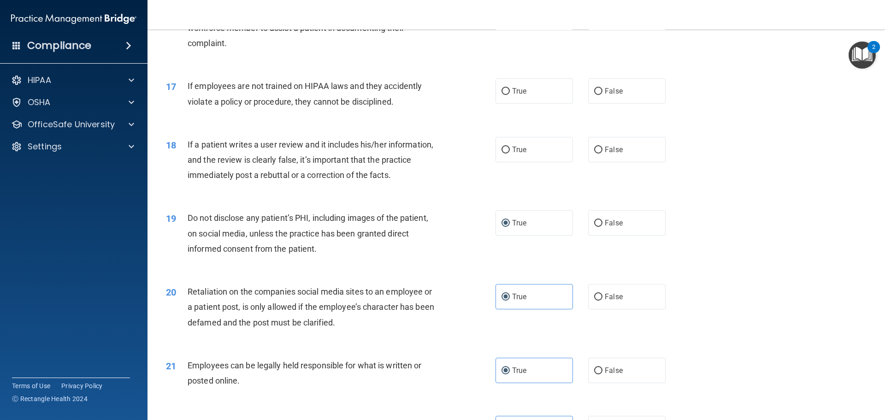
click at [403, 183] on div "If a patient writes a user review and it includes his/her information, and the …" at bounding box center [317, 160] width 258 height 46
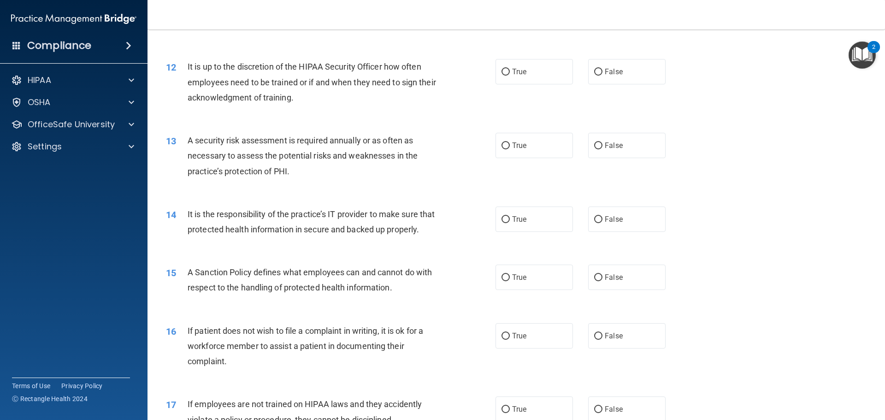
scroll to position [788, 0]
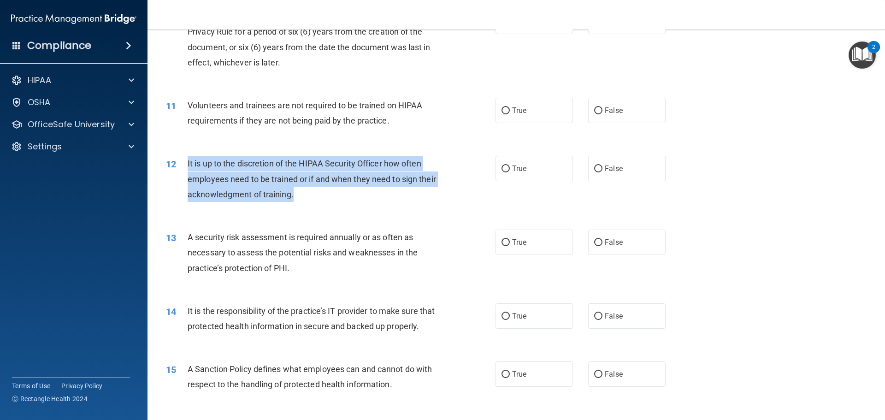
drag, startPoint x: 348, startPoint y: 200, endPoint x: 180, endPoint y: 165, distance: 171.6
click at [180, 165] on div "12 It is up to the discretion of the HIPAA Security Officer how often employees…" at bounding box center [330, 181] width 357 height 51
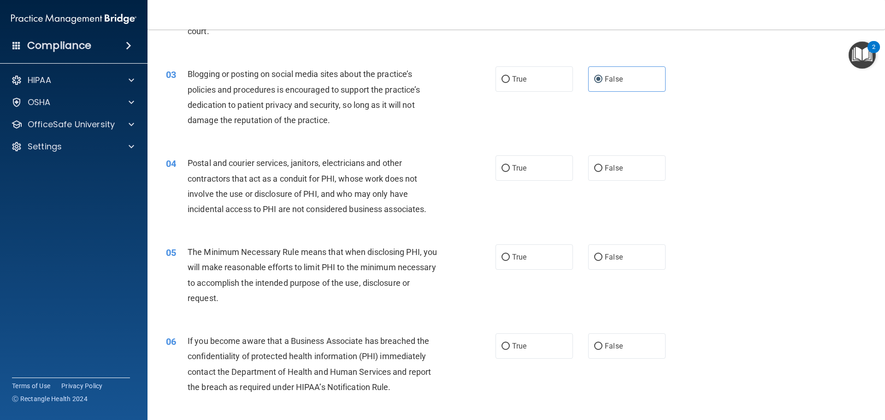
scroll to position [230, 0]
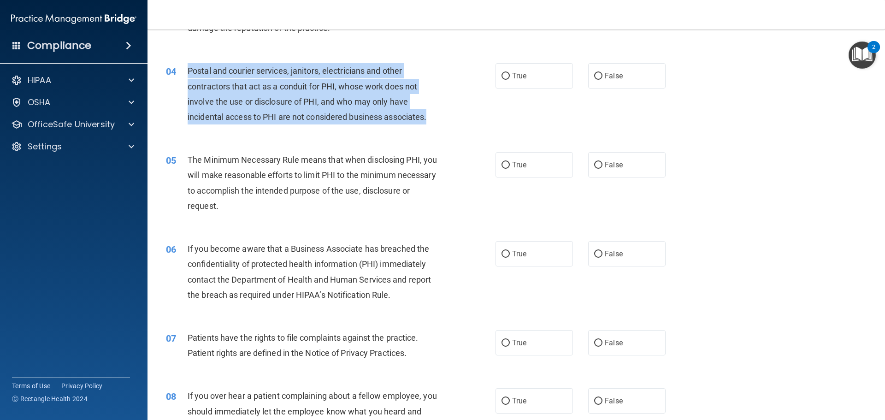
drag, startPoint x: 444, startPoint y: 114, endPoint x: 213, endPoint y: 73, distance: 235.0
click at [187, 67] on div "04 Postal and courier services, janitors, electricians and other contractors th…" at bounding box center [330, 96] width 357 height 66
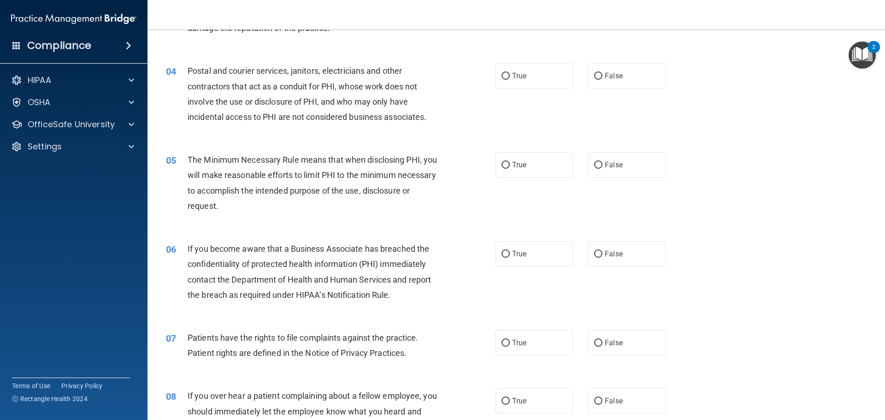
drag, startPoint x: 213, startPoint y: 73, endPoint x: 283, endPoint y: 46, distance: 75.0
click at [283, 46] on div "03 Blogging or posting on social media sites about the practice’s policies and …" at bounding box center [516, 7] width 714 height 89
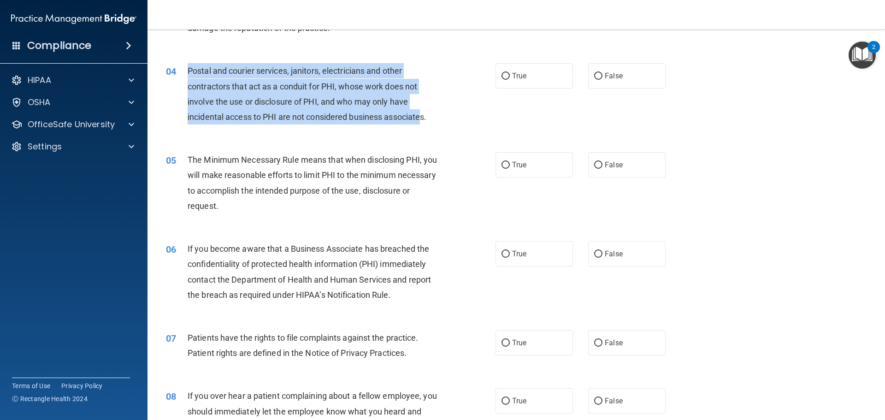
drag, startPoint x: 422, startPoint y: 118, endPoint x: 183, endPoint y: 75, distance: 242.5
click at [183, 75] on div "04 Postal and courier services, janitors, electricians and other contractors th…" at bounding box center [330, 96] width 357 height 66
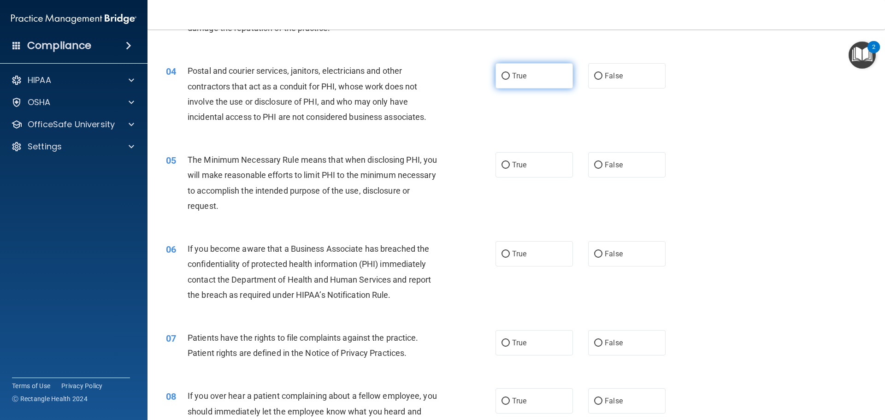
click at [527, 79] on label "True" at bounding box center [533, 75] width 77 height 25
click at [510, 79] on input "True" at bounding box center [505, 76] width 8 height 7
radio input "true"
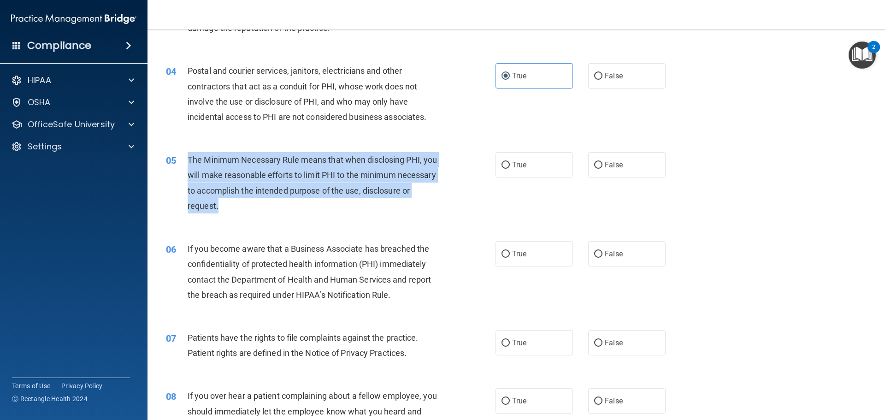
drag, startPoint x: 316, startPoint y: 208, endPoint x: 210, endPoint y: 168, distance: 113.5
click at [183, 156] on div "05 The Minimum Necessary Rule means that when disclosing PHI, you will make rea…" at bounding box center [330, 185] width 357 height 66
click at [489, 164] on div "05 The Minimum Necessary Rule means that when disclosing PHI, you will make rea…" at bounding box center [330, 185] width 357 height 66
click at [506, 162] on input "True" at bounding box center [505, 165] width 8 height 7
radio input "true"
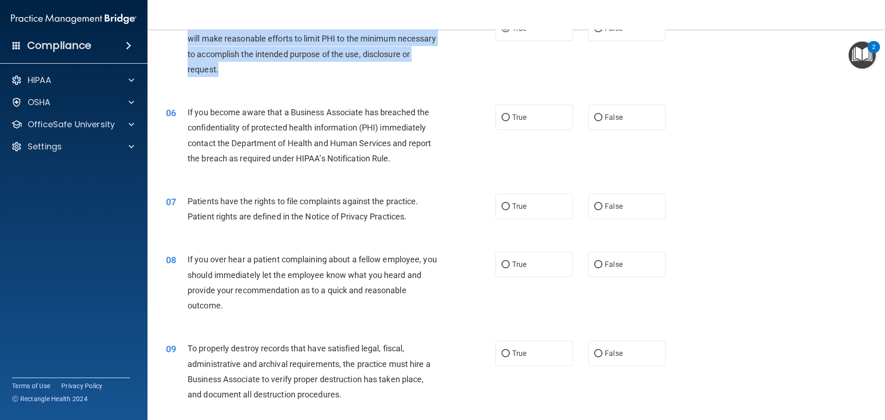
scroll to position [369, 0]
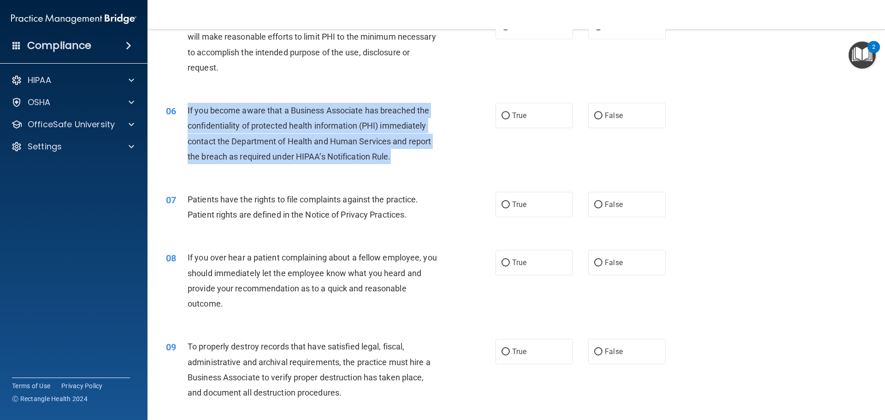
drag, startPoint x: 415, startPoint y: 160, endPoint x: 210, endPoint y: 118, distance: 209.3
click at [179, 114] on div "06 If you become aware that a Business Associate has breached the confidentiali…" at bounding box center [330, 136] width 357 height 66
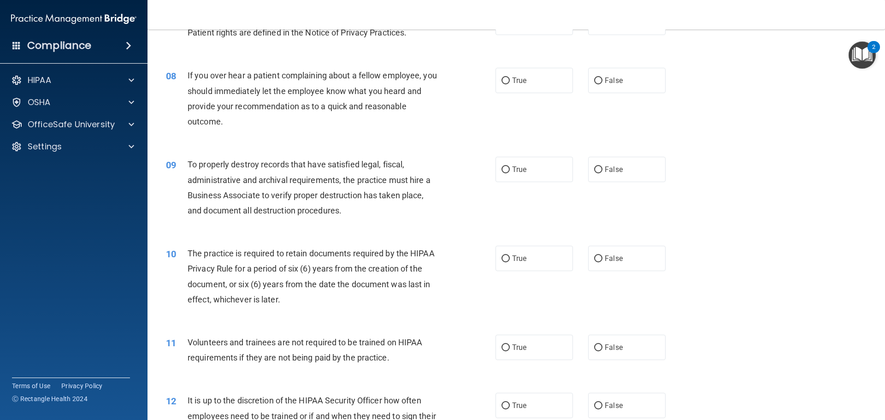
scroll to position [645, 0]
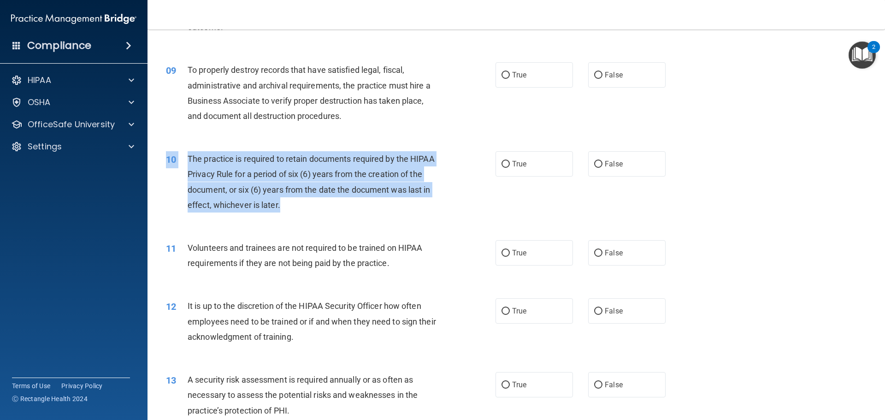
drag, startPoint x: 312, startPoint y: 209, endPoint x: 341, endPoint y: 236, distance: 39.4
click at [209, 147] on div "10 The practice is required to retain documents required by the HIPAA Privacy R…" at bounding box center [516, 184] width 714 height 89
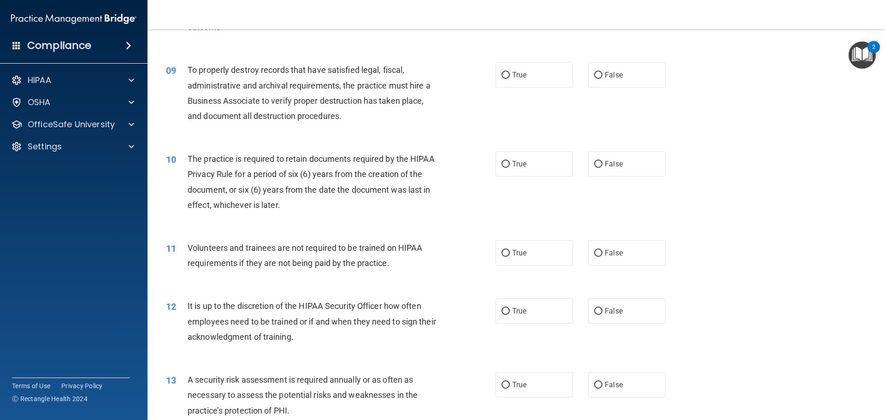
click at [342, 238] on div "11 Volunteers and trainees are not required to be trained on HIPAA requirements…" at bounding box center [516, 258] width 714 height 58
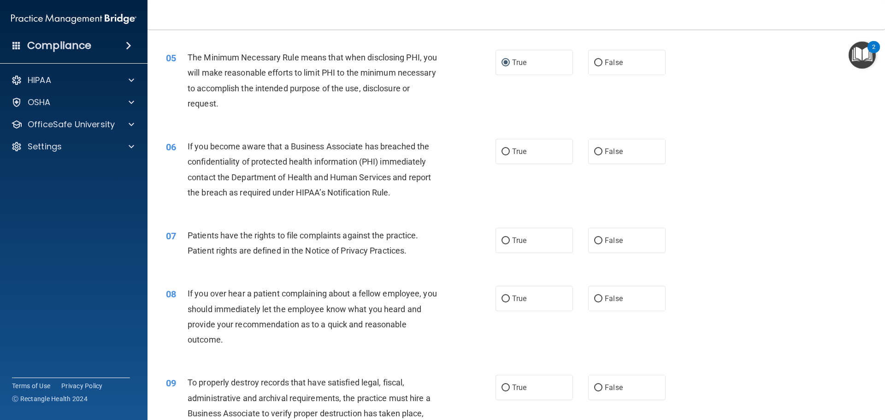
scroll to position [369, 0]
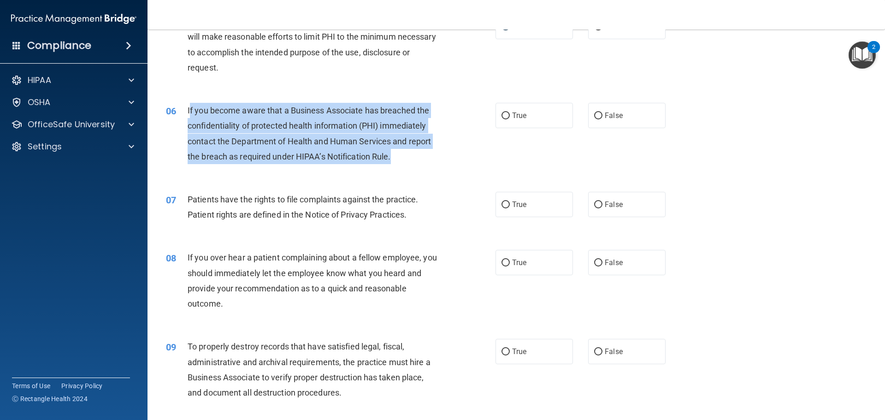
drag, startPoint x: 401, startPoint y: 161, endPoint x: 407, endPoint y: 17, distance: 144.8
click at [192, 109] on div "If you become aware that a Business Associate has breached the confidentiality …" at bounding box center [317, 133] width 258 height 61
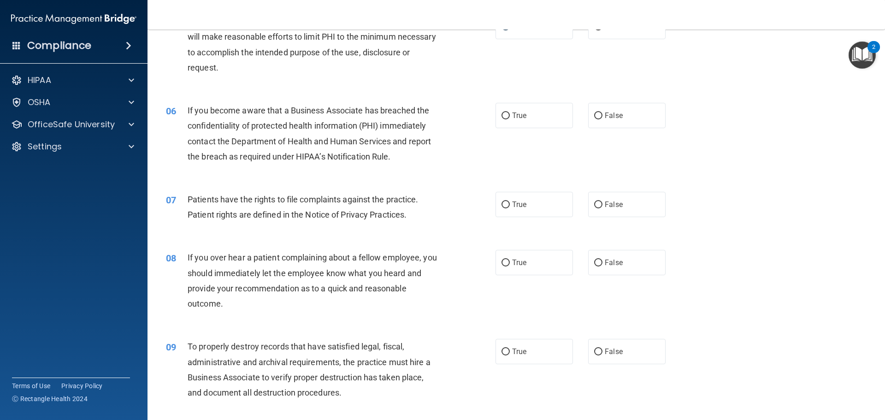
click at [373, 230] on div "07 Patients have the rights to file complaints against the practice. Patient ri…" at bounding box center [516, 209] width 714 height 58
click at [512, 112] on span "True" at bounding box center [519, 115] width 14 height 9
click at [510, 112] on input "True" at bounding box center [505, 115] width 8 height 7
radio input "true"
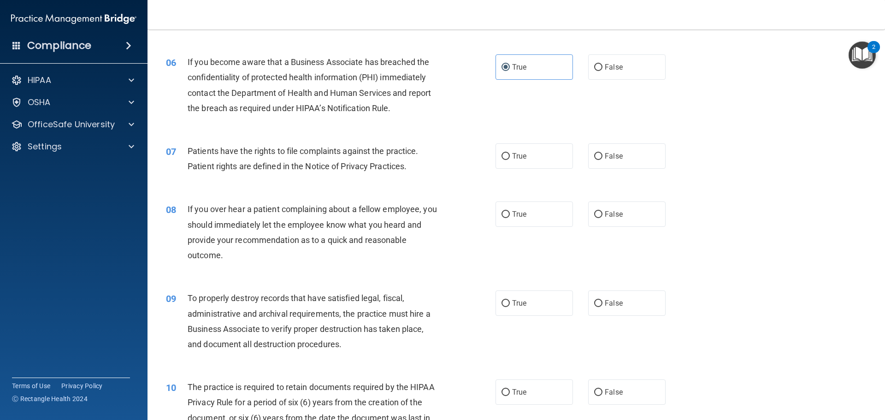
scroll to position [461, 0]
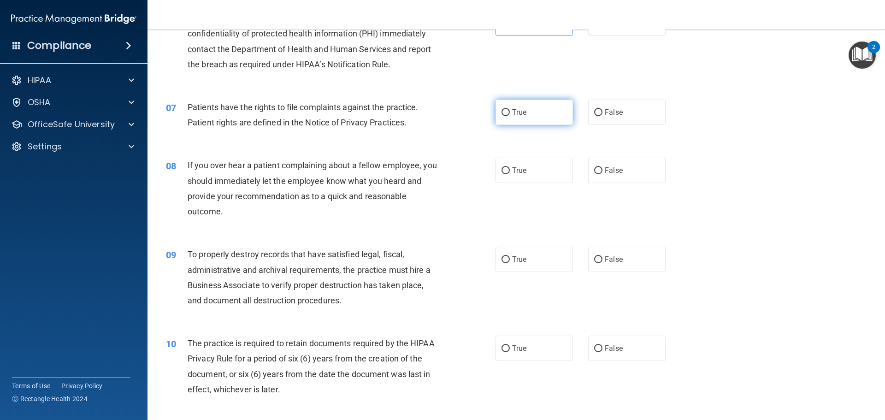
click at [549, 113] on label "True" at bounding box center [533, 112] width 77 height 25
click at [510, 113] on input "True" at bounding box center [505, 112] width 8 height 7
radio input "true"
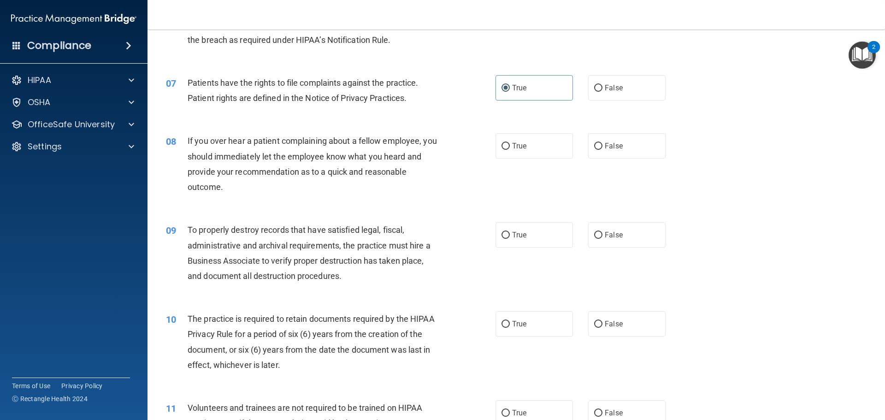
scroll to position [507, 0]
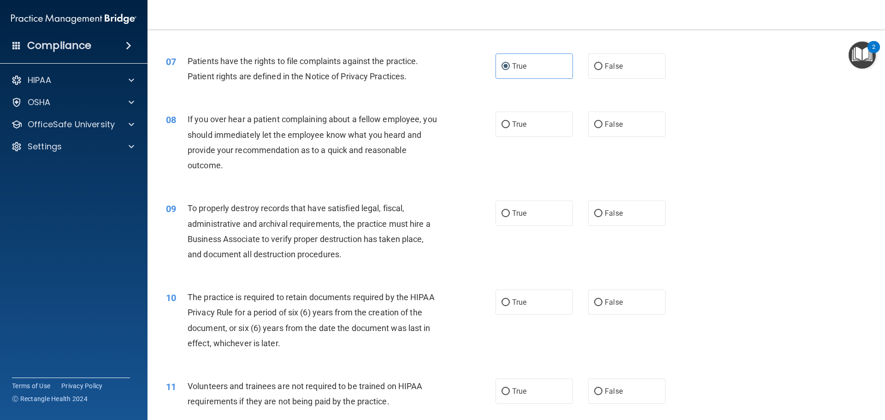
click at [237, 174] on div "08 If you over hear a patient complaining about a fellow employee, you should i…" at bounding box center [330, 145] width 357 height 66
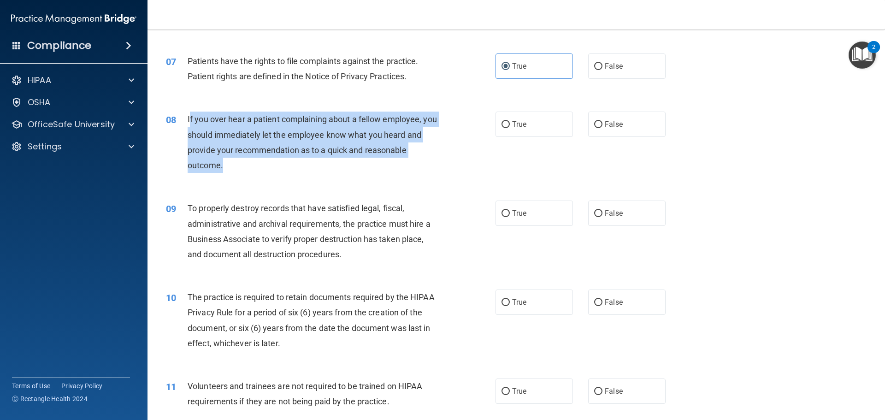
drag, startPoint x: 234, startPoint y: 172, endPoint x: 219, endPoint y: 123, distance: 51.0
click at [191, 112] on div "If you over hear a patient complaining about a fellow employee, you should imme…" at bounding box center [317, 142] width 258 height 61
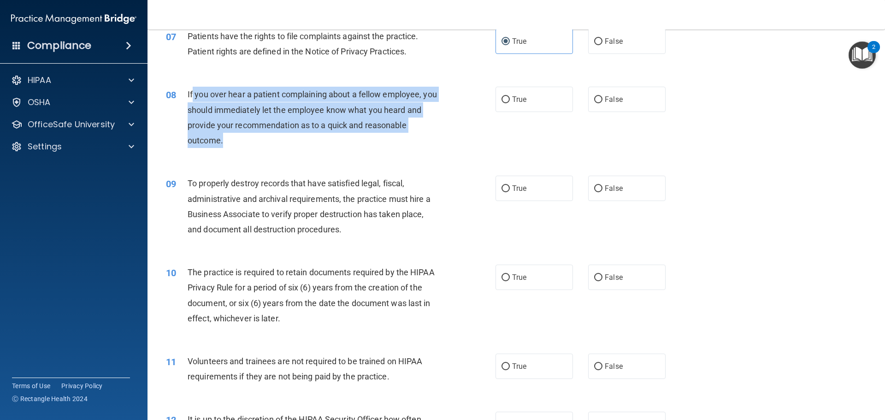
scroll to position [553, 0]
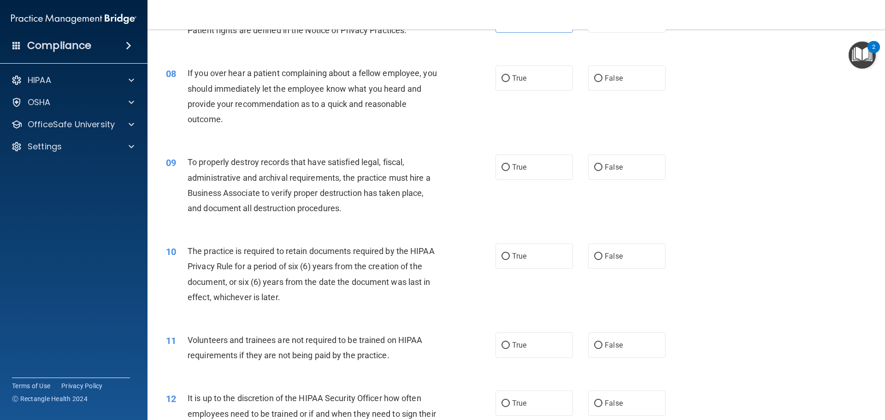
drag, startPoint x: 361, startPoint y: 225, endPoint x: 391, endPoint y: 182, distance: 52.7
click at [361, 224] on div "09 To properly destroy records that have satisfied legal, fiscal, administrativ…" at bounding box center [516, 187] width 714 height 89
click at [514, 74] on span "True" at bounding box center [519, 78] width 14 height 9
click at [510, 75] on input "True" at bounding box center [505, 78] width 8 height 7
radio input "true"
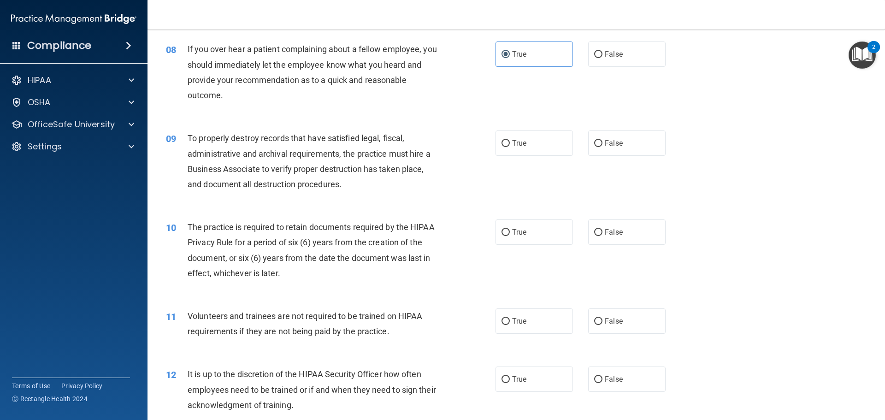
scroll to position [599, 0]
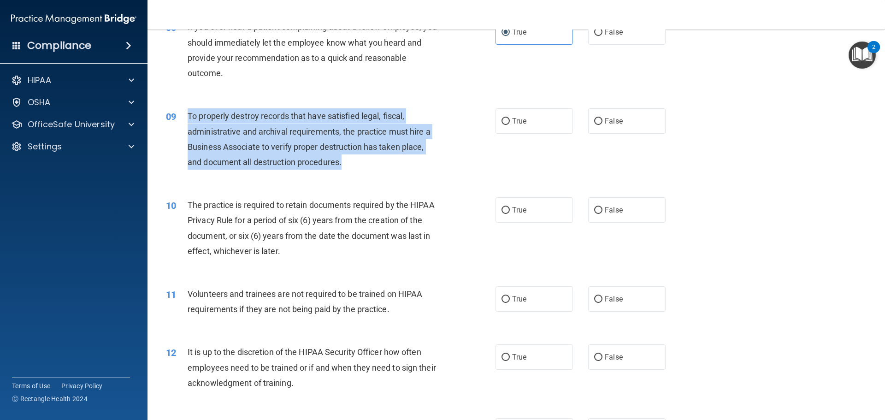
drag, startPoint x: 353, startPoint y: 159, endPoint x: 183, endPoint y: 114, distance: 175.6
click at [183, 114] on div "09 To properly destroy records that have satisfied legal, fiscal, administrativ…" at bounding box center [330, 141] width 357 height 66
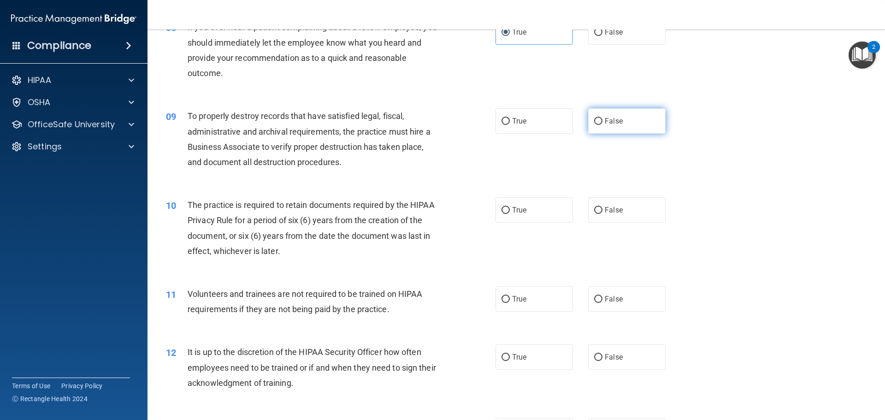
click at [633, 121] on label "False" at bounding box center [626, 120] width 77 height 25
click at [602, 121] on input "False" at bounding box center [598, 121] width 8 height 7
radio input "true"
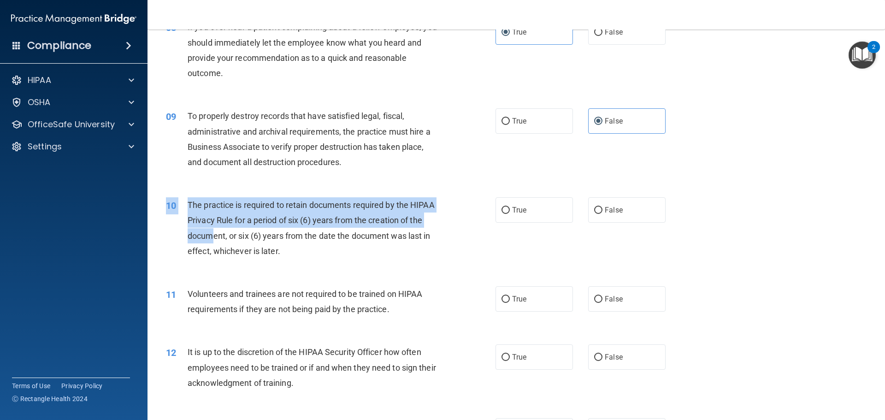
drag, startPoint x: 310, startPoint y: 264, endPoint x: 216, endPoint y: 241, distance: 96.8
click at [215, 239] on div "10 The practice is required to retain documents required by the HIPAA Privacy R…" at bounding box center [516, 230] width 714 height 89
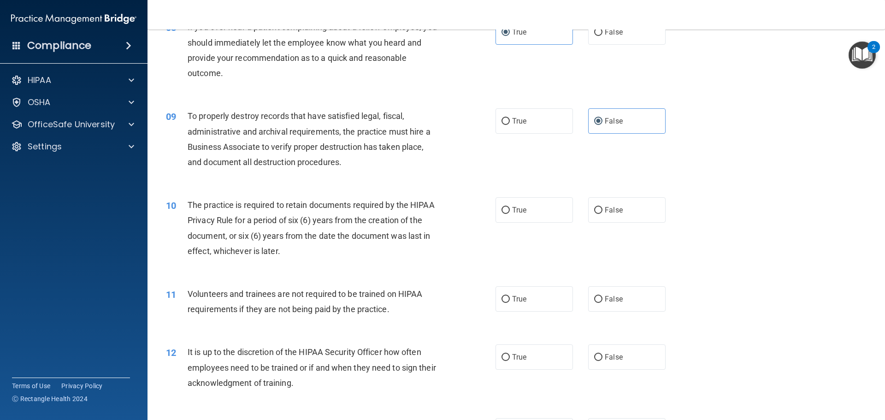
drag, startPoint x: 254, startPoint y: 252, endPoint x: 287, endPoint y: 265, distance: 35.3
click at [259, 255] on span "The practice is required to retain documents required by the HIPAA Privacy Rule…" at bounding box center [311, 228] width 247 height 56
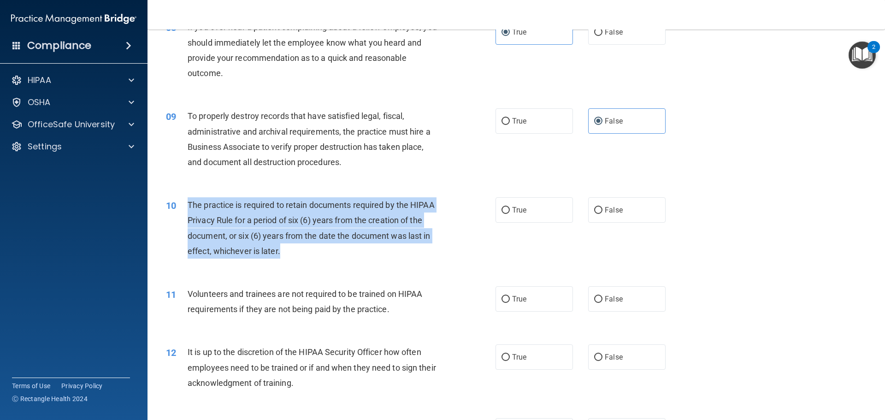
drag, startPoint x: 292, startPoint y: 256, endPoint x: 188, endPoint y: 204, distance: 116.0
click at [188, 204] on div "The practice is required to retain documents required by the HIPAA Privacy Rule…" at bounding box center [317, 227] width 258 height 61
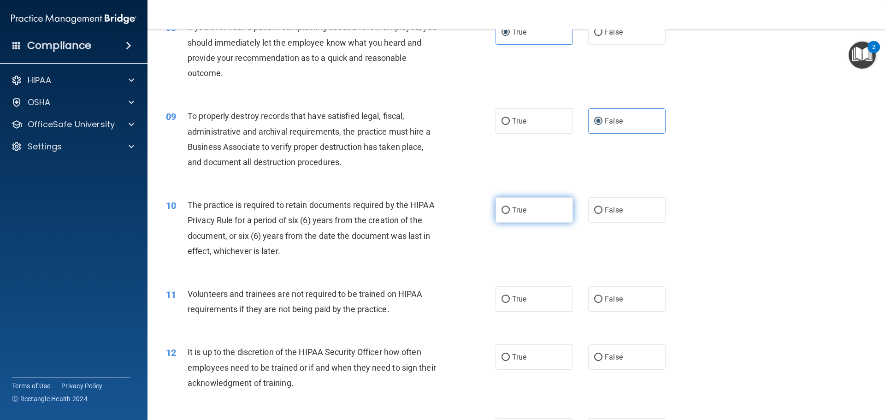
click at [530, 206] on label "True" at bounding box center [533, 209] width 77 height 25
click at [510, 207] on input "True" at bounding box center [505, 210] width 8 height 7
radio input "true"
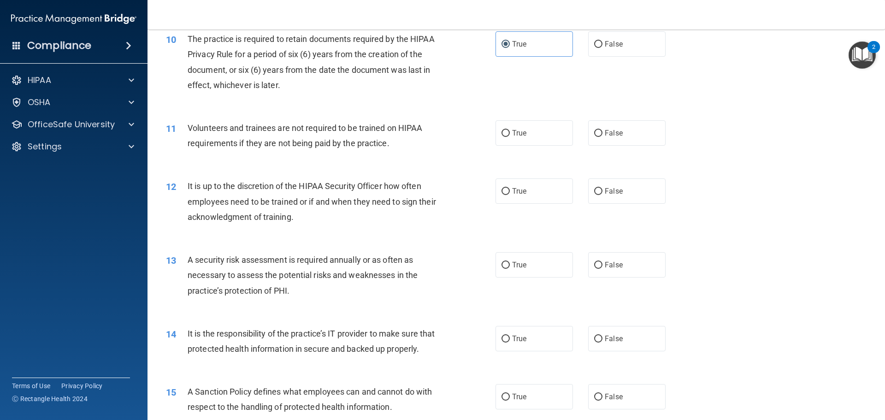
scroll to position [783, 0]
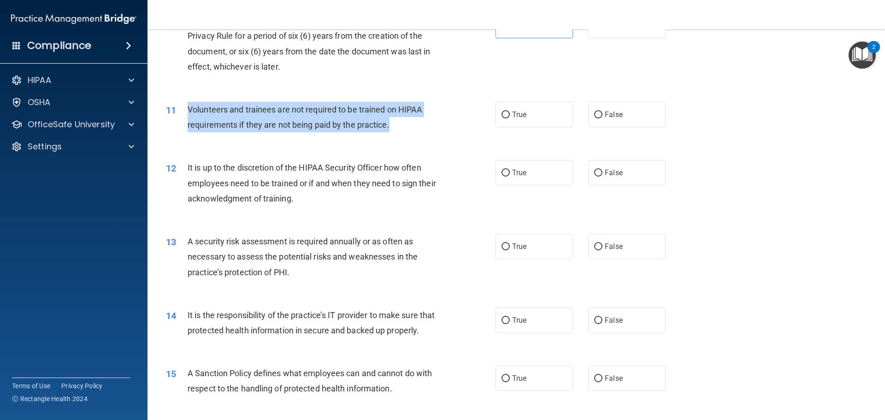
drag, startPoint x: 401, startPoint y: 125, endPoint x: 184, endPoint y: 110, distance: 217.2
click at [181, 110] on div "11 Volunteers and trainees are not required to be trained on HIPAA requirements…" at bounding box center [330, 119] width 357 height 35
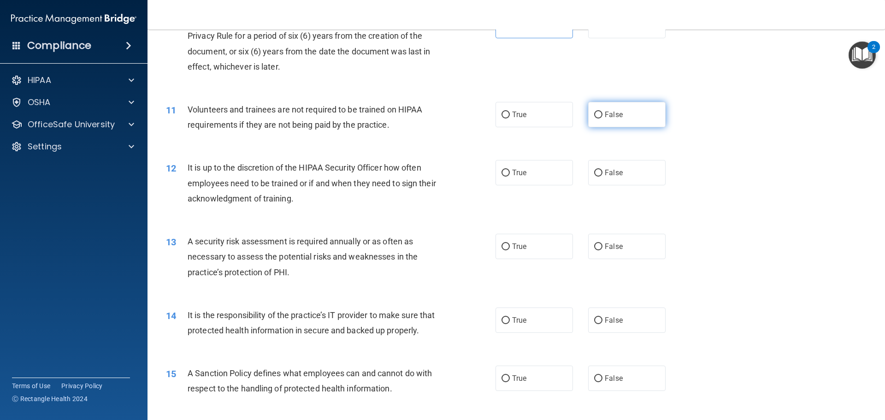
click at [602, 124] on label "False" at bounding box center [626, 114] width 77 height 25
click at [602, 118] on input "False" at bounding box center [598, 115] width 8 height 7
radio input "true"
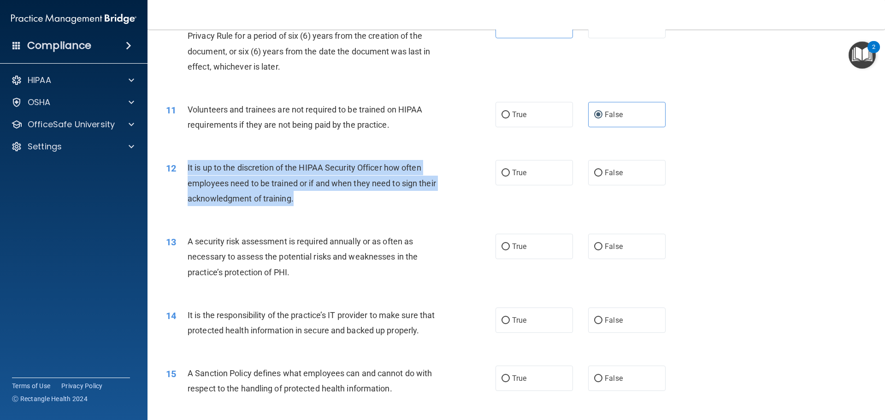
drag, startPoint x: 292, startPoint y: 191, endPoint x: 197, endPoint y: 165, distance: 99.0
click at [188, 164] on div "It is up to the discretion of the HIPAA Security Officer how often employees ne…" at bounding box center [317, 183] width 258 height 46
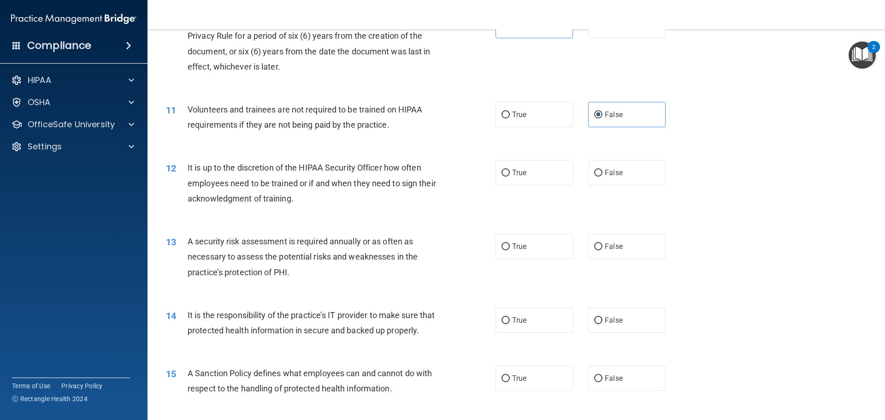
click at [319, 274] on div "A security risk assessment is required annually or as often as necessary to ass…" at bounding box center [317, 257] width 258 height 46
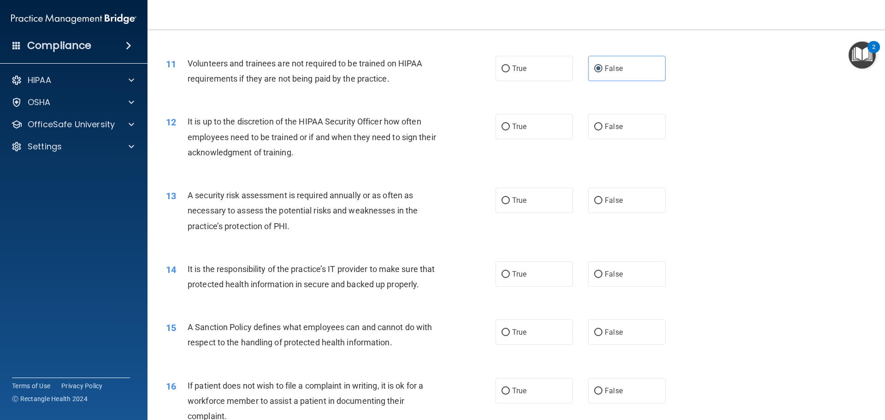
scroll to position [876, 0]
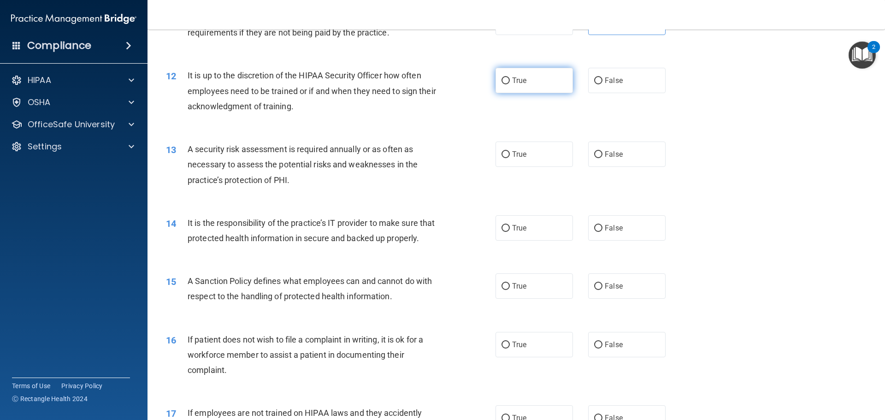
click at [521, 73] on label "True" at bounding box center [533, 80] width 77 height 25
click at [510, 77] on input "True" at bounding box center [505, 80] width 8 height 7
radio input "true"
drag, startPoint x: 299, startPoint y: 192, endPoint x: 324, endPoint y: 195, distance: 25.0
click at [312, 195] on div "13 A security risk assessment is required annually or as often as necessary to …" at bounding box center [516, 167] width 714 height 74
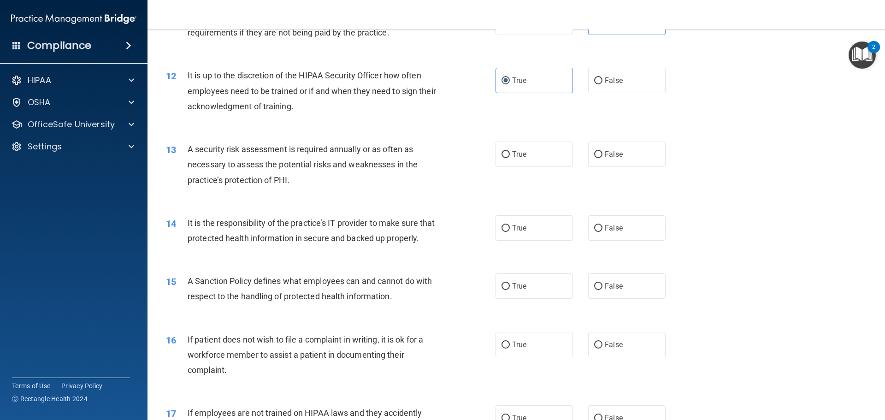
click at [324, 195] on div "13 A security risk assessment is required annually or as often as necessary to …" at bounding box center [516, 167] width 714 height 74
click at [538, 163] on label "True" at bounding box center [533, 153] width 77 height 25
click at [510, 158] on input "True" at bounding box center [505, 154] width 8 height 7
radio input "true"
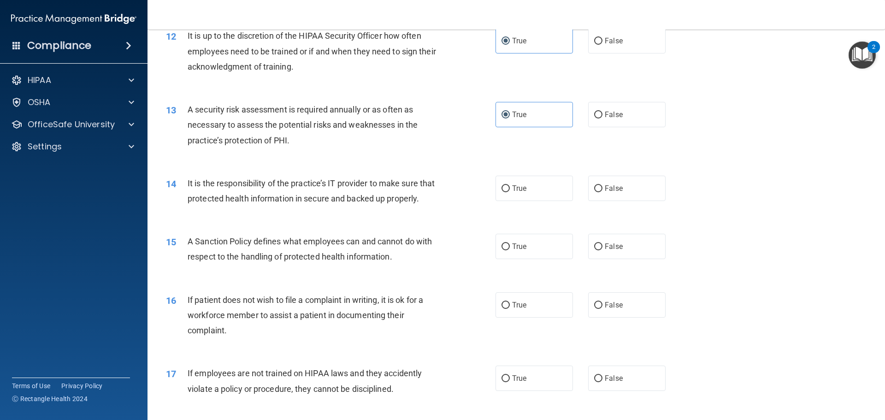
scroll to position [968, 0]
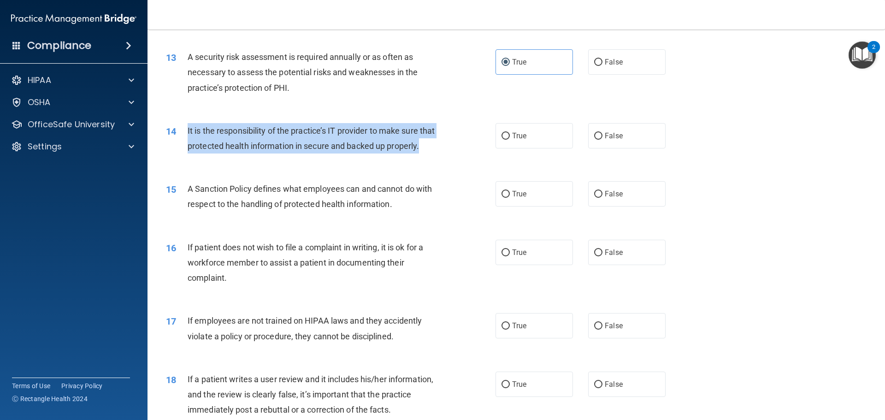
drag, startPoint x: 251, startPoint y: 160, endPoint x: 184, endPoint y: 129, distance: 73.4
click at [184, 129] on div "14 It is the responsibility of the practice’s IT provider to make sure that pro…" at bounding box center [330, 140] width 357 height 35
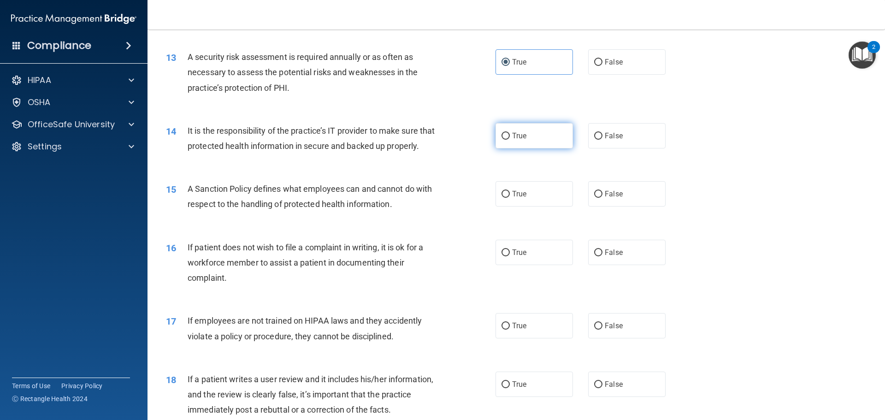
click at [527, 128] on label "True" at bounding box center [533, 135] width 77 height 25
click at [510, 133] on input "True" at bounding box center [505, 136] width 8 height 7
radio input "true"
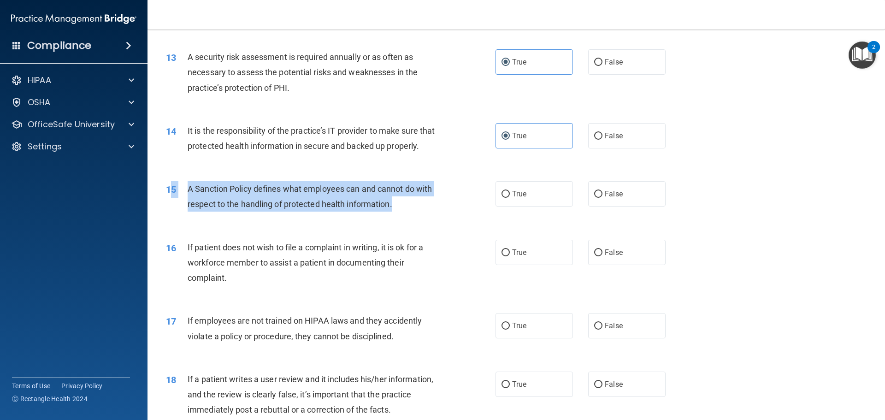
drag, startPoint x: 399, startPoint y: 225, endPoint x: 211, endPoint y: 206, distance: 188.6
click at [173, 210] on div "15 A Sanction Policy defines what employees can and cannot do with respect to t…" at bounding box center [330, 198] width 357 height 35
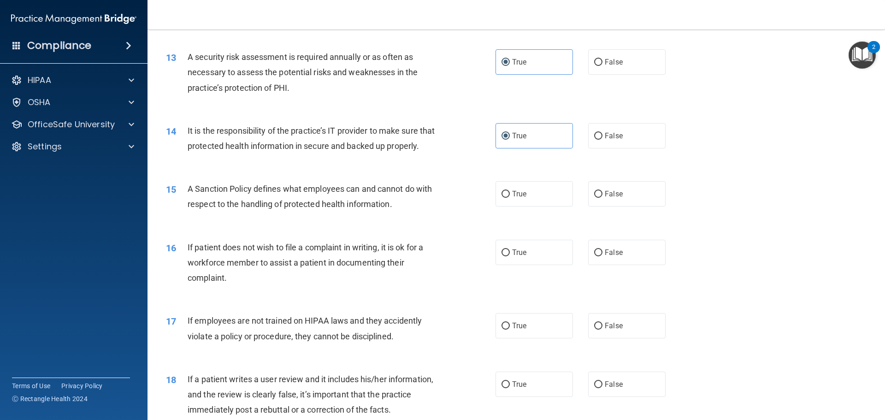
click at [359, 274] on span "If patient does not wish to file a complaint in writing, it is ok for a workfor…" at bounding box center [306, 262] width 236 height 40
click at [534, 206] on label "True" at bounding box center [533, 193] width 77 height 25
click at [510, 198] on input "True" at bounding box center [505, 194] width 8 height 7
radio input "true"
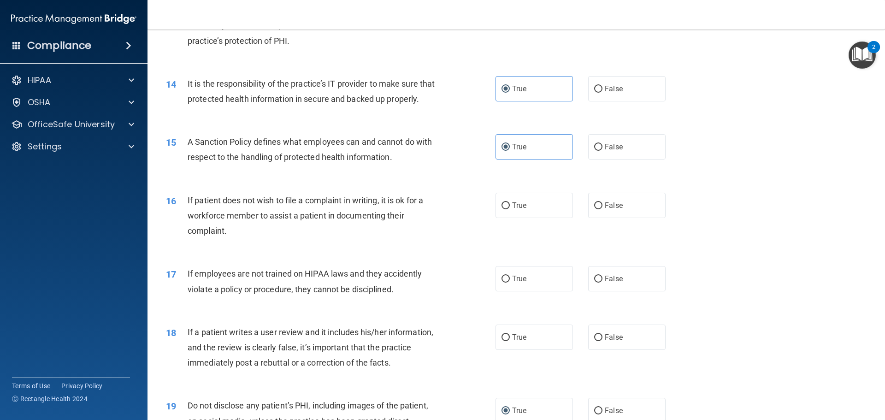
scroll to position [1060, 0]
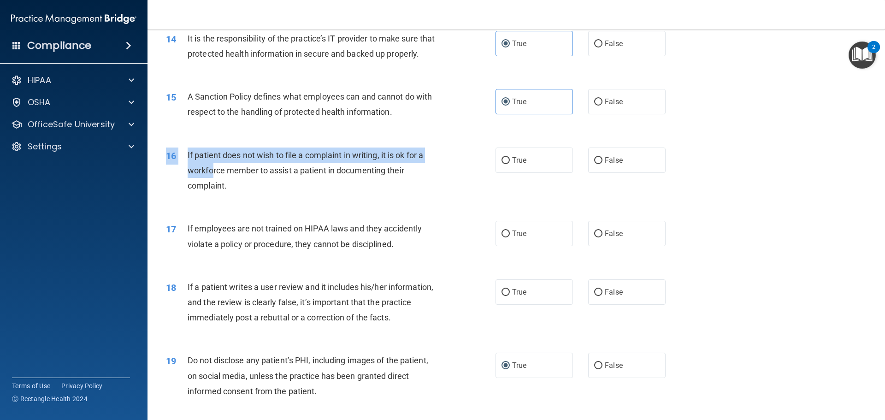
drag, startPoint x: 273, startPoint y: 218, endPoint x: 213, endPoint y: 183, distance: 69.2
click at [213, 183] on div "16 If patient does not wish to file a complaint in writing, it is ok for a work…" at bounding box center [516, 173] width 714 height 74
click at [262, 194] on div "If patient does not wish to file a complaint in writing, it is ok for a workfor…" at bounding box center [317, 170] width 258 height 46
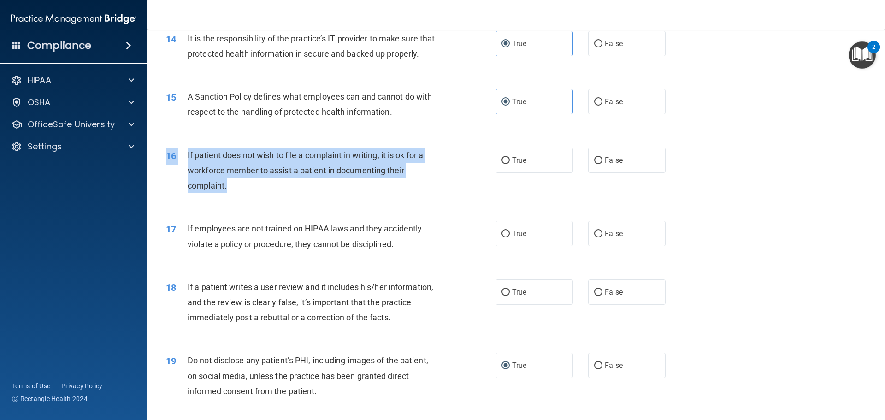
drag, startPoint x: 231, startPoint y: 207, endPoint x: 191, endPoint y: 163, distance: 59.7
click at [186, 159] on div "16 If patient does not wish to file a complaint in writing, it is ok for a work…" at bounding box center [516, 173] width 714 height 74
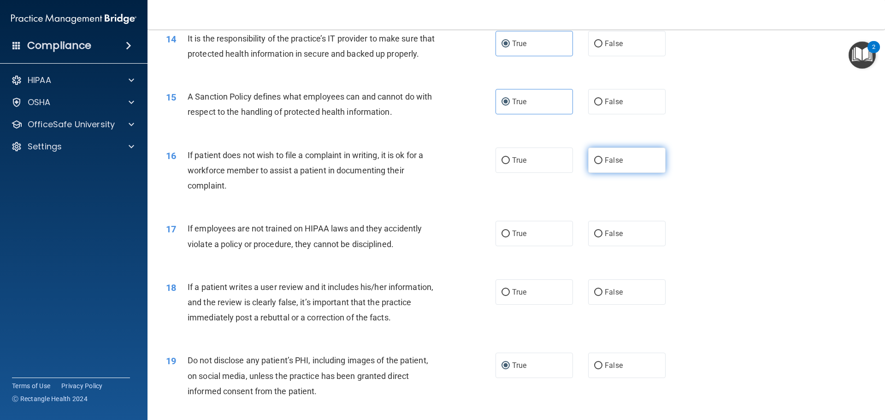
click at [603, 173] on label "False" at bounding box center [626, 159] width 77 height 25
click at [602, 164] on input "False" at bounding box center [598, 160] width 8 height 7
radio input "true"
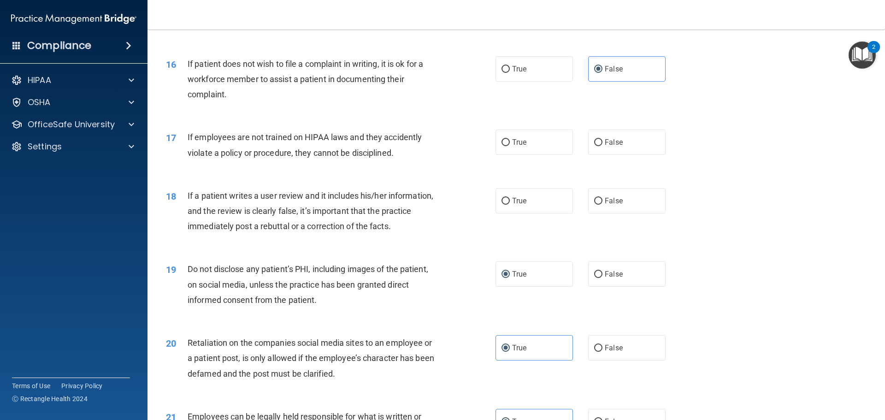
scroll to position [1152, 0]
click at [648, 154] on label "False" at bounding box center [626, 141] width 77 height 25
click at [602, 145] on input "False" at bounding box center [598, 141] width 8 height 7
radio input "true"
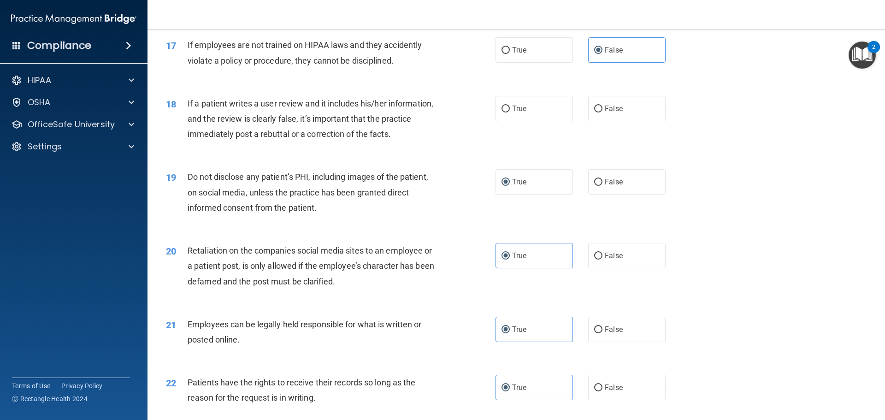
scroll to position [1244, 0]
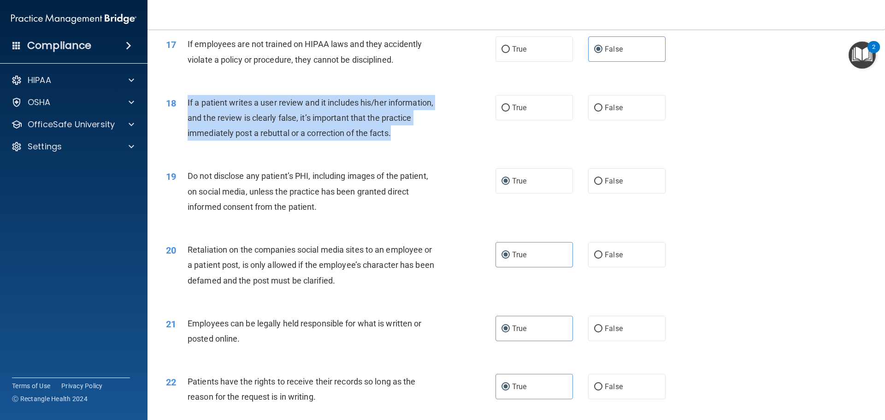
drag, startPoint x: 398, startPoint y: 149, endPoint x: 230, endPoint y: 130, distance: 168.9
click at [178, 120] on div "18 If a patient writes a user review and it includes his/her information, and t…" at bounding box center [330, 120] width 357 height 51
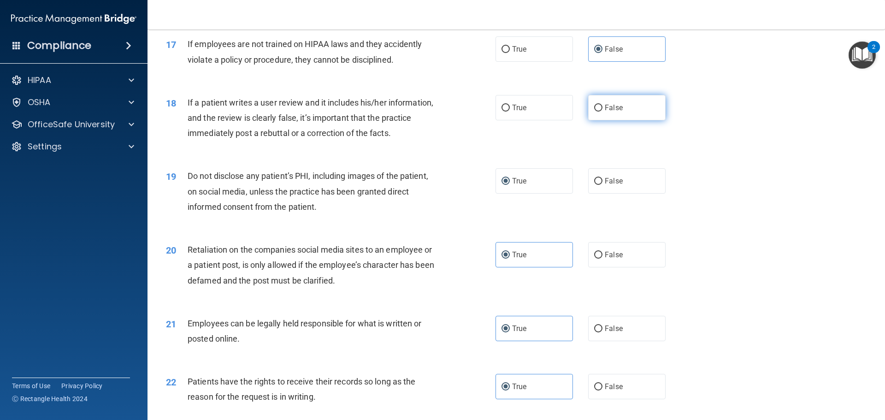
click at [616, 120] on label "False" at bounding box center [626, 107] width 77 height 25
click at [602, 112] on input "False" at bounding box center [598, 108] width 8 height 7
radio input "true"
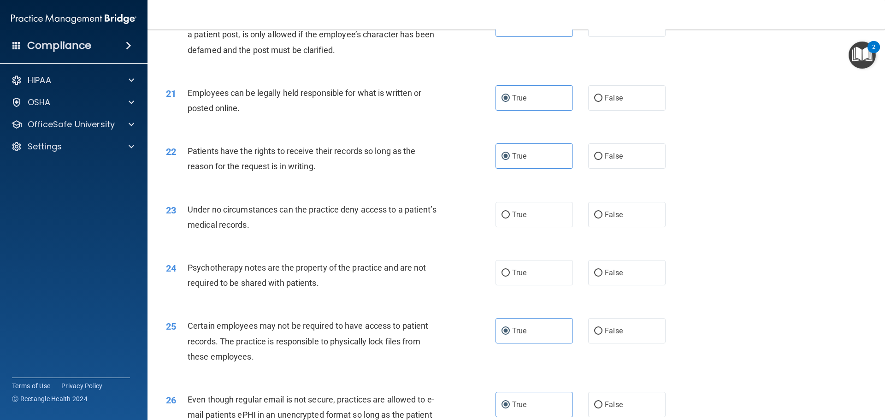
scroll to position [1567, 0]
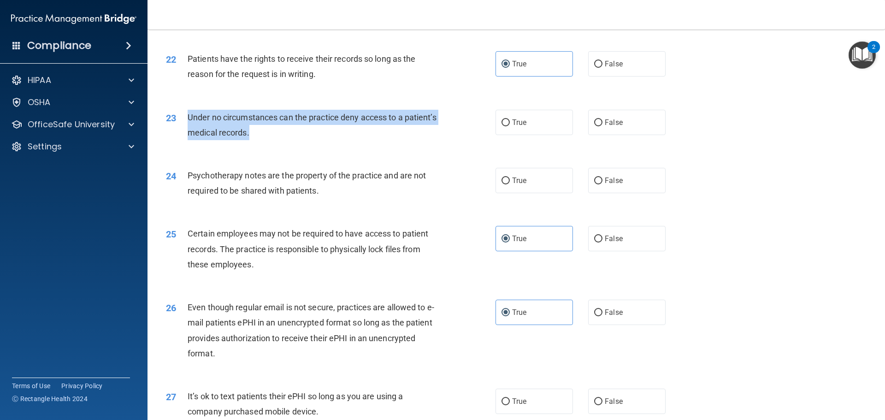
drag, startPoint x: 310, startPoint y: 159, endPoint x: 189, endPoint y: 137, distance: 122.2
click at [189, 137] on div "23 Under no circumstances can the practice deny access to a patient’s medical r…" at bounding box center [330, 127] width 357 height 35
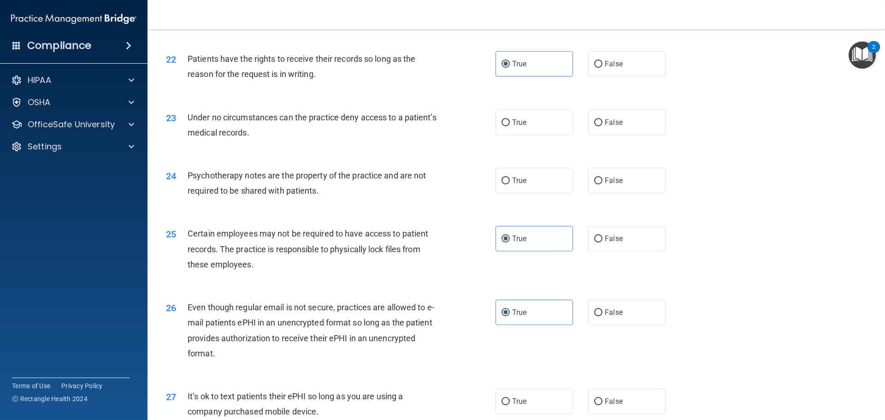
drag, startPoint x: 200, startPoint y: 135, endPoint x: 277, endPoint y: 75, distance: 97.3
click at [277, 75] on span "Patients have the rights to receive their records so long as the reason for the…" at bounding box center [302, 66] width 228 height 25
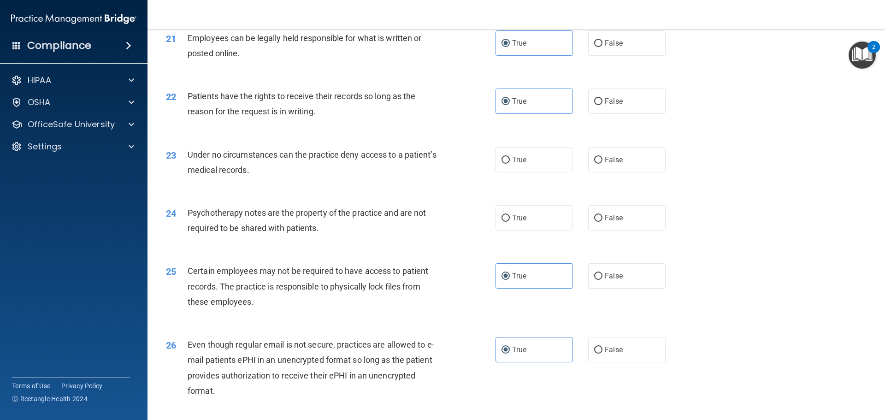
scroll to position [1525, 0]
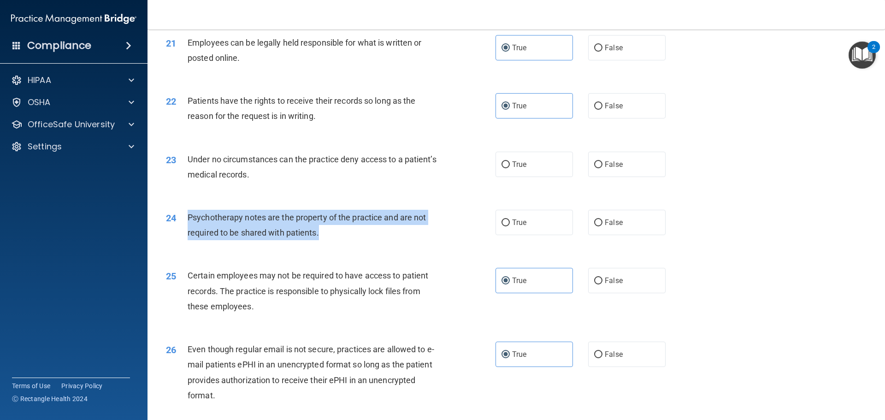
drag, startPoint x: 300, startPoint y: 253, endPoint x: 184, endPoint y: 232, distance: 118.0
click at [184, 232] on div "24 Psychotherapy notes are the property of the practice and are not required to…" at bounding box center [330, 227] width 357 height 35
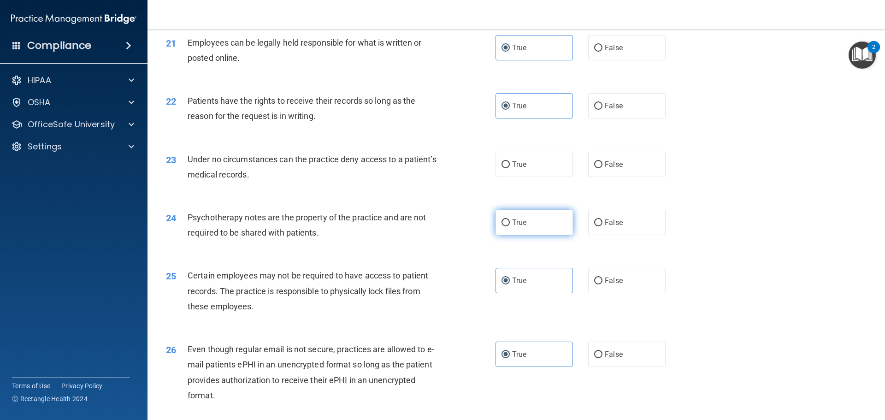
click at [506, 235] on label "True" at bounding box center [533, 222] width 77 height 25
click at [506, 226] on input "True" at bounding box center [505, 222] width 8 height 7
radio input "true"
click at [621, 177] on label "False" at bounding box center [626, 164] width 77 height 25
click at [602, 168] on input "False" at bounding box center [598, 164] width 8 height 7
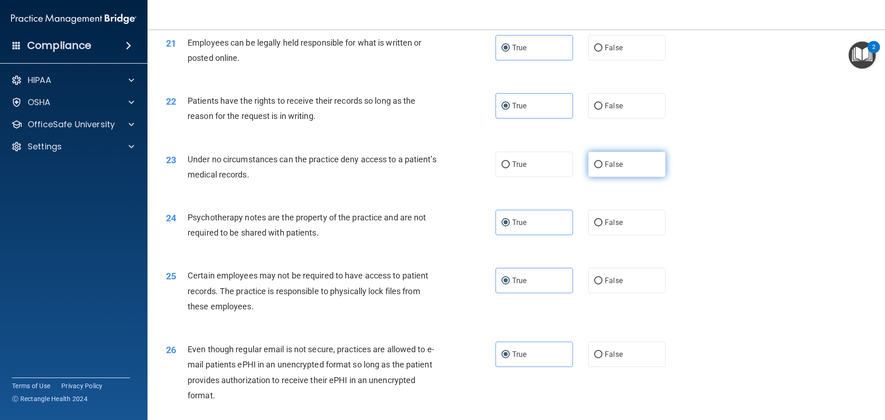
radio input "true"
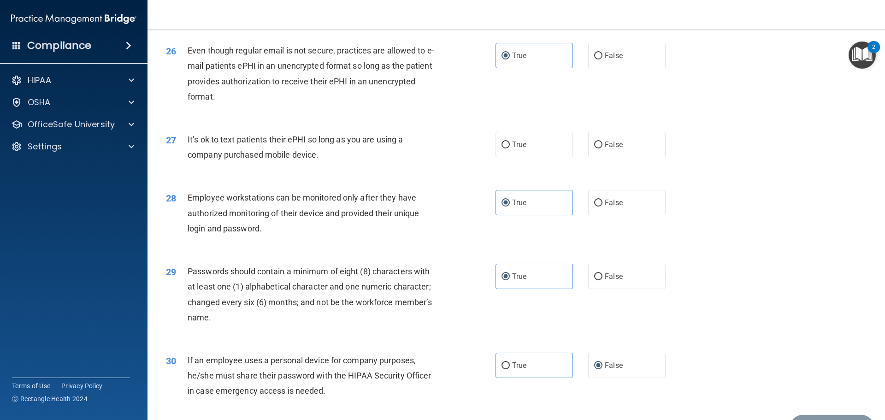
scroll to position [1802, 0]
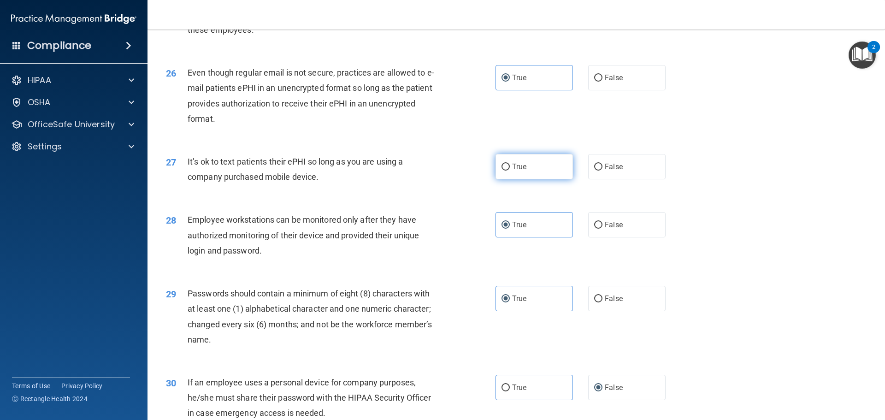
click at [516, 179] on label "True" at bounding box center [533, 166] width 77 height 25
click at [510, 171] on input "True" at bounding box center [505, 167] width 8 height 7
radio input "true"
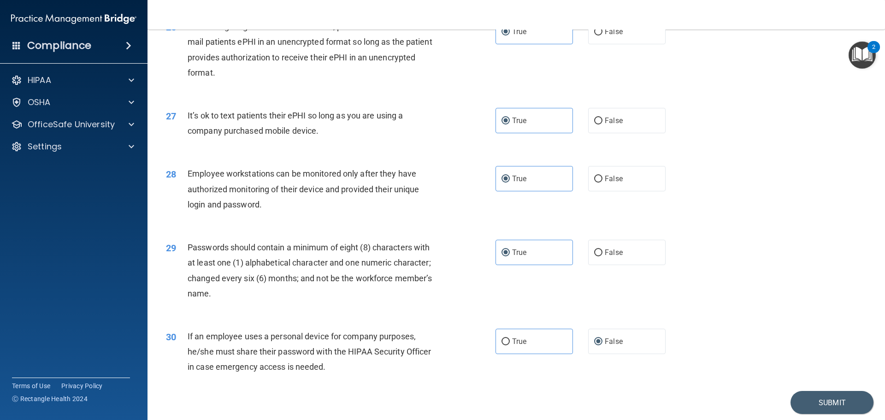
scroll to position [1894, 0]
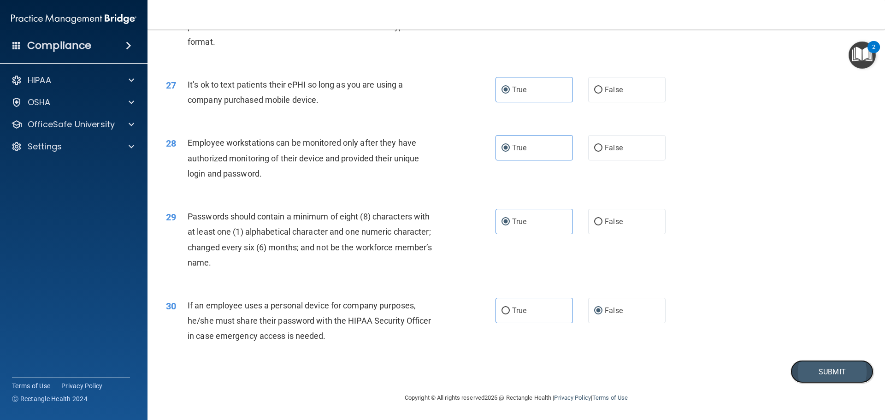
click at [802, 367] on button "Submit" at bounding box center [831, 372] width 83 height 24
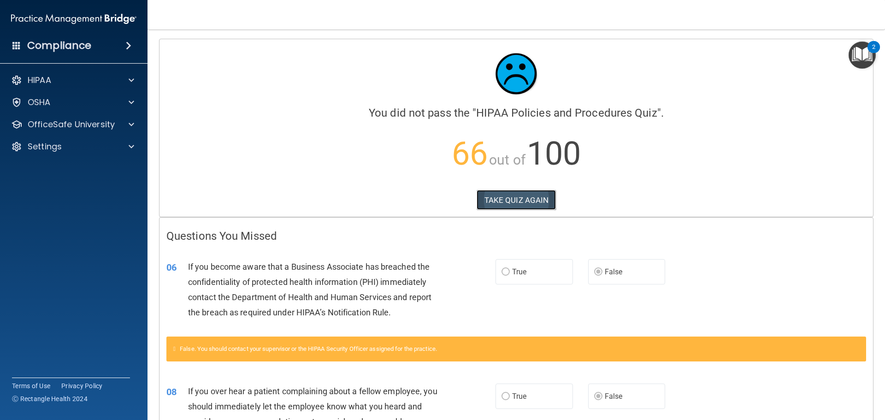
click at [522, 200] on button "TAKE QUIZ AGAIN" at bounding box center [517, 200] width 80 height 20
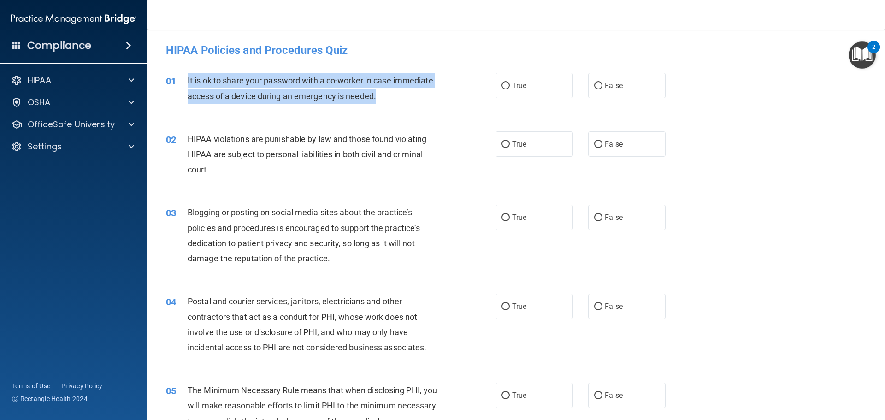
drag, startPoint x: 394, startPoint y: 94, endPoint x: 175, endPoint y: 77, distance: 219.5
click at [175, 77] on div "01 It is ok to share your password with a co-worker in case immediate access of…" at bounding box center [330, 90] width 357 height 35
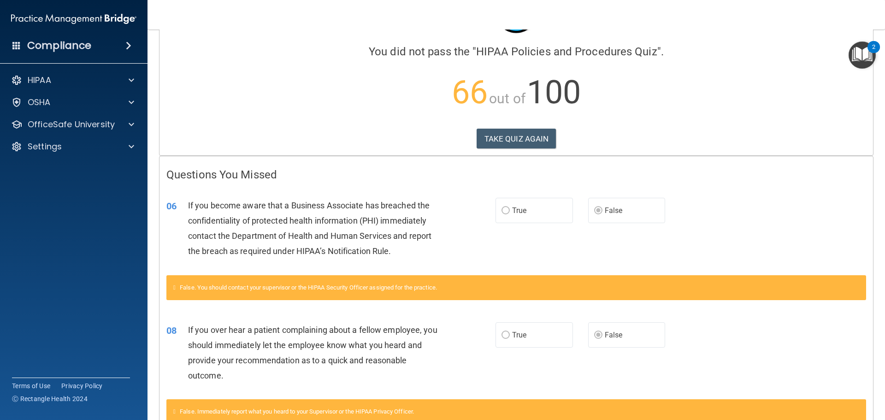
scroll to position [138, 0]
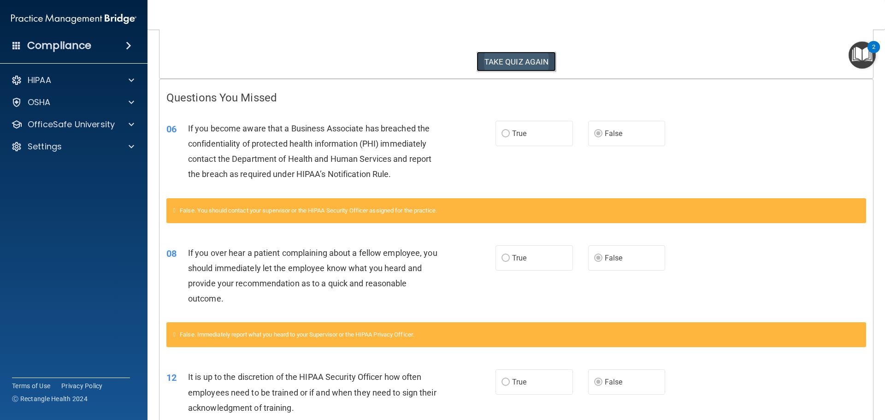
click at [520, 57] on button "TAKE QUIZ AGAIN" at bounding box center [517, 62] width 80 height 20
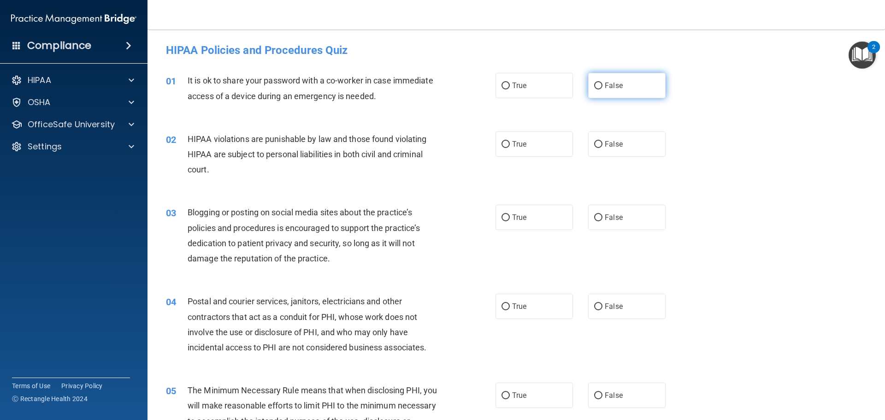
click at [595, 80] on label "False" at bounding box center [626, 85] width 77 height 25
click at [595, 82] on input "False" at bounding box center [598, 85] width 8 height 7
radio input "true"
click at [551, 150] on label "True" at bounding box center [533, 143] width 77 height 25
click at [510, 148] on input "True" at bounding box center [505, 144] width 8 height 7
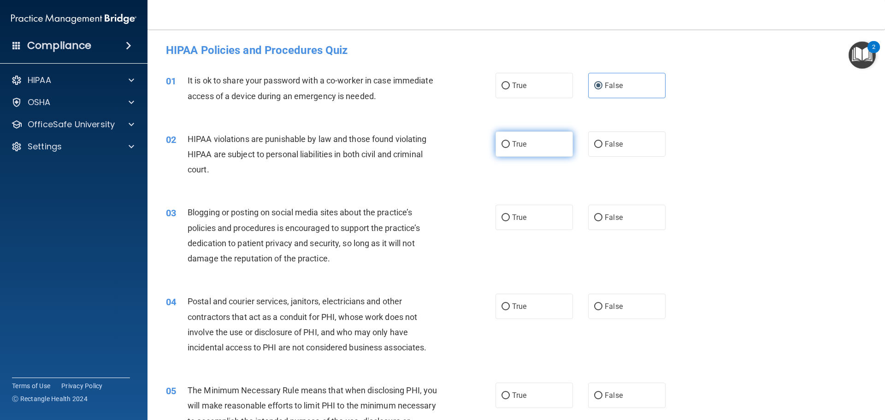
radio input "true"
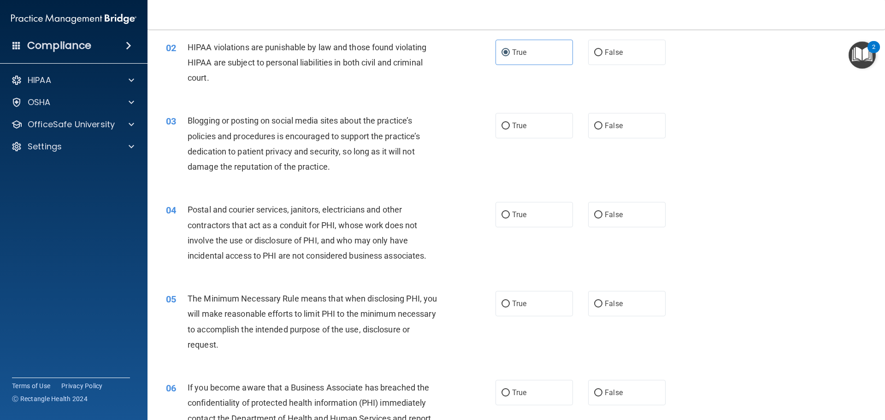
scroll to position [92, 0]
click at [605, 130] on label "False" at bounding box center [626, 124] width 77 height 25
click at [602, 129] on input "False" at bounding box center [598, 125] width 8 height 7
radio input "true"
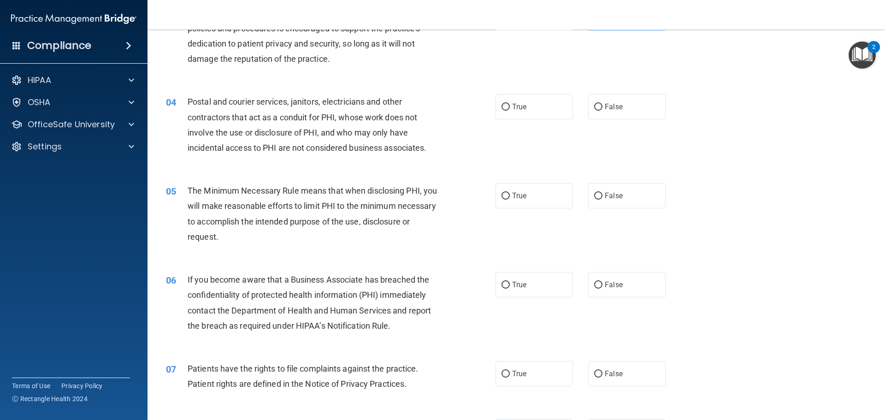
scroll to position [230, 0]
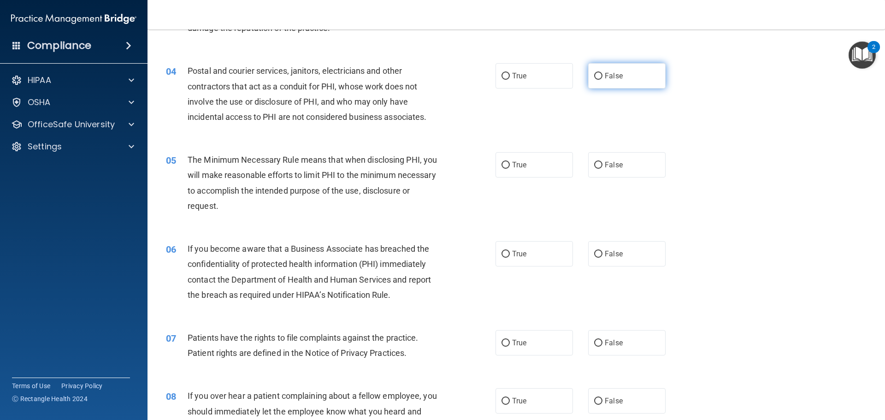
click at [615, 77] on span "False" at bounding box center [614, 75] width 18 height 9
click at [602, 77] on input "False" at bounding box center [598, 76] width 8 height 7
radio input "true"
click at [553, 88] on label "True" at bounding box center [533, 75] width 77 height 25
click at [510, 80] on input "True" at bounding box center [505, 76] width 8 height 7
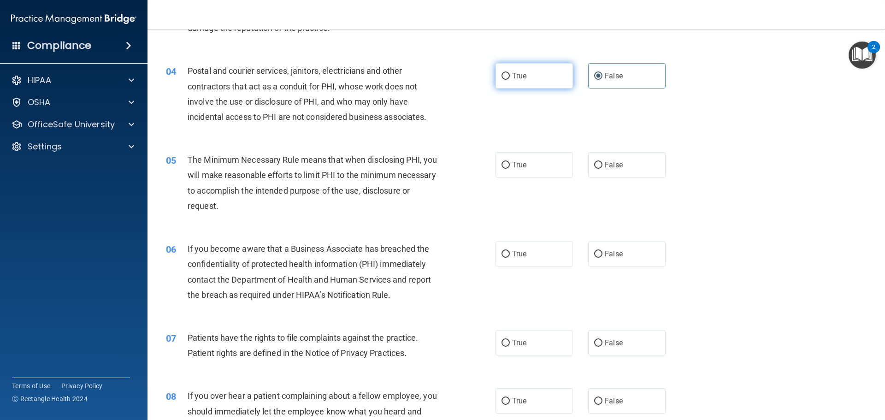
radio input "true"
radio input "false"
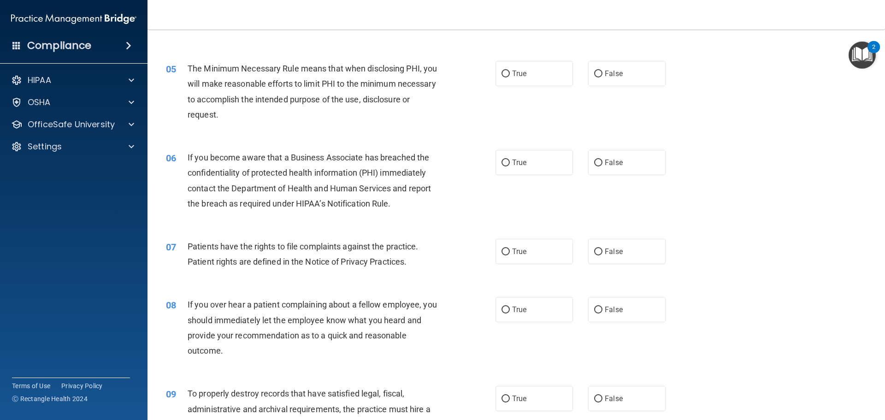
scroll to position [323, 0]
click at [549, 92] on div "05 The Minimum Necessary Rule means that when disclosing PHI, you will make rea…" at bounding box center [516, 92] width 714 height 89
click at [549, 69] on label "True" at bounding box center [533, 72] width 77 height 25
click at [510, 70] on input "True" at bounding box center [505, 73] width 8 height 7
radio input "true"
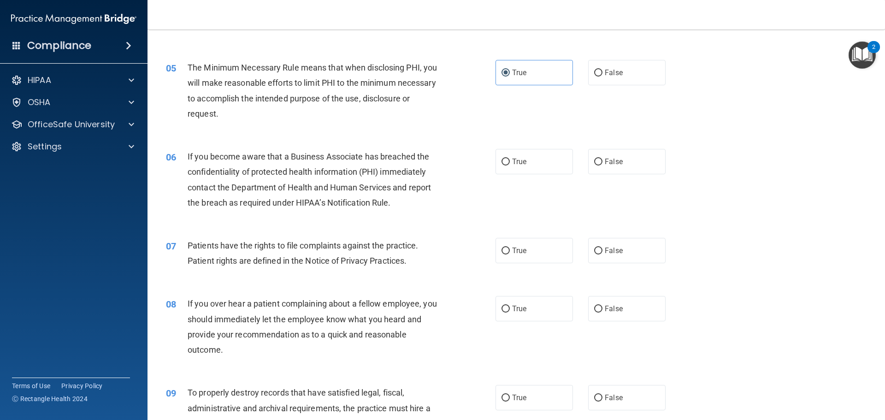
scroll to position [369, 0]
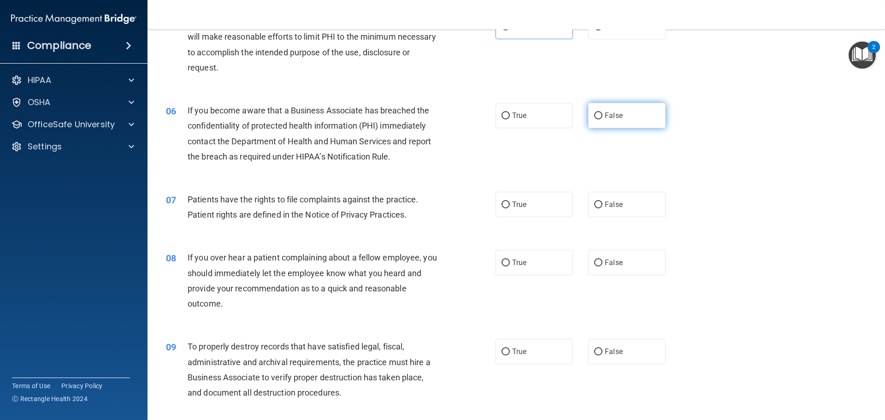
click at [614, 115] on span "False" at bounding box center [614, 115] width 18 height 9
click at [602, 115] on input "False" at bounding box center [598, 115] width 8 height 7
radio input "true"
click at [565, 115] on label "True" at bounding box center [533, 115] width 77 height 25
click at [510, 115] on input "True" at bounding box center [505, 115] width 8 height 7
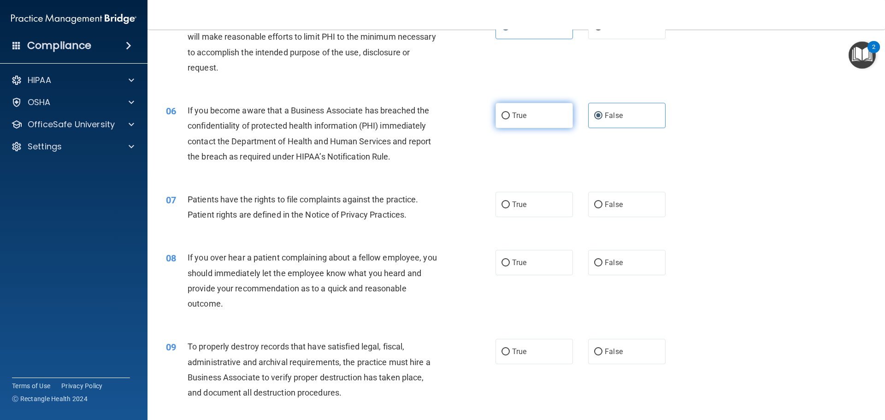
radio input "true"
radio input "false"
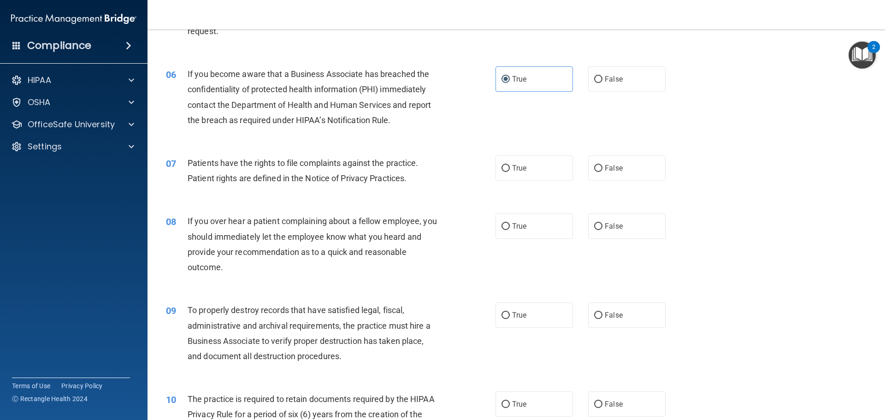
scroll to position [461, 0]
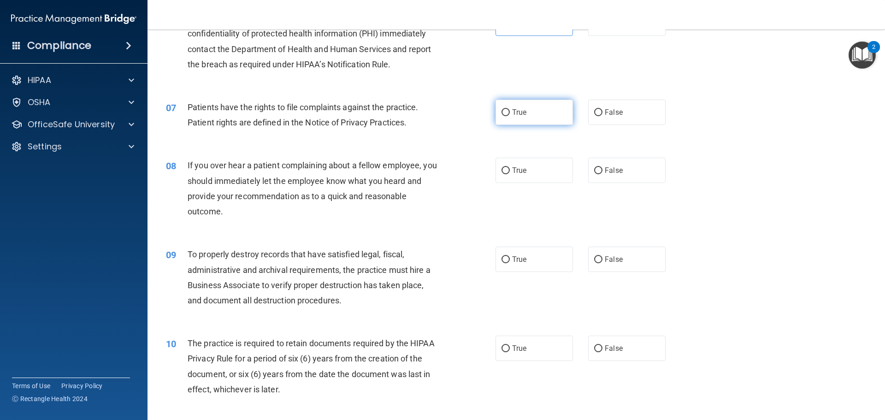
click at [512, 113] on span "True" at bounding box center [519, 112] width 14 height 9
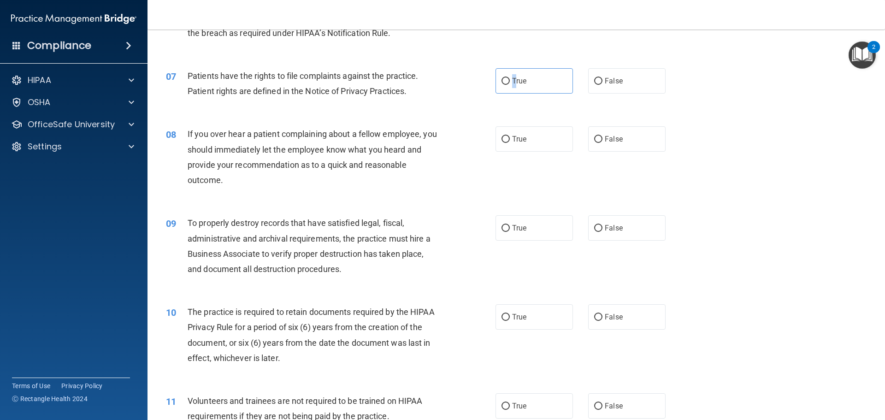
scroll to position [507, 0]
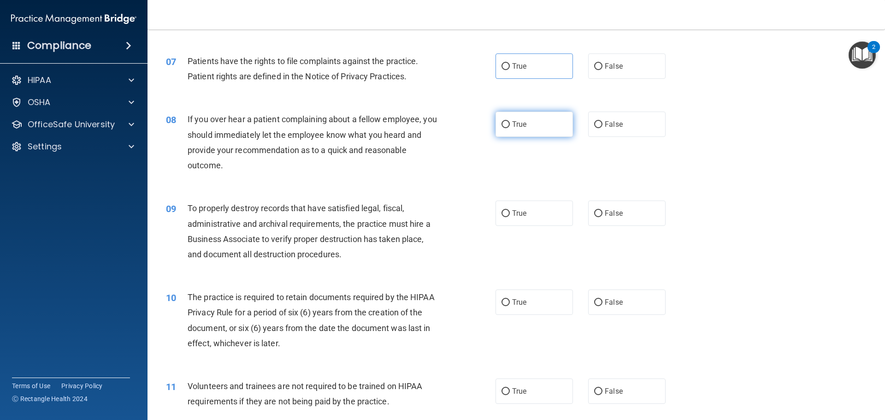
click at [536, 133] on label "True" at bounding box center [533, 124] width 77 height 25
click at [510, 128] on input "True" at bounding box center [505, 124] width 8 height 7
radio input "true"
click at [546, 63] on label "True" at bounding box center [533, 65] width 77 height 25
click at [510, 63] on input "True" at bounding box center [505, 66] width 8 height 7
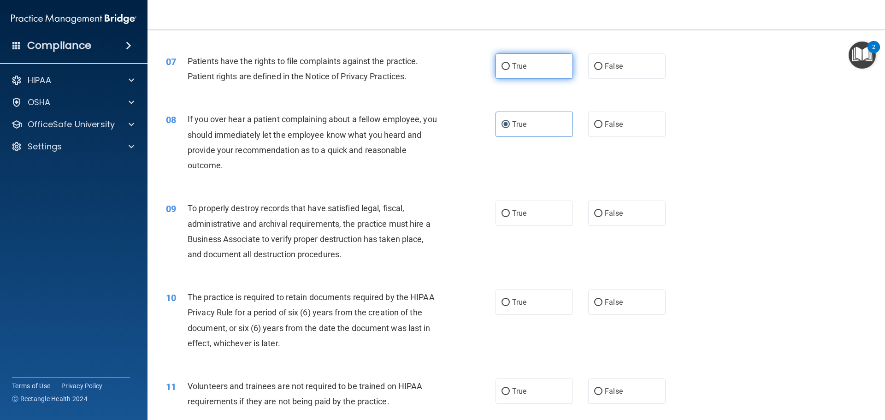
radio input "true"
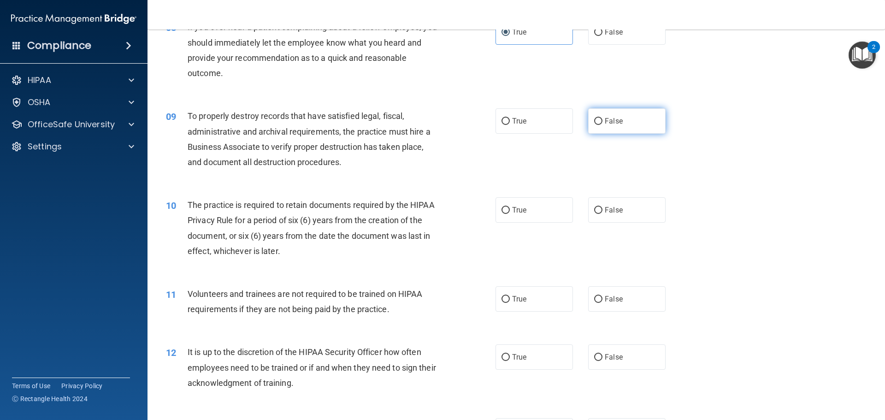
click at [588, 124] on label "False" at bounding box center [626, 120] width 77 height 25
click at [594, 124] on input "False" at bounding box center [598, 121] width 8 height 7
radio input "true"
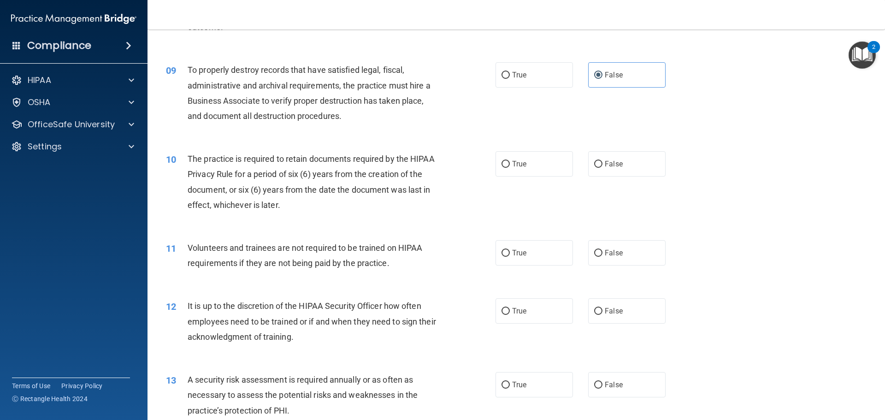
scroll to position [691, 0]
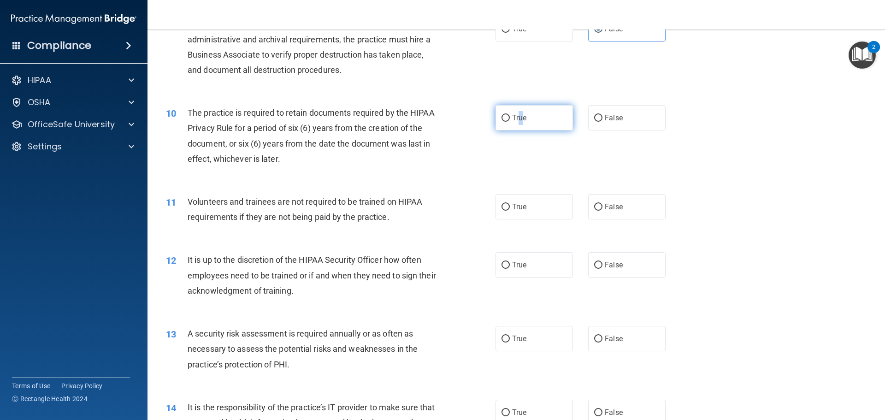
click at [518, 121] on span "True" at bounding box center [519, 117] width 14 height 9
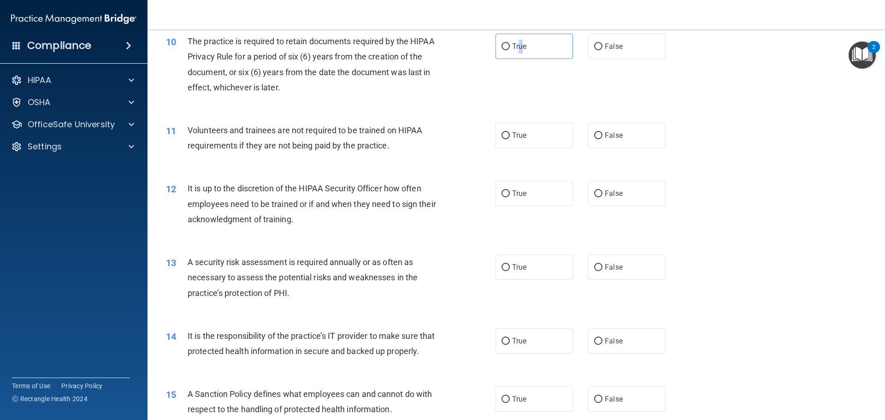
scroll to position [783, 0]
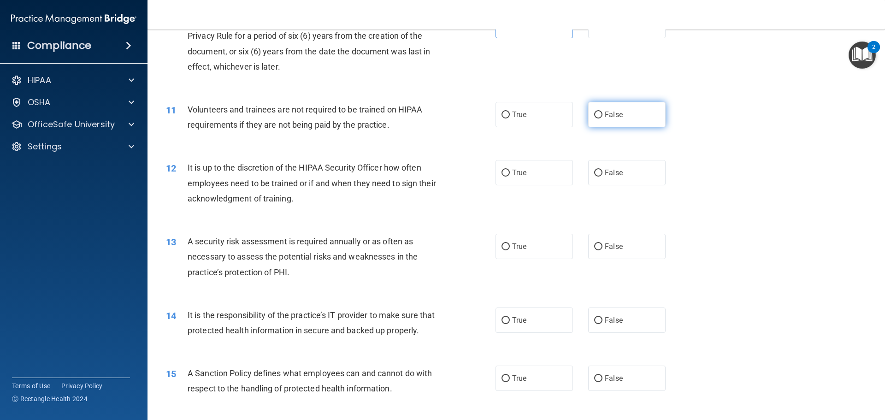
click at [614, 124] on label "False" at bounding box center [626, 114] width 77 height 25
click at [602, 118] on input "False" at bounding box center [598, 115] width 8 height 7
radio input "true"
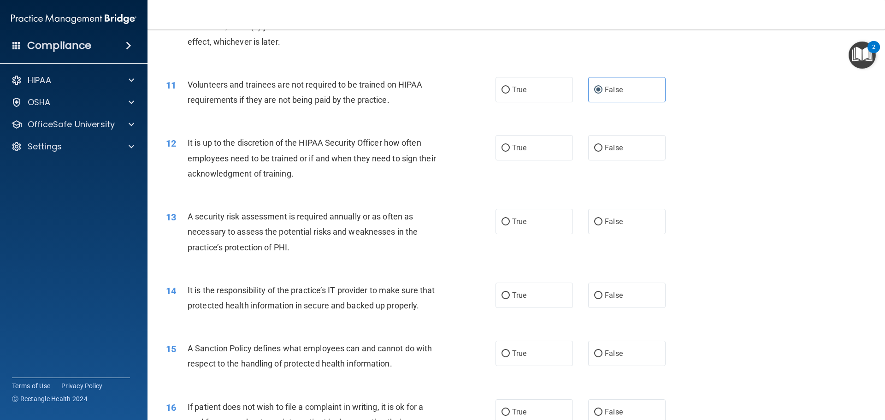
scroll to position [830, 0]
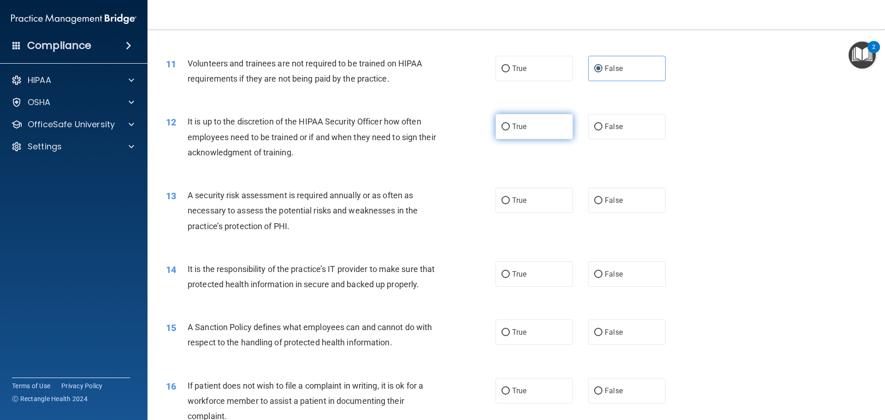
click at [530, 124] on label "True" at bounding box center [533, 126] width 77 height 25
click at [510, 124] on input "True" at bounding box center [505, 127] width 8 height 7
radio input "true"
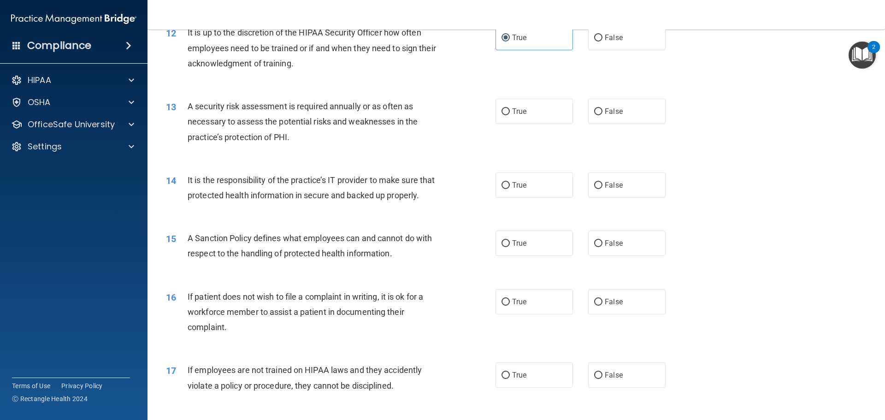
scroll to position [922, 0]
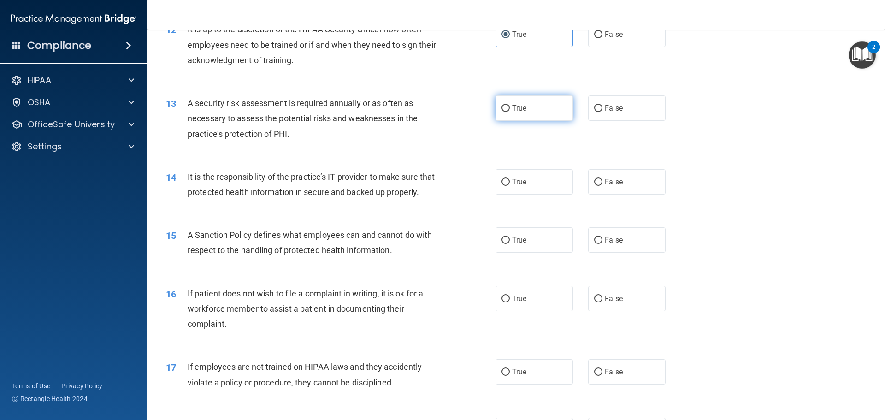
click at [527, 106] on label "True" at bounding box center [533, 107] width 77 height 25
click at [510, 106] on input "True" at bounding box center [505, 108] width 8 height 7
radio input "true"
click at [516, 193] on label "True" at bounding box center [533, 181] width 77 height 25
click at [510, 186] on input "True" at bounding box center [505, 182] width 8 height 7
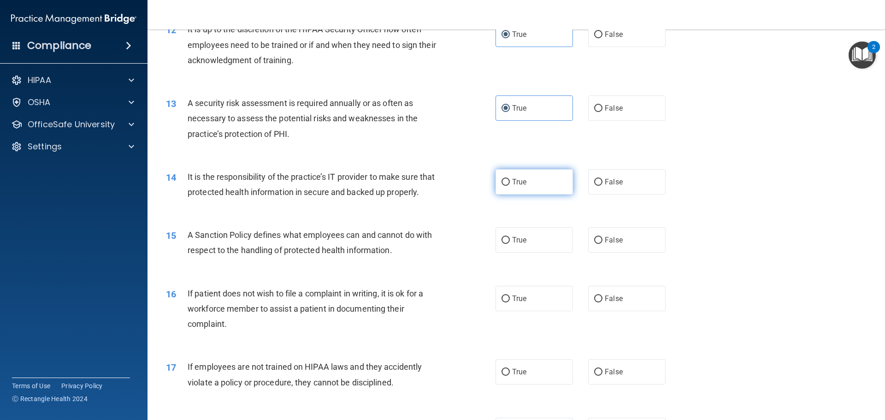
radio input "true"
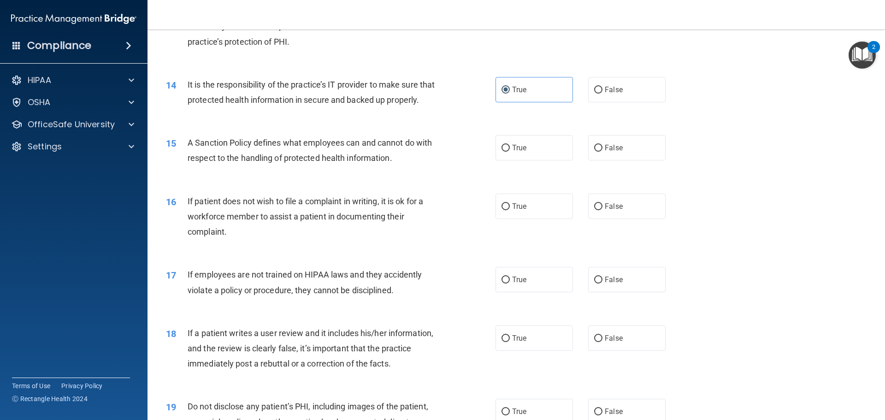
click at [612, 102] on div "14 It is the responsibility of the practice’s IT provider to make sure that pro…" at bounding box center [516, 94] width 714 height 58
click at [613, 101] on label "False" at bounding box center [626, 89] width 77 height 25
click at [635, 78] on label "False" at bounding box center [626, 89] width 77 height 25
click at [602, 87] on input "False" at bounding box center [598, 90] width 8 height 7
radio input "true"
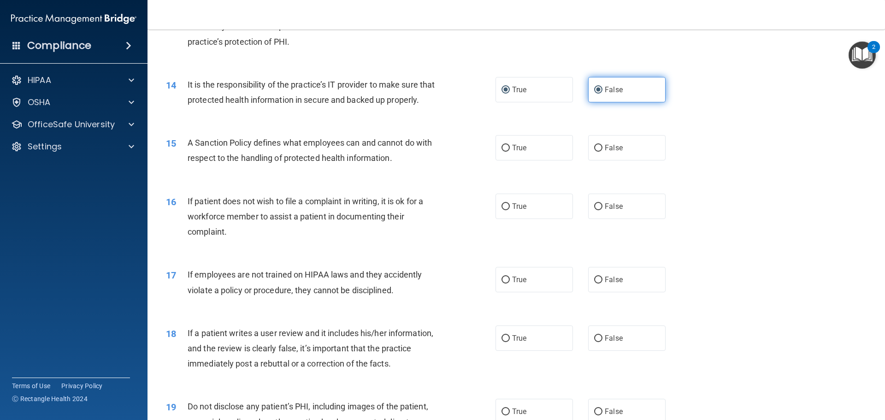
radio input "false"
click at [627, 85] on label "False" at bounding box center [626, 89] width 77 height 25
click at [602, 87] on input "False" at bounding box center [598, 90] width 8 height 7
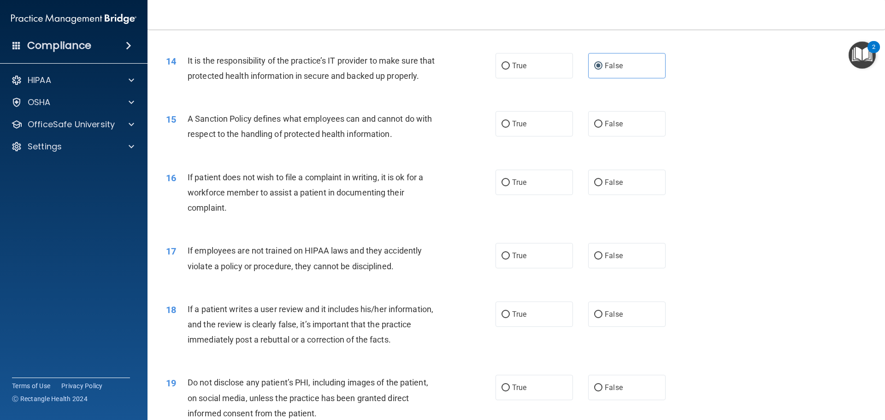
scroll to position [1060, 0]
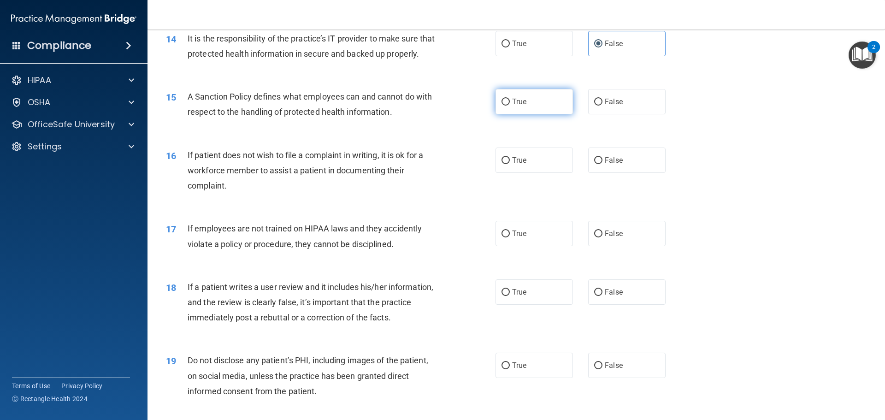
click at [518, 114] on label "True" at bounding box center [533, 101] width 77 height 25
click at [510, 106] on input "True" at bounding box center [505, 102] width 8 height 7
radio input "true"
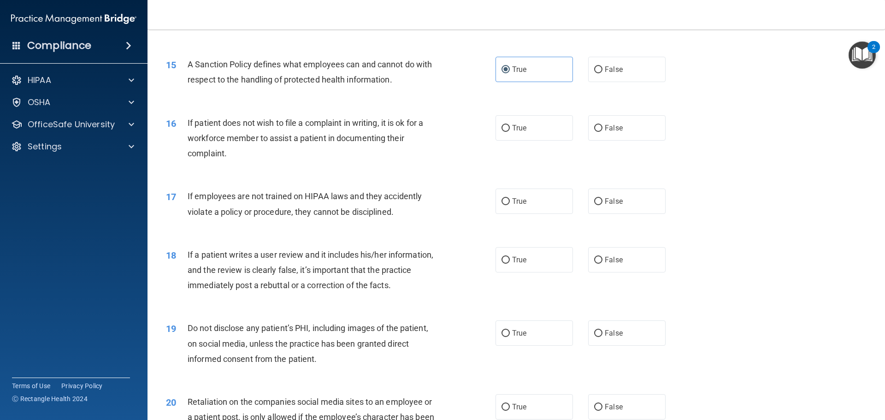
scroll to position [1106, 0]
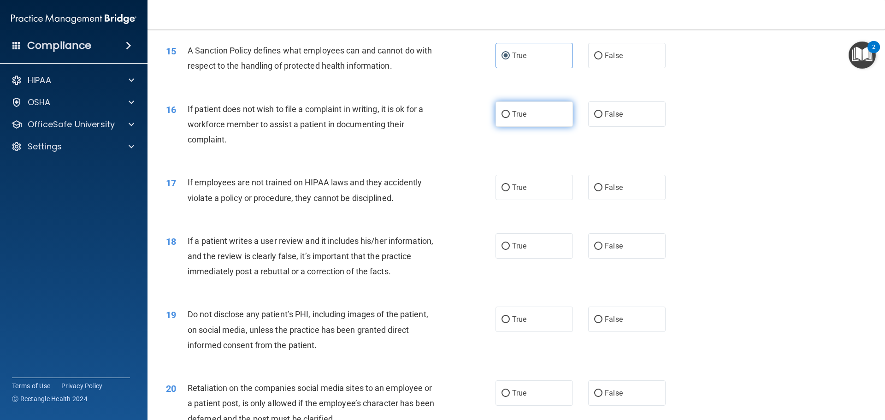
click at [567, 127] on label "True" at bounding box center [533, 113] width 77 height 25
click at [510, 118] on input "True" at bounding box center [505, 114] width 8 height 7
radio input "true"
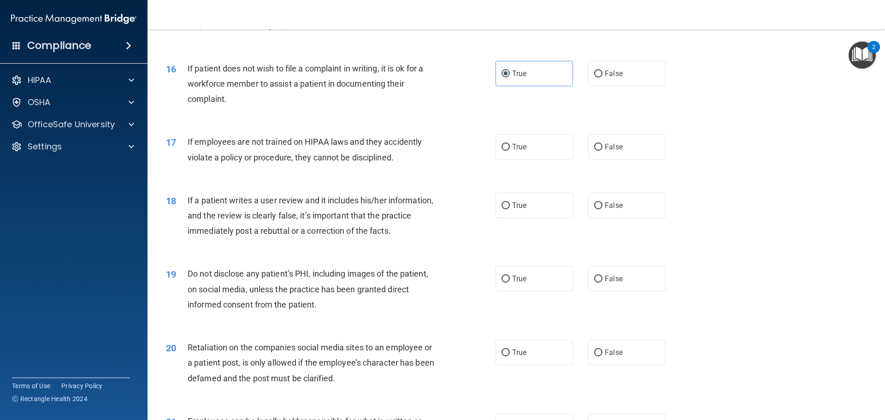
scroll to position [1152, 0]
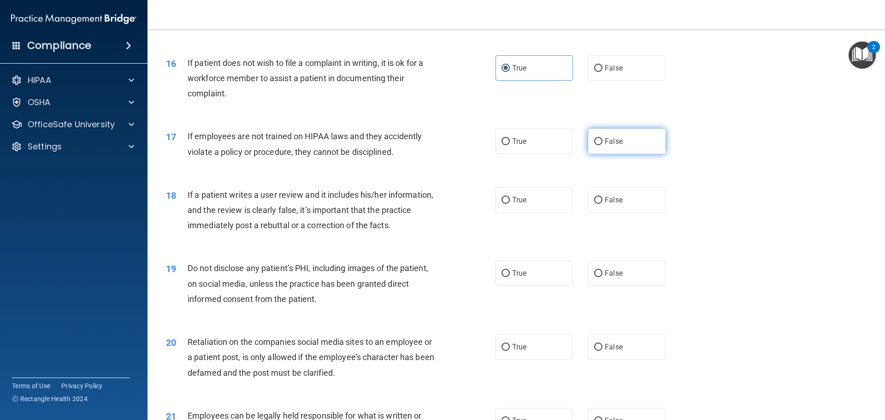
click at [601, 154] on label "False" at bounding box center [626, 141] width 77 height 25
click at [601, 145] on input "False" at bounding box center [598, 141] width 8 height 7
radio input "true"
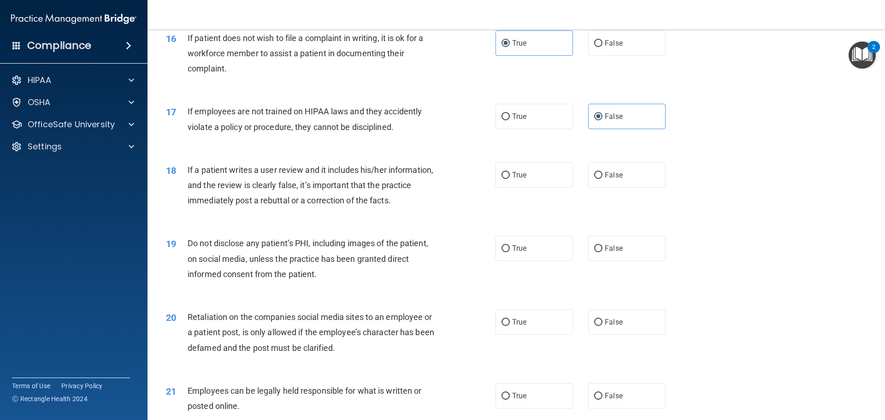
scroll to position [1198, 0]
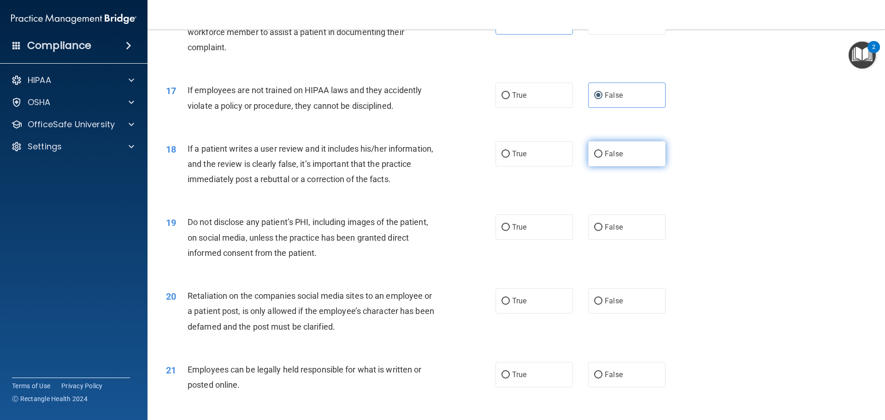
click at [626, 166] on label "False" at bounding box center [626, 153] width 77 height 25
click at [602, 158] on input "False" at bounding box center [598, 154] width 8 height 7
radio input "true"
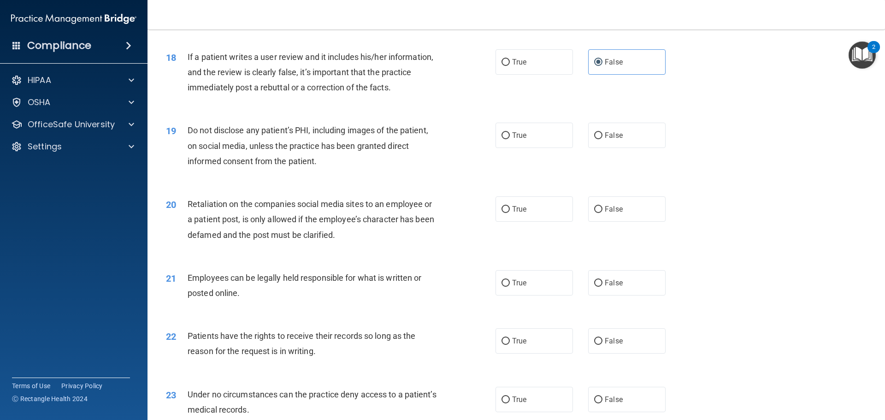
scroll to position [1290, 0]
click at [538, 147] on label "True" at bounding box center [533, 134] width 77 height 25
click at [510, 139] on input "True" at bounding box center [505, 135] width 8 height 7
radio input "true"
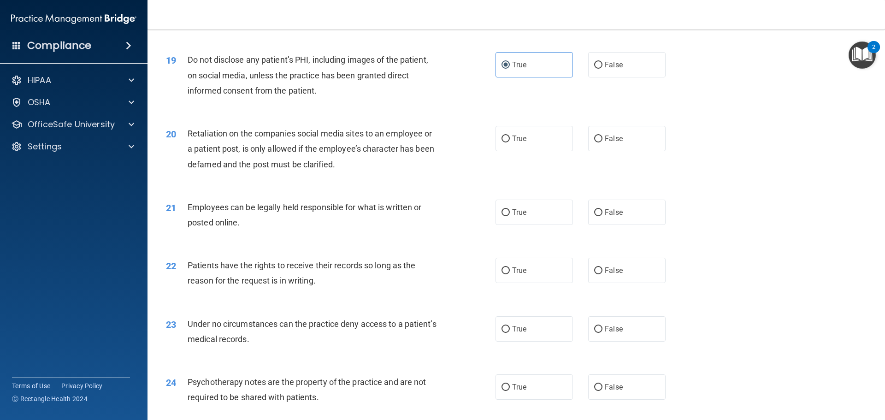
scroll to position [1383, 0]
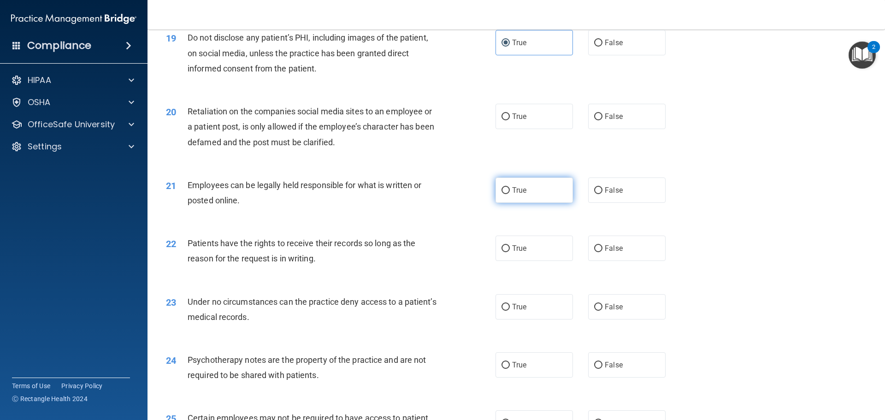
click at [512, 203] on label "True" at bounding box center [533, 189] width 77 height 25
click at [510, 194] on input "True" at bounding box center [505, 190] width 8 height 7
radio input "true"
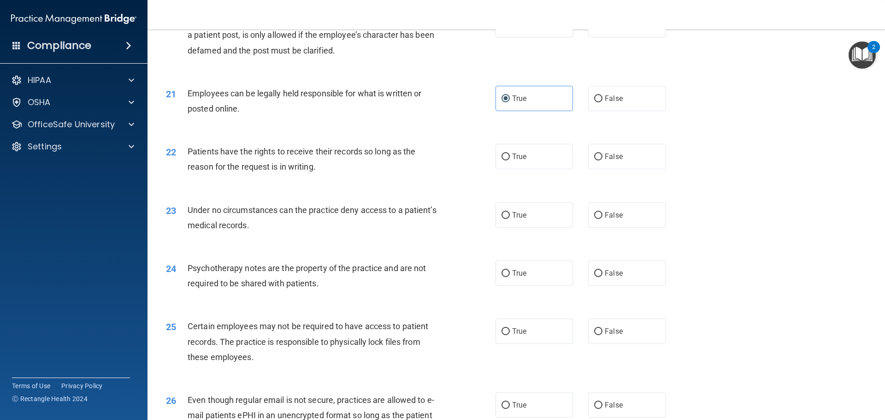
scroll to position [1475, 0]
click at [502, 169] on label "True" at bounding box center [533, 155] width 77 height 25
click at [502, 160] on input "True" at bounding box center [505, 156] width 8 height 7
radio input "true"
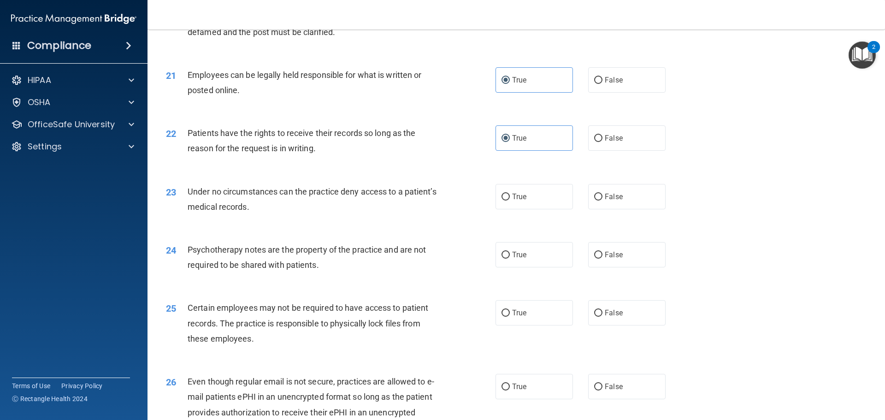
scroll to position [1521, 0]
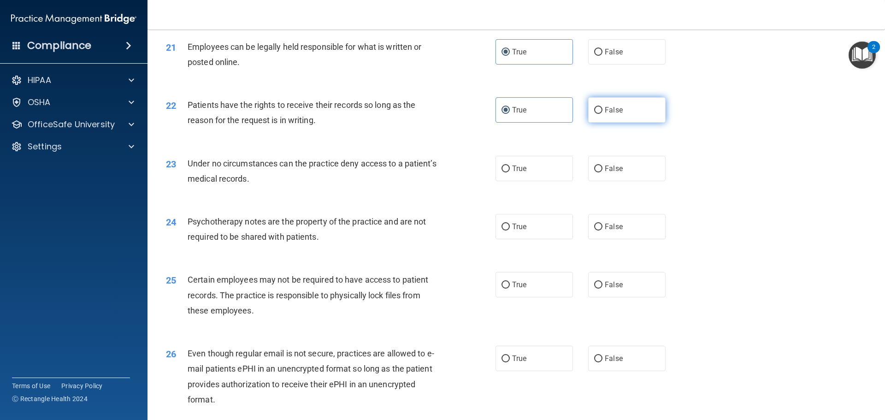
click at [601, 123] on label "False" at bounding box center [626, 109] width 77 height 25
click at [601, 114] on input "False" at bounding box center [598, 110] width 8 height 7
radio input "true"
radio input "false"
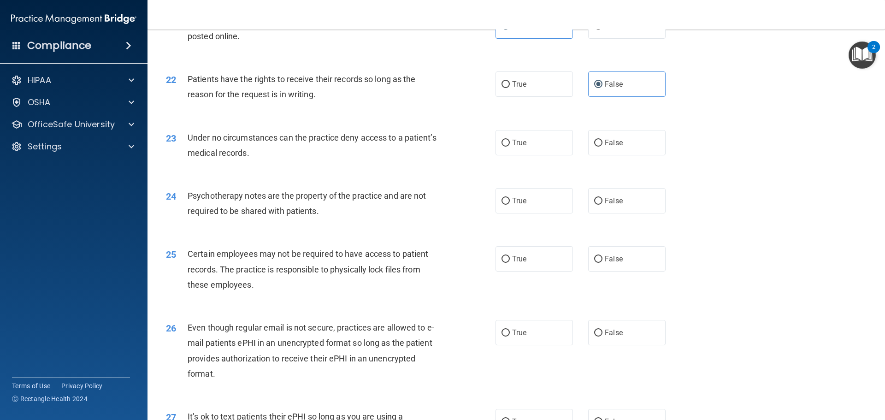
scroll to position [1567, 0]
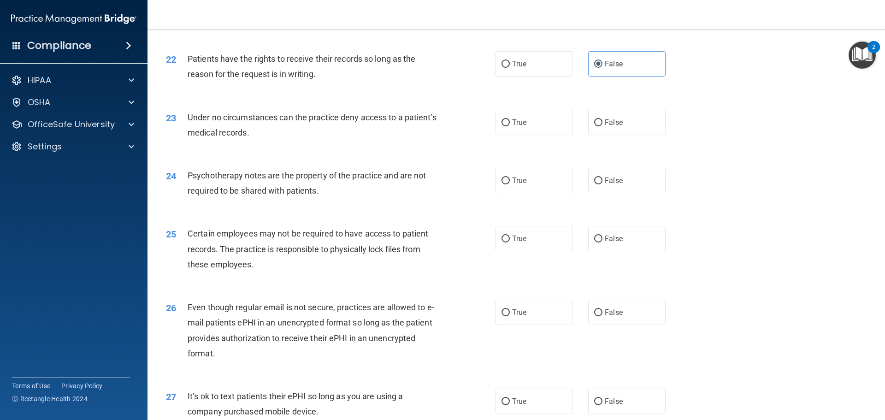
click at [523, 151] on div "23 Under no circumstances can the practice deny access to a patient’s medical r…" at bounding box center [516, 127] width 714 height 58
click at [524, 135] on label "True" at bounding box center [533, 122] width 77 height 25
click at [510, 126] on input "True" at bounding box center [505, 122] width 8 height 7
radio input "true"
click at [660, 135] on div "True False" at bounding box center [588, 122] width 186 height 25
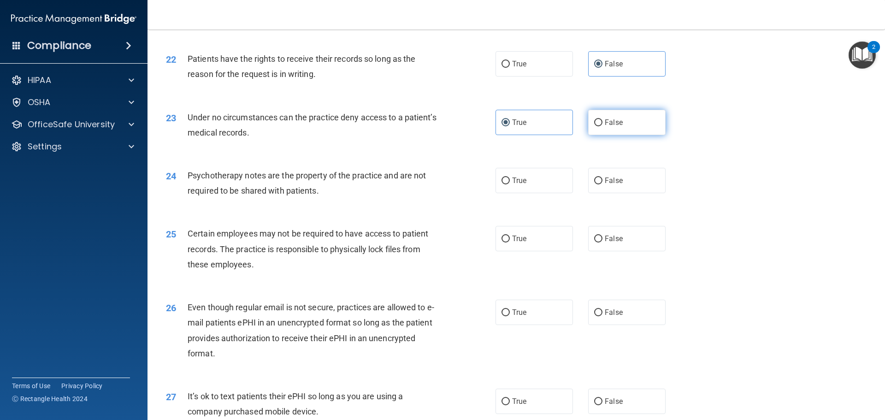
click at [657, 135] on label "False" at bounding box center [626, 122] width 77 height 25
click at [602, 126] on input "False" at bounding box center [598, 122] width 8 height 7
radio input "true"
radio input "false"
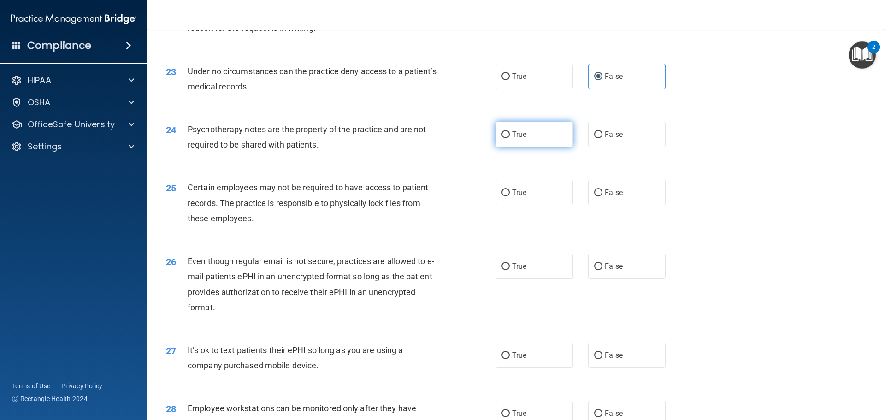
click at [520, 139] on span "True" at bounding box center [519, 134] width 14 height 9
click at [510, 138] on input "True" at bounding box center [505, 134] width 8 height 7
radio input "true"
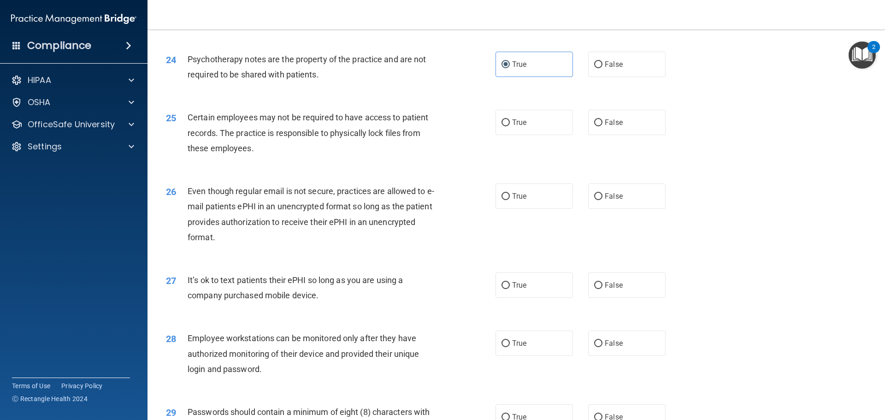
scroll to position [1705, 0]
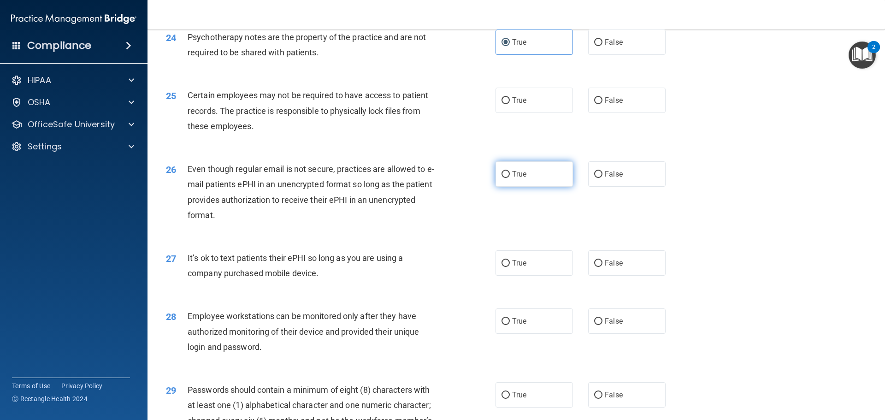
click at [503, 187] on label "True" at bounding box center [533, 173] width 77 height 25
click at [503, 178] on input "True" at bounding box center [505, 174] width 8 height 7
radio input "true"
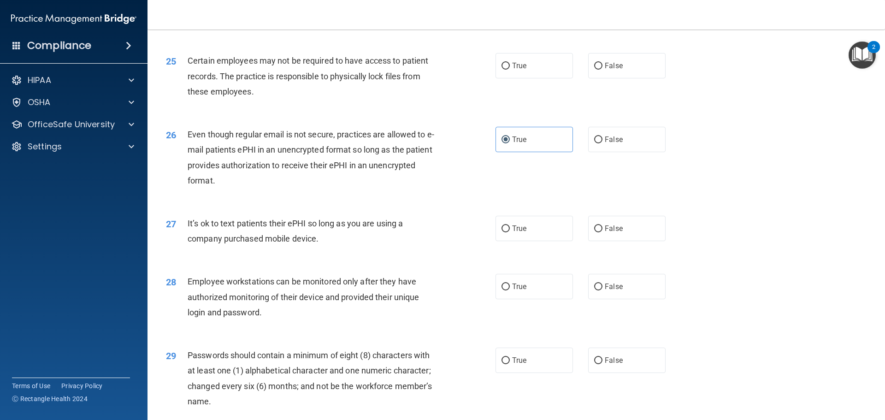
scroll to position [1797, 0]
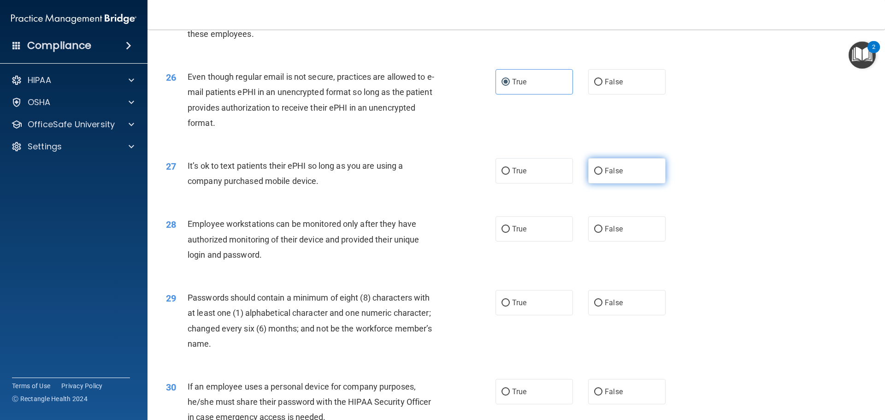
click at [606, 180] on label "False" at bounding box center [626, 170] width 77 height 25
click at [602, 175] on input "False" at bounding box center [598, 171] width 8 height 7
radio input "true"
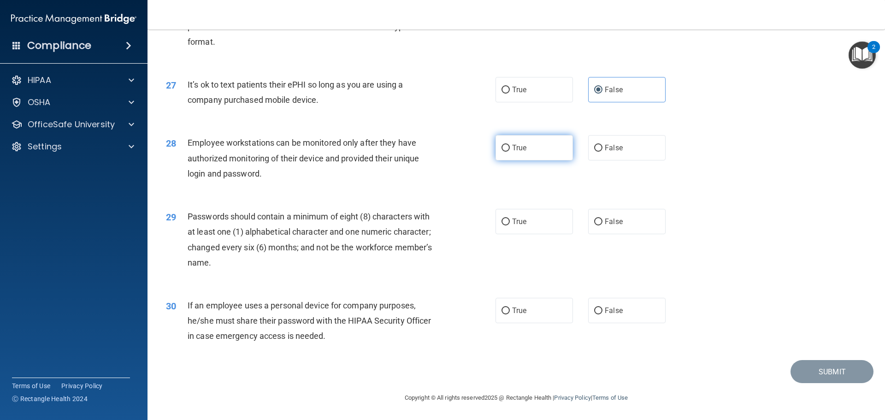
click at [512, 151] on span "True" at bounding box center [519, 147] width 14 height 9
click at [510, 151] on input "True" at bounding box center [505, 148] width 8 height 7
radio input "true"
click at [529, 233] on label "True" at bounding box center [533, 221] width 77 height 25
click at [510, 225] on input "True" at bounding box center [505, 221] width 8 height 7
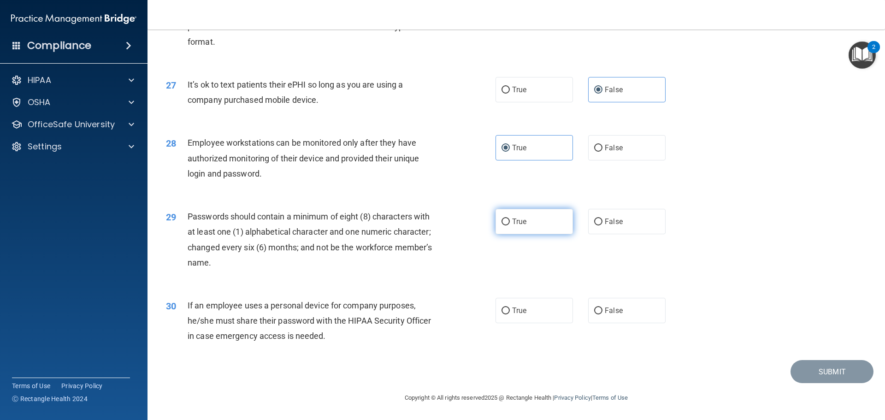
radio input "true"
click at [588, 319] on label "False" at bounding box center [626, 310] width 77 height 25
click at [594, 314] on input "False" at bounding box center [598, 310] width 8 height 7
radio input "true"
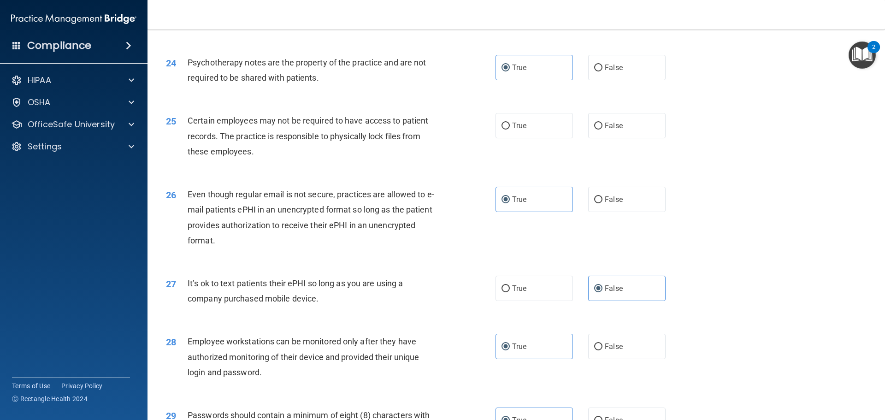
scroll to position [1663, 0]
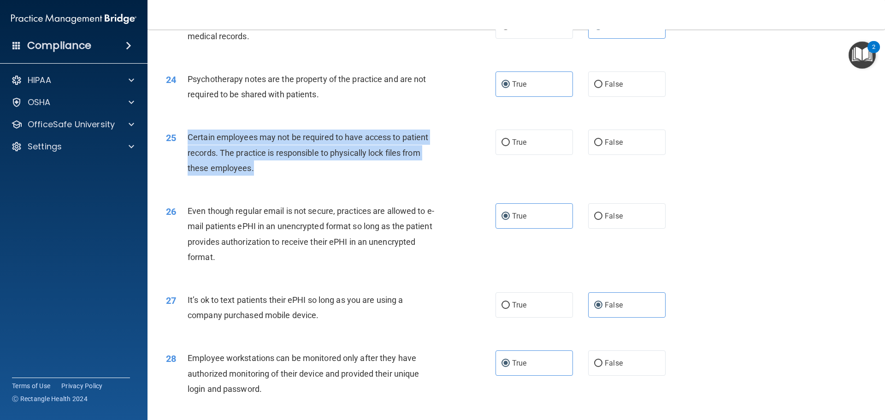
drag, startPoint x: 273, startPoint y: 194, endPoint x: 188, endPoint y: 154, distance: 93.6
click at [188, 154] on div "25 Certain employees may not be required to have access to patient records. The…" at bounding box center [330, 155] width 357 height 51
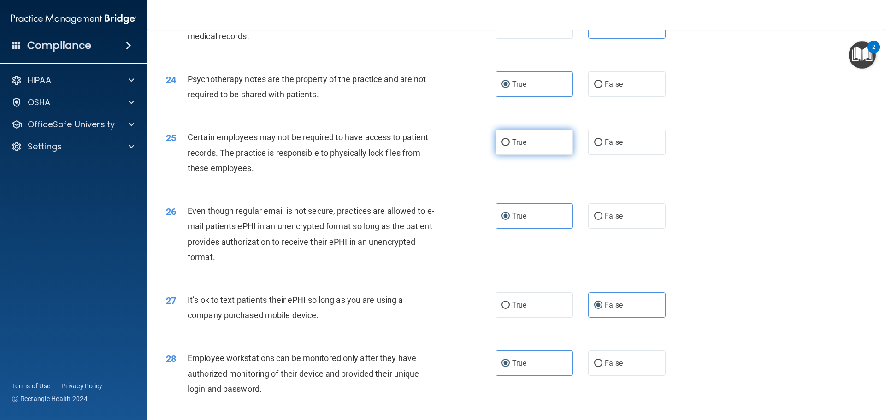
click at [526, 155] on label "True" at bounding box center [533, 142] width 77 height 25
click at [510, 146] on input "True" at bounding box center [505, 142] width 8 height 7
radio input "true"
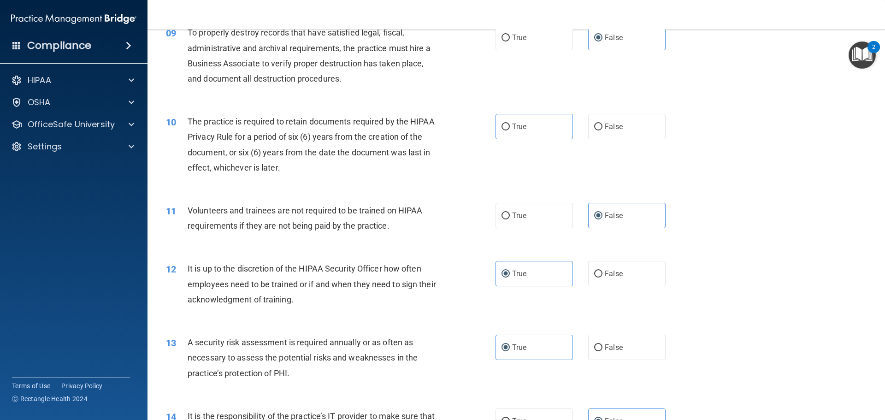
scroll to position [695, 0]
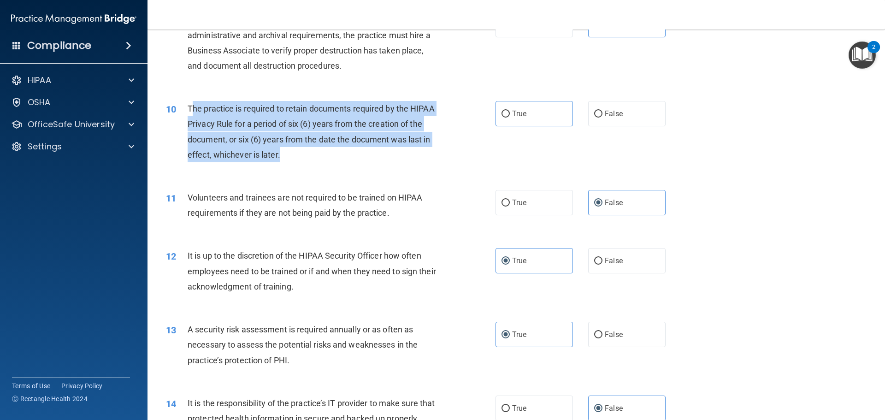
drag, startPoint x: 289, startPoint y: 165, endPoint x: 191, endPoint y: 102, distance: 116.6
click at [191, 102] on div "10 The practice is required to retain documents required by the HIPAA Privacy R…" at bounding box center [330, 134] width 357 height 66
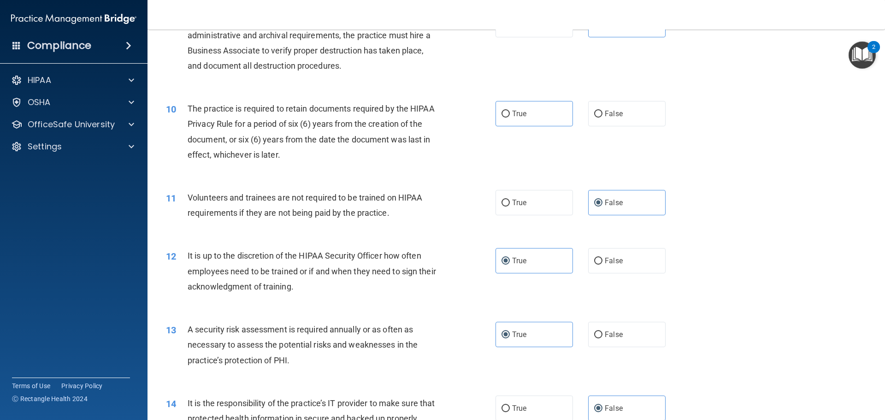
click at [554, 100] on div "10 The practice is required to retain documents required by the HIPAA Privacy R…" at bounding box center [516, 133] width 714 height 89
click at [548, 111] on label "True" at bounding box center [533, 113] width 77 height 25
click at [510, 111] on input "True" at bounding box center [505, 114] width 8 height 7
radio input "true"
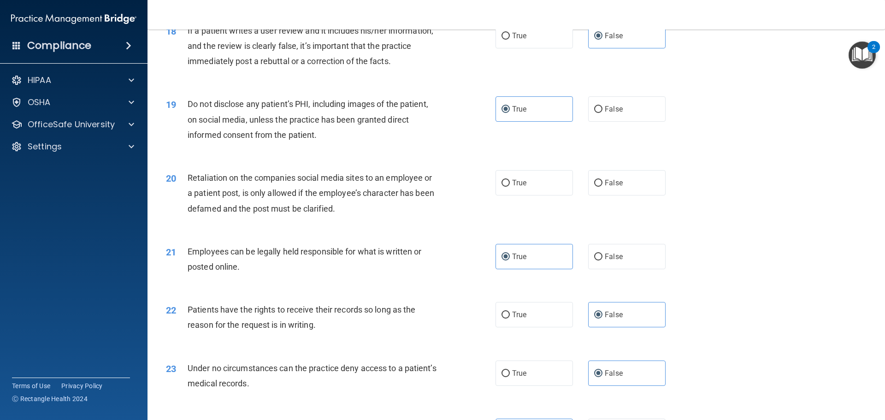
scroll to position [1295, 0]
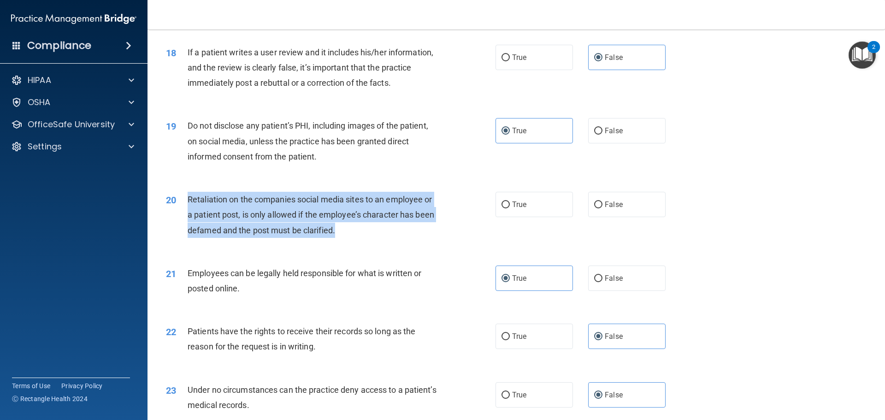
drag, startPoint x: 350, startPoint y: 252, endPoint x: 208, endPoint y: 219, distance: 145.8
click at [183, 218] on div "20 Retaliation on the companies social media sites to an employee or a patient …" at bounding box center [330, 217] width 357 height 51
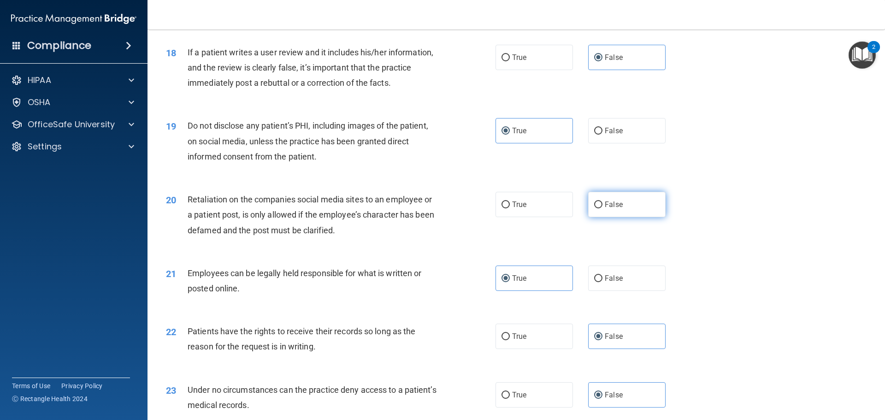
click at [590, 214] on label "False" at bounding box center [626, 204] width 77 height 25
click at [594, 208] on input "False" at bounding box center [598, 204] width 8 height 7
radio input "true"
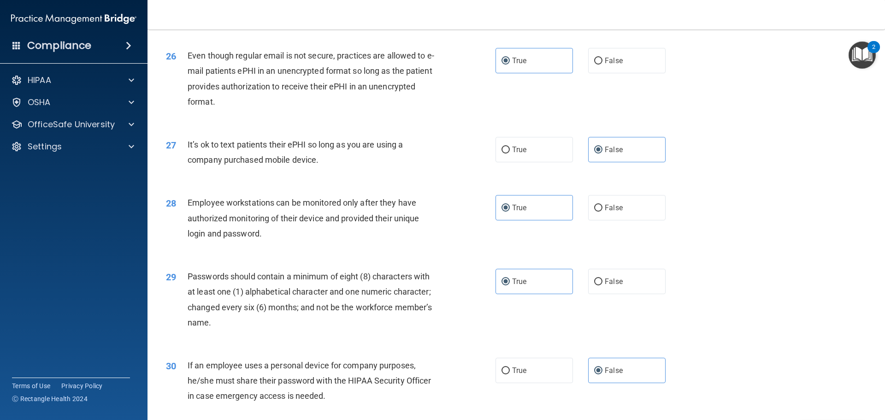
scroll to position [1894, 0]
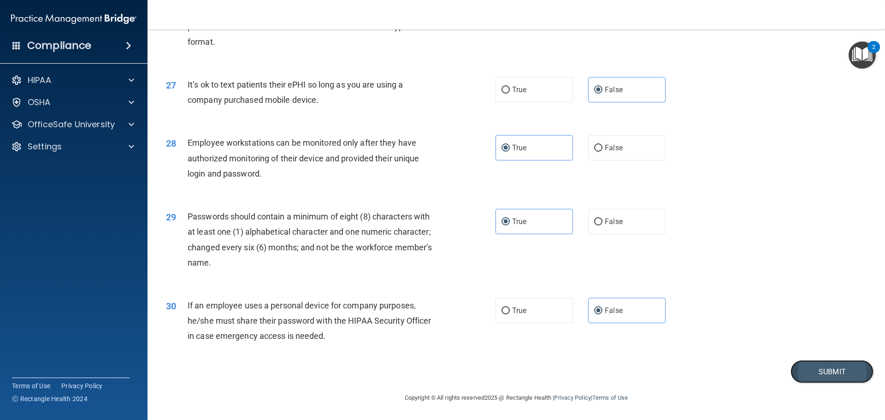
click at [834, 371] on button "Submit" at bounding box center [831, 372] width 83 height 24
click at [809, 366] on button "Submit" at bounding box center [831, 372] width 83 height 24
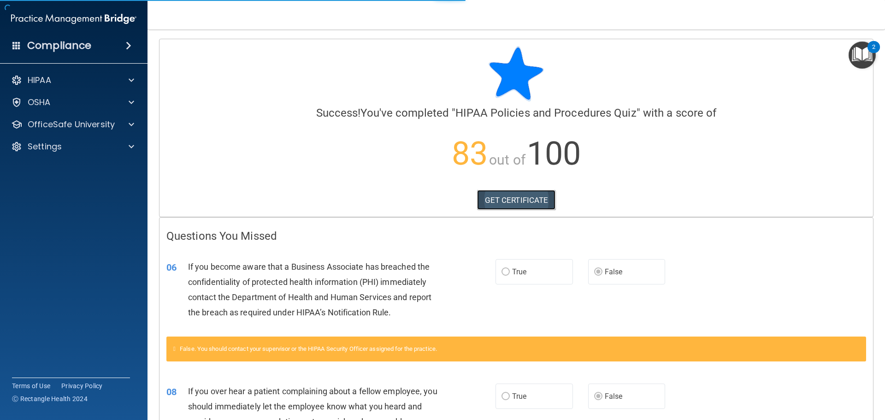
click at [550, 208] on link "GET CERTIFICATE" at bounding box center [516, 200] width 79 height 20
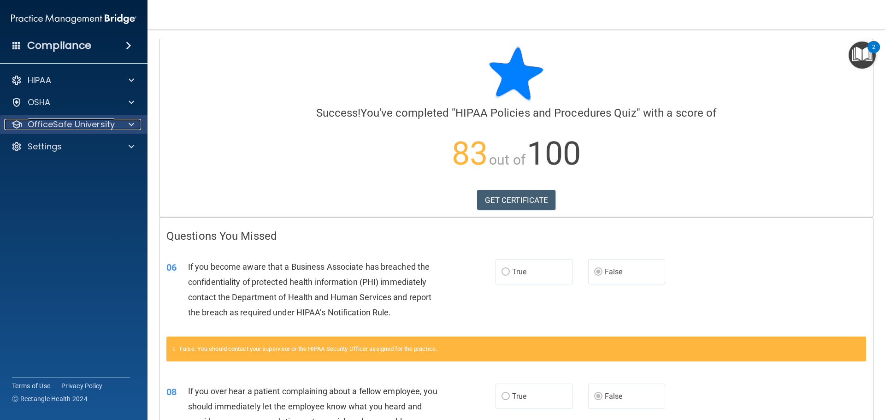
click at [54, 130] on p "OfficeSafe University" at bounding box center [71, 124] width 87 height 11
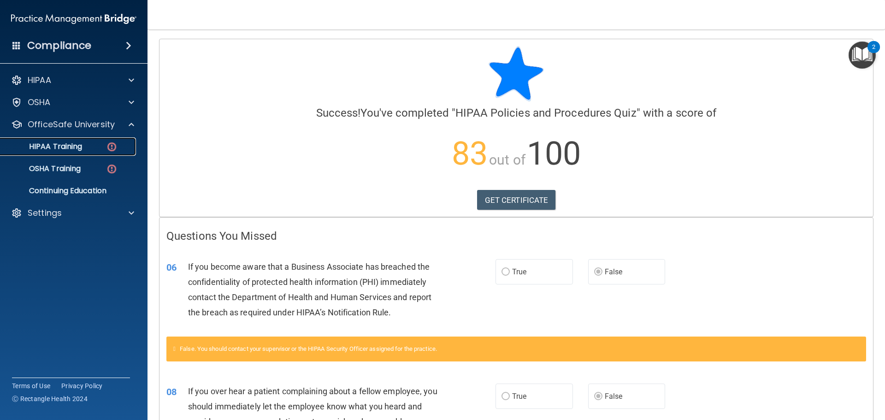
click at [65, 145] on p "HIPAA Training" at bounding box center [44, 146] width 76 height 9
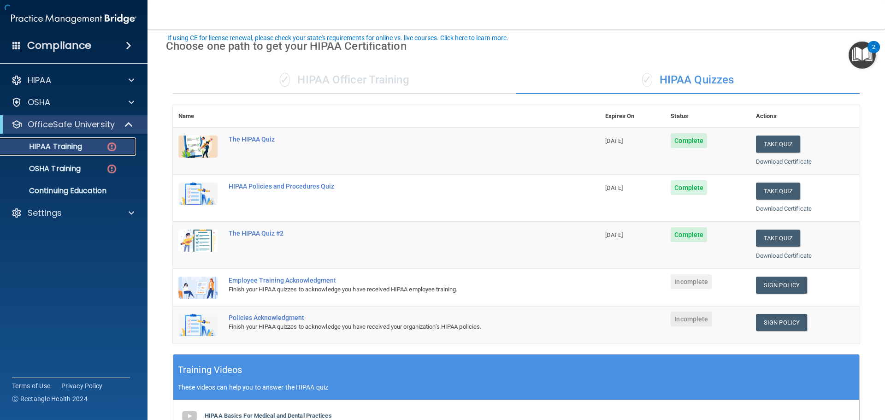
scroll to position [92, 0]
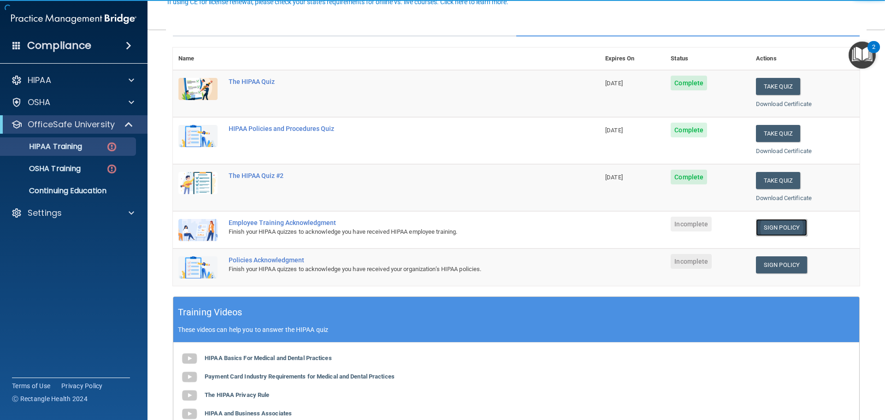
click at [759, 230] on link "Sign Policy" at bounding box center [781, 227] width 51 height 17
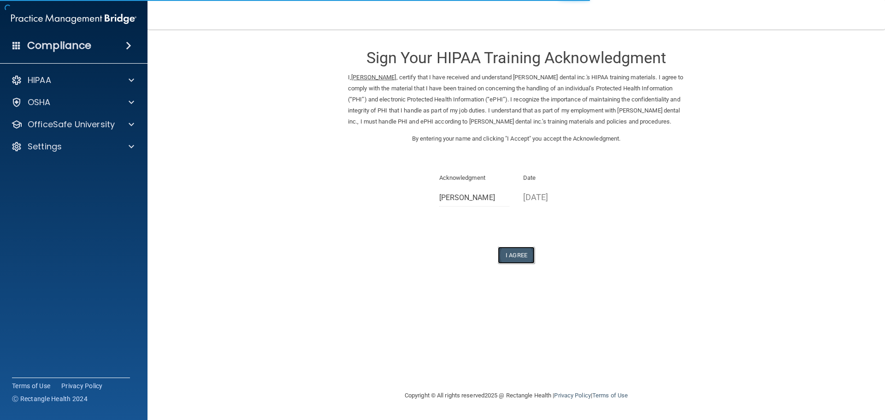
click at [509, 253] on button "I Agree" at bounding box center [516, 255] width 37 height 17
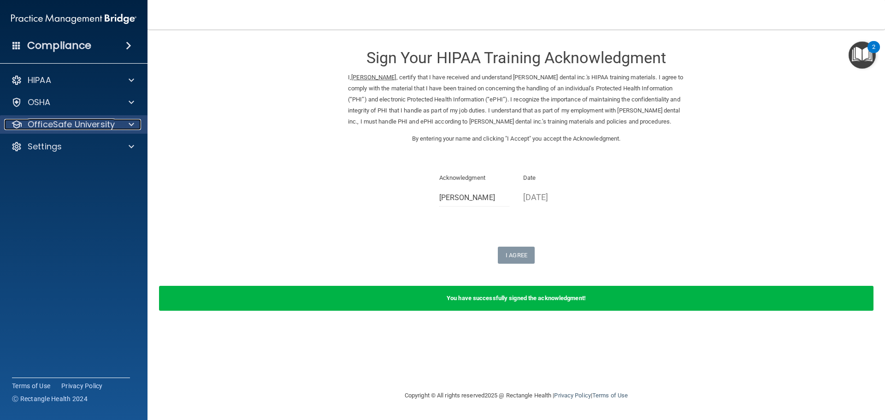
click at [92, 129] on p "OfficeSafe University" at bounding box center [71, 124] width 87 height 11
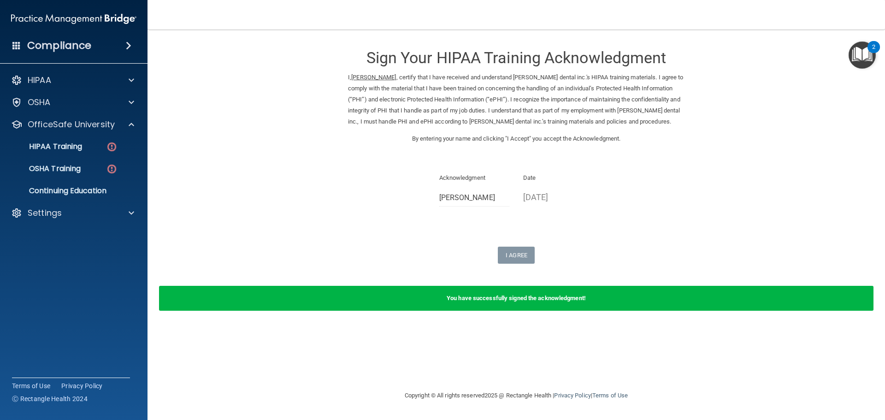
click at [77, 156] on ul "HIPAA Training OSHA Training Continuing Education" at bounding box center [74, 167] width 167 height 66
click at [77, 154] on link "HIPAA Training" at bounding box center [63, 146] width 145 height 18
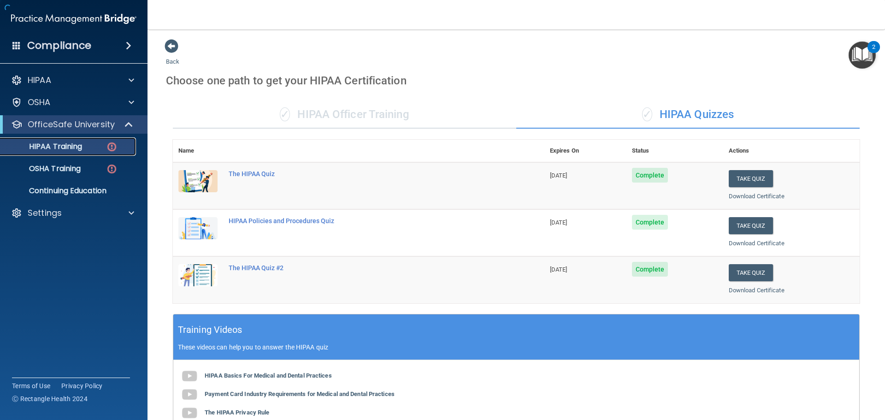
click at [63, 138] on link "HIPAA Training" at bounding box center [63, 146] width 145 height 18
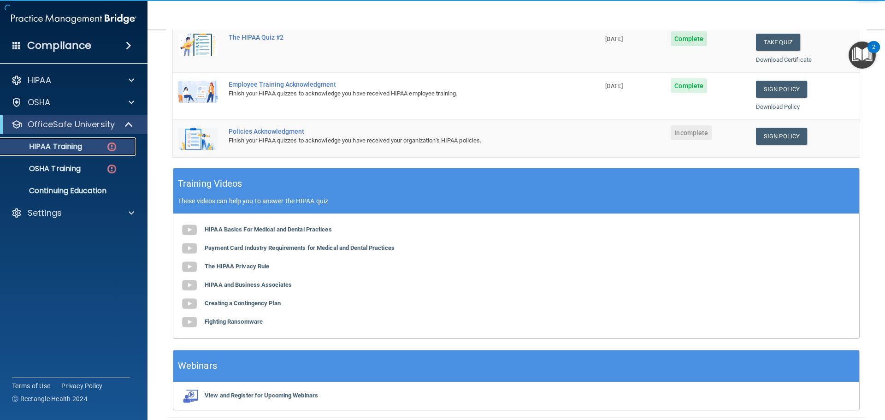
scroll to position [138, 0]
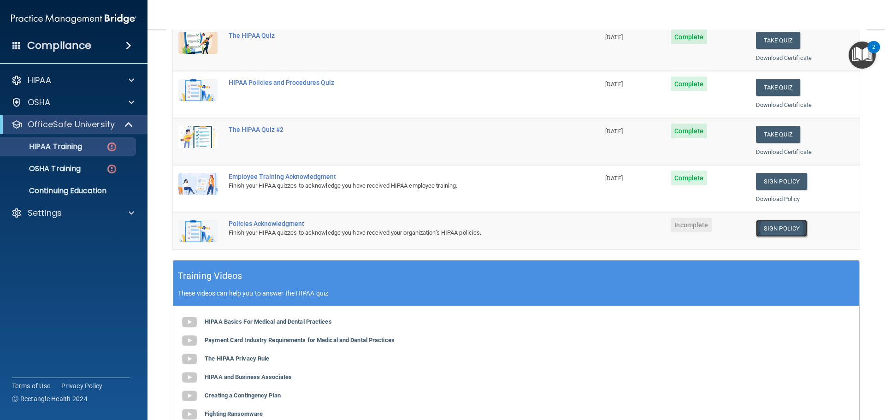
click at [764, 220] on link "Sign Policy" at bounding box center [781, 228] width 51 height 17
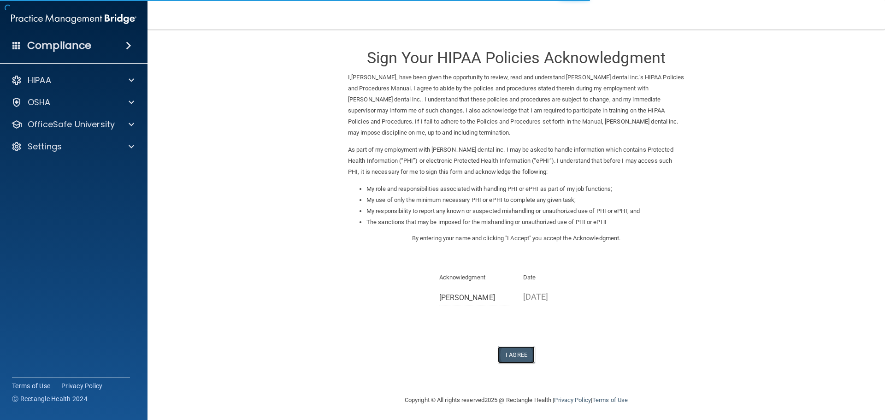
click at [516, 349] on button "I Agree" at bounding box center [516, 354] width 37 height 17
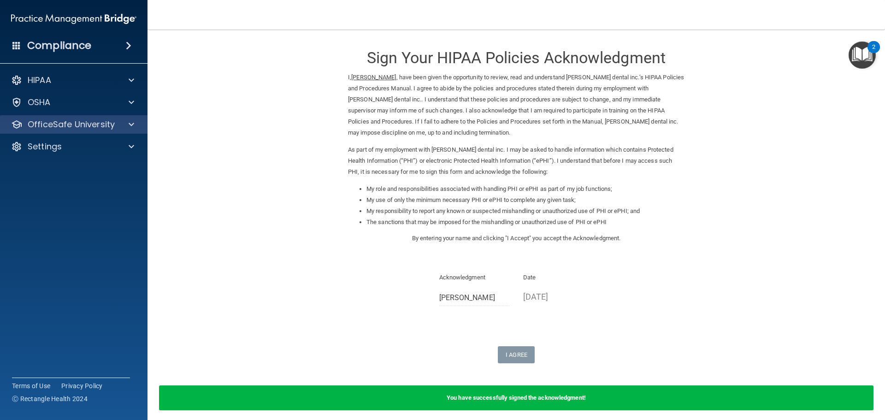
click at [86, 130] on div "OfficeSafe University" at bounding box center [74, 124] width 148 height 18
click at [86, 130] on p "OfficeSafe University" at bounding box center [71, 124] width 87 height 11
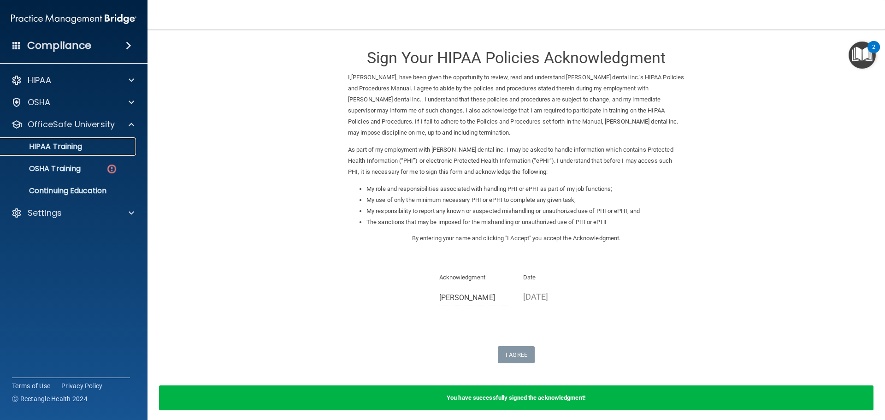
click at [90, 147] on div "HIPAA Training" at bounding box center [69, 146] width 126 height 9
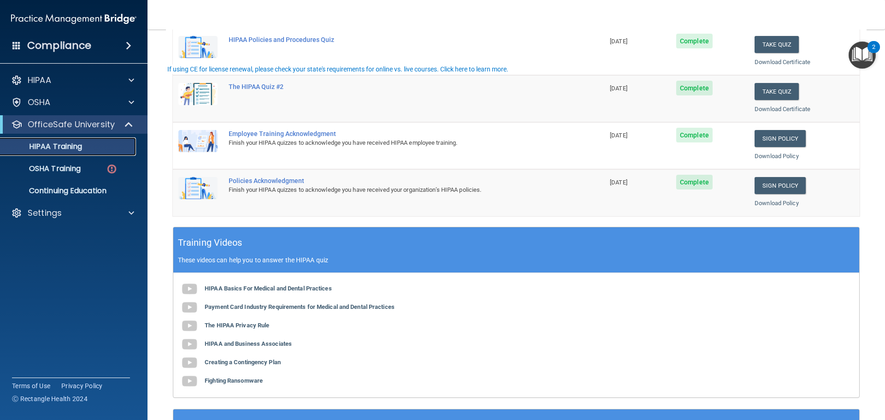
scroll to position [274, 0]
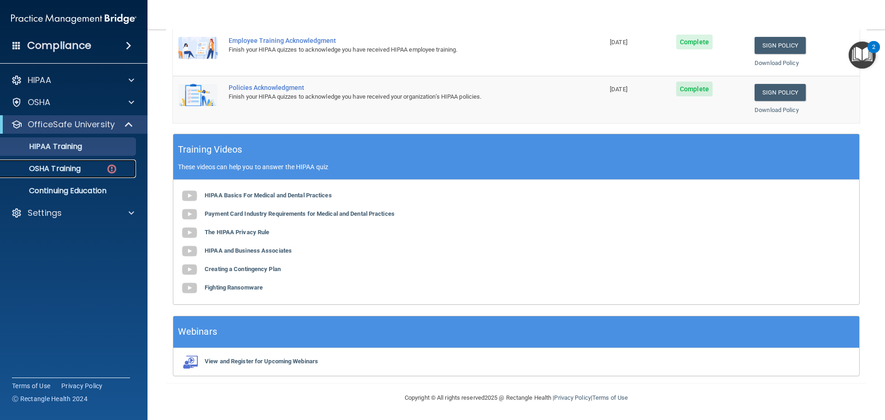
click at [82, 175] on link "OSHA Training" at bounding box center [63, 168] width 145 height 18
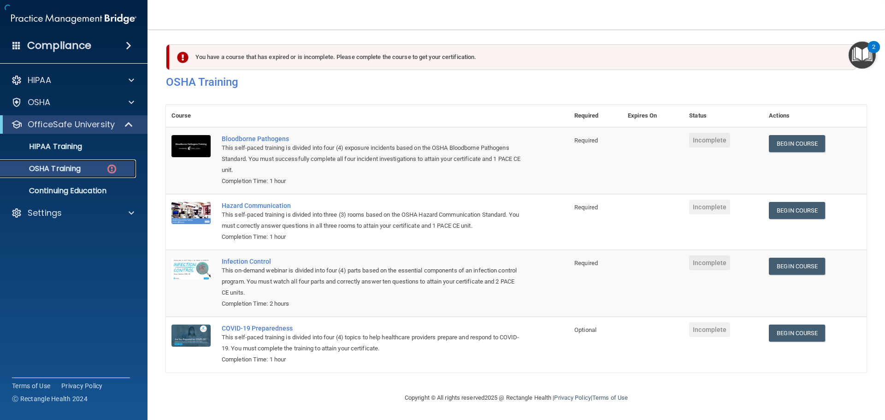
scroll to position [15, 0]
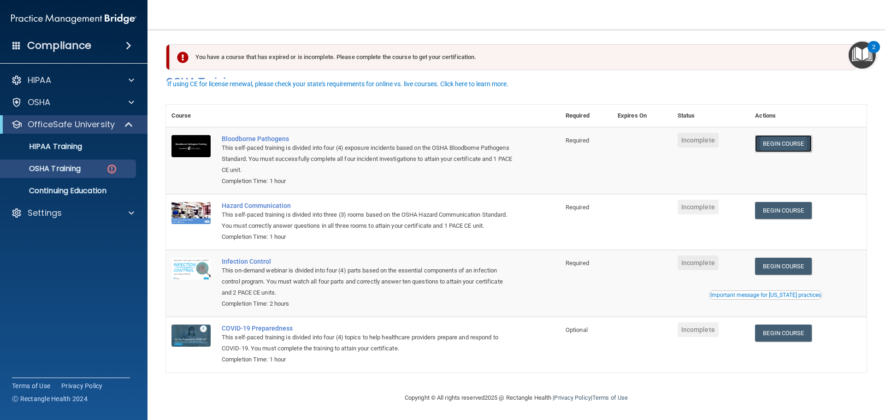
click at [775, 135] on link "Begin Course" at bounding box center [783, 143] width 56 height 17
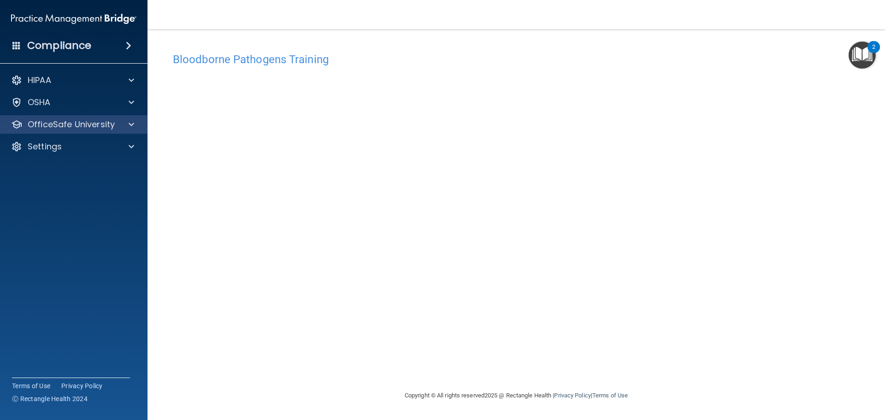
click at [69, 127] on p "OfficeSafe University" at bounding box center [71, 124] width 87 height 11
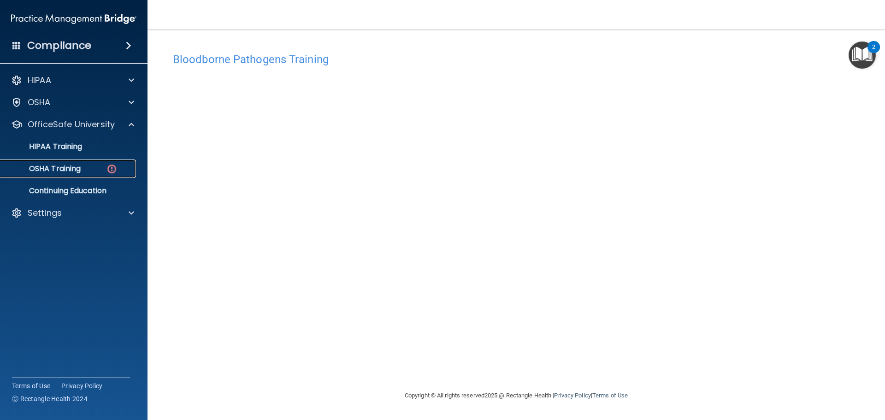
click at [84, 172] on div "OSHA Training" at bounding box center [69, 168] width 126 height 9
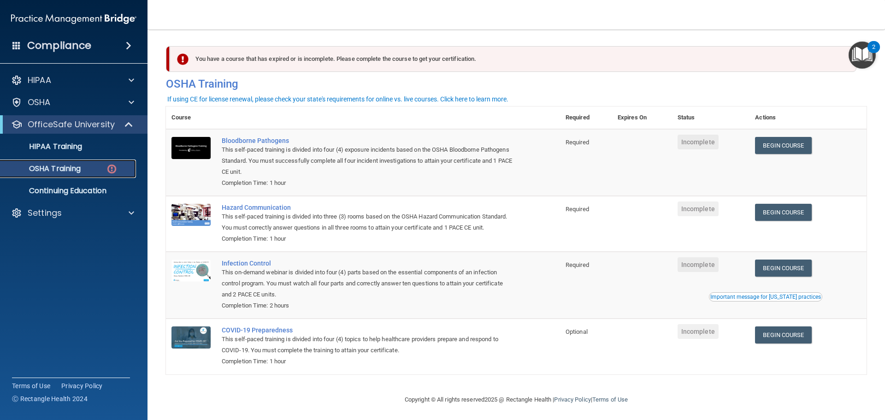
scroll to position [15, 0]
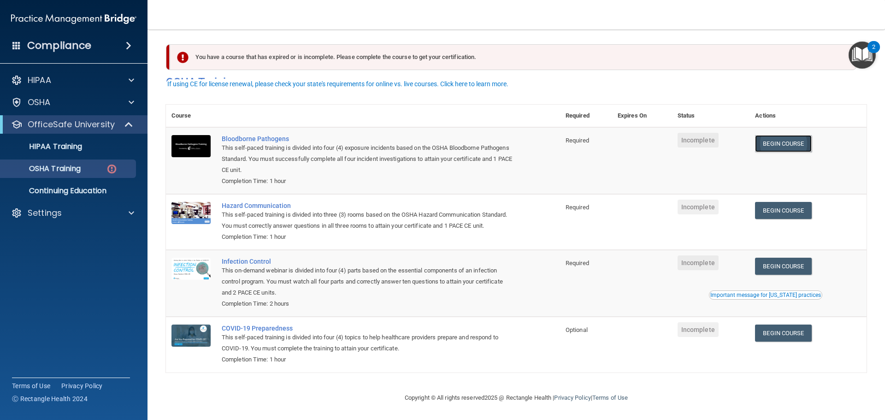
click at [781, 135] on link "Begin Course" at bounding box center [783, 143] width 56 height 17
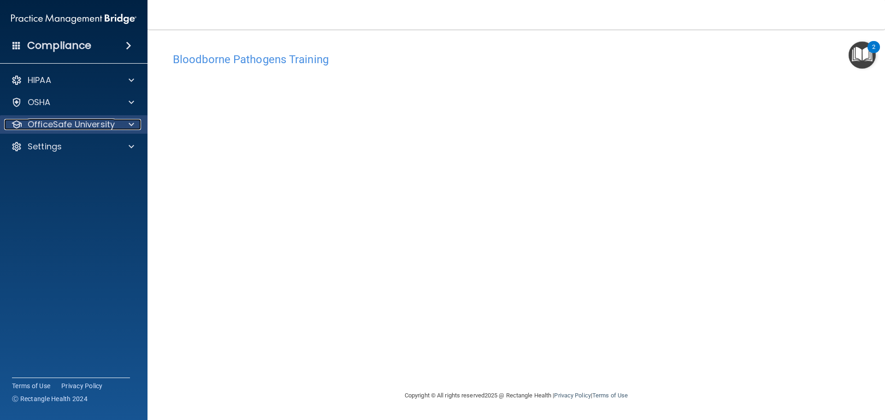
click at [96, 124] on p "OfficeSafe University" at bounding box center [71, 124] width 87 height 11
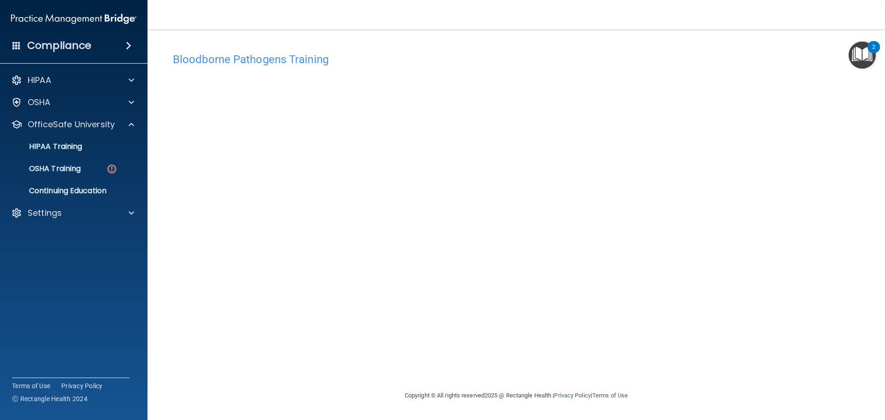
click at [89, 178] on ul "HIPAA Training OSHA Training Continuing Education" at bounding box center [74, 167] width 167 height 66
click at [91, 173] on link "OSHA Training" at bounding box center [63, 168] width 145 height 18
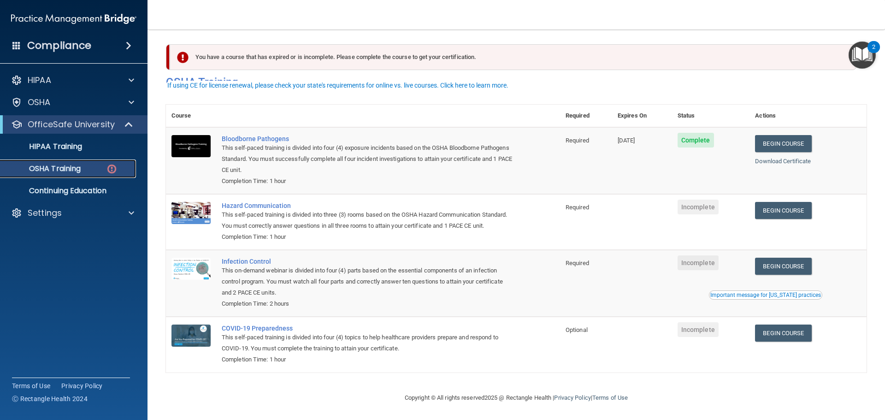
scroll to position [15, 0]
click at [792, 202] on link "Begin Course" at bounding box center [783, 210] width 56 height 17
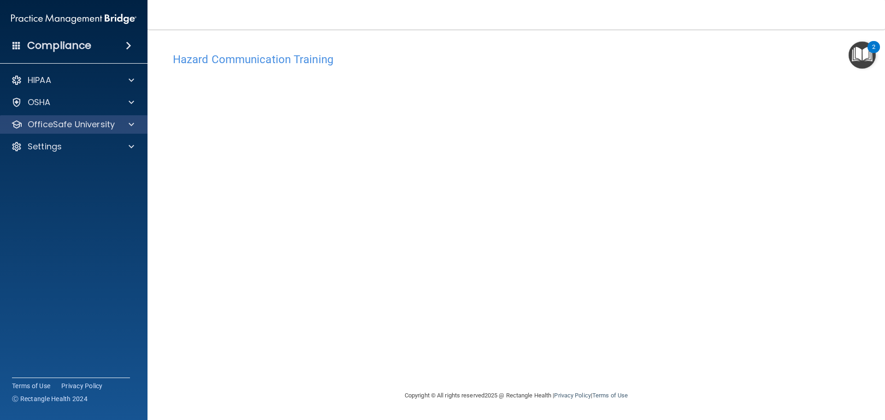
click at [127, 132] on div "OfficeSafe University" at bounding box center [74, 124] width 148 height 18
click at [128, 127] on div at bounding box center [129, 124] width 23 height 11
click at [116, 129] on div "OfficeSafe University" at bounding box center [61, 124] width 114 height 11
click at [94, 126] on p "OfficeSafe University" at bounding box center [71, 124] width 87 height 11
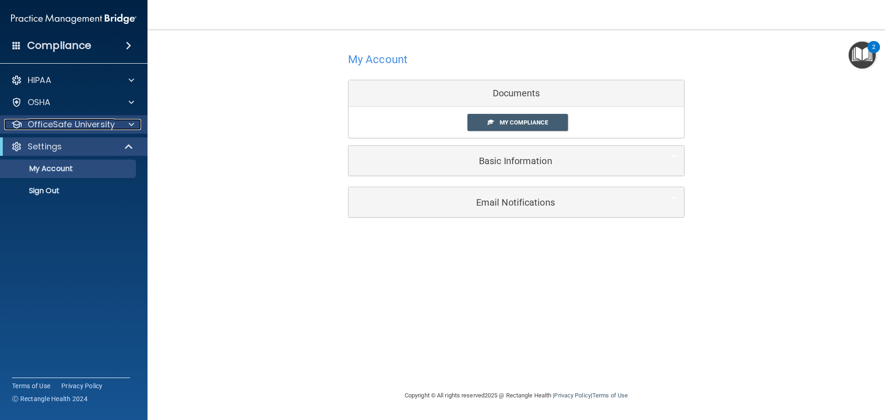
click at [68, 122] on p "OfficeSafe University" at bounding box center [71, 124] width 87 height 11
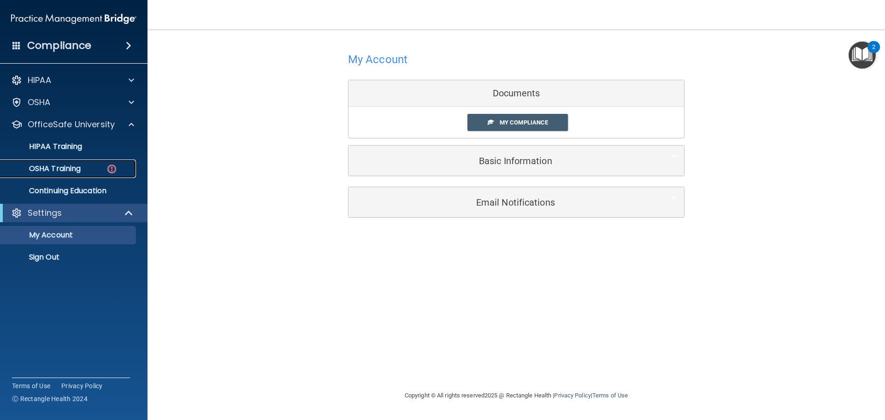
click at [72, 164] on p "OSHA Training" at bounding box center [43, 168] width 75 height 9
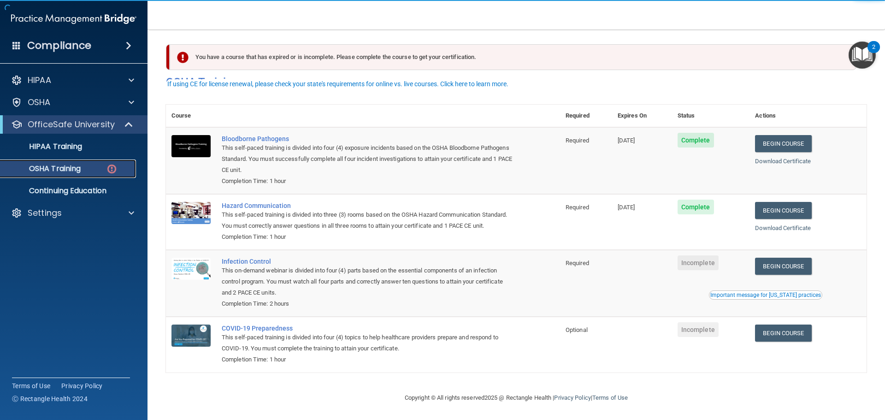
scroll to position [15, 0]
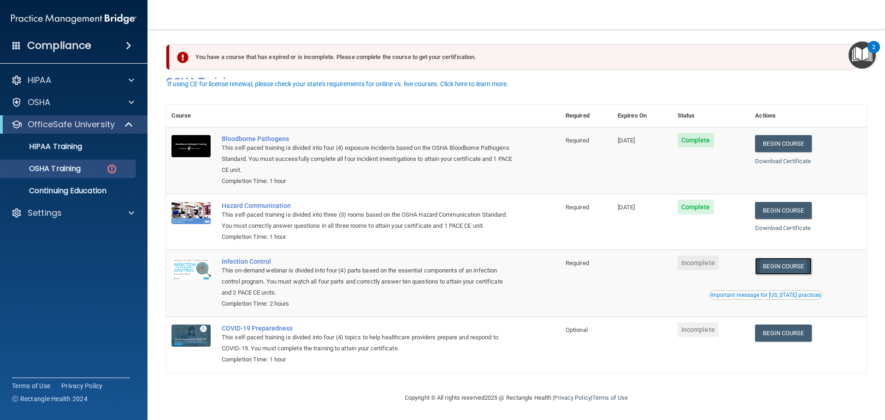
click at [790, 263] on link "Begin Course" at bounding box center [783, 266] width 56 height 17
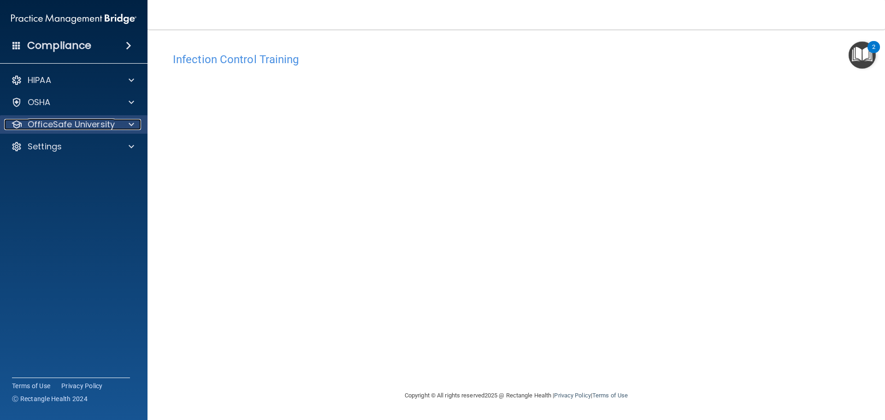
click at [71, 119] on p "OfficeSafe University" at bounding box center [71, 124] width 87 height 11
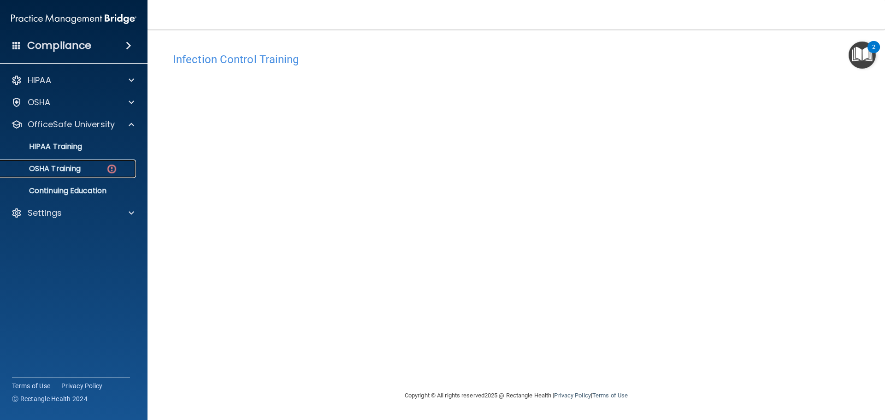
click at [75, 170] on p "OSHA Training" at bounding box center [43, 168] width 75 height 9
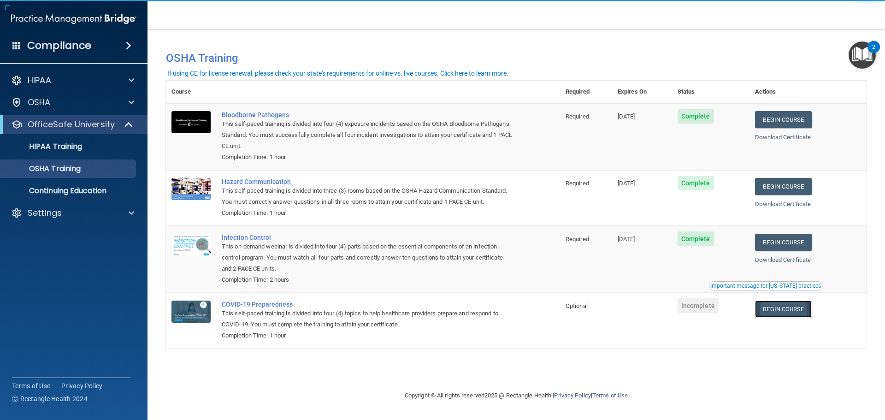
click at [800, 309] on link "Begin Course" at bounding box center [783, 308] width 56 height 17
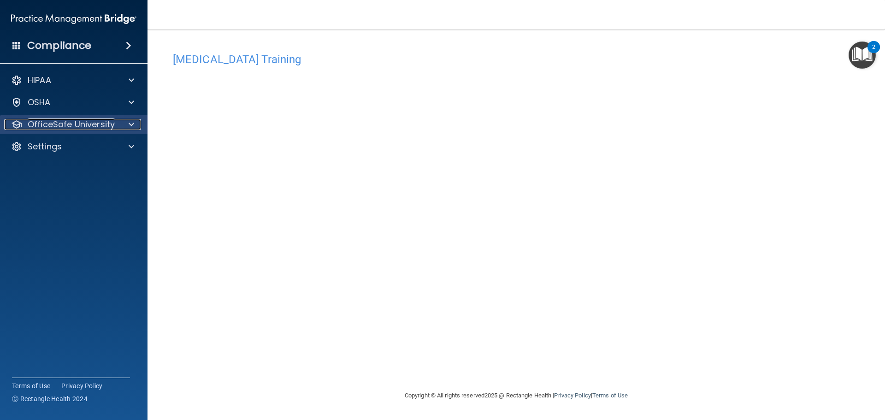
click at [75, 127] on p "OfficeSafe University" at bounding box center [71, 124] width 87 height 11
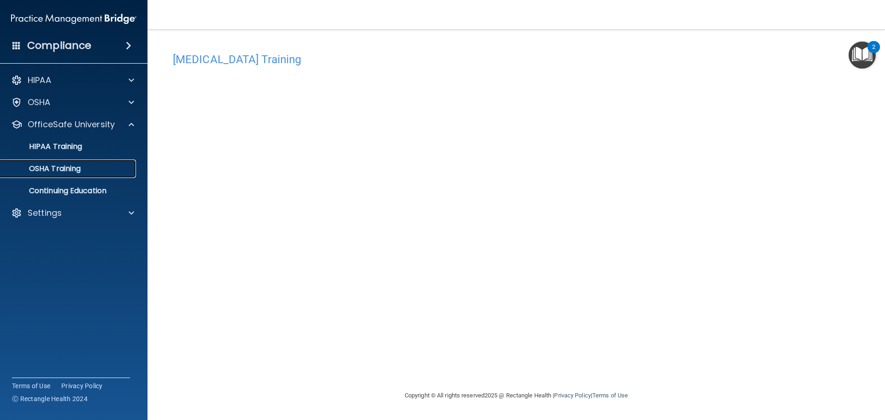
click at [87, 165] on div "OSHA Training" at bounding box center [69, 168] width 126 height 9
